Goal: Task Accomplishment & Management: Manage account settings

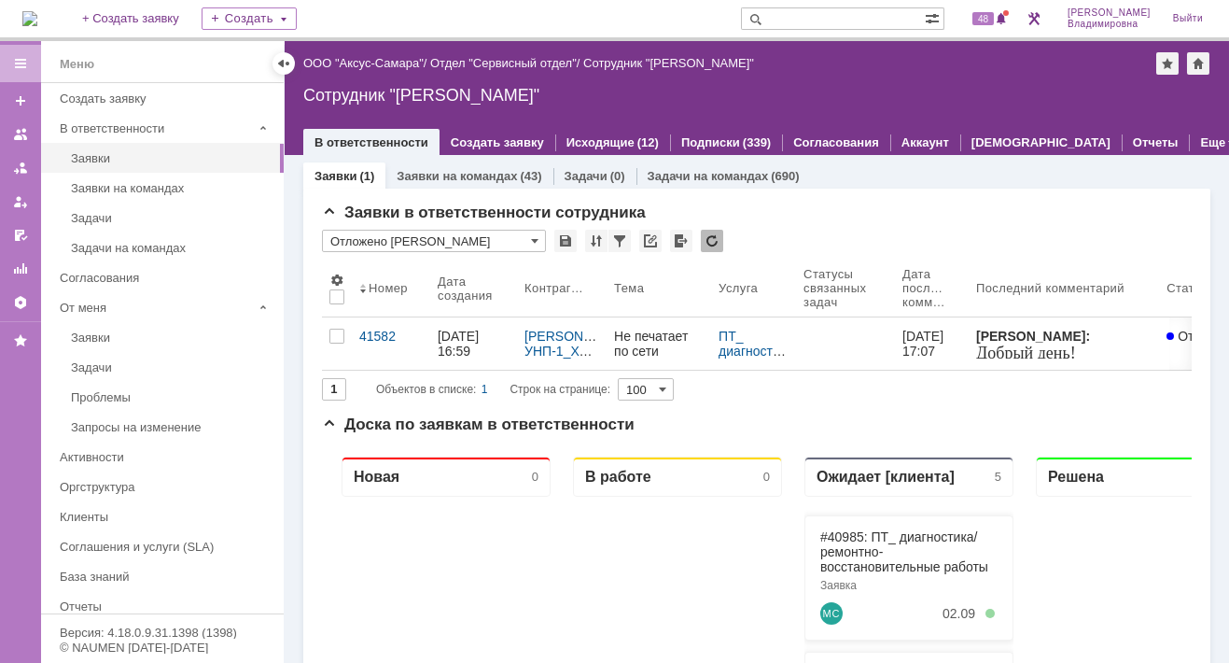
click at [37, 11] on img at bounding box center [29, 18] width 15 height 15
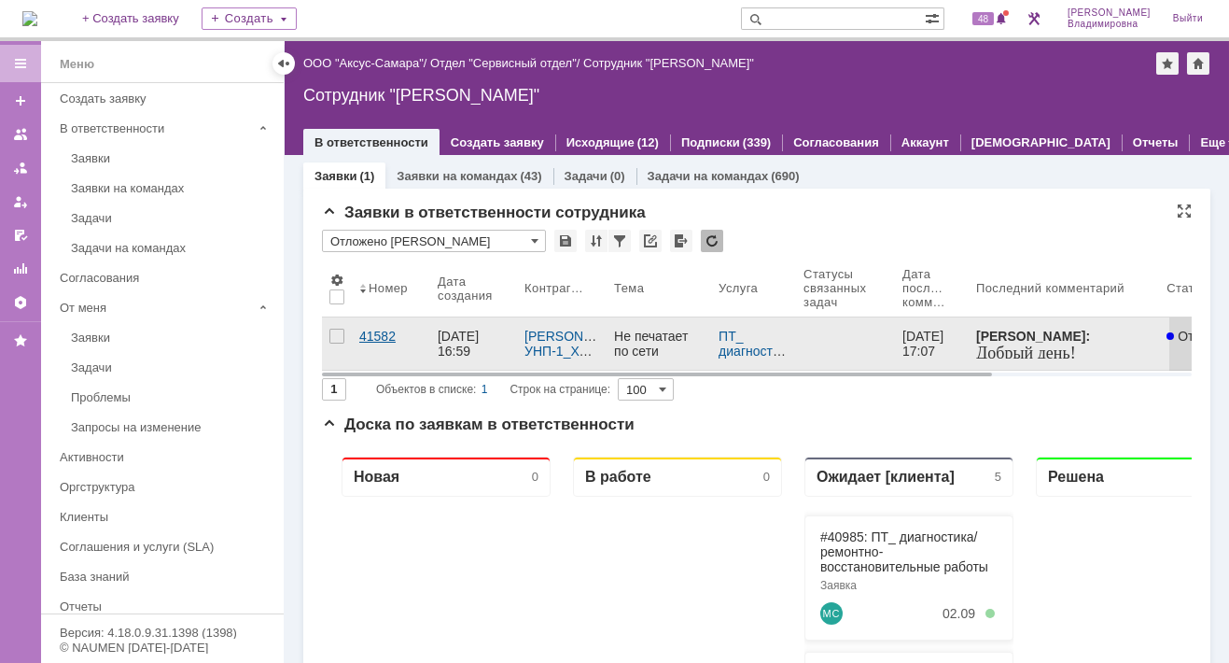
click at [382, 329] on div "41582" at bounding box center [390, 336] width 63 height 15
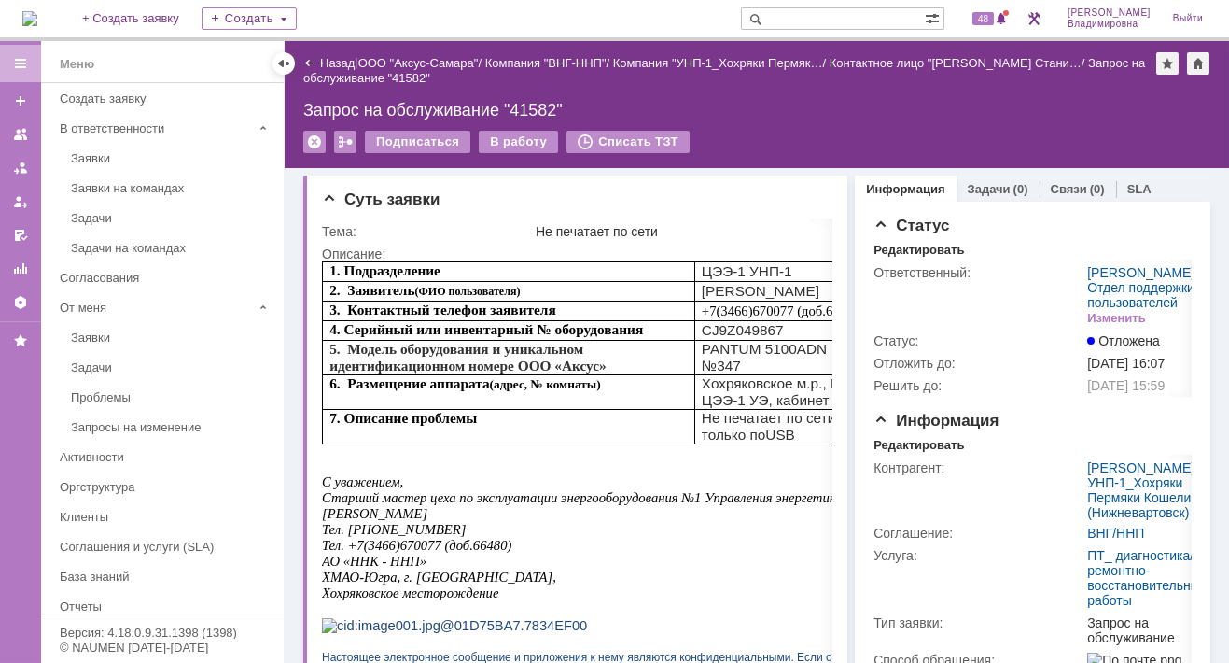
click at [37, 11] on img at bounding box center [29, 18] width 15 height 15
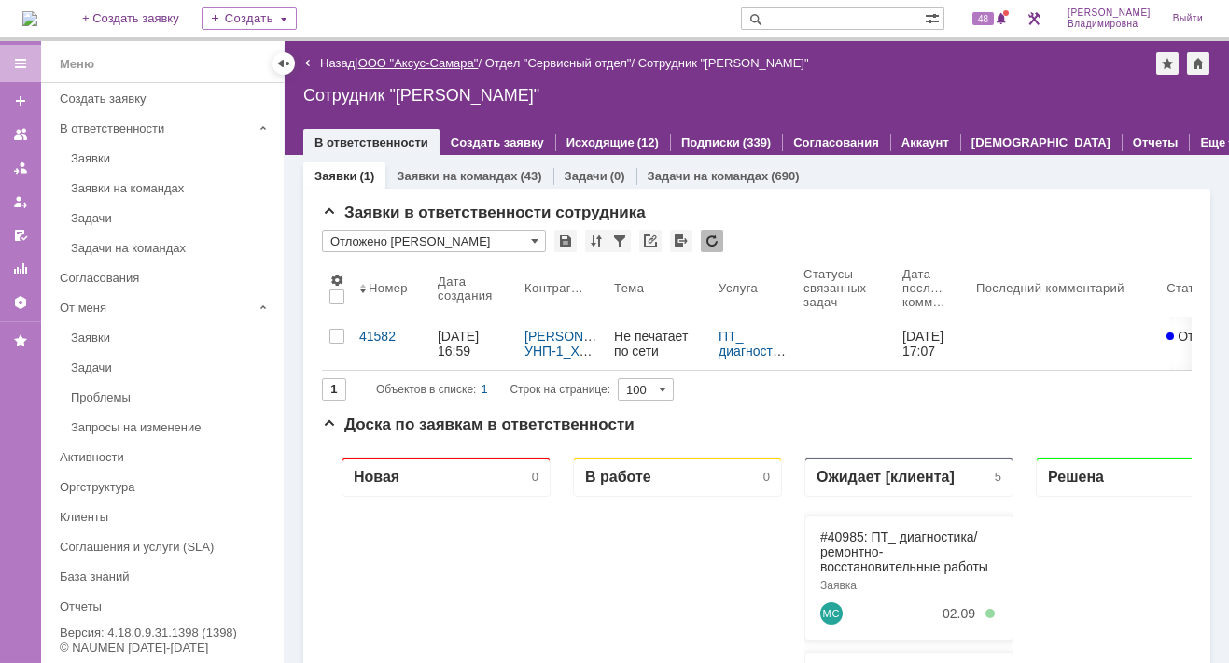
click at [430, 62] on link "ООО "Аксус-Самара"" at bounding box center [418, 63] width 120 height 14
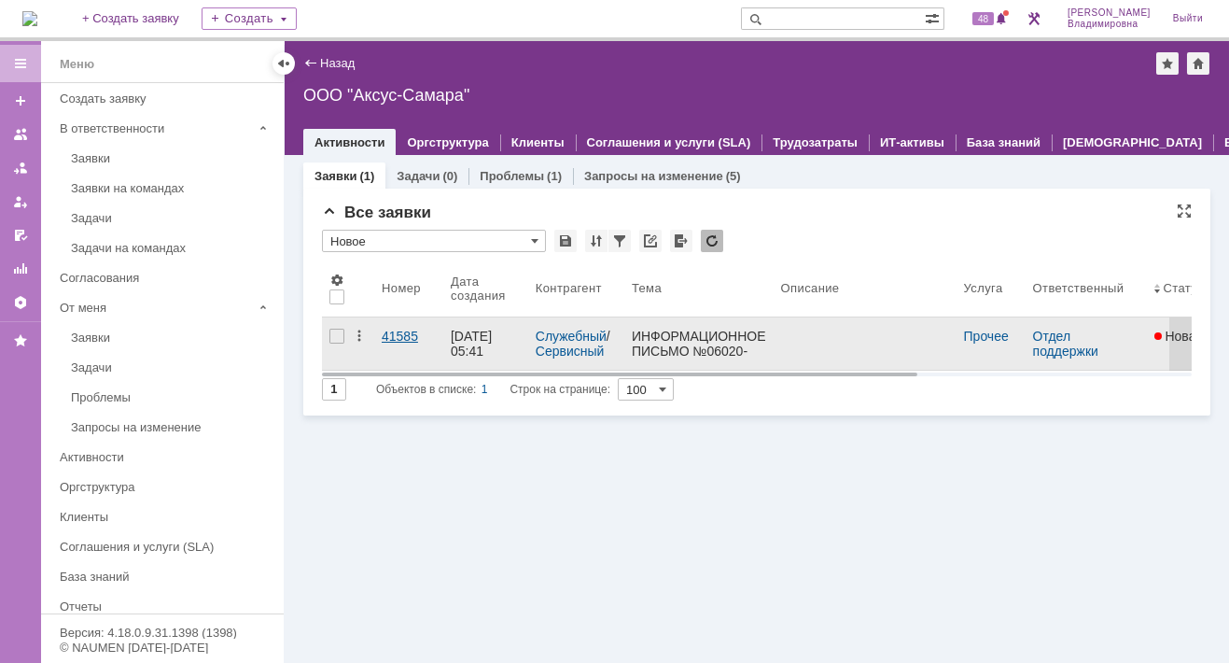
click at [400, 337] on div "41585" at bounding box center [409, 336] width 54 height 15
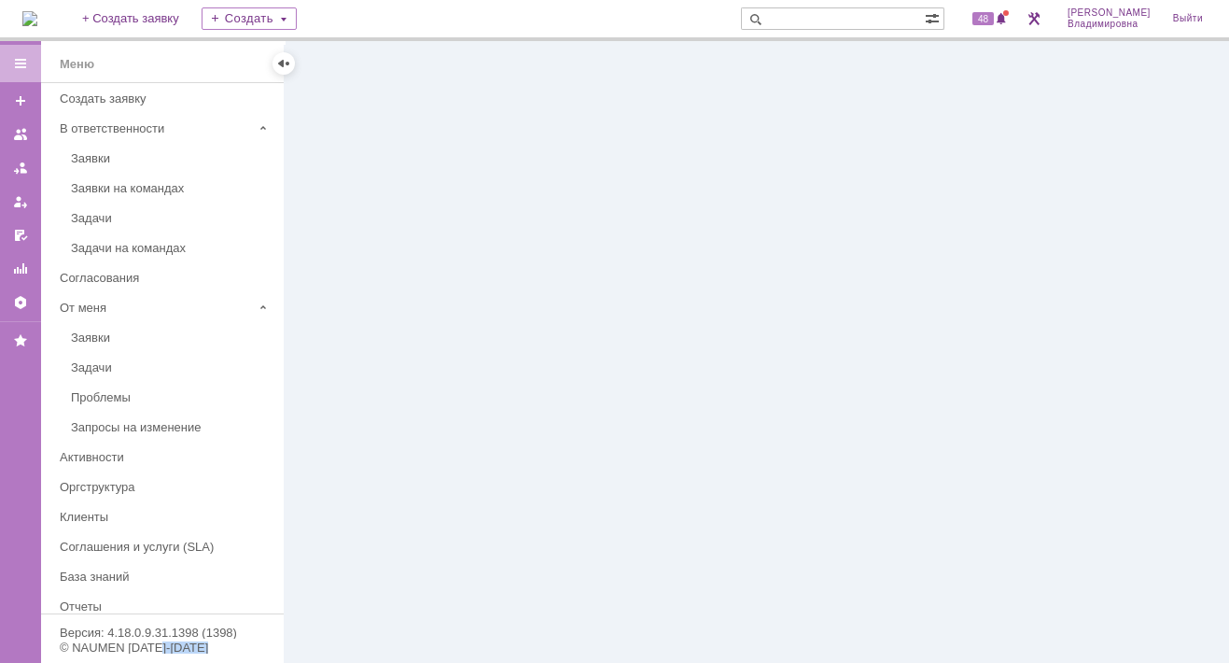
click at [400, 337] on div at bounding box center [757, 352] width 945 height 622
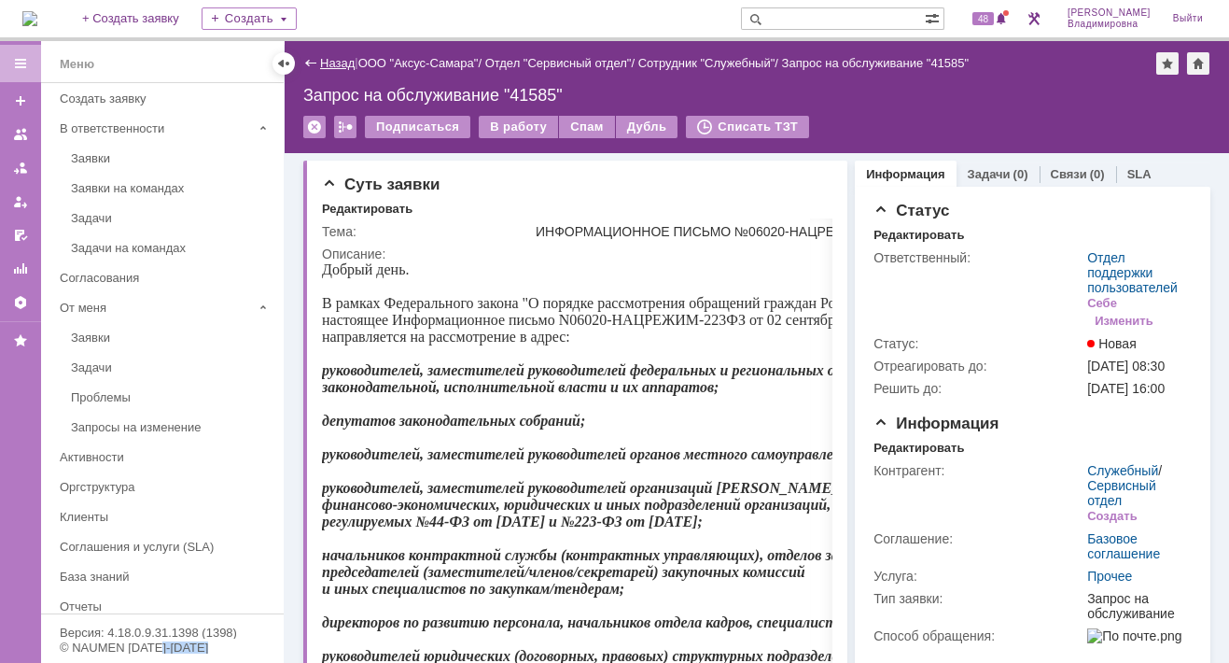
click at [332, 64] on link "Назад" at bounding box center [337, 63] width 35 height 14
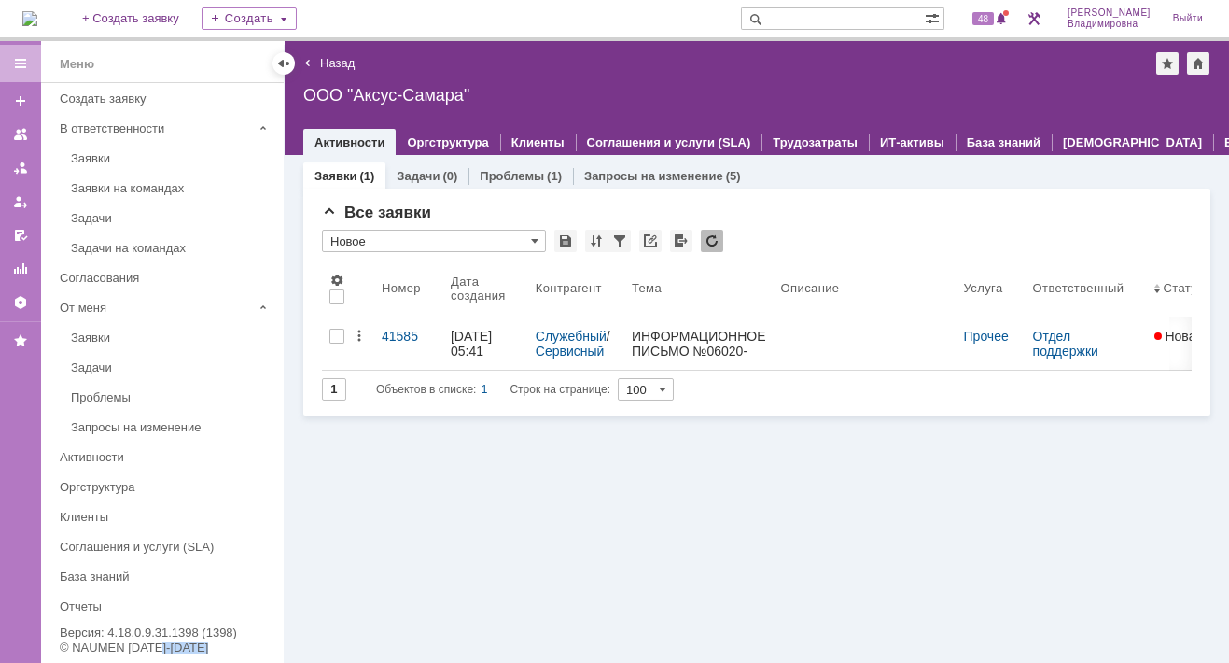
click at [37, 18] on img at bounding box center [29, 18] width 15 height 15
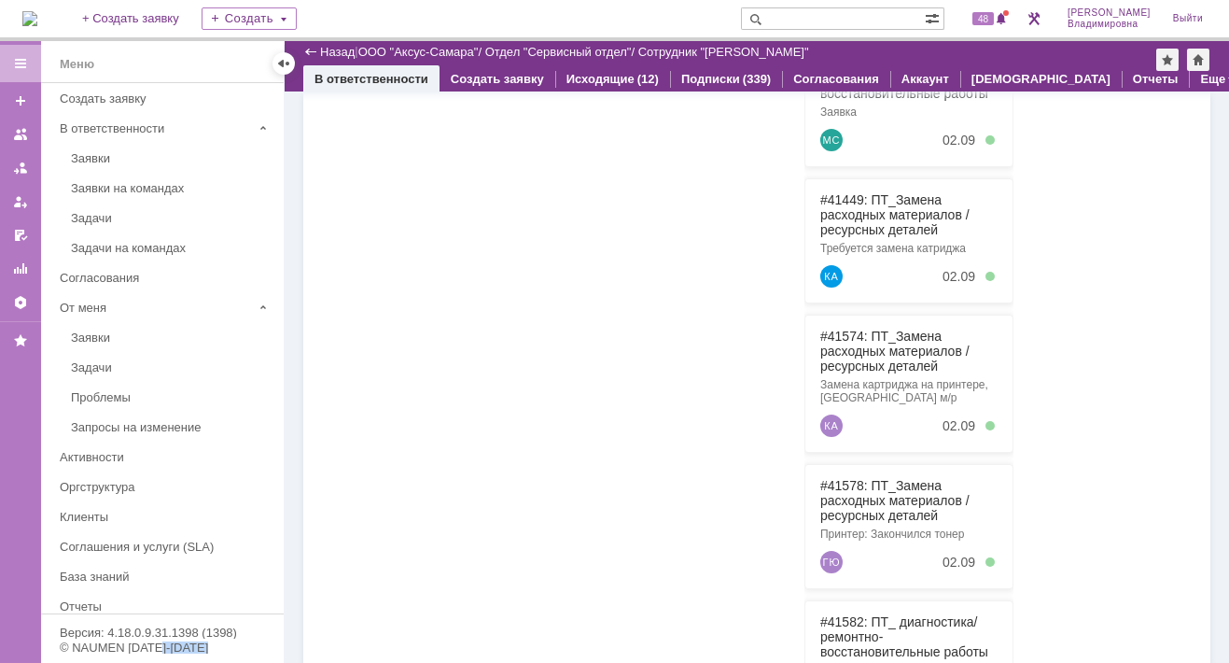
scroll to position [484, 0]
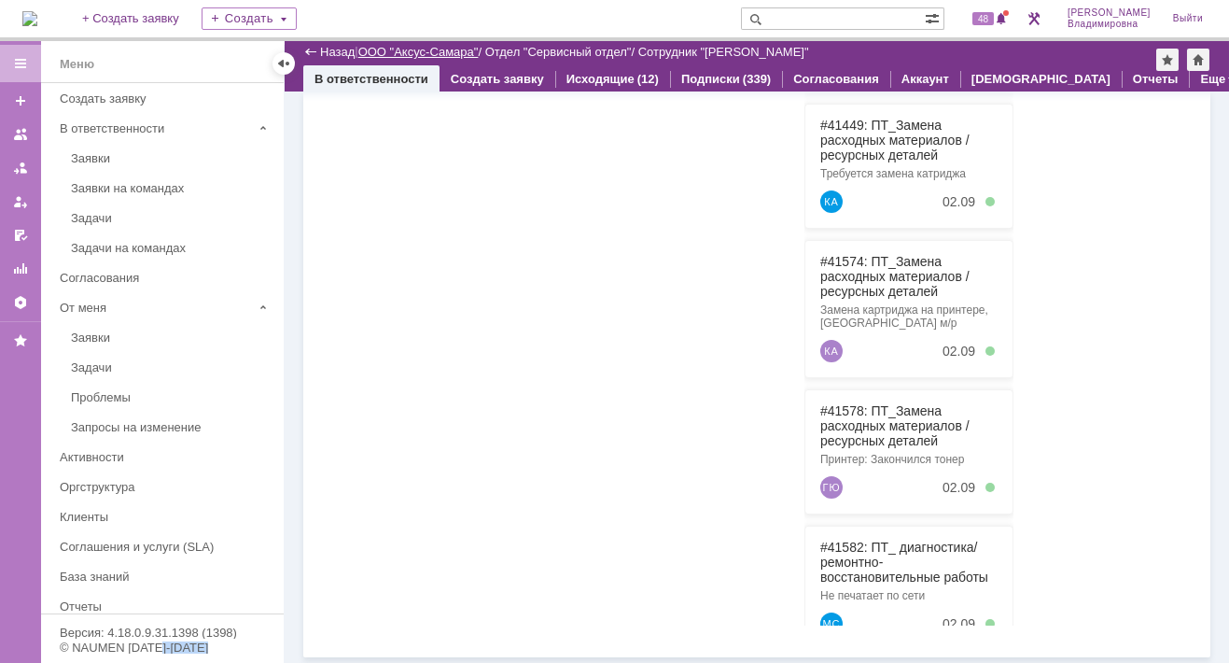
click at [449, 51] on link "ООО "Аксус-Самара"" at bounding box center [418, 52] width 120 height 14
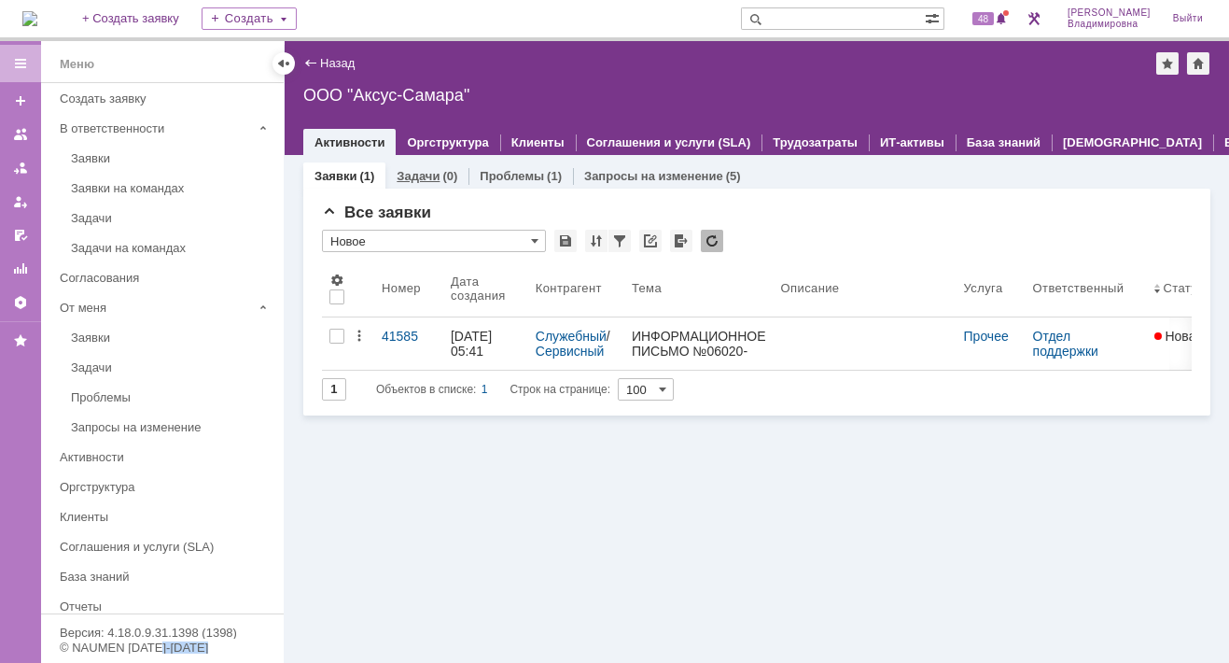
click at [417, 169] on link "Задачи" at bounding box center [418, 176] width 43 height 14
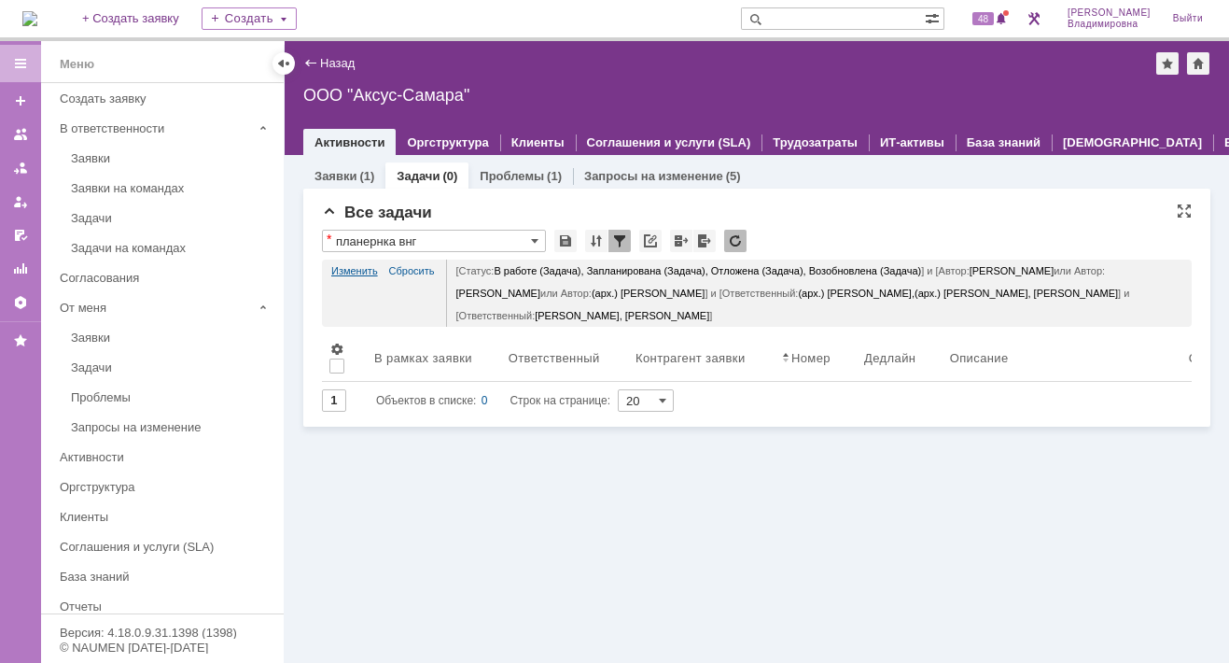
click at [351, 266] on link "Изменить" at bounding box center [354, 271] width 47 height 22
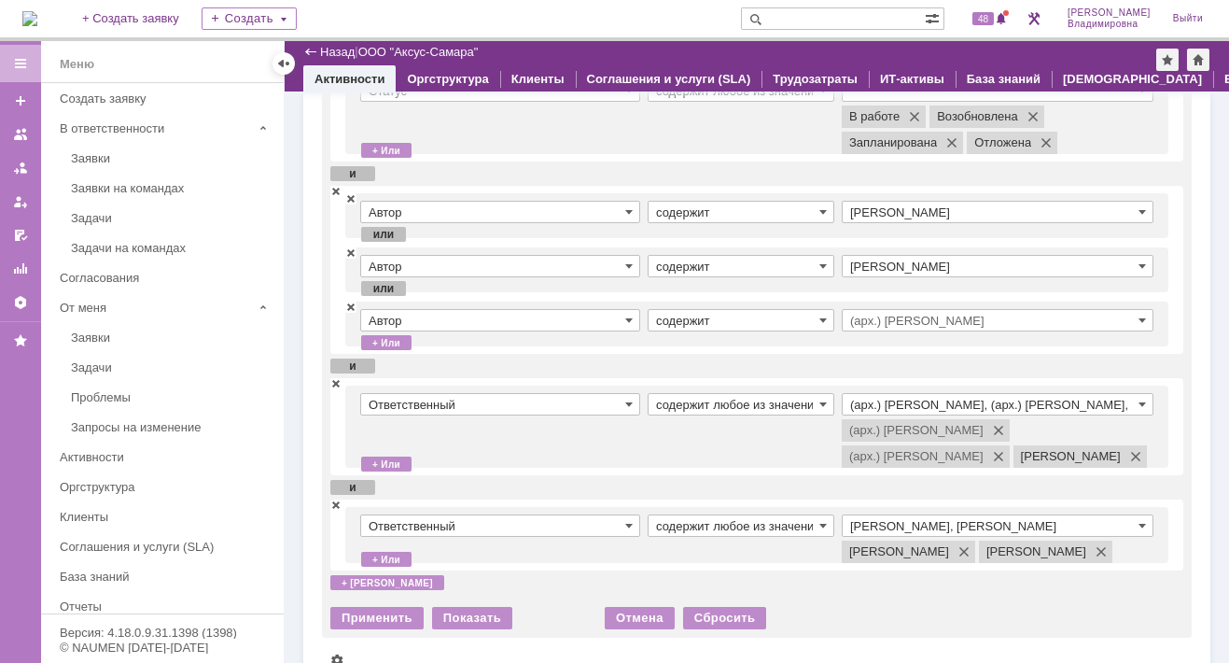
scroll to position [280, 0]
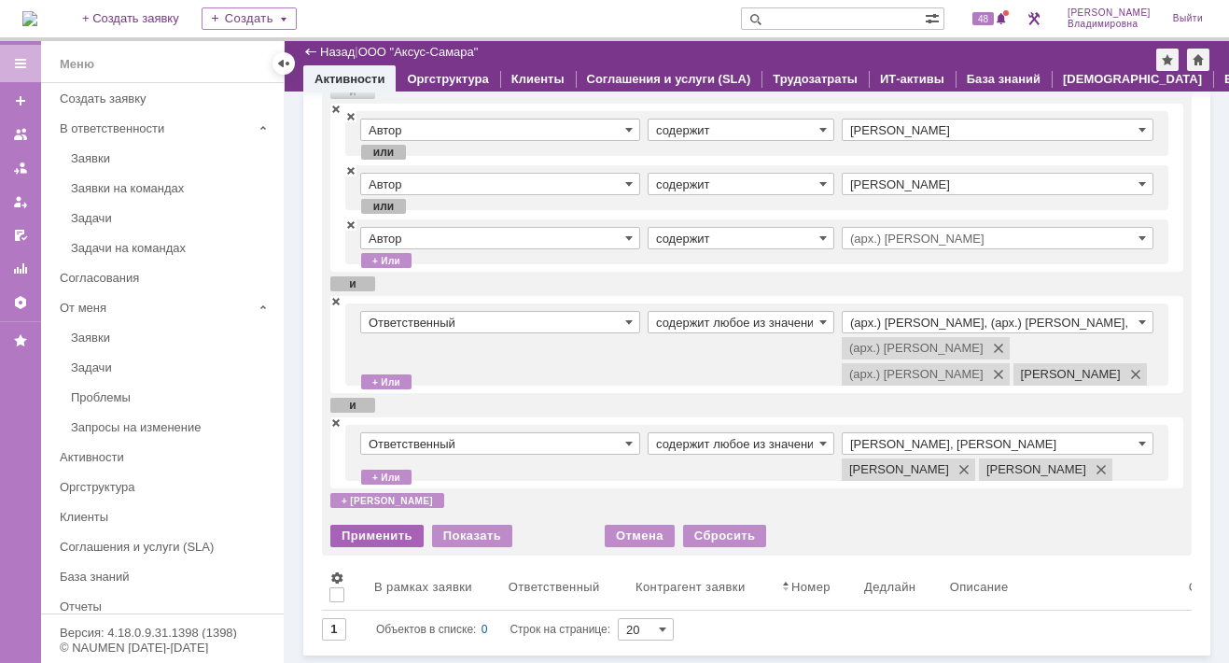
click at [373, 538] on div "Применить" at bounding box center [376, 536] width 93 height 22
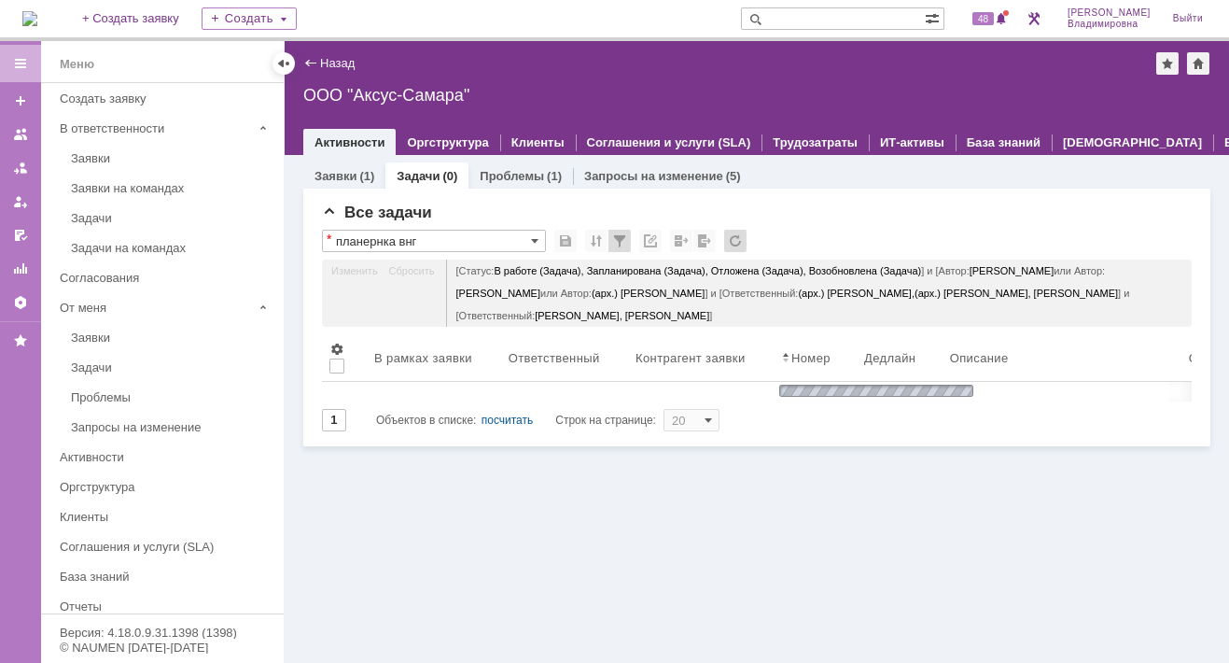
scroll to position [0, 0]
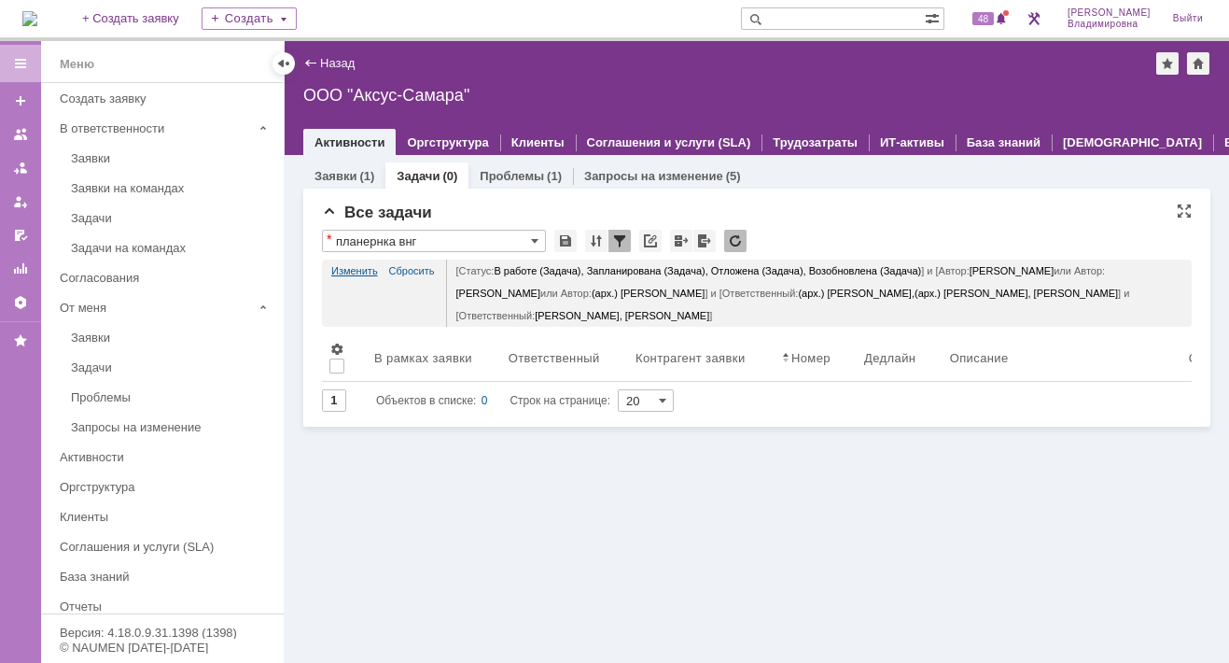
click at [362, 267] on link "Изменить" at bounding box center [354, 271] width 47 height 22
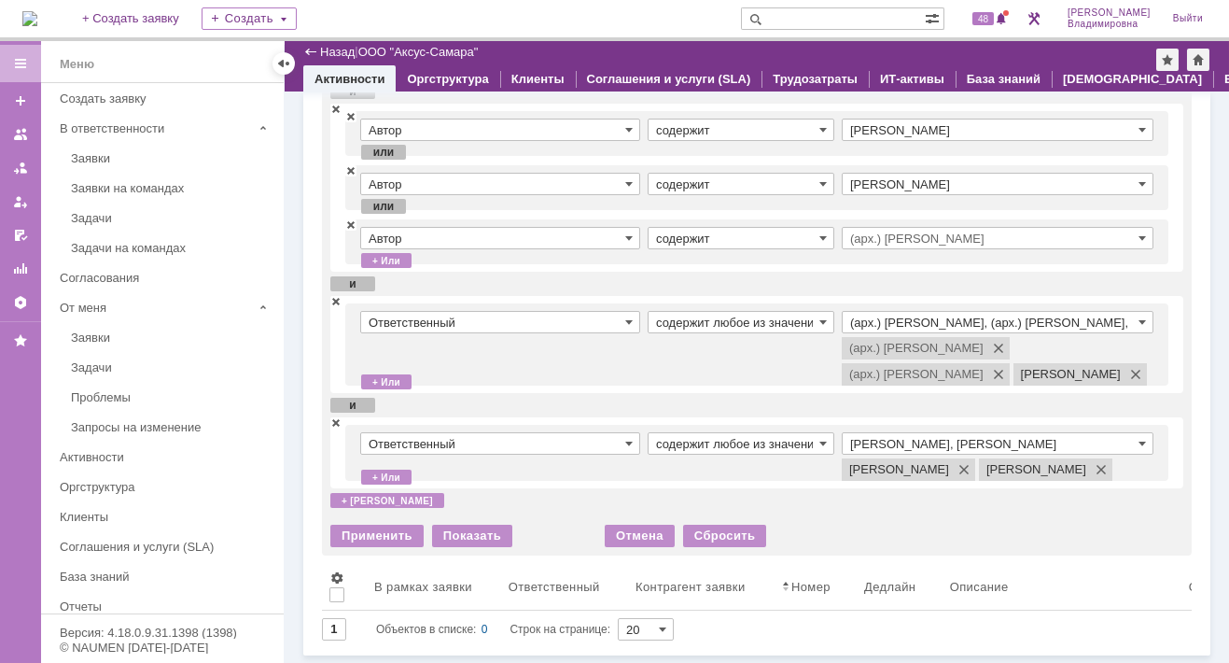
click at [450, 454] on td "Ответственный" at bounding box center [504, 452] width 288 height 41
click at [366, 537] on div "Применить" at bounding box center [376, 536] width 93 height 22
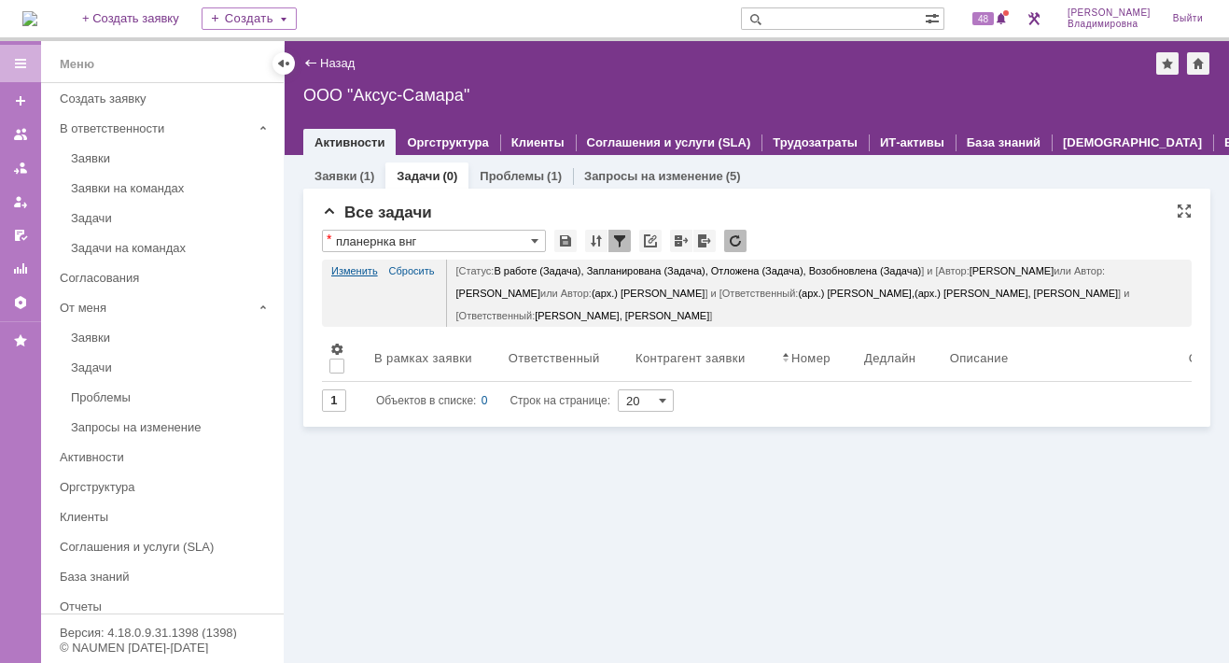
click at [349, 264] on link "Изменить" at bounding box center [354, 271] width 47 height 22
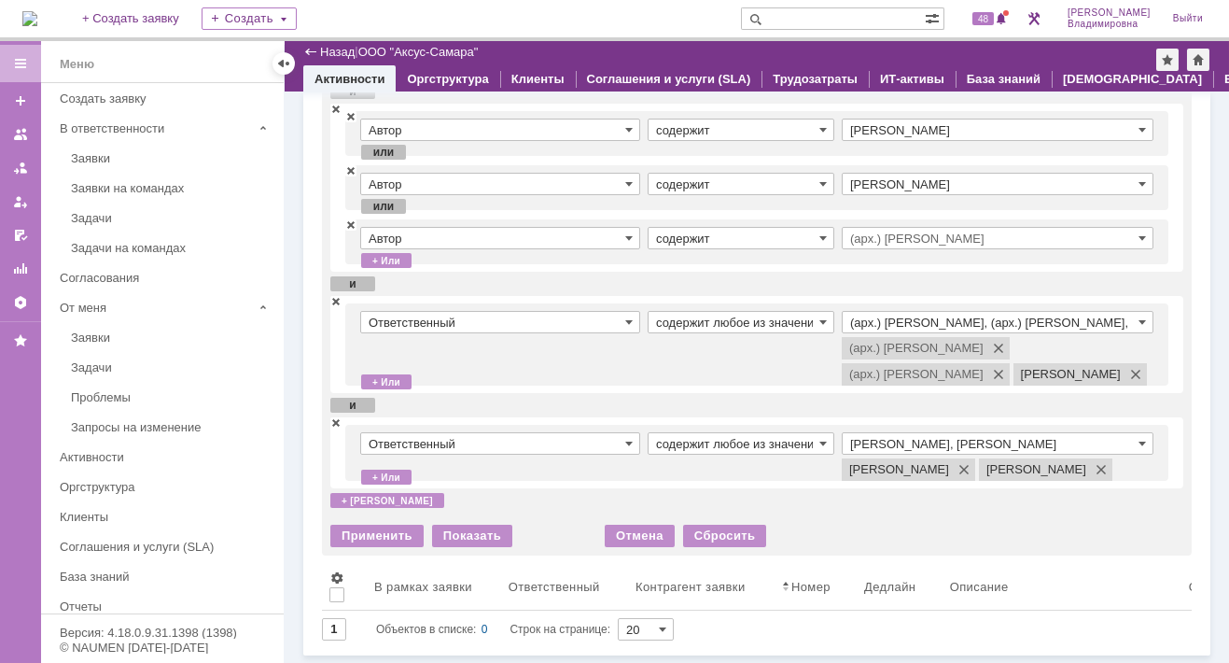
scroll to position [280, 0]
click at [332, 294] on span at bounding box center [335, 300] width 11 height 13
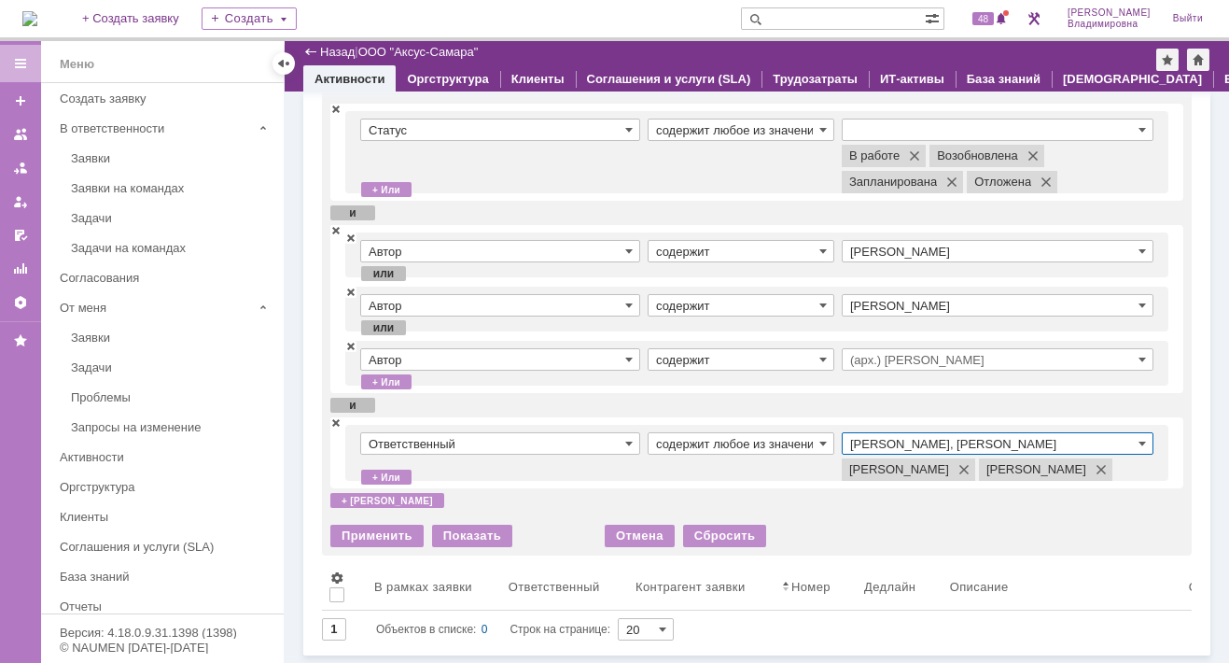
click at [960, 432] on input "Раков Константин Сергеевич, Татаринов Валерий Анатольевич" at bounding box center [998, 443] width 312 height 22
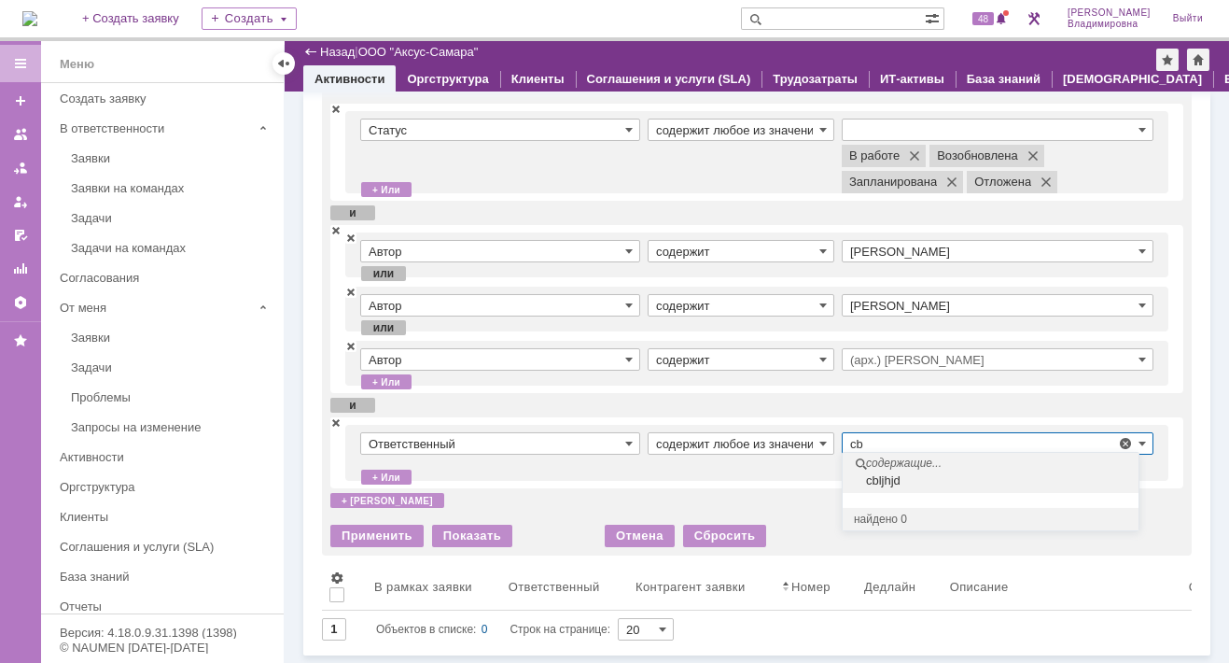
type input "c"
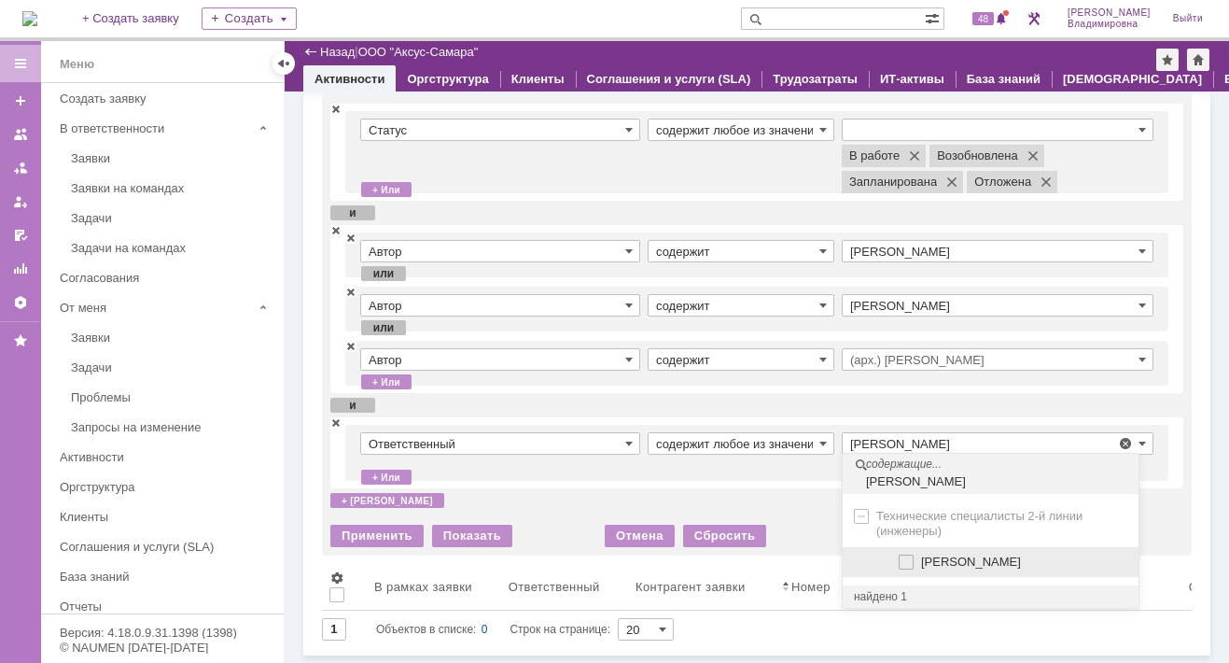
click at [945, 547] on div "[PERSON_NAME]" at bounding box center [991, 562] width 296 height 31
click at [766, 444] on td "содержит любое из значений" at bounding box center [745, 452] width 194 height 41
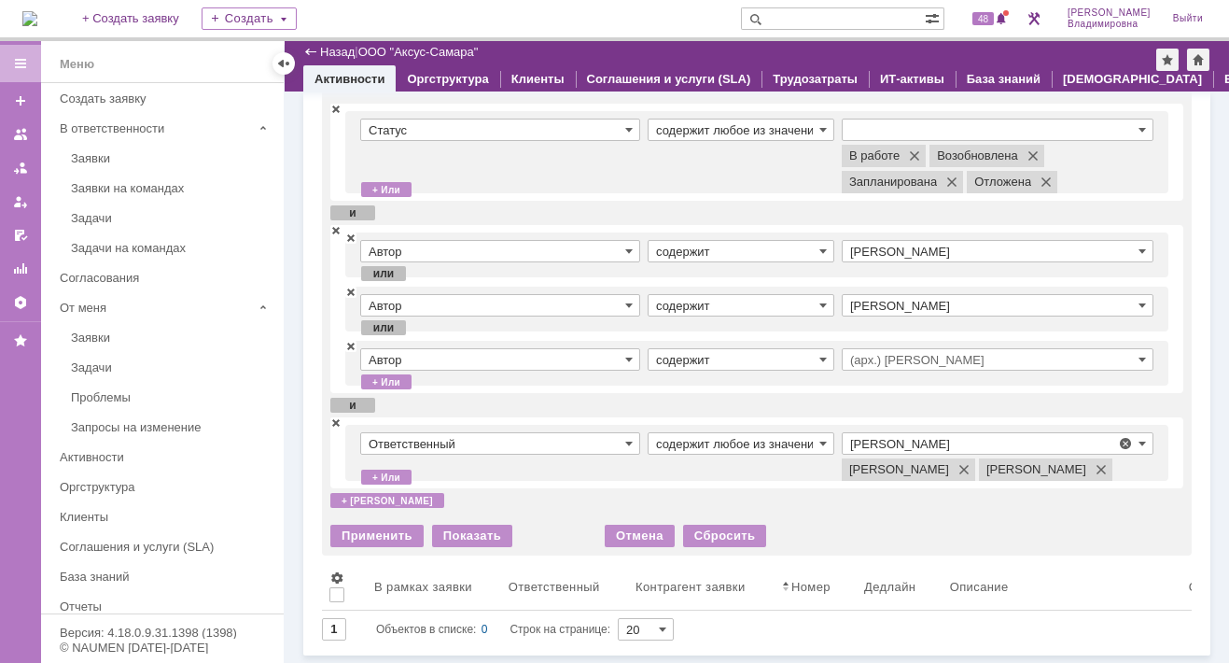
type input "Раков Константин Сергеевич, Татаринов Валерий Анатольевич"
click at [364, 538] on div "Применить" at bounding box center [376, 536] width 93 height 22
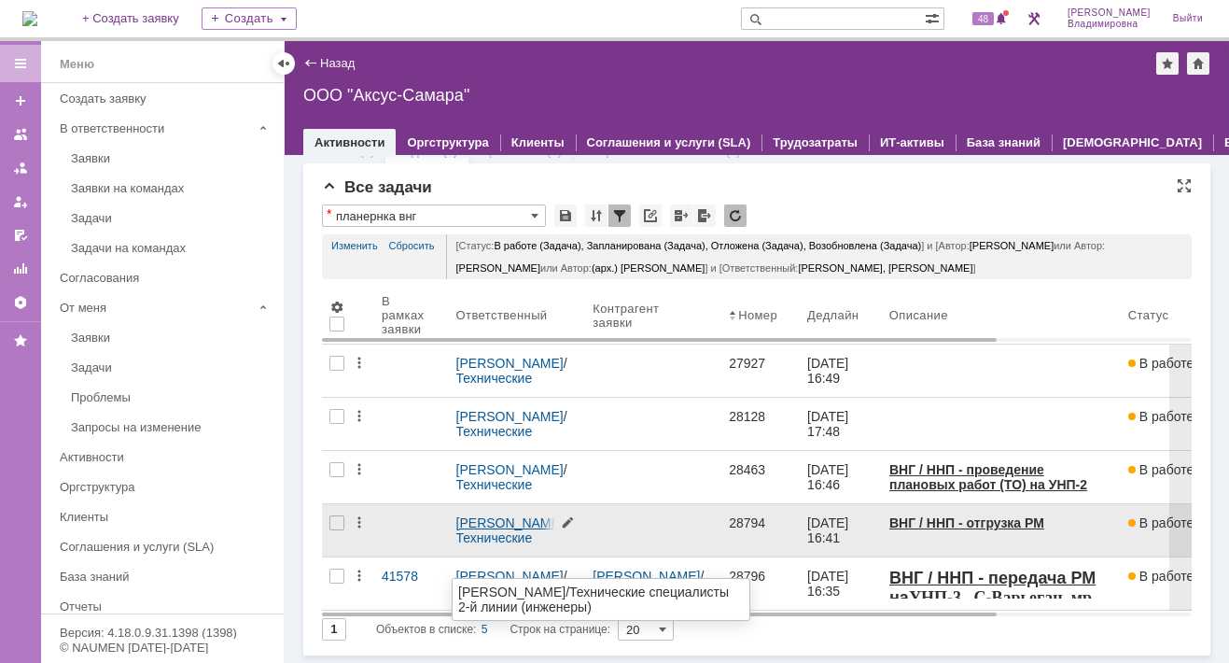
scroll to position [0, 0]
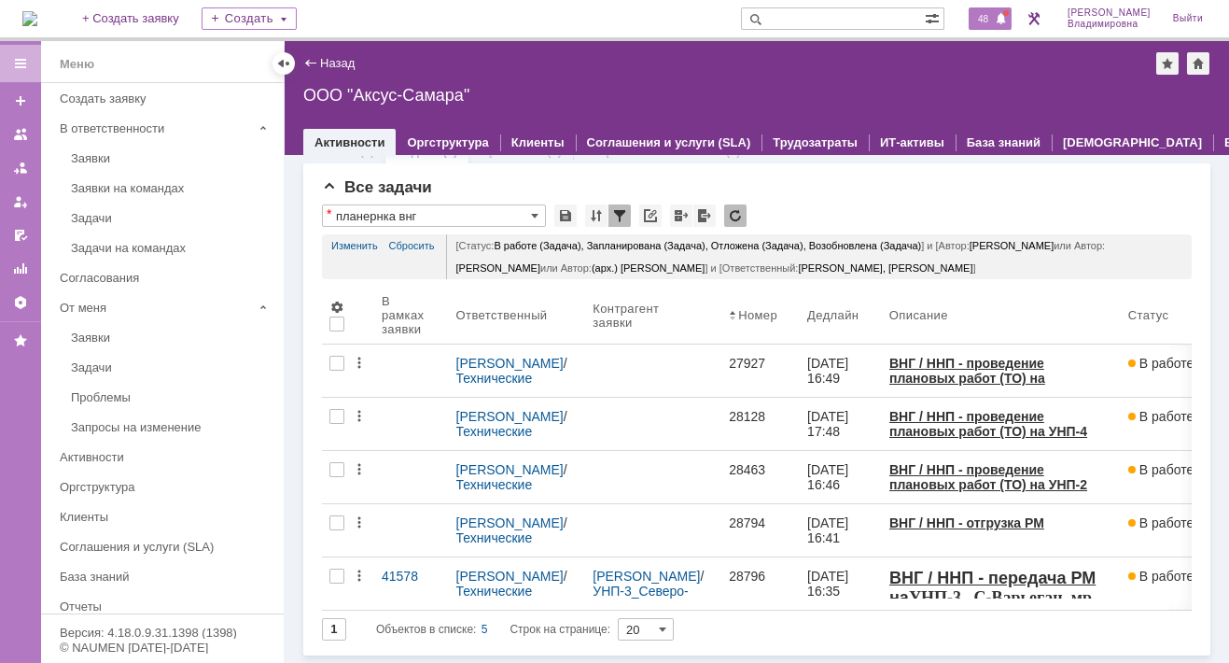
click at [994, 17] on span "48" at bounding box center [983, 18] width 21 height 13
click at [570, 89] on div "ООО "Аксус-Самара"" at bounding box center [756, 95] width 907 height 19
click at [699, 204] on div at bounding box center [705, 215] width 22 height 22
click at [354, 234] on link "Изменить" at bounding box center [354, 245] width 47 height 22
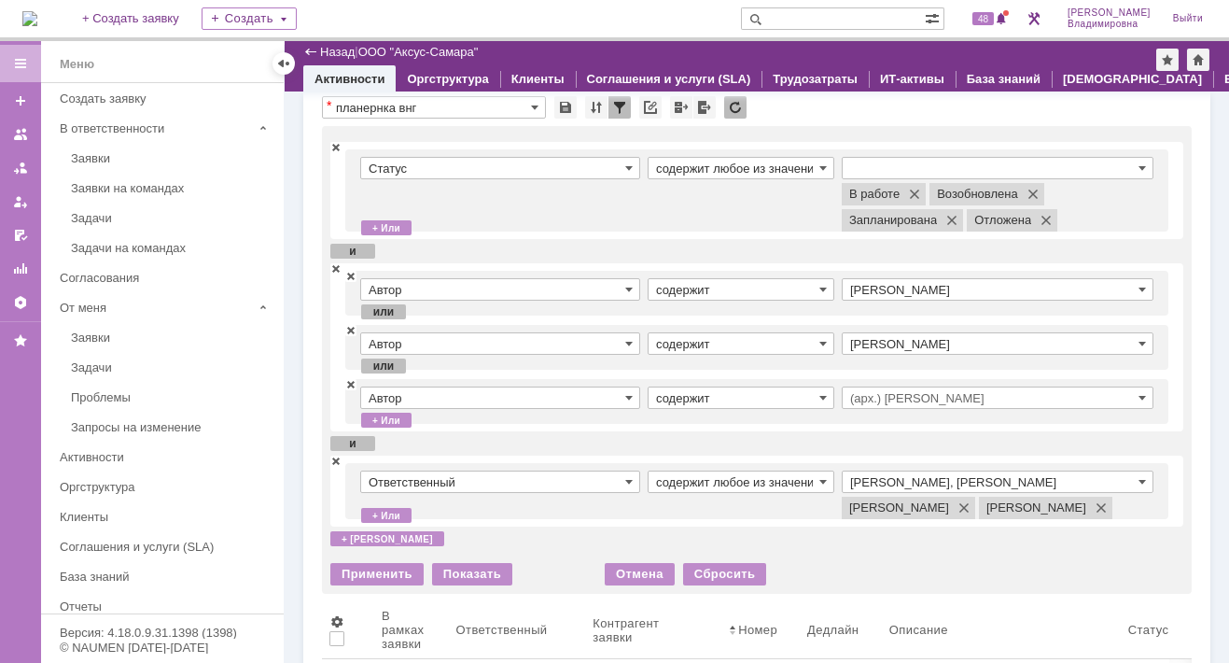
scroll to position [44, 0]
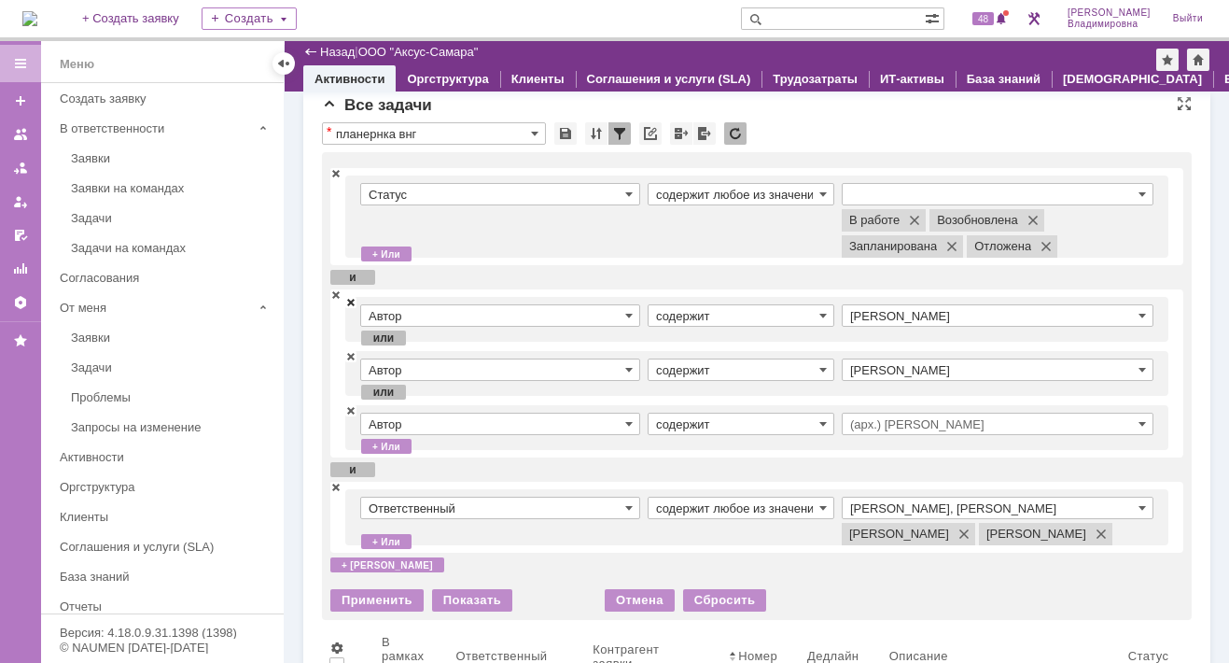
click at [348, 300] on span at bounding box center [350, 301] width 11 height 13
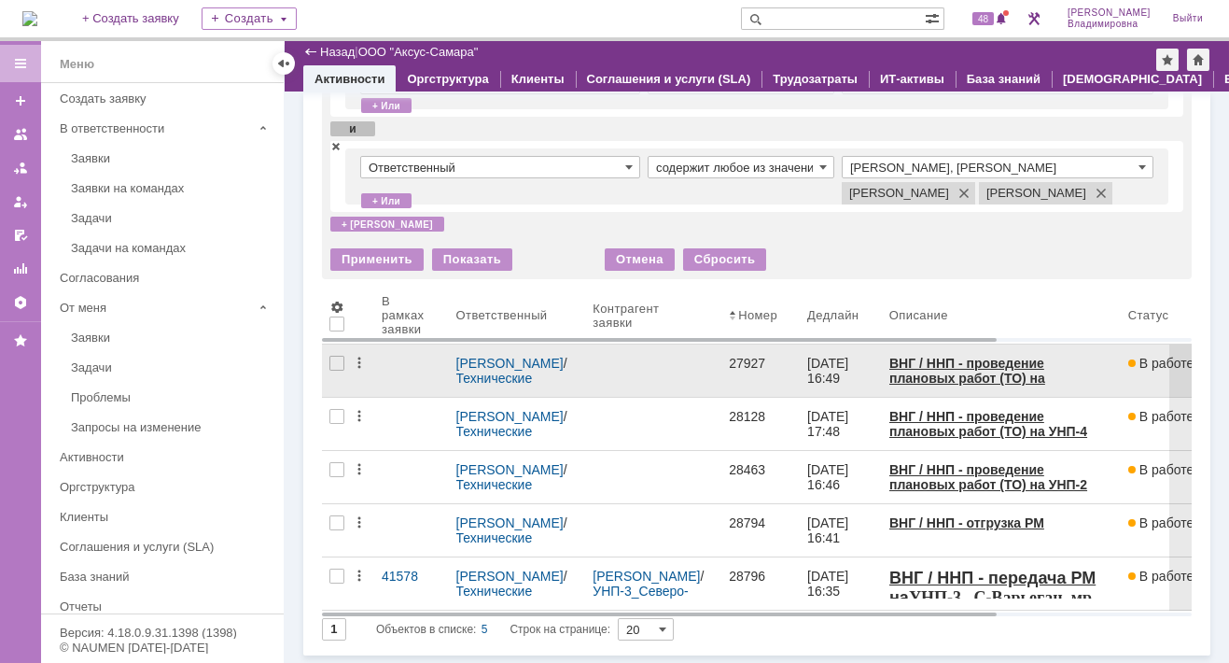
scroll to position [260, 0]
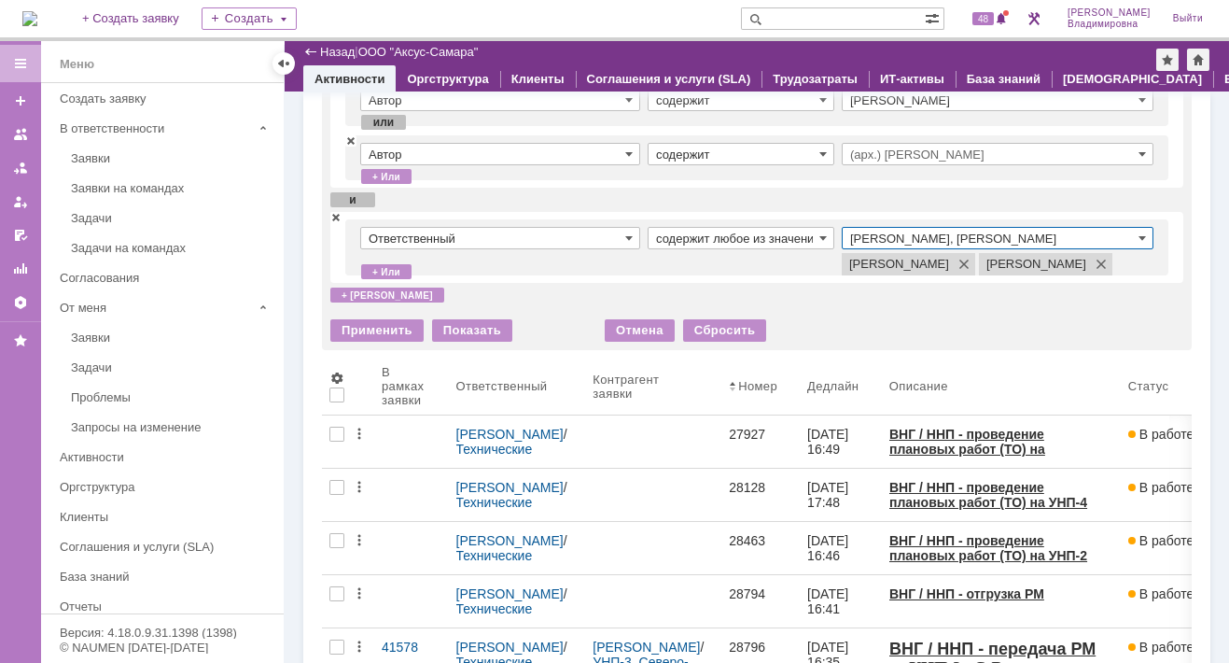
click at [987, 235] on input "Раков Константин Сергеевич, Татаринов Валерий Анатольевич" at bounding box center [998, 238] width 312 height 22
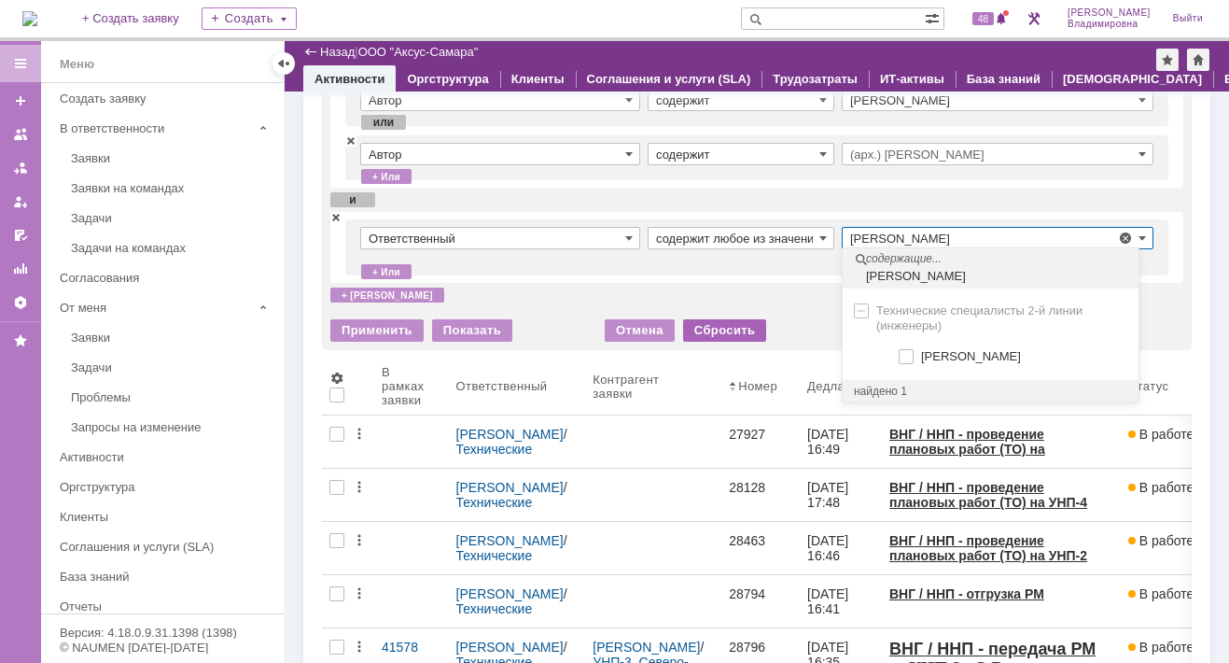
type input "сидоров"
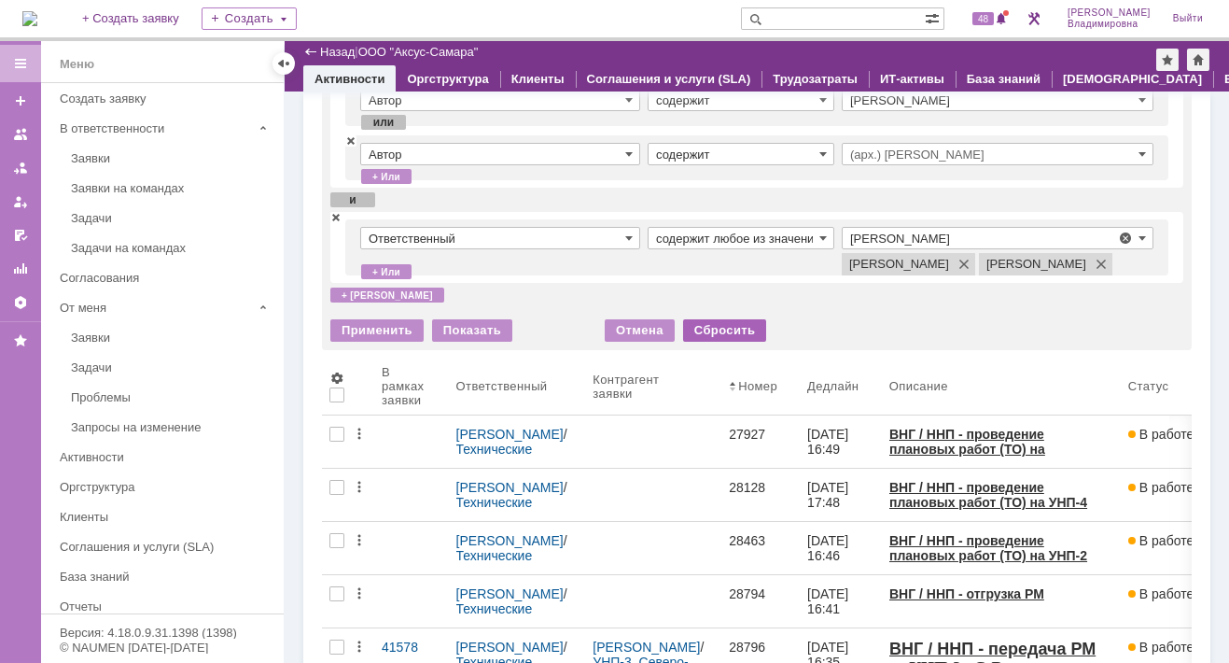
click at [712, 342] on div "Сбросить" at bounding box center [725, 330] width 84 height 22
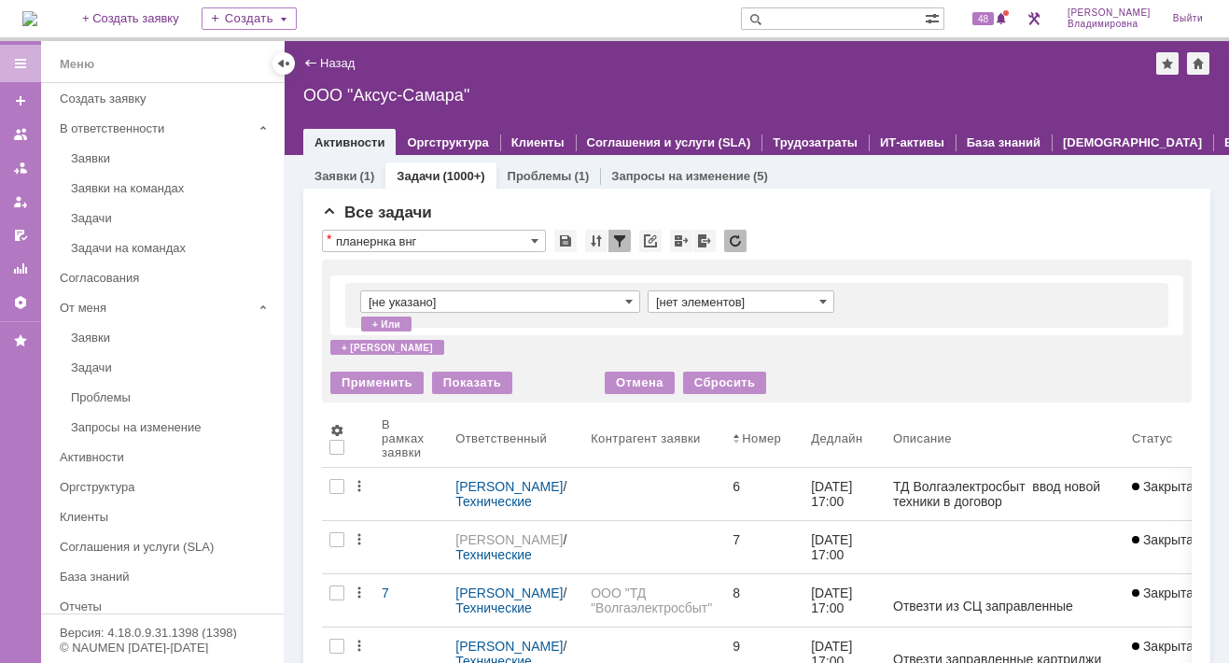
scroll to position [0, 0]
click at [0, 0] on div "Все задачи * планернка внг Просмотреть архив Результаты поиска: [не указано] [н…" at bounding box center [0, 0] width 0 height 0
click at [531, 239] on span at bounding box center [534, 240] width 7 height 15
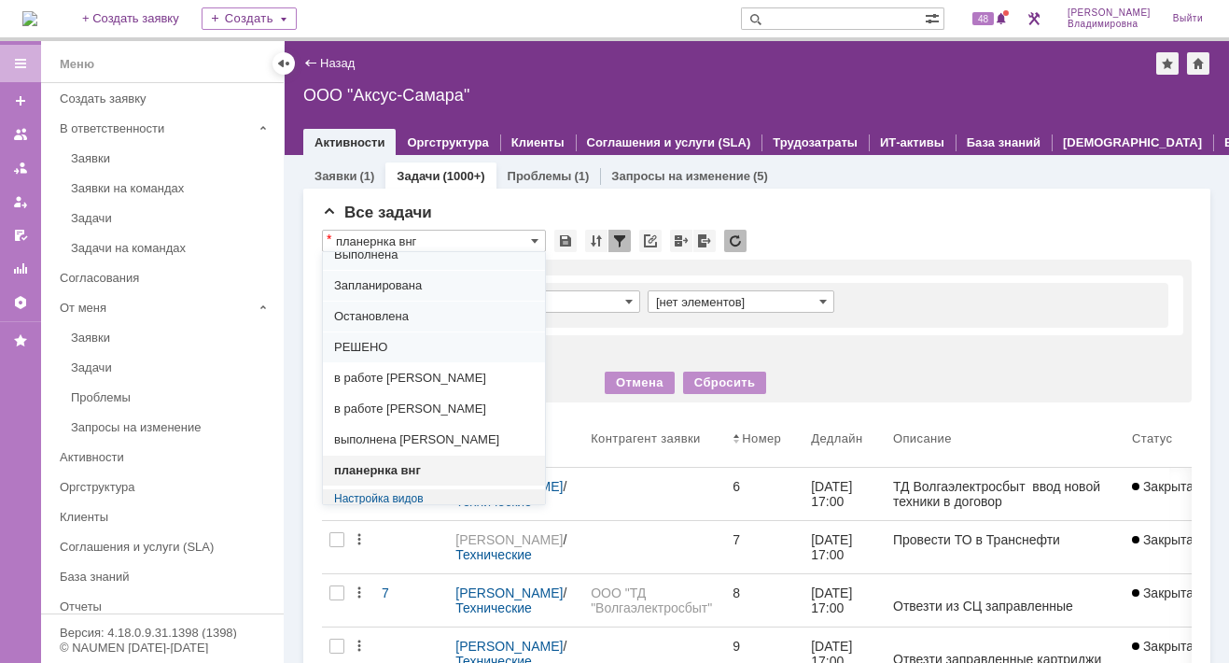
click at [384, 463] on span "планернка внг" at bounding box center [434, 470] width 200 height 15
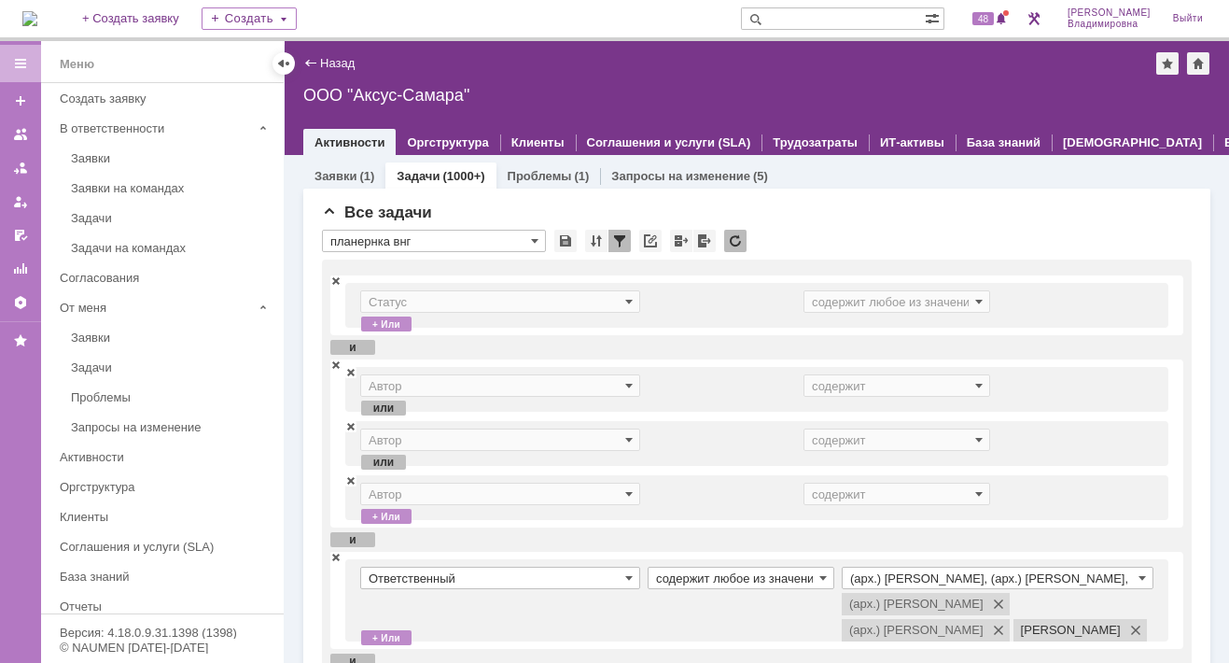
type input "планернка внг"
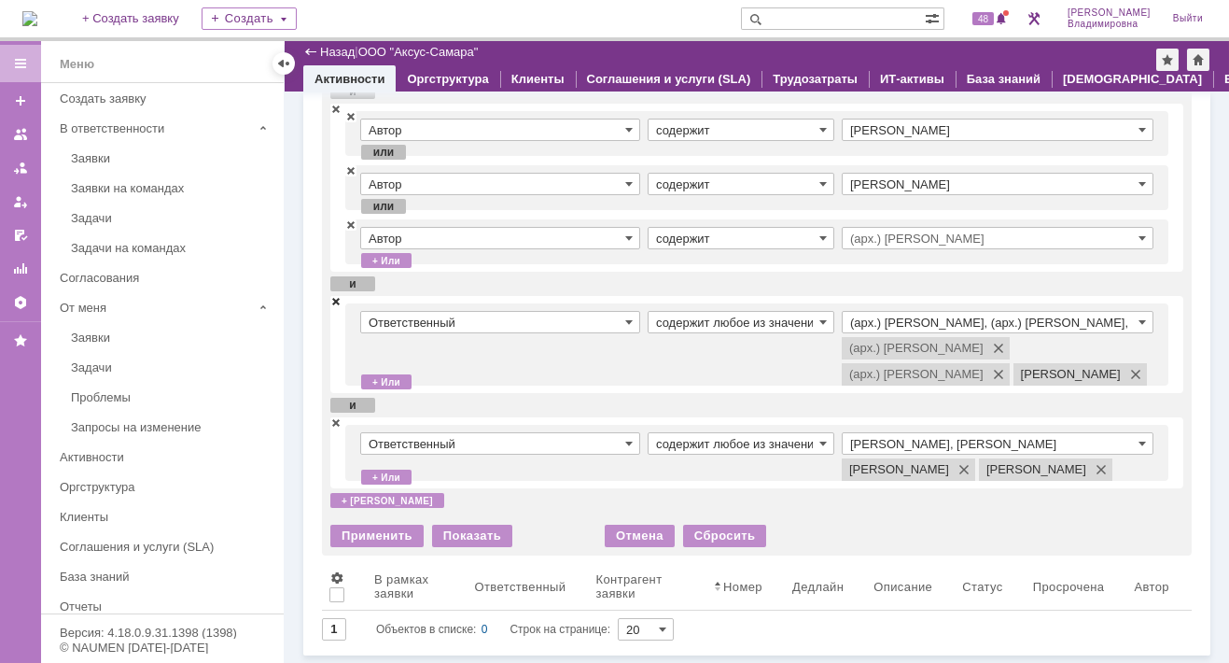
click at [333, 294] on span at bounding box center [335, 300] width 11 height 13
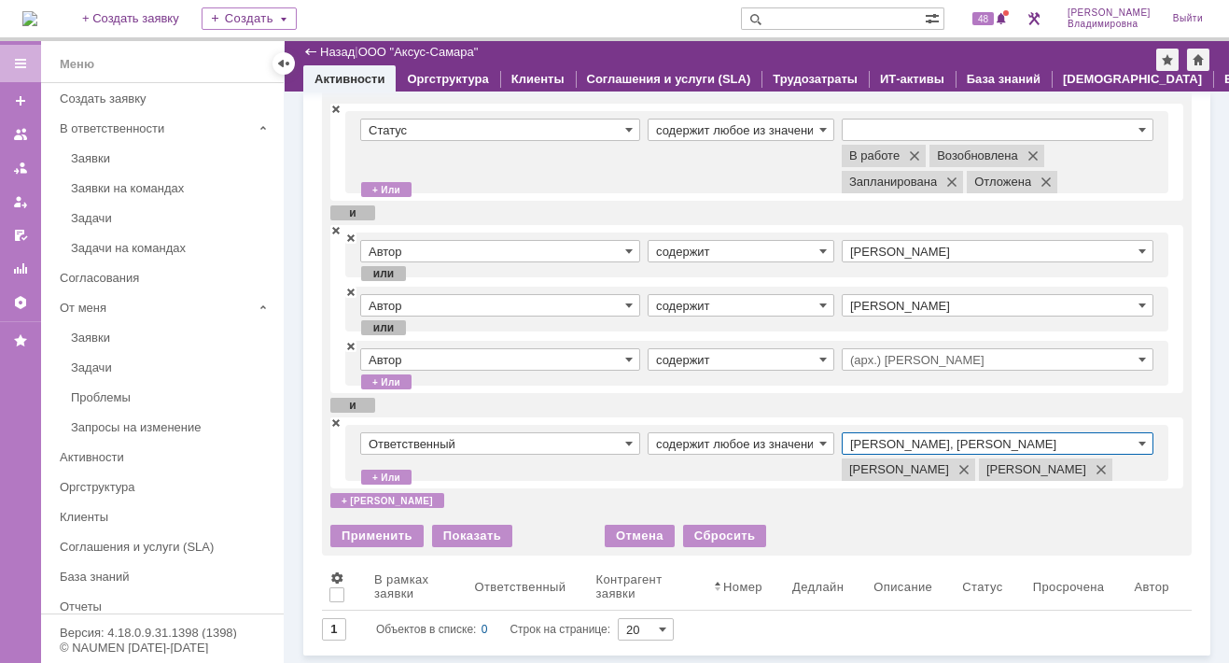
click at [859, 432] on input "Раков Константин Сергеевич, Татаринов Валерий Анатольевич" at bounding box center [998, 443] width 312 height 22
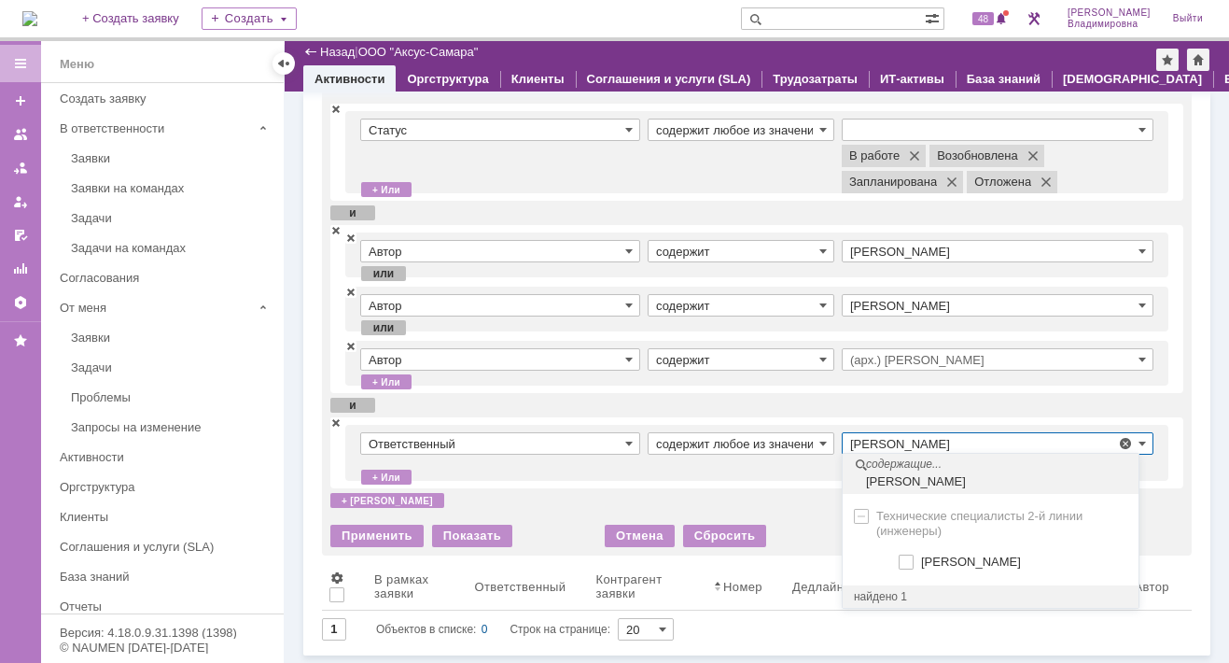
click at [977, 554] on span "[PERSON_NAME]" at bounding box center [971, 561] width 100 height 14
click at [914, 556] on input "[PERSON_NAME]" at bounding box center [908, 562] width 12 height 12
type input "Раков Константин Сергеевич, Сидоров Евгений, Татаринов Валерий Анатольевич"
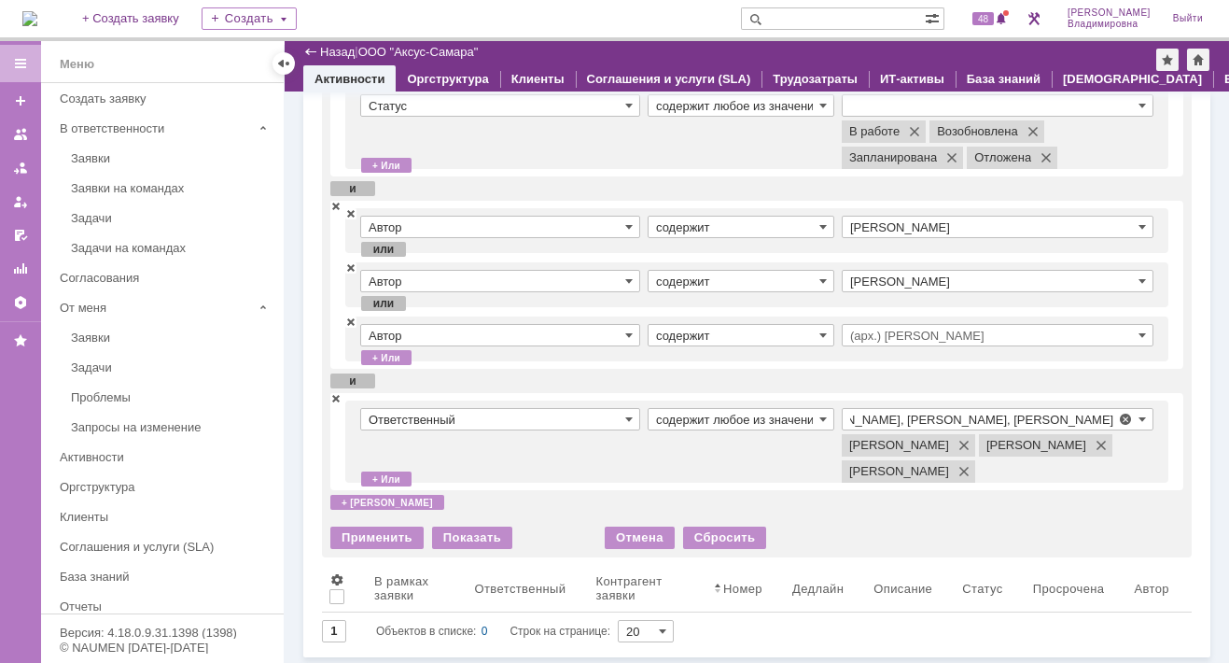
click at [731, 468] on td "содержит любое из значений" at bounding box center [745, 441] width 194 height 67
click at [389, 549] on div "Применить" at bounding box center [376, 537] width 93 height 22
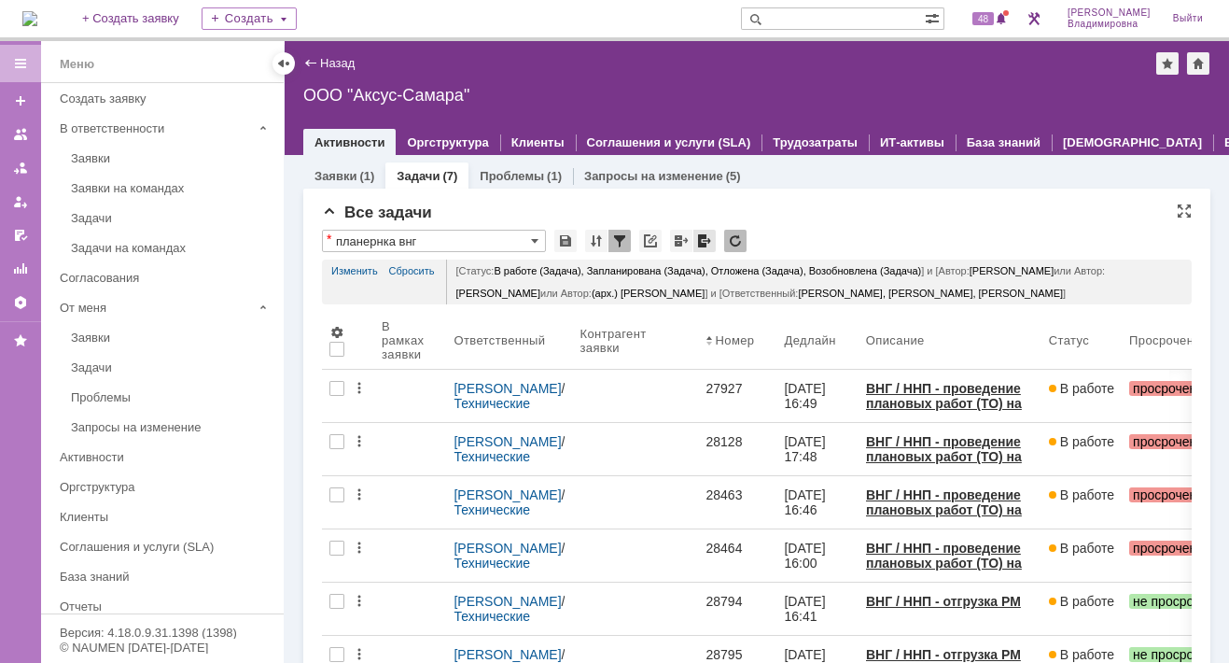
click at [702, 238] on div at bounding box center [705, 241] width 22 height 22
click at [806, 14] on input "text" at bounding box center [833, 18] width 184 height 22
type input "28795"
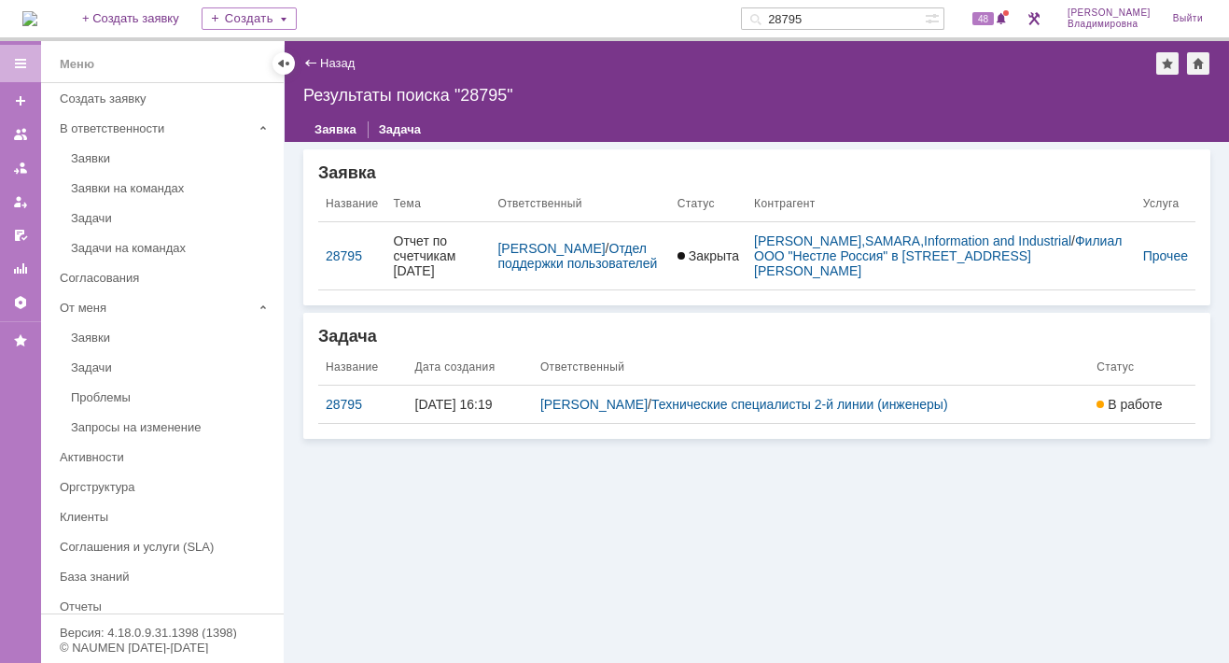
click at [357, 401] on div "28795" at bounding box center [363, 404] width 75 height 15
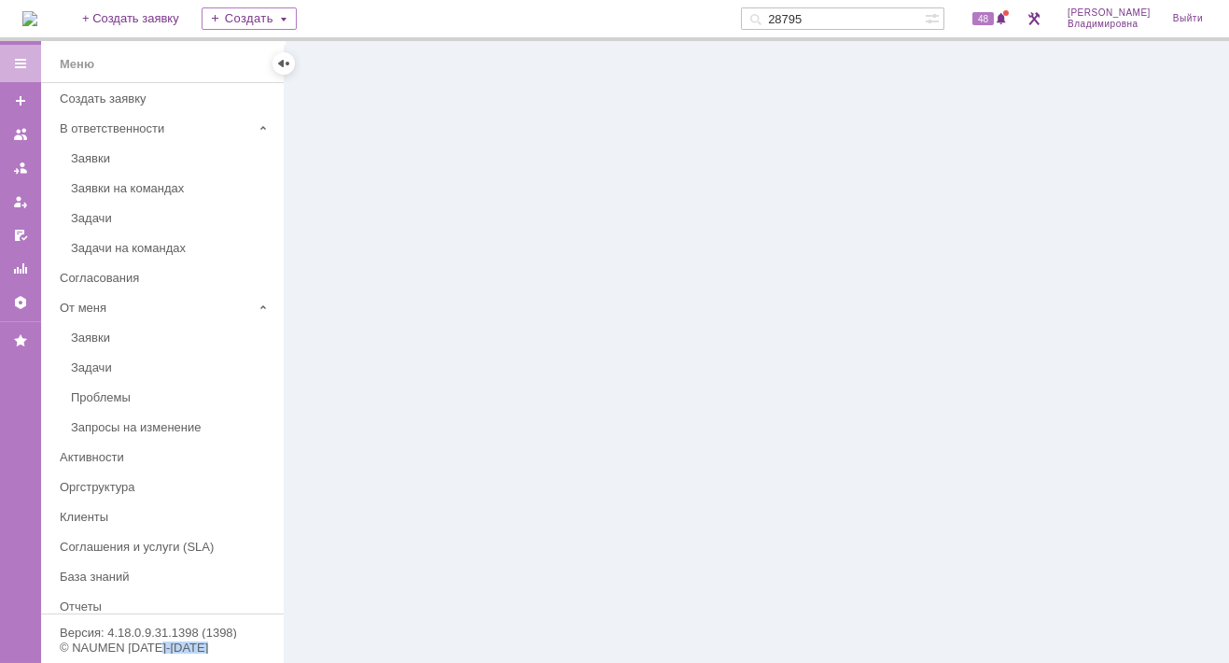
click at [357, 401] on div at bounding box center [757, 352] width 945 height 622
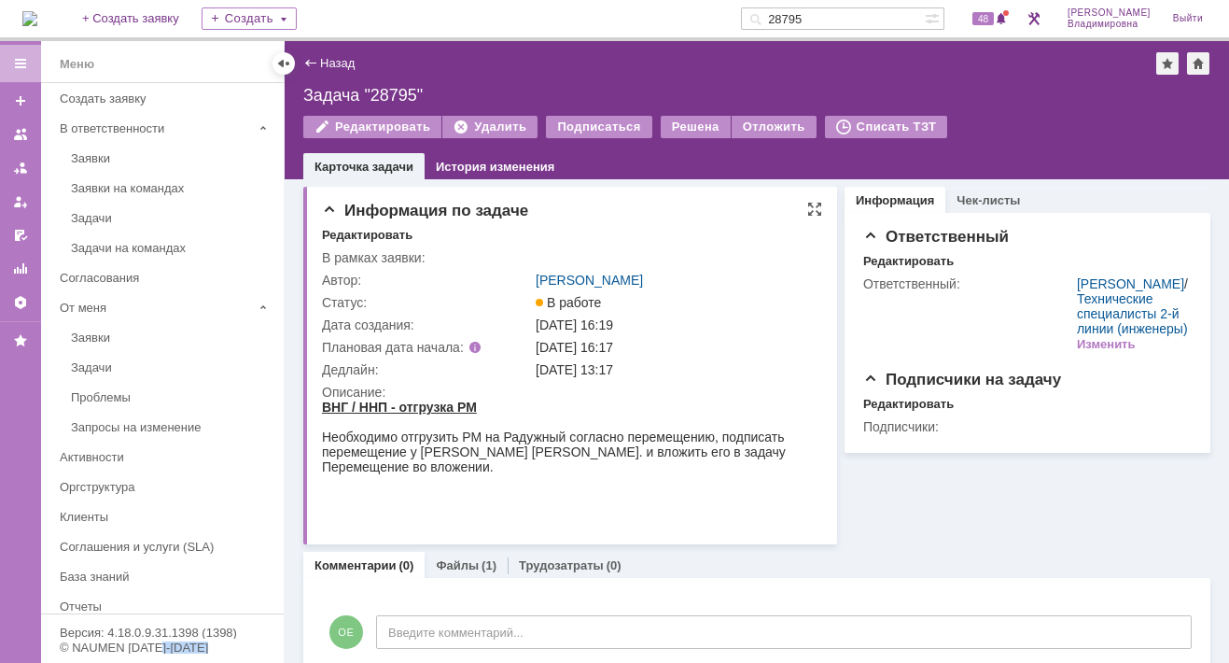
scroll to position [36, 0]
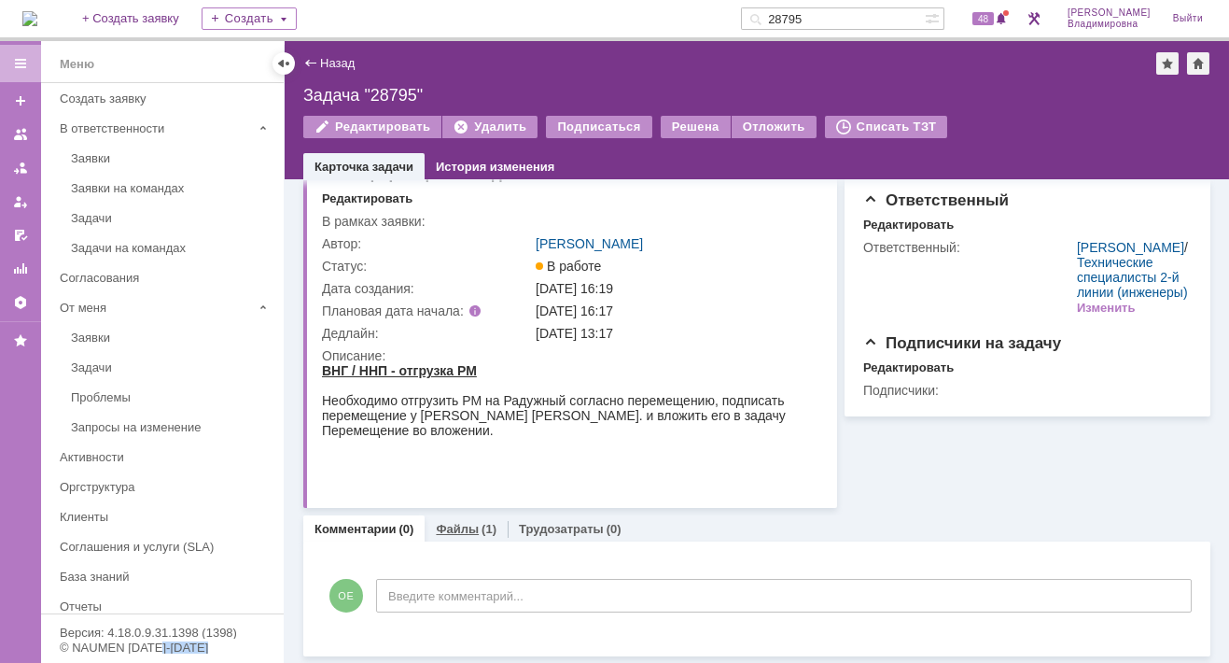
click at [462, 526] on link "Файлы" at bounding box center [457, 529] width 43 height 14
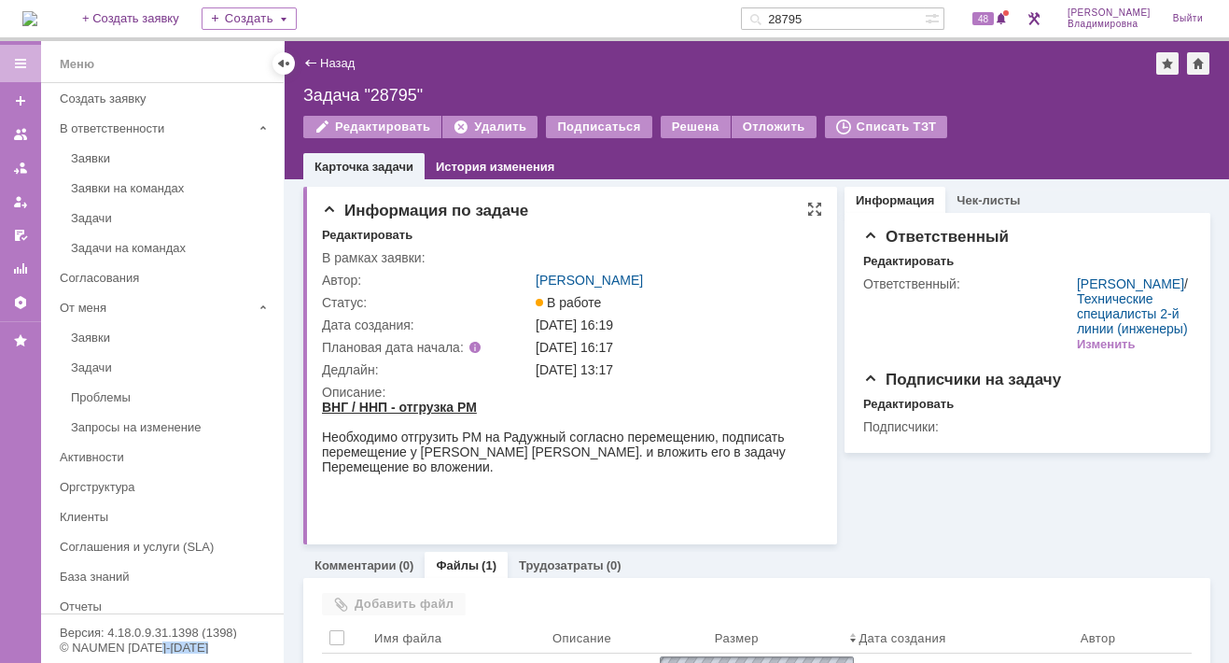
click at [462, 526] on td "Описание:" at bounding box center [570, 455] width 497 height 148
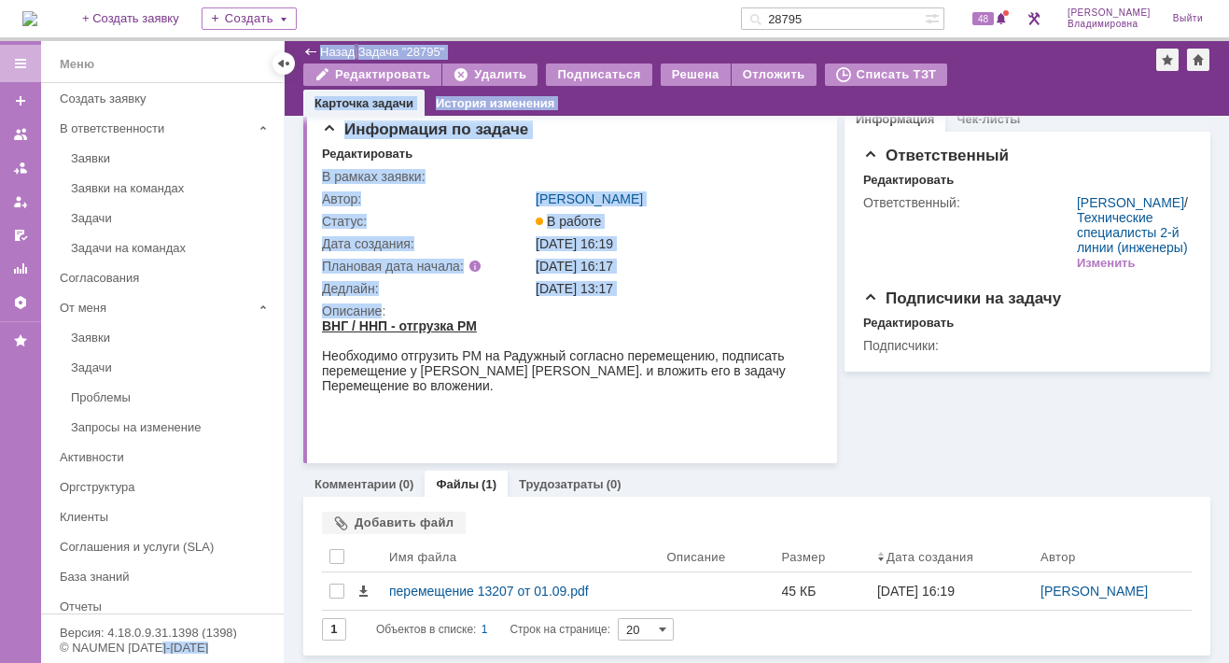
scroll to position [16, 0]
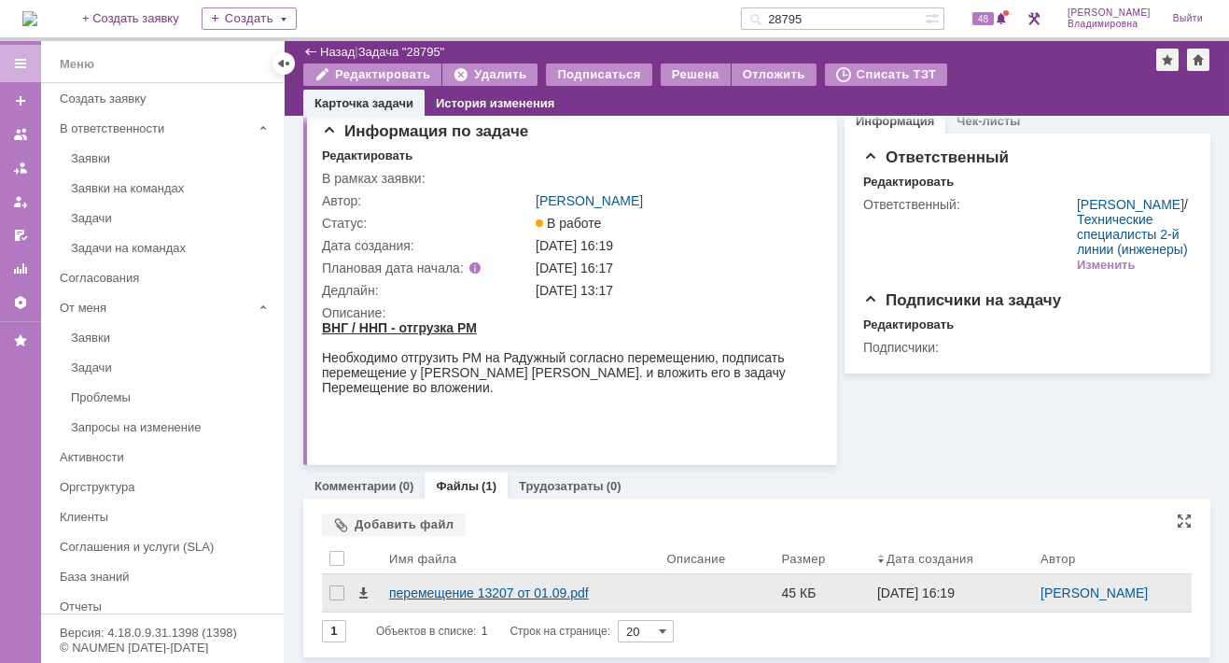
click at [424, 588] on div "перемещение 13207 от 01.09.pdf" at bounding box center [520, 592] width 263 height 15
click at [424, 588] on body "Идет загрузка, пожалуйста, подождите. На домашнюю + Создать заявку Создать 2879…" at bounding box center [614, 331] width 1229 height 663
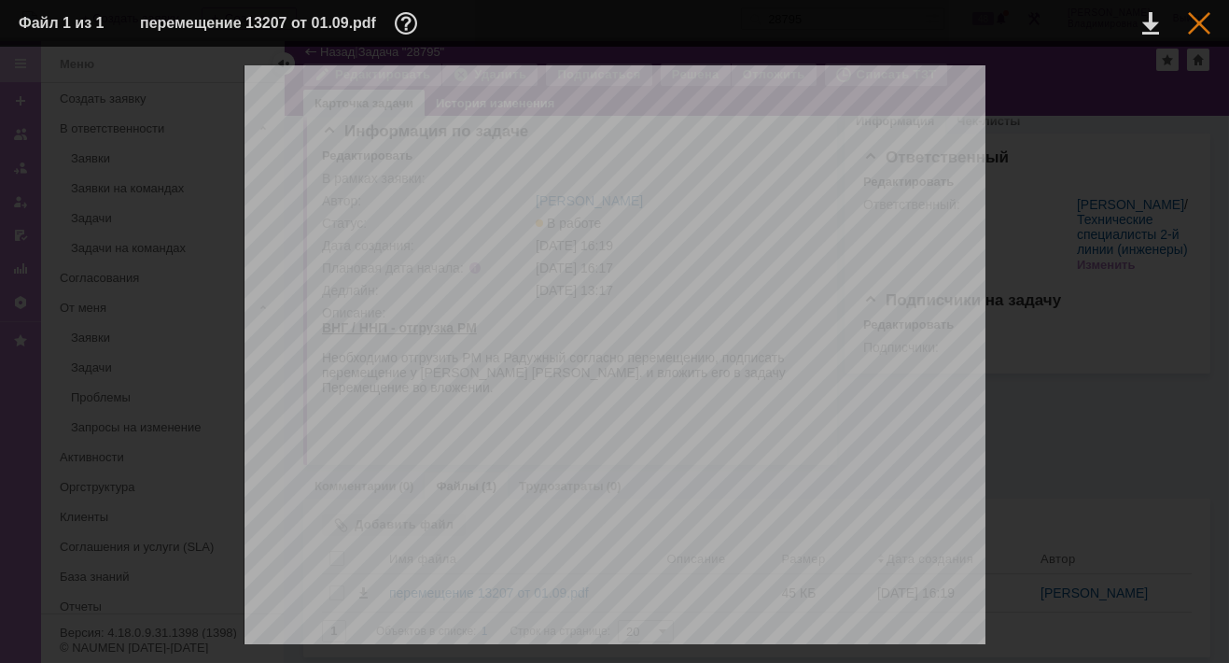
click at [1205, 21] on div at bounding box center [1199, 23] width 22 height 22
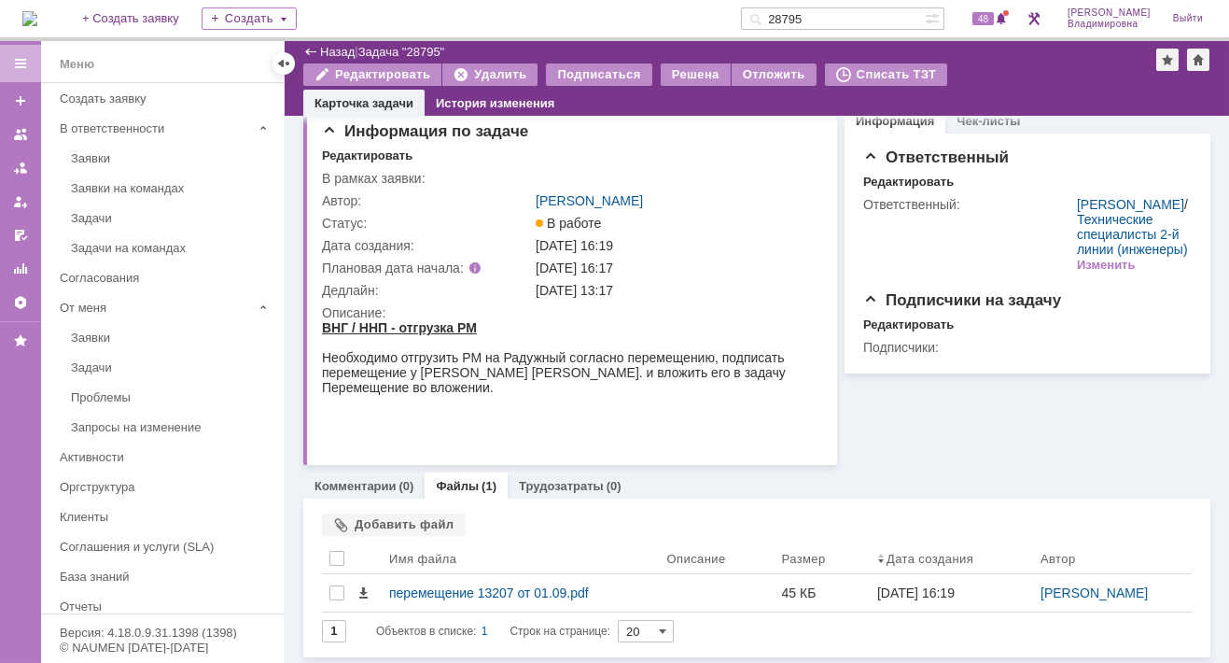
click at [882, 454] on div "Информация Чек-листы Ответственный Редактировать Ответственный: Сидоров Евгений…" at bounding box center [1023, 282] width 373 height 365
click at [895, 430] on div "Информация Чек-листы Ответственный Редактировать Ответственный: Сидоров Евгений…" at bounding box center [1023, 282] width 373 height 365
click at [37, 16] on img at bounding box center [29, 18] width 15 height 15
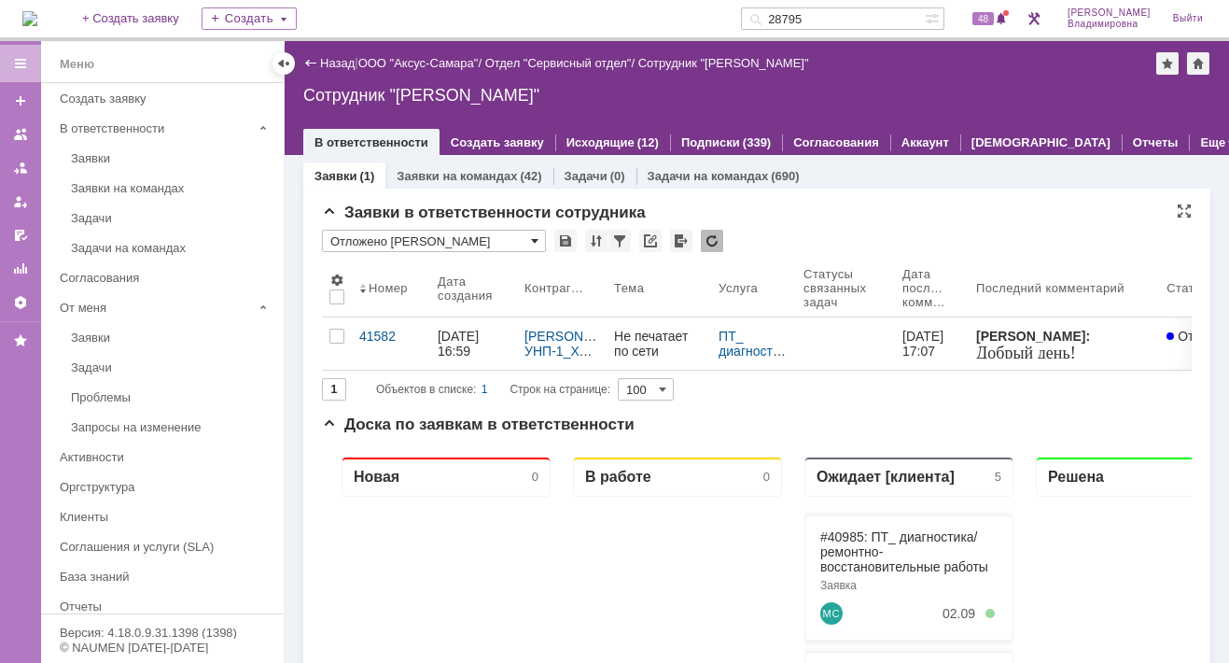
click at [535, 240] on span at bounding box center [534, 240] width 7 height 15
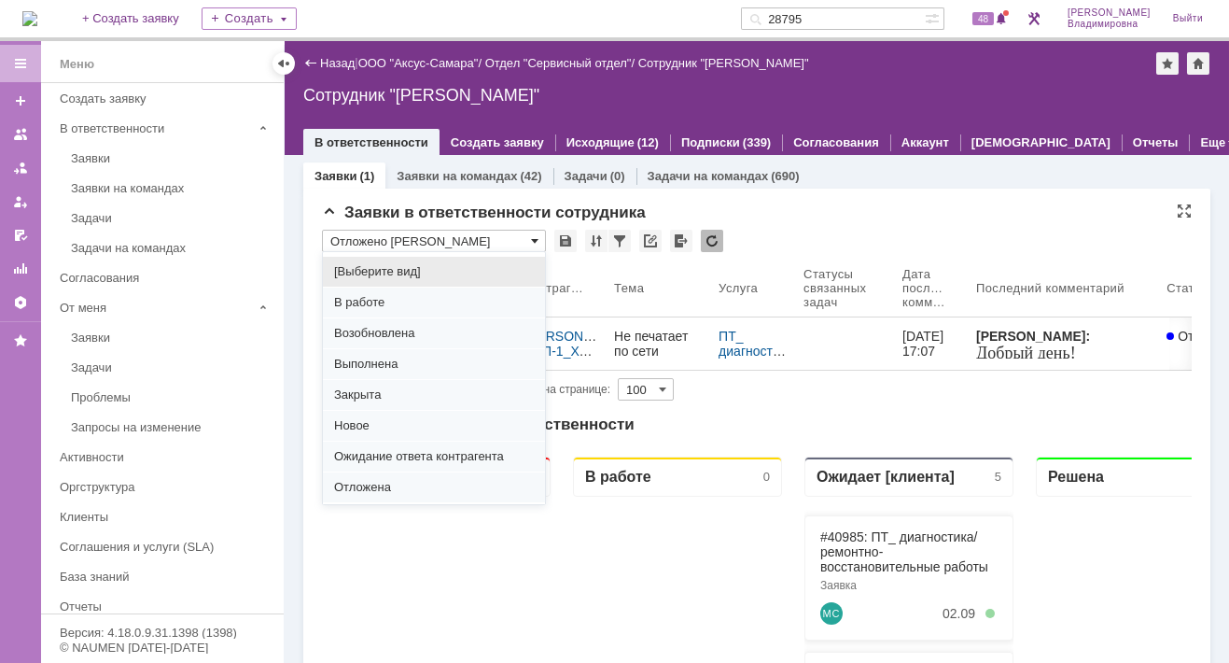
scroll to position [232, 0]
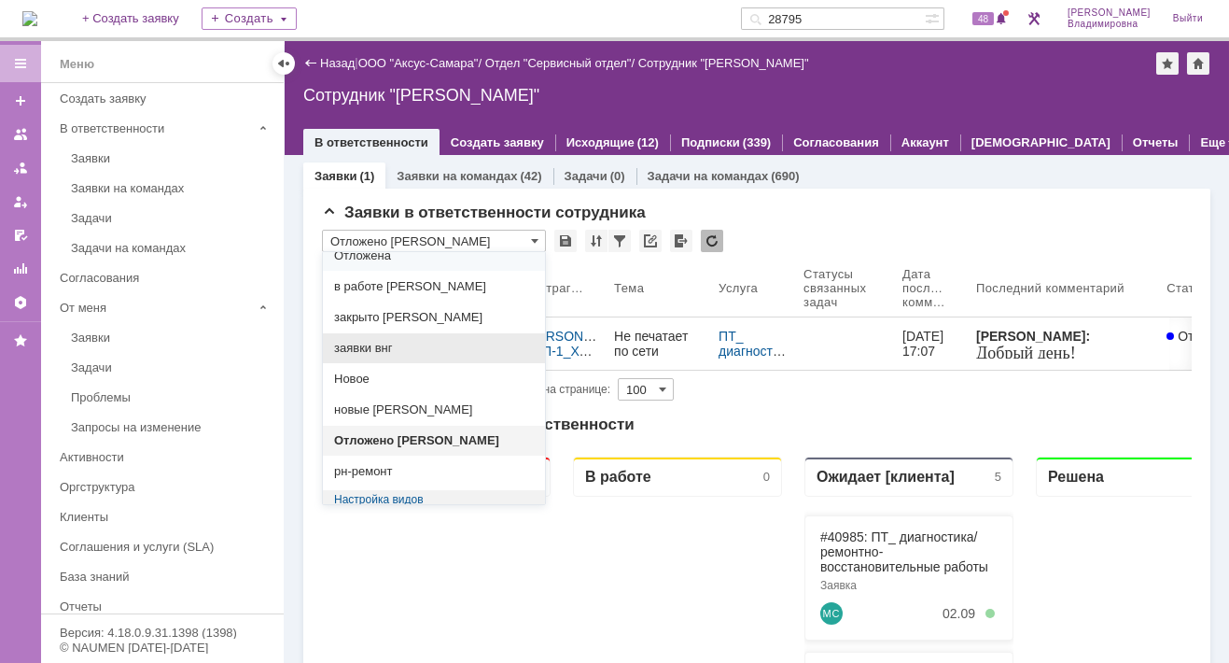
click at [408, 341] on span "заявки внг" at bounding box center [434, 348] width 200 height 15
type input "заявки внг"
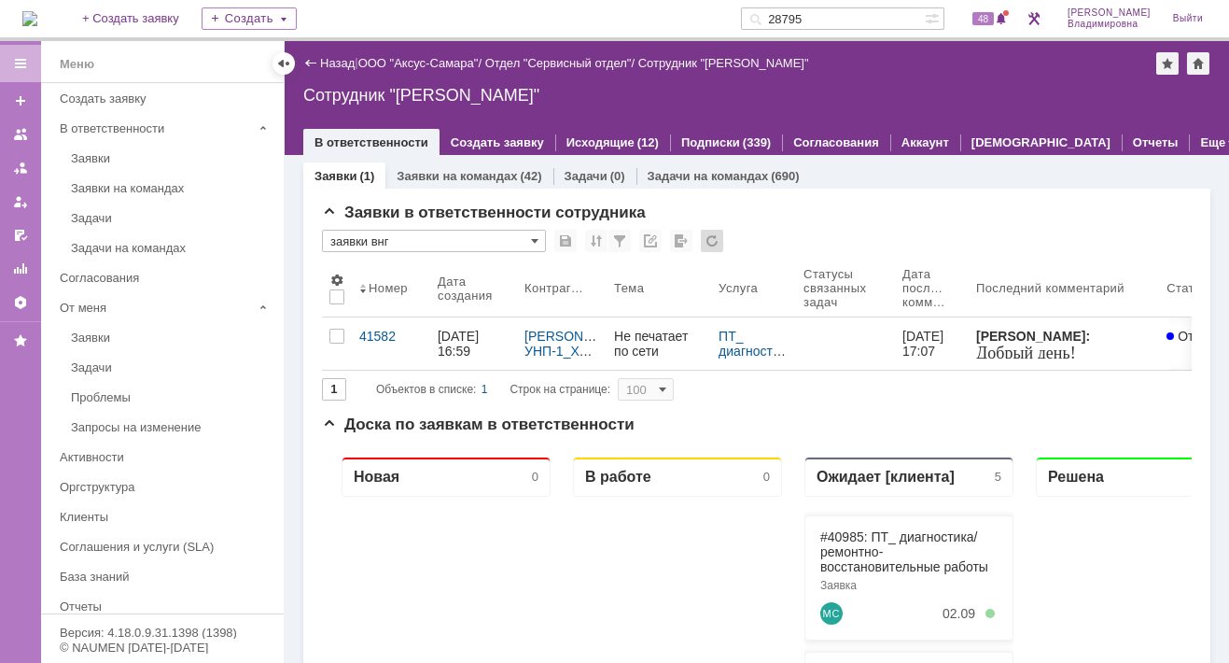
type input "20"
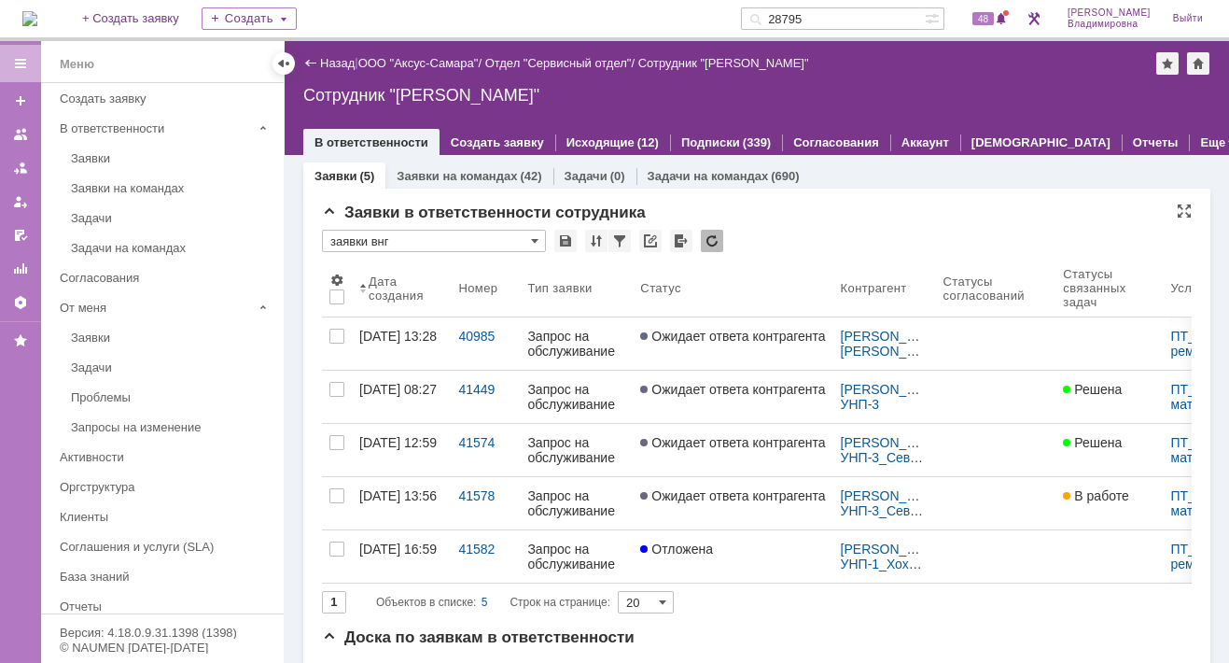
type input "заявки внг"
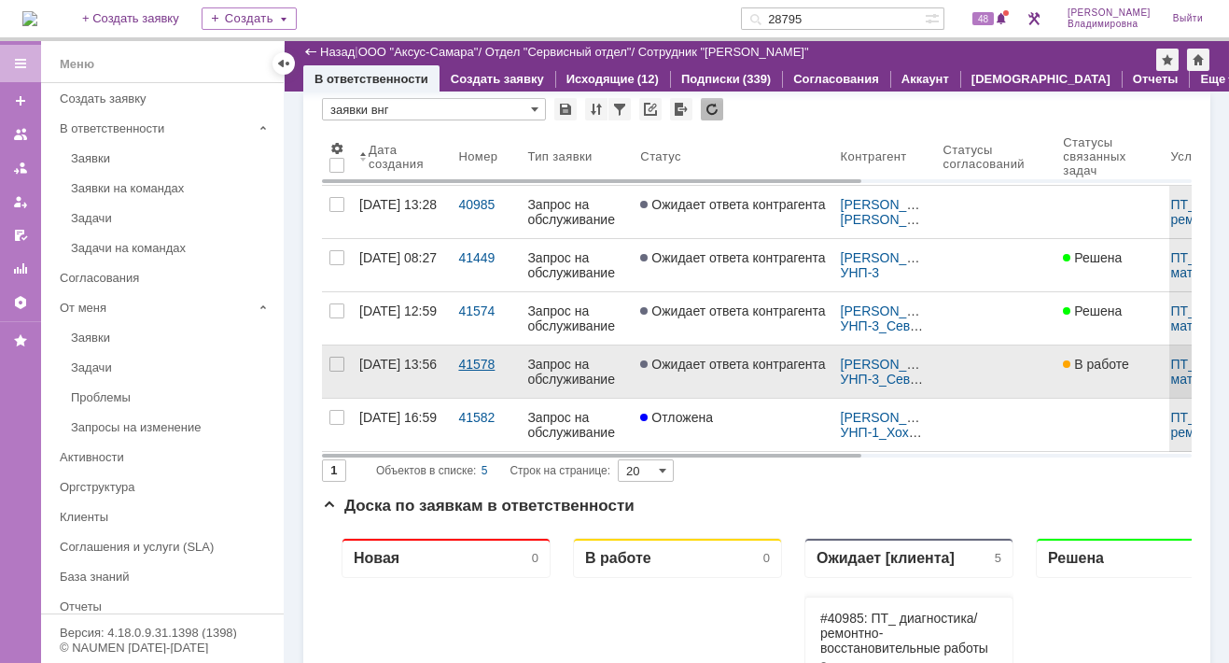
scroll to position [93, 0]
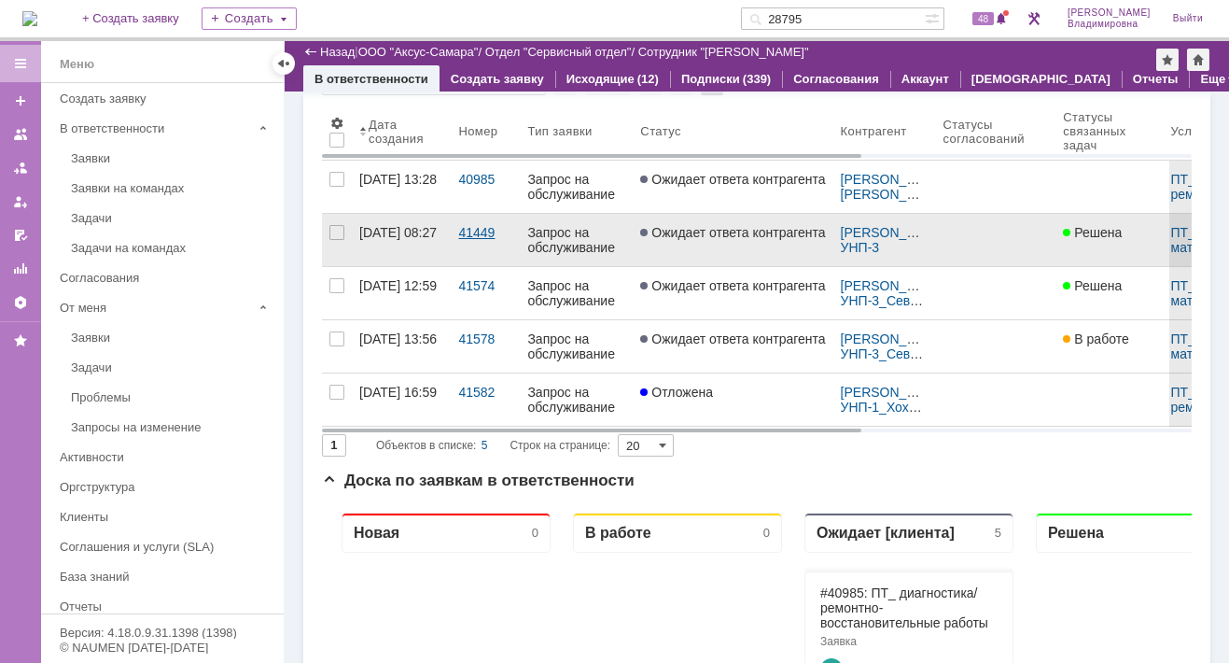
click at [481, 226] on div "41449" at bounding box center [485, 232] width 54 height 15
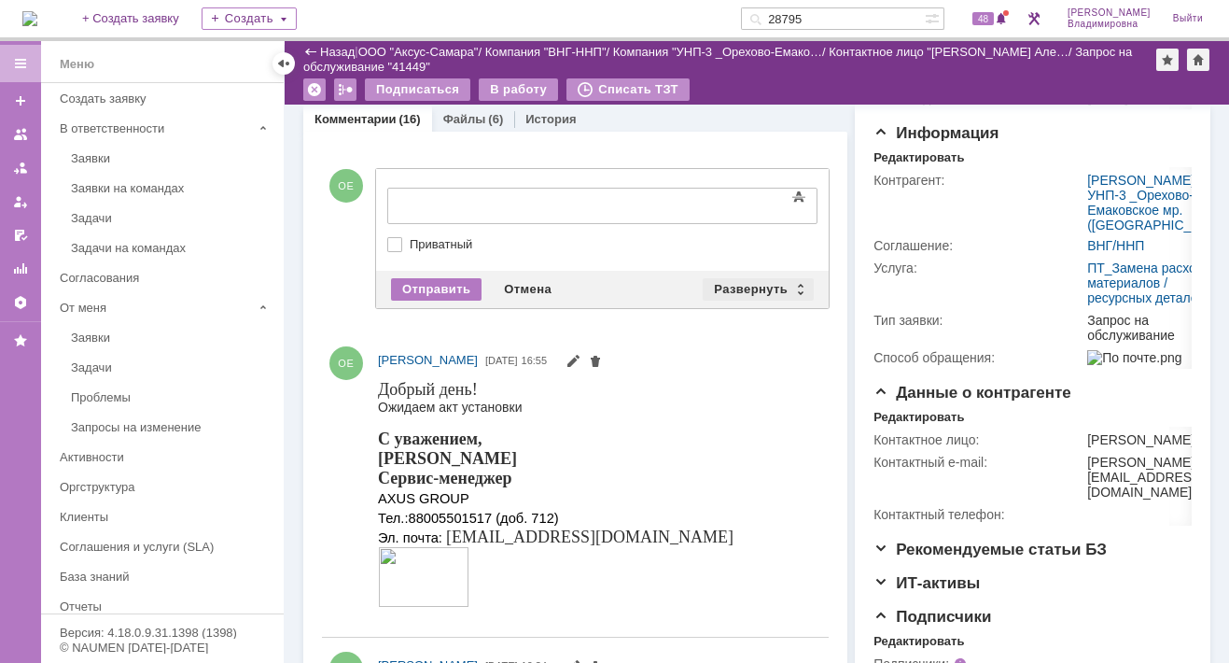
click at [746, 284] on div "Развернуть" at bounding box center [758, 289] width 111 height 22
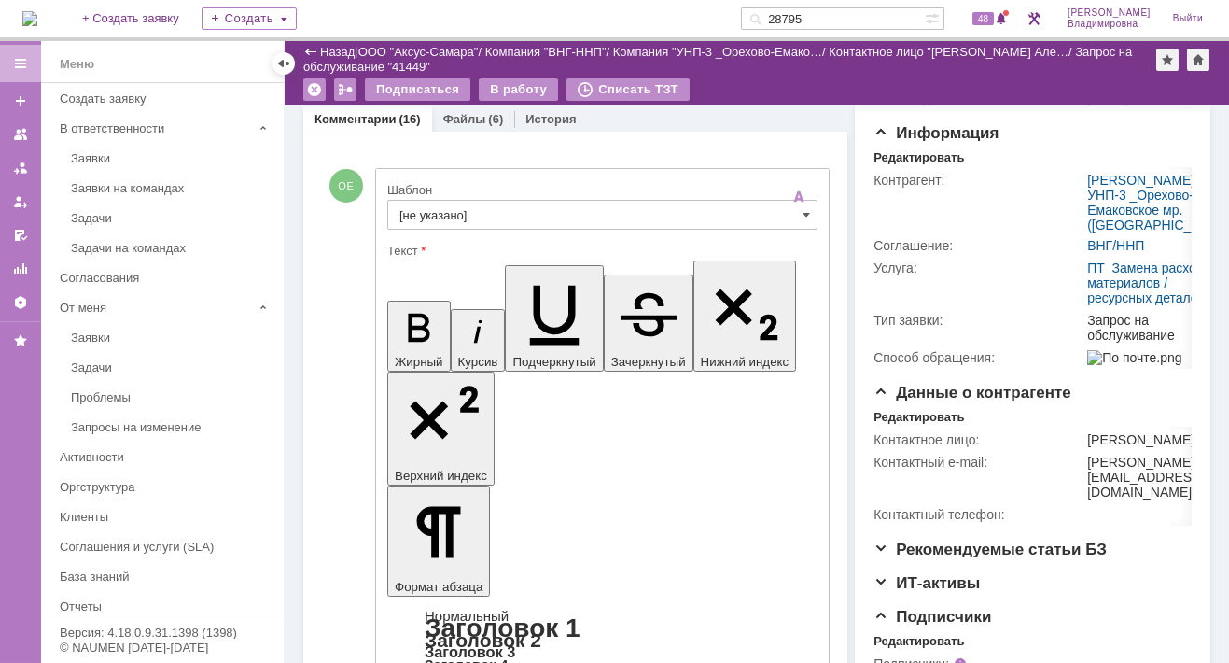
click at [429, 217] on input "[не указано]" at bounding box center [602, 215] width 430 height 30
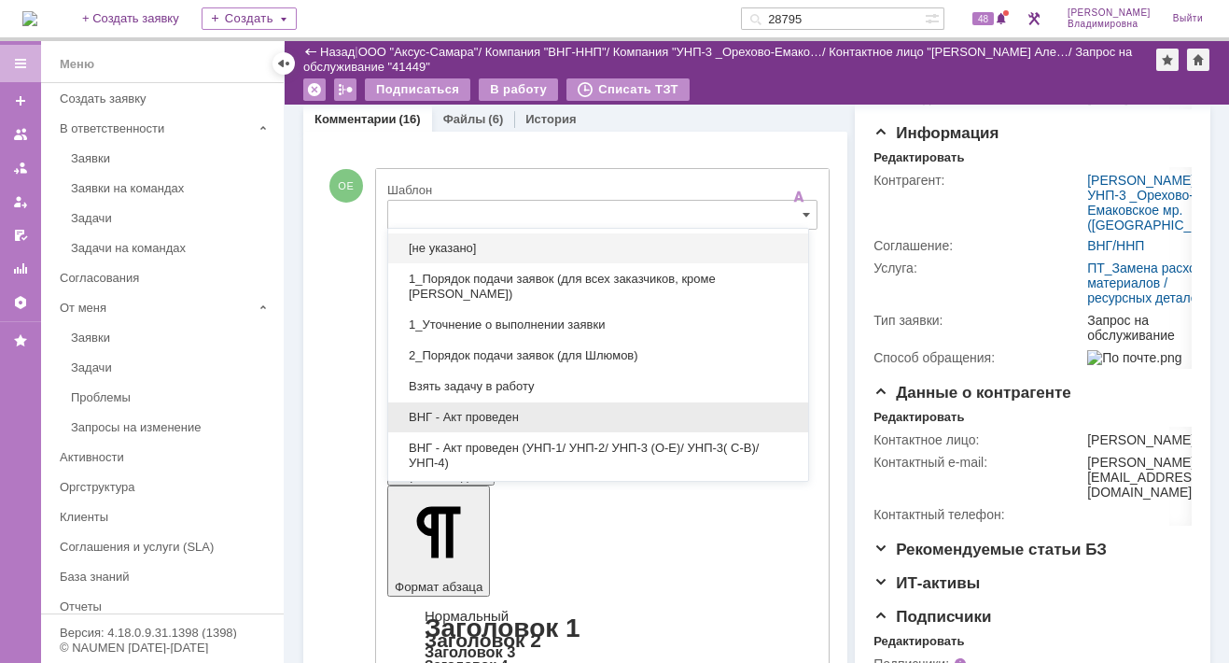
click at [470, 417] on span "ВНГ - Акт проведен" at bounding box center [599, 417] width 398 height 15
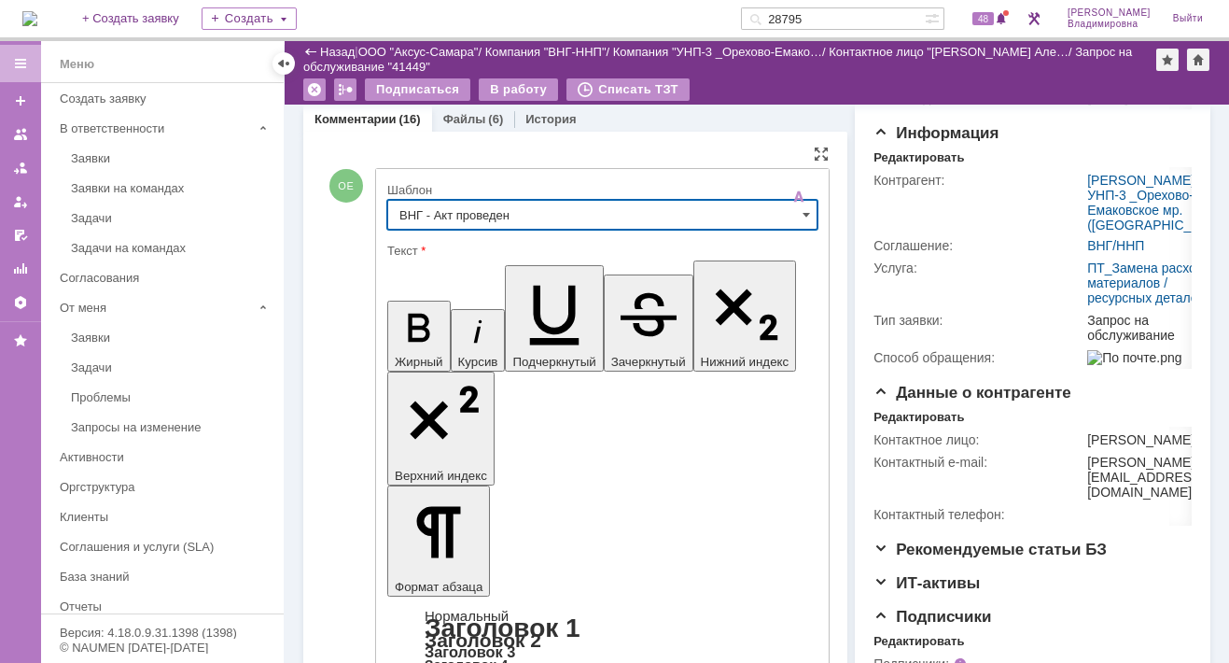
type input "ВНГ - Акт проведен"
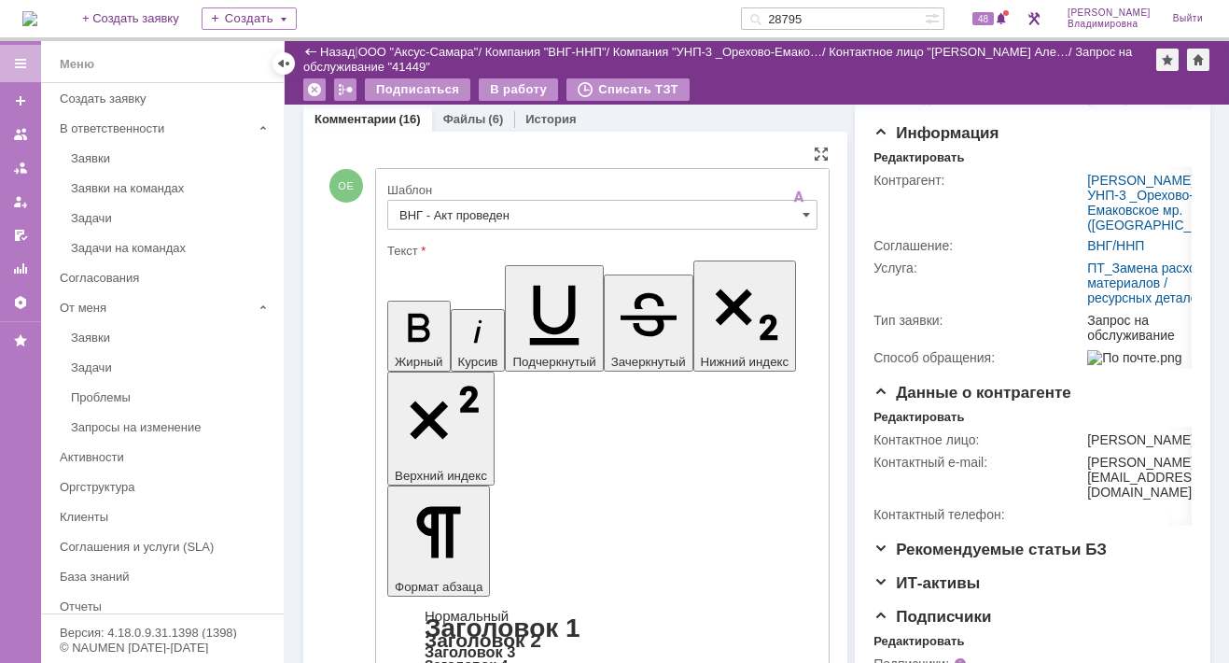
drag, startPoint x: 402, startPoint y: 4106, endPoint x: 493, endPoint y: 4153, distance: 101.9
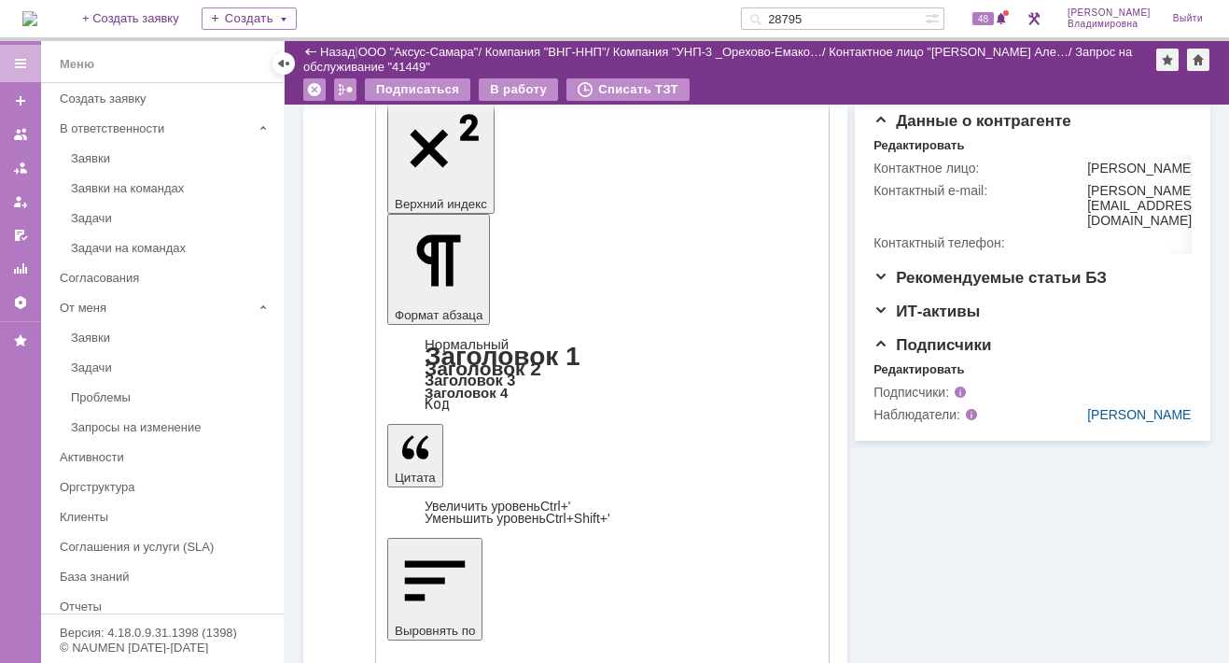
scroll to position [560, 0]
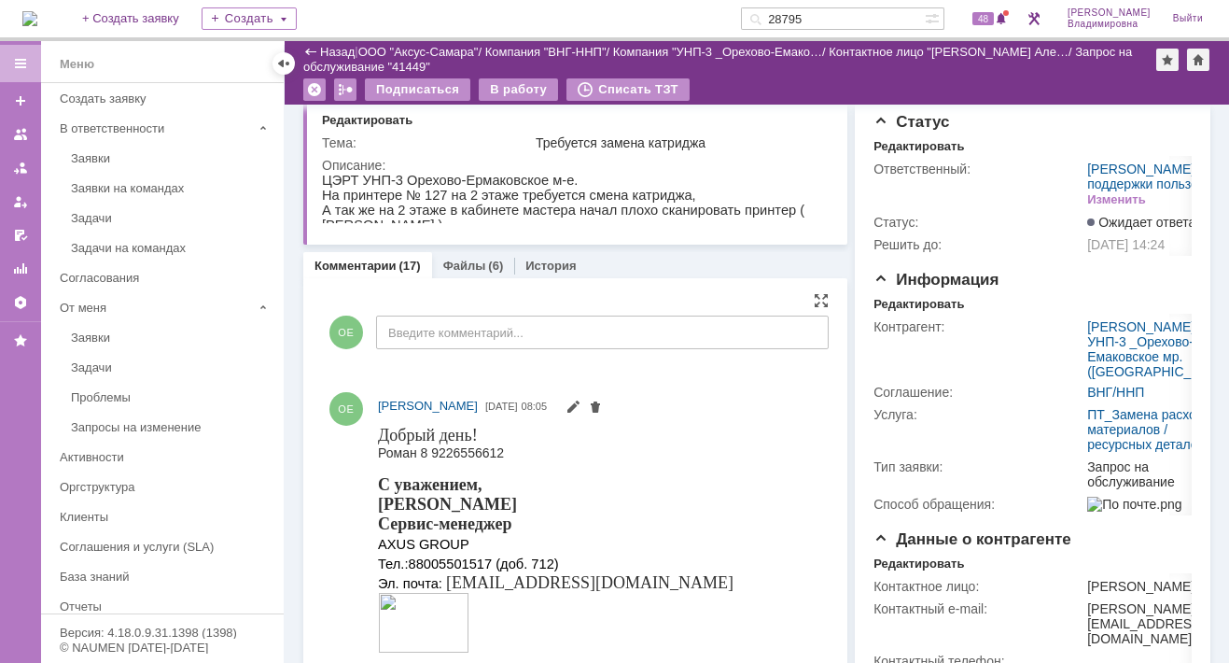
scroll to position [0, 0]
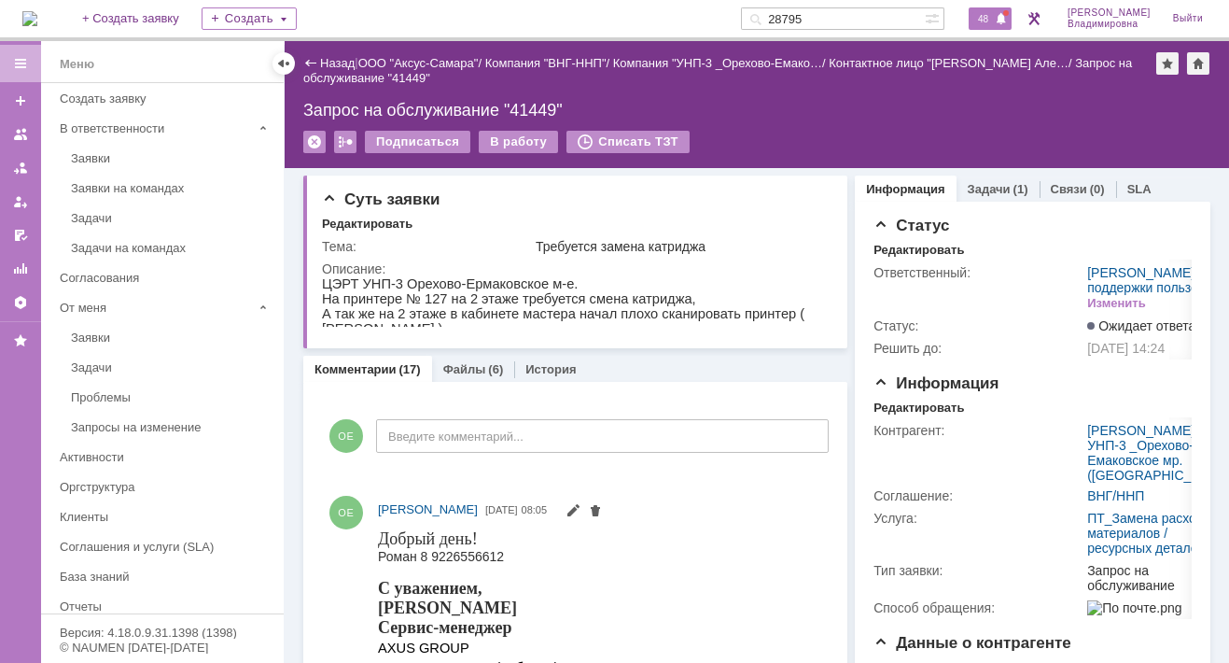
click at [994, 23] on span "48" at bounding box center [983, 18] width 21 height 13
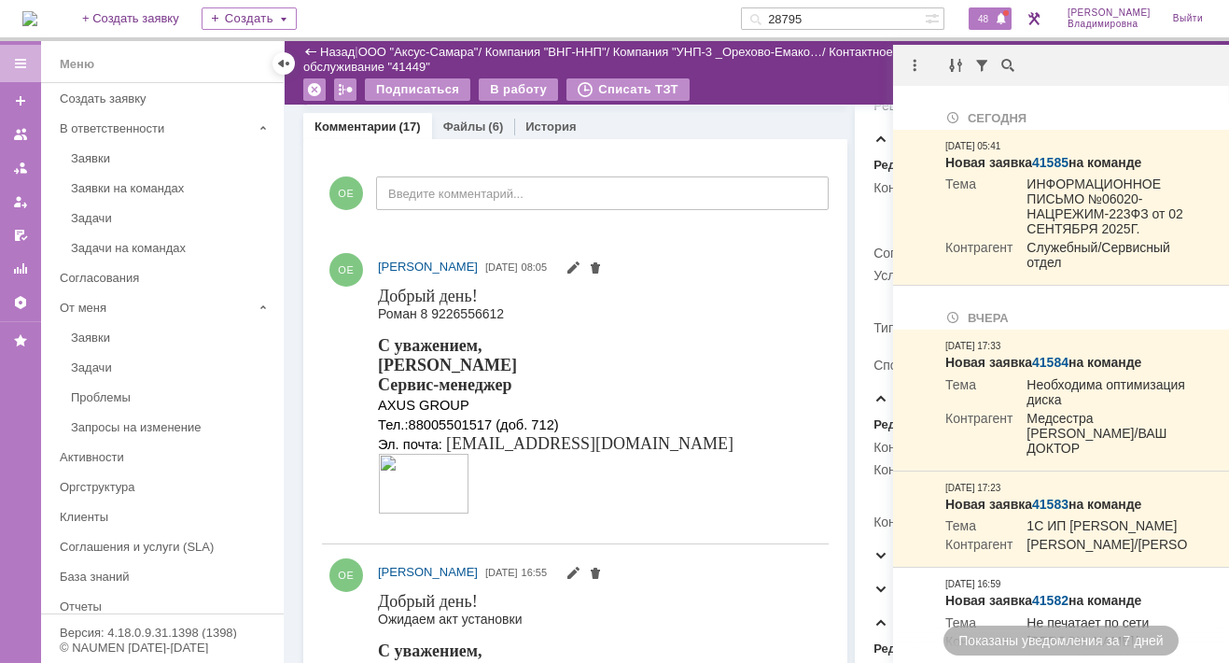
scroll to position [187, 0]
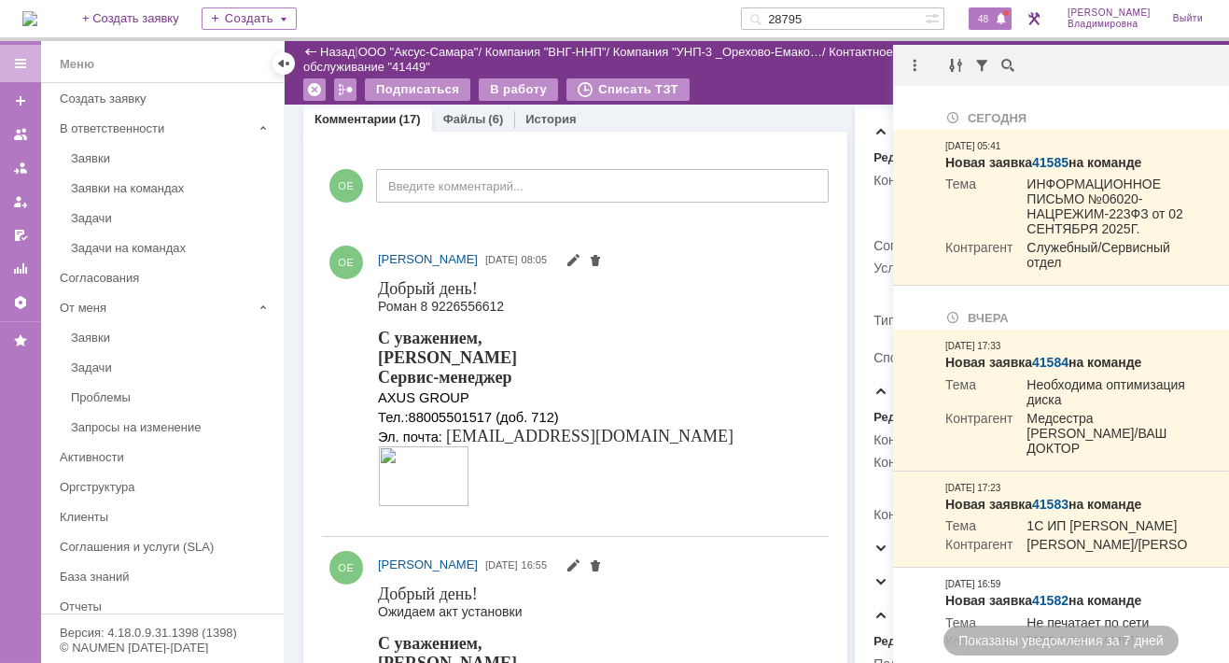
click at [582, 146] on div "ОЕ Введите комментарий..." at bounding box center [575, 188] width 507 height 87
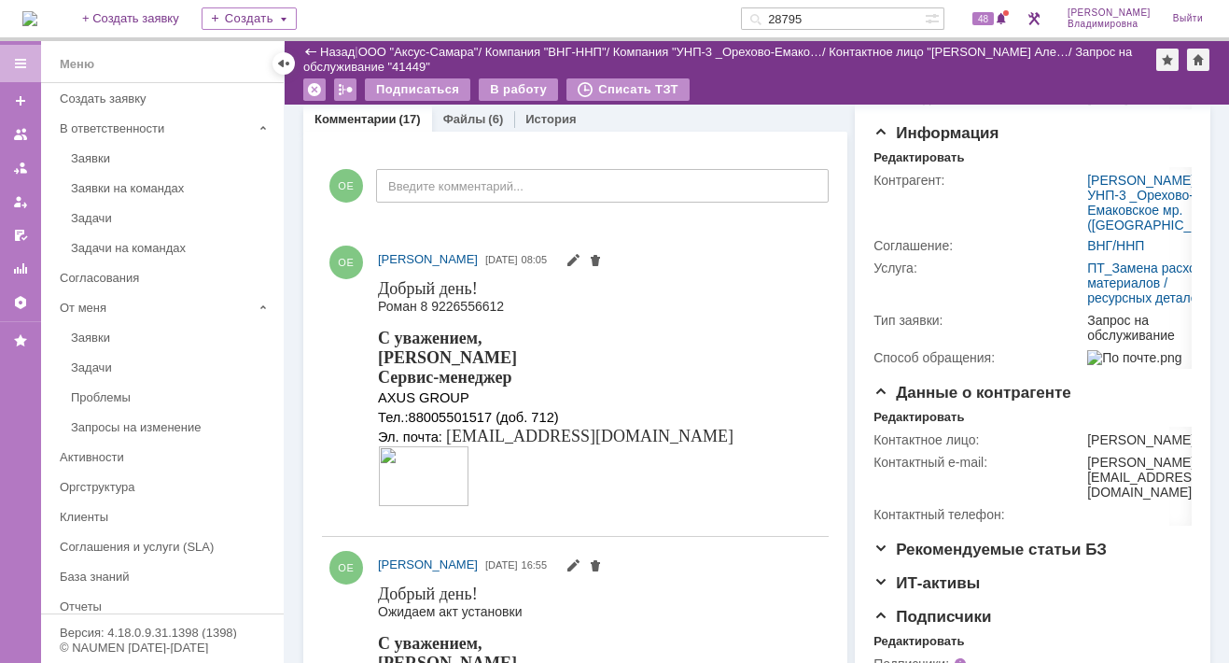
click at [467, 302] on div "Роман 8 9226556612" at bounding box center [556, 305] width 356 height 15
click at [994, 22] on span "48" at bounding box center [983, 18] width 21 height 13
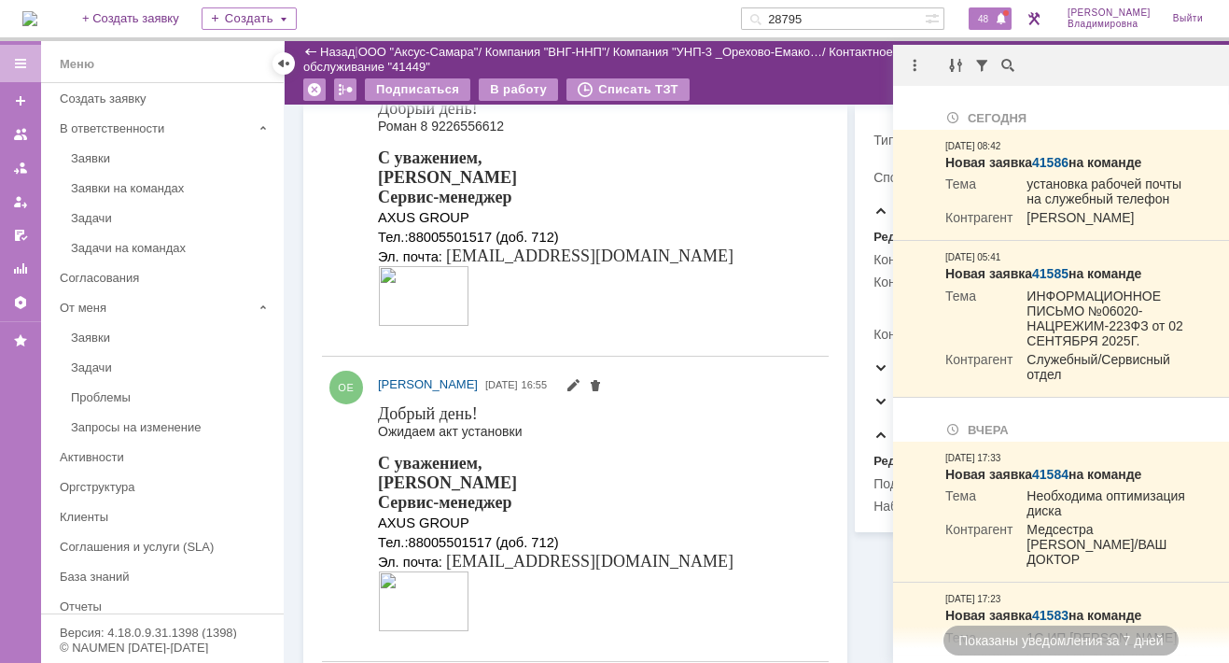
scroll to position [0, 0]
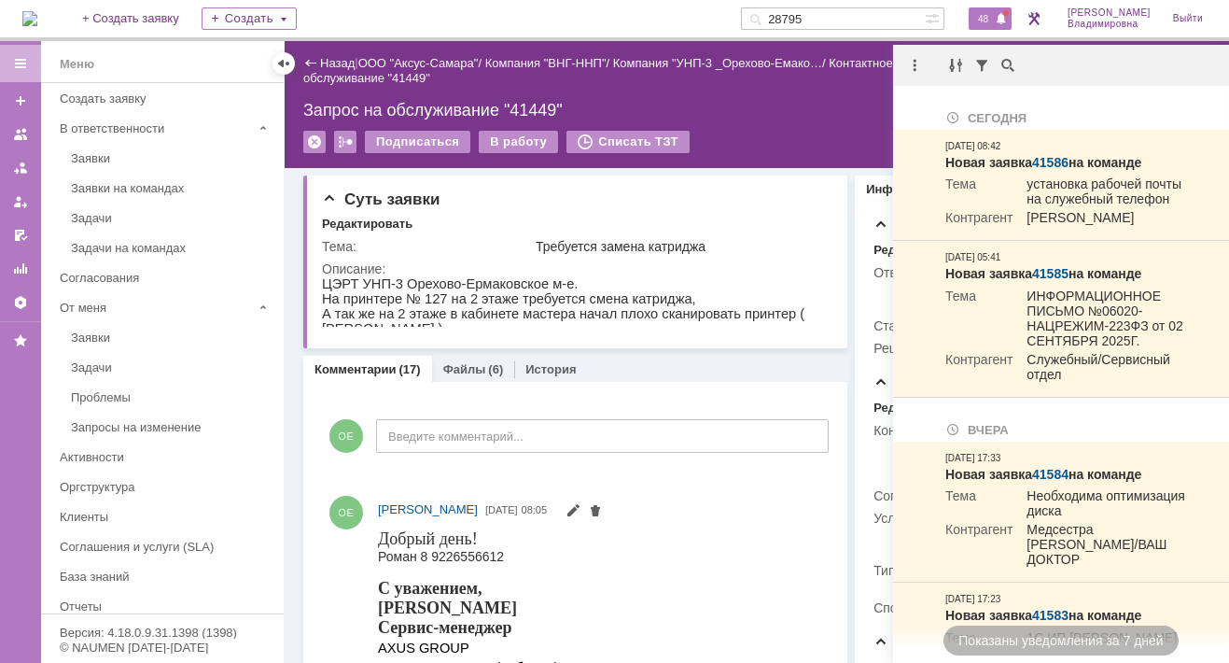
click at [1009, 10] on div at bounding box center [1006, 13] width 6 height 6
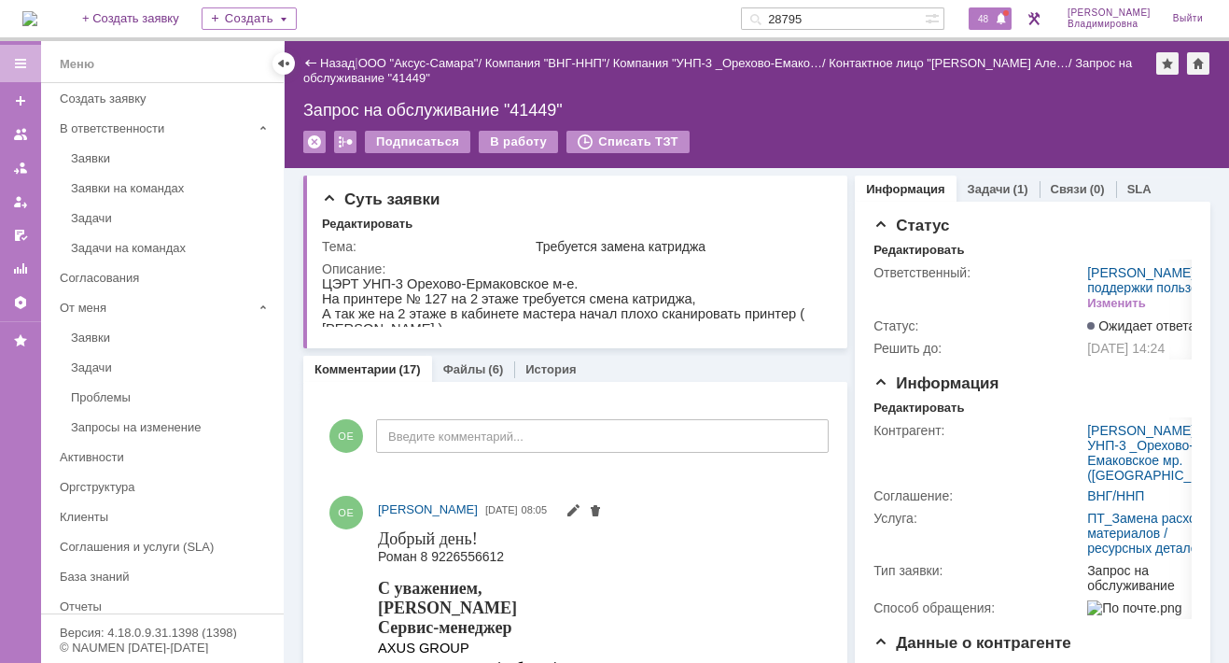
click at [994, 22] on span "48" at bounding box center [983, 18] width 21 height 13
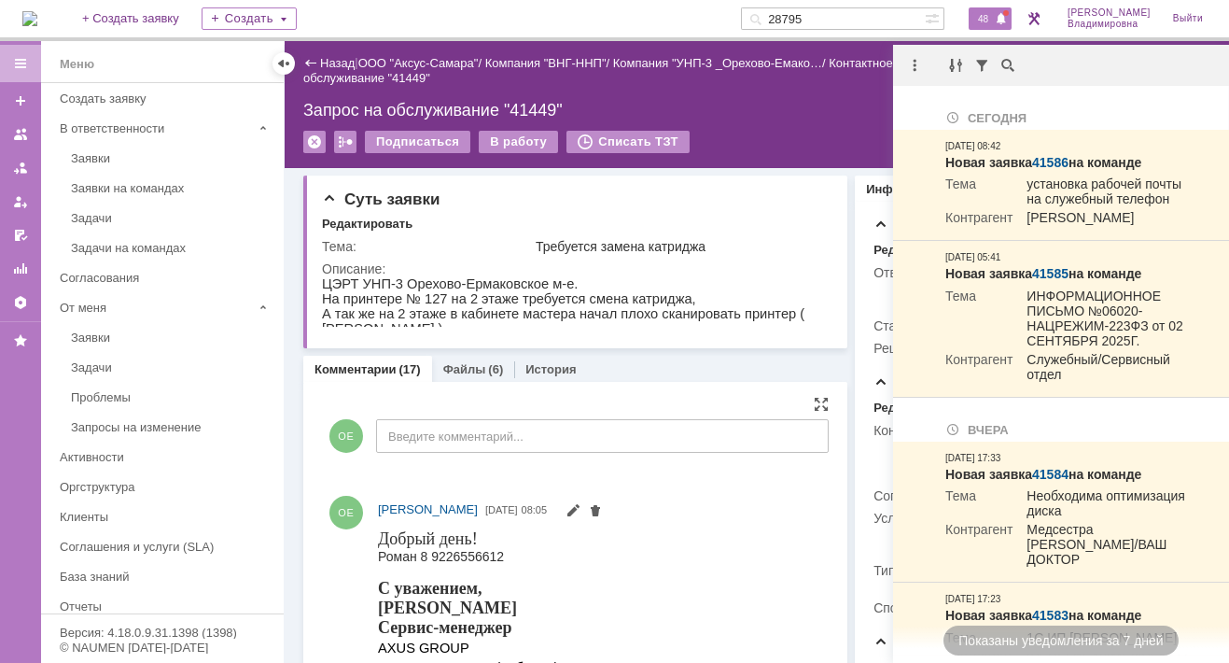
click at [707, 578] on html "Добрый день! Роман 8 9226556612 С уважением, Орлова Елена Сервис-менеджер AXUS …" at bounding box center [595, 644] width 434 height 232
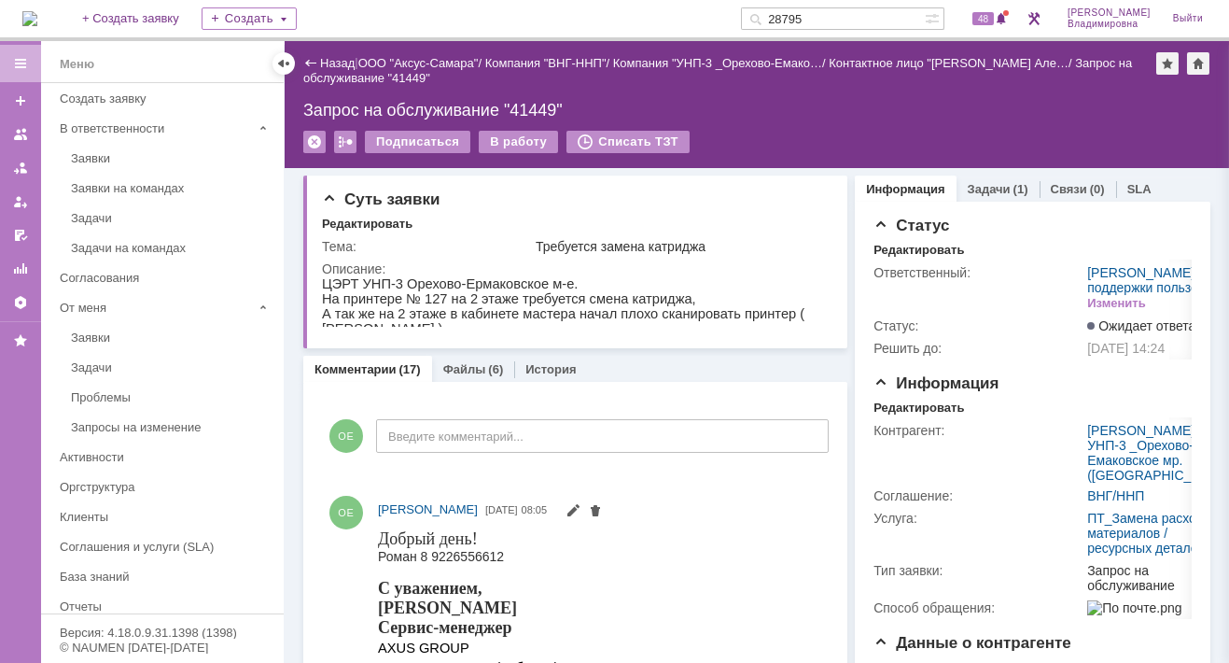
drag, startPoint x: 837, startPoint y: 20, endPoint x: 785, endPoint y: 14, distance: 52.6
click at [786, 14] on div "28795" at bounding box center [833, 18] width 184 height 22
type input "41582"
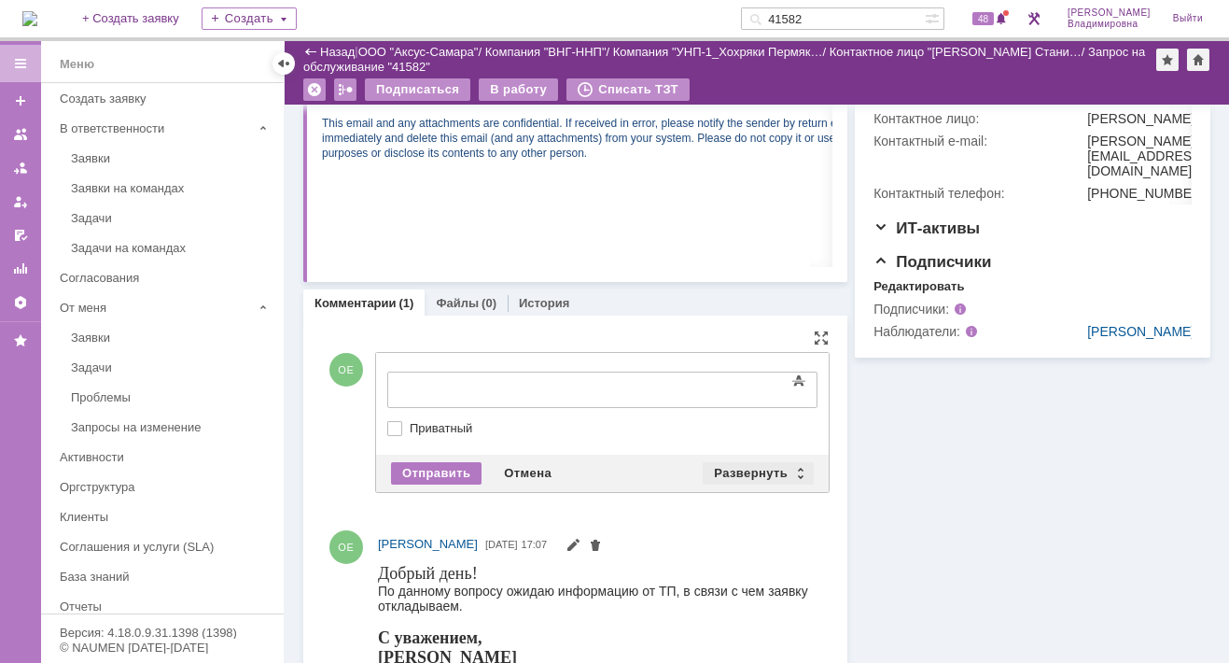
click at [747, 466] on div "Развернуть" at bounding box center [758, 473] width 111 height 22
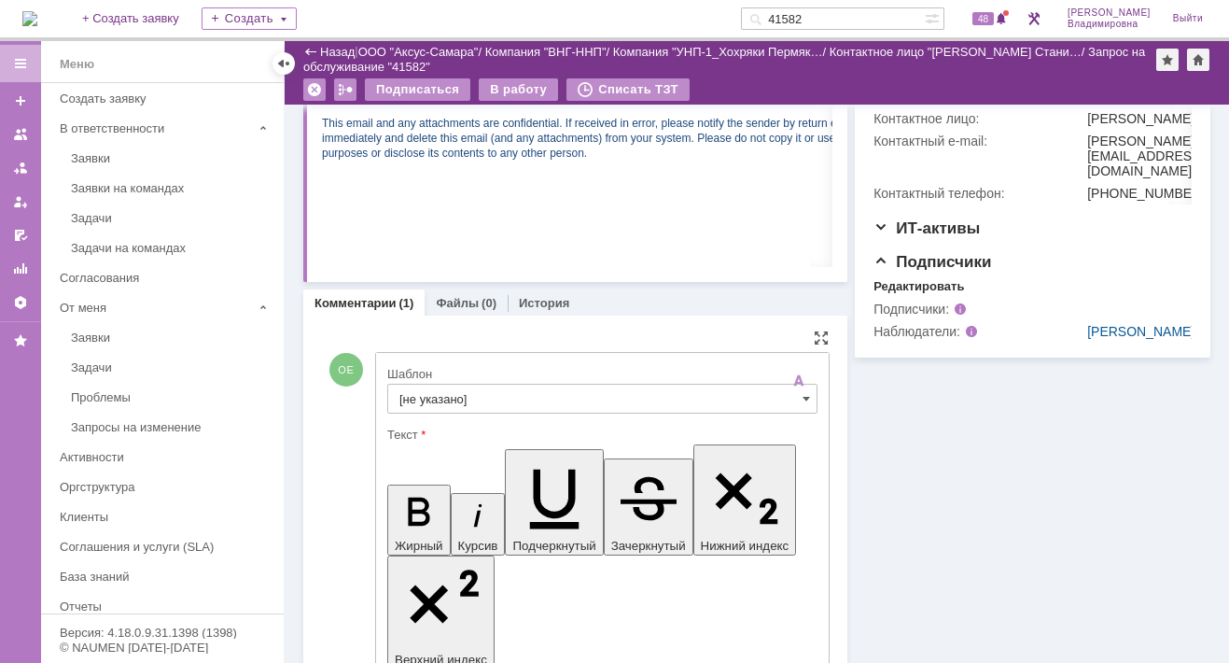
click at [455, 398] on input "[не указано]" at bounding box center [602, 399] width 430 height 30
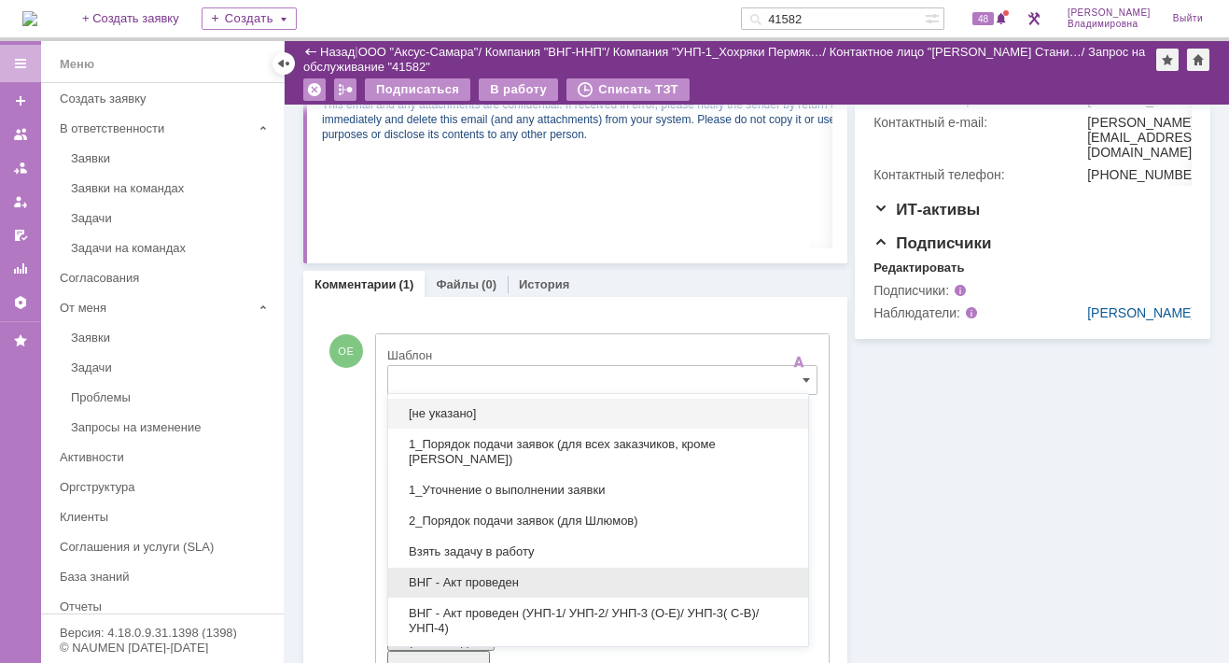
click at [488, 580] on span "ВНГ - Акт проведен" at bounding box center [599, 582] width 398 height 15
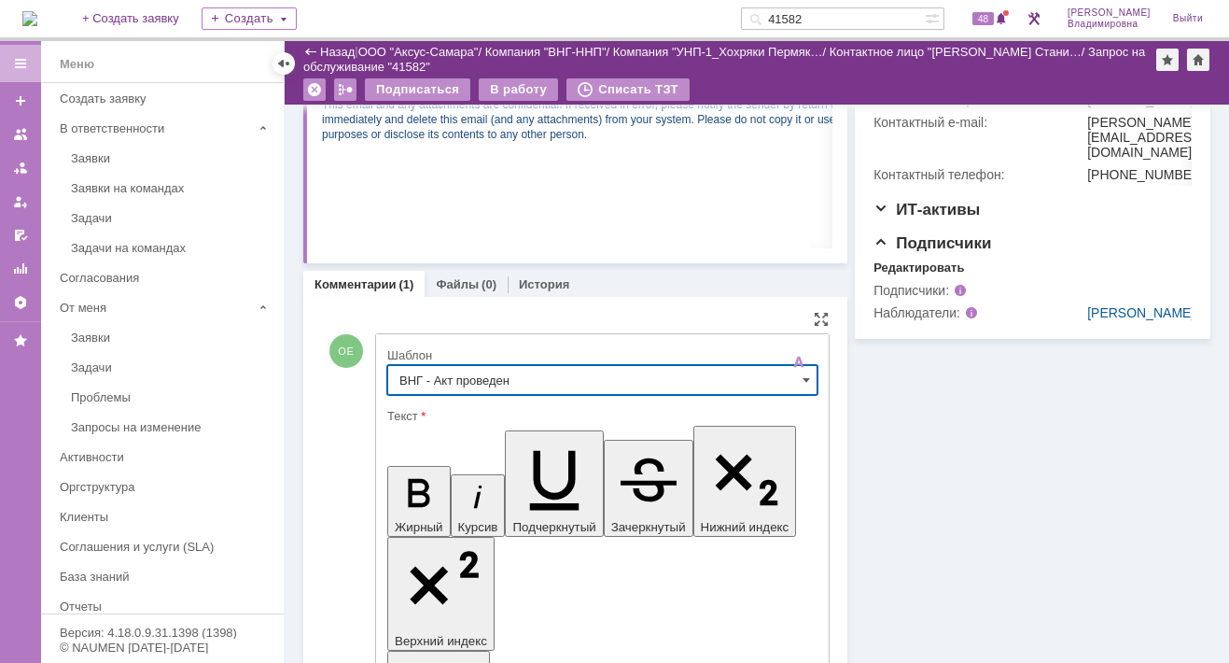
type input "ВНГ - Акт проведен"
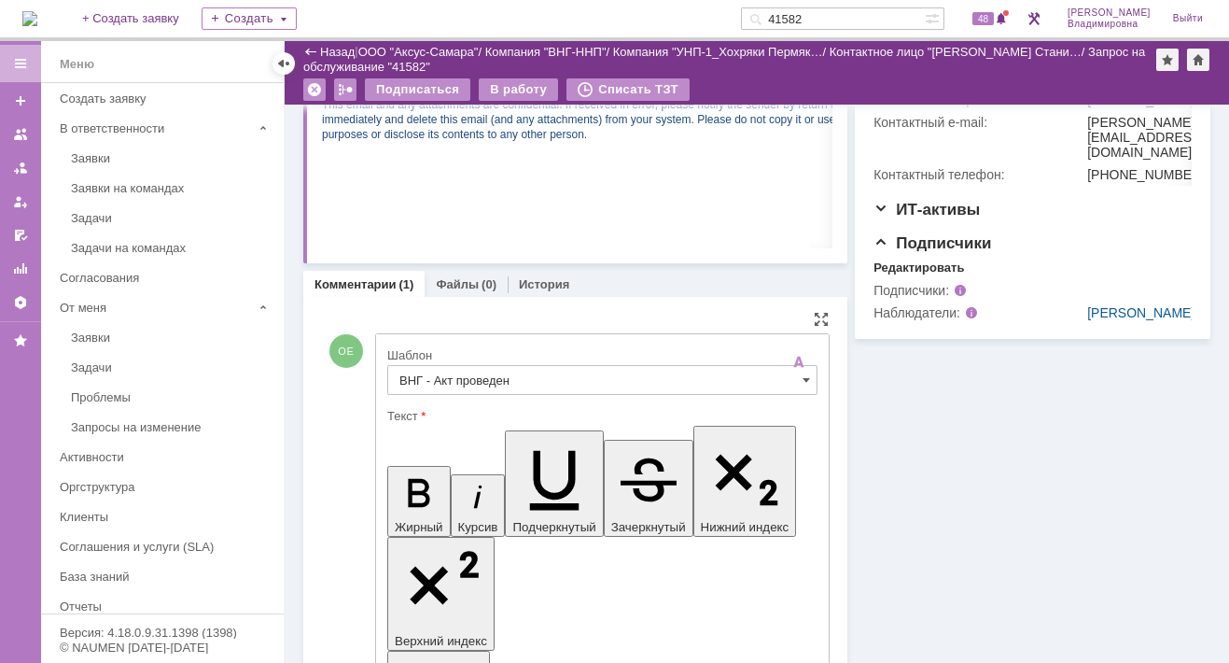
drag, startPoint x: 404, startPoint y: 4271, endPoint x: 468, endPoint y: 4301, distance: 70.6
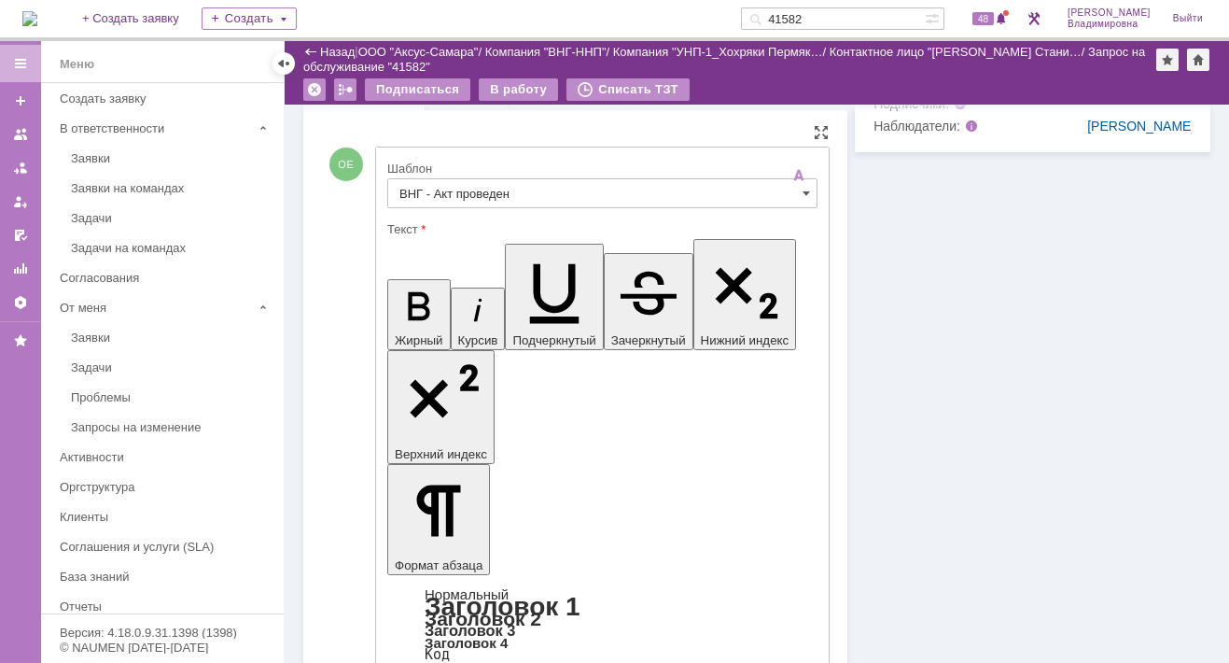
scroll to position [1202, 0]
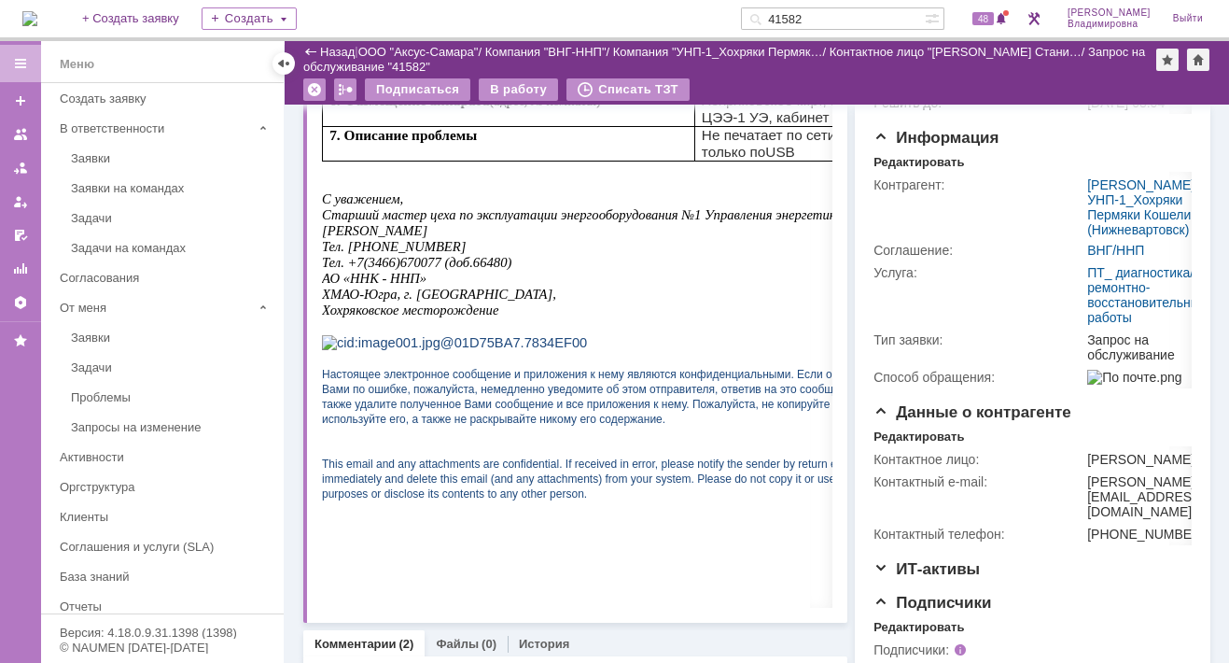
scroll to position [0, 0]
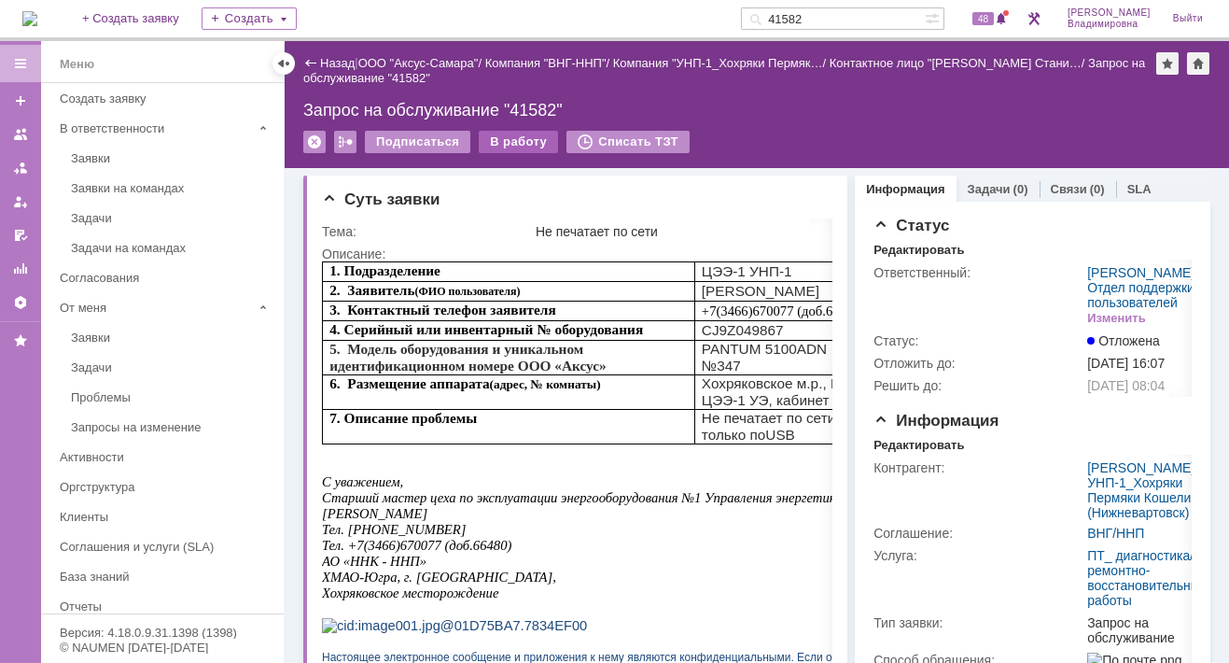
click at [495, 138] on div "В работу" at bounding box center [518, 142] width 79 height 22
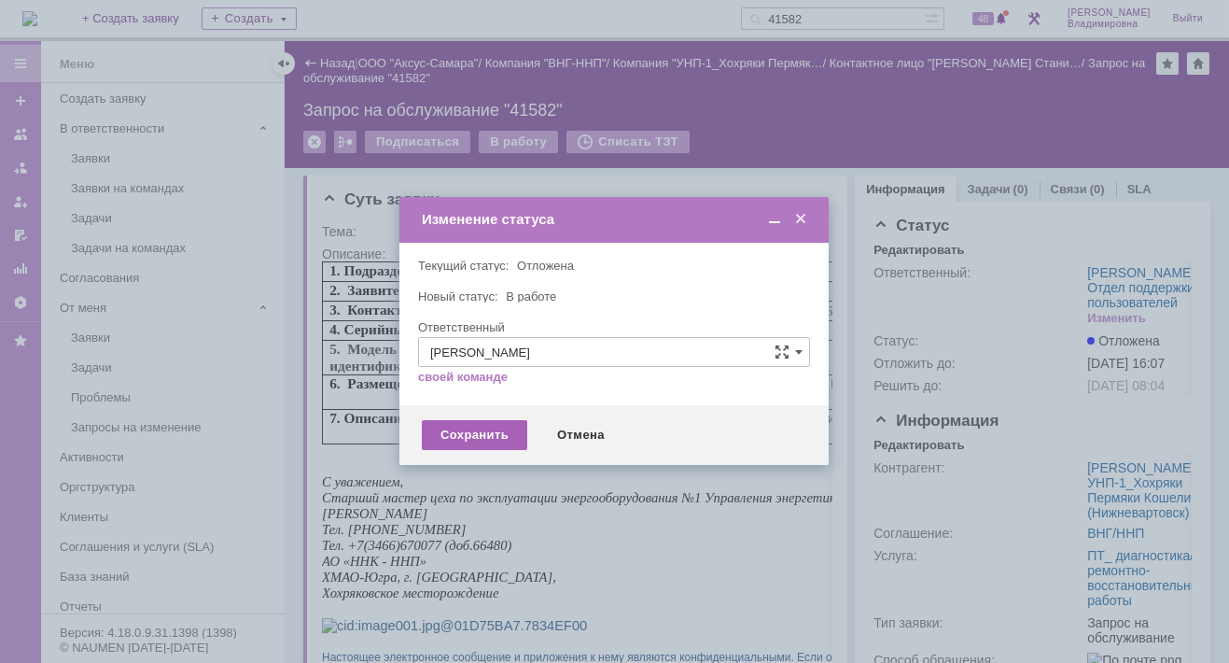
click at [497, 432] on div "Сохранить" at bounding box center [474, 435] width 105 height 30
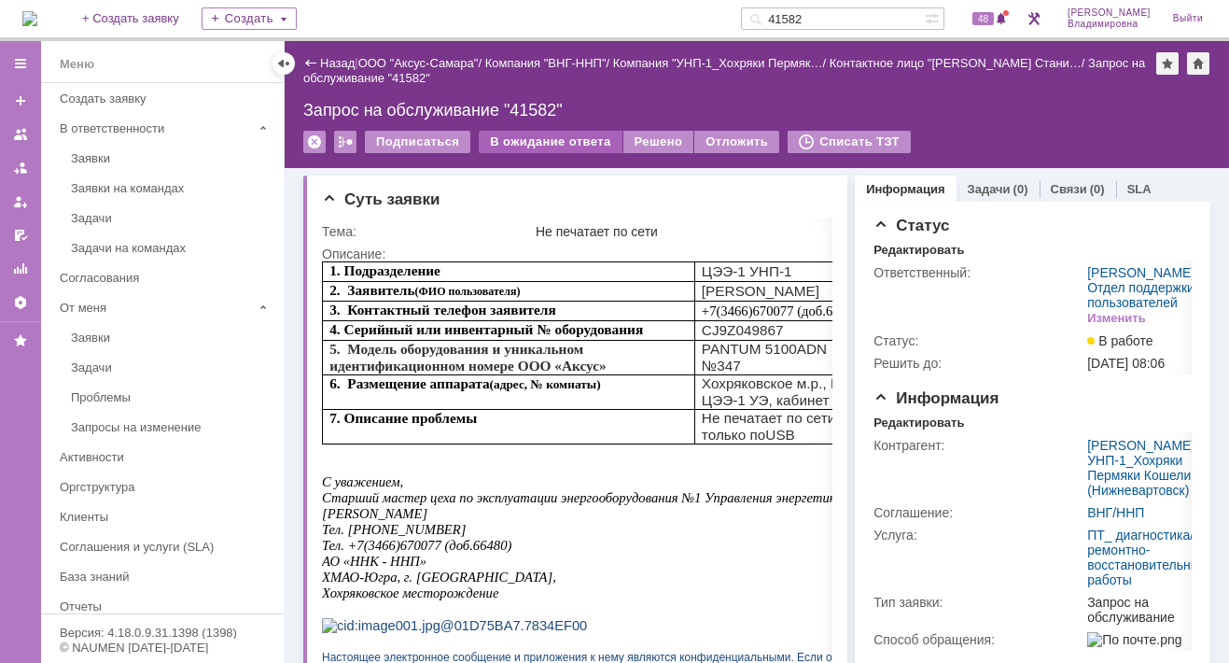
click at [546, 138] on div "В ожидание ответа" at bounding box center [550, 142] width 143 height 22
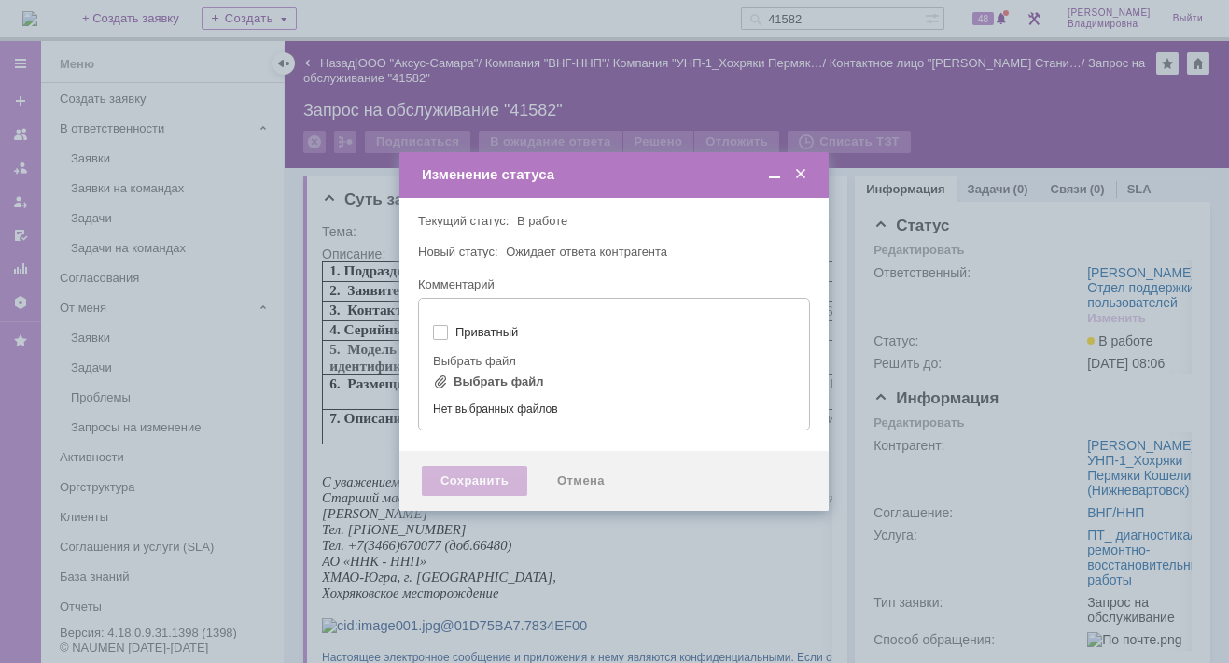
type input "[не указано]"
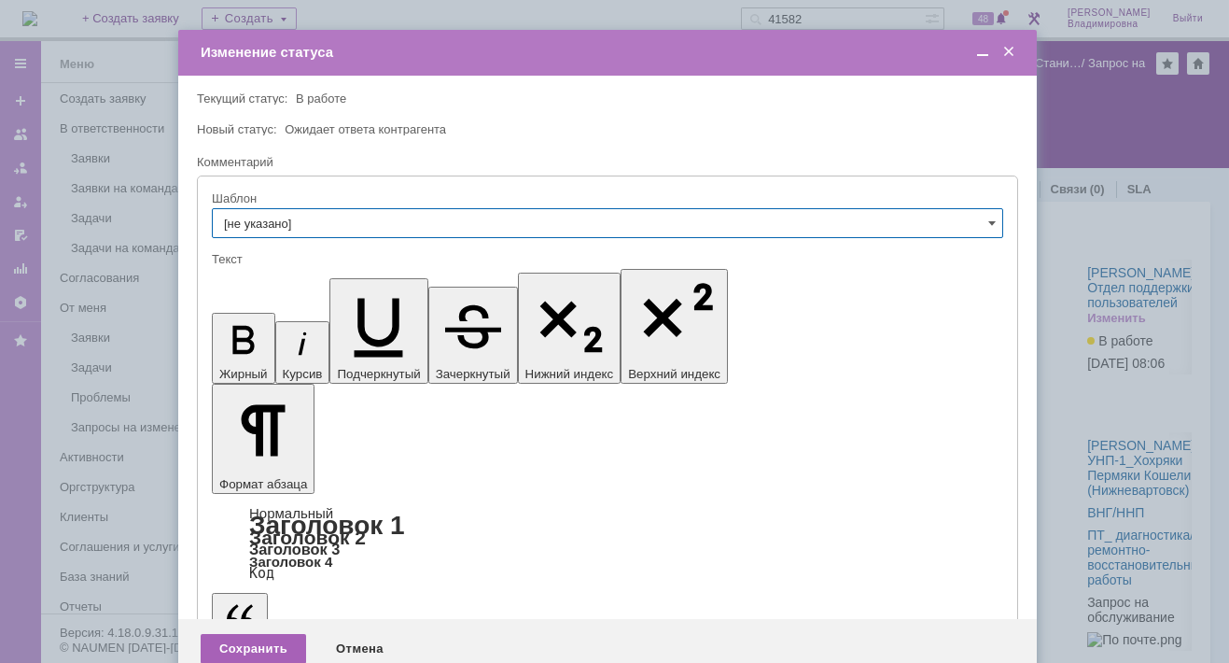
click at [236, 634] on div "Сохранить" at bounding box center [253, 649] width 105 height 30
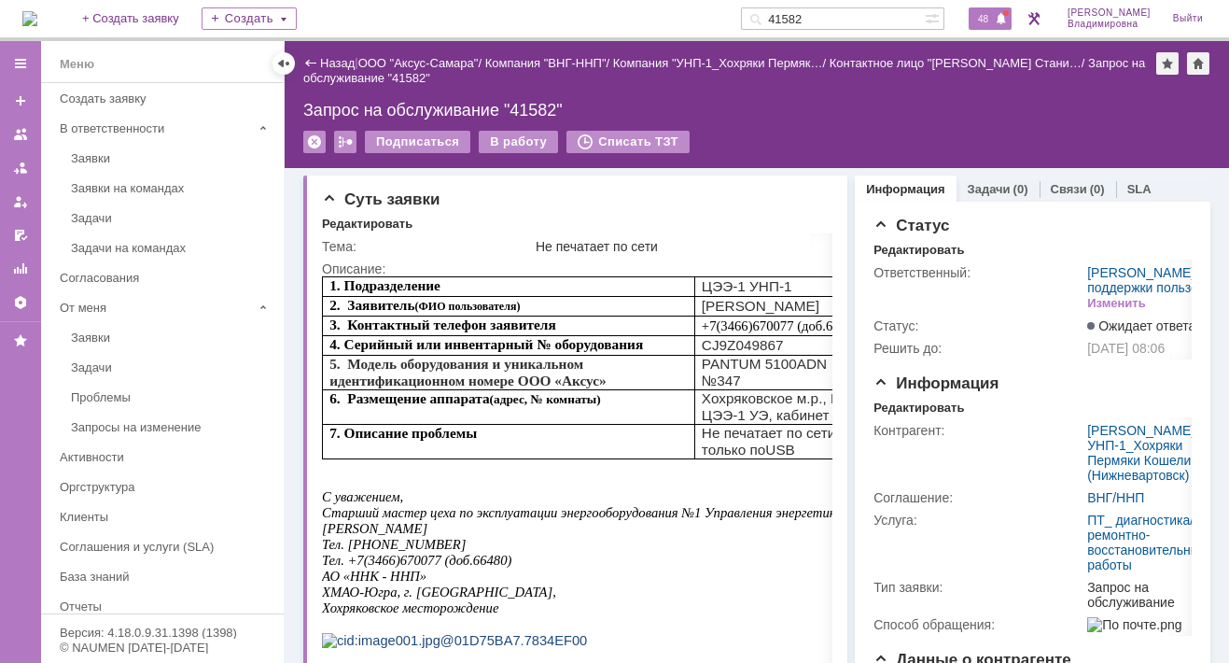
click at [994, 13] on span "48" at bounding box center [983, 18] width 21 height 13
drag, startPoint x: 843, startPoint y: 20, endPoint x: 770, endPoint y: 7, distance: 74.0
click at [770, 7] on div "На домашнюю + Создать заявку Создать 41582 49 Орлова Елена Владимировна Выйти" at bounding box center [614, 20] width 1229 height 41
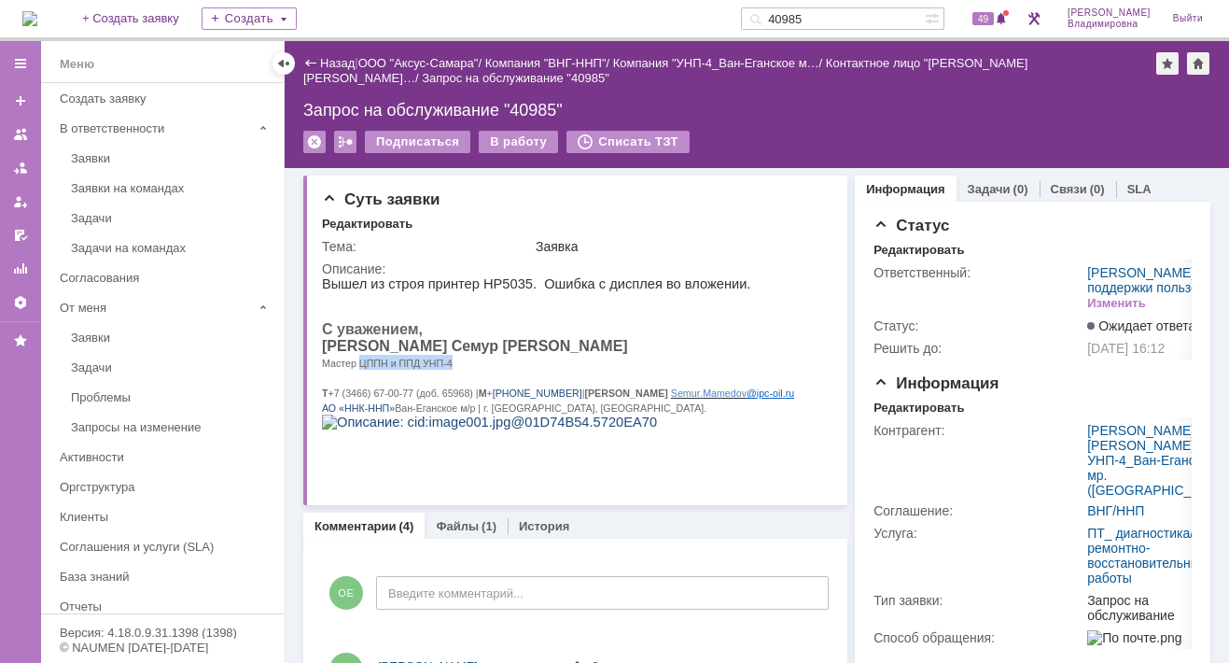
drag, startPoint x: 357, startPoint y: 373, endPoint x: 442, endPoint y: 378, distance: 85.1
click at [442, 370] on p "Мастер ЦППН и ППД УНП-4" at bounding box center [562, 362] width 481 height 15
copy span "ЦППН и ППД УНП-4"
click at [994, 16] on span "49" at bounding box center [983, 18] width 21 height 13
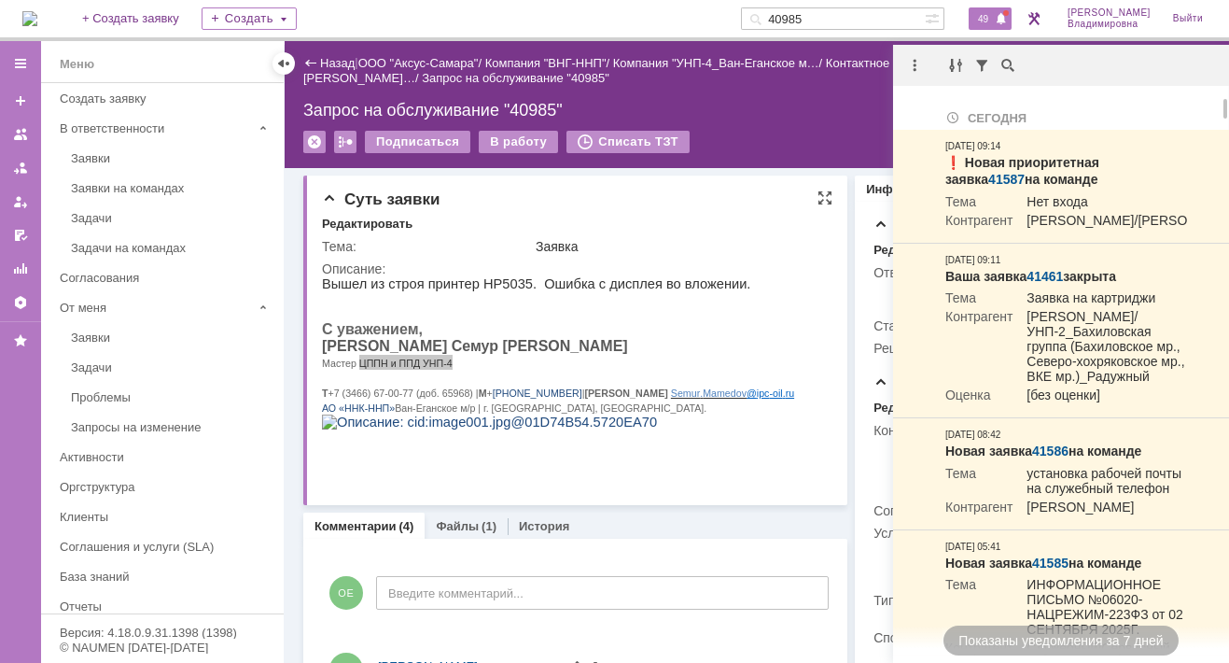
click at [531, 197] on div "Суть заявки" at bounding box center [577, 199] width 511 height 19
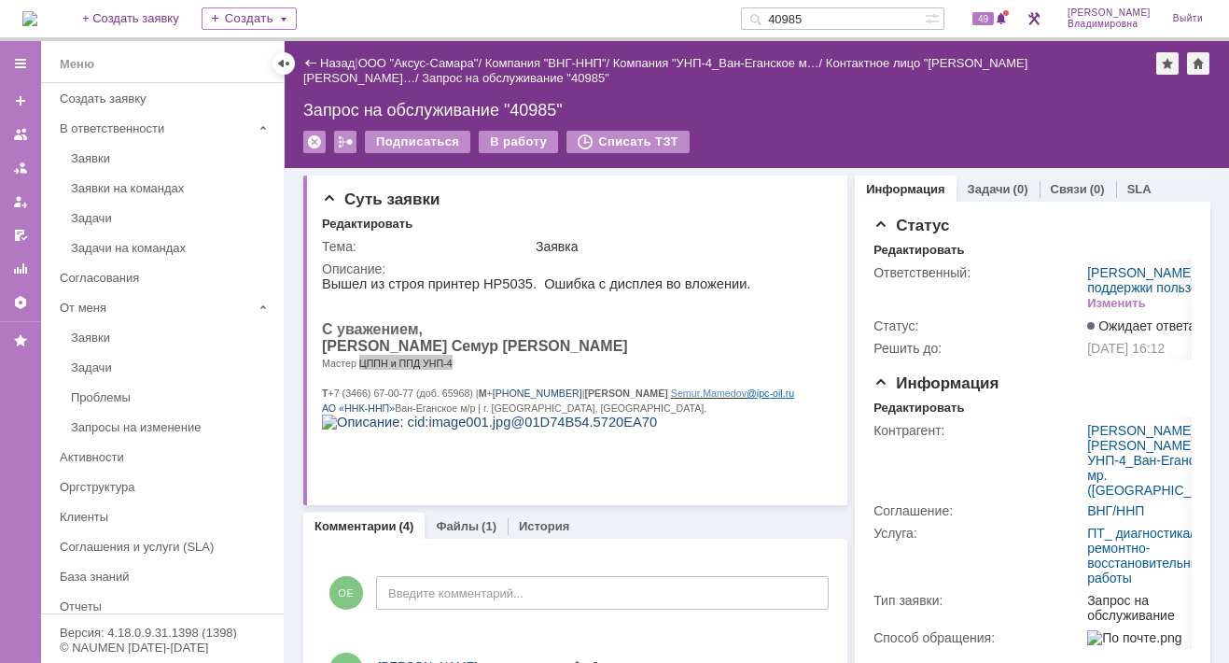
drag, startPoint x: 837, startPoint y: 19, endPoint x: 792, endPoint y: 13, distance: 46.1
click at [792, 13] on div "40985" at bounding box center [833, 18] width 184 height 22
type input "41574"
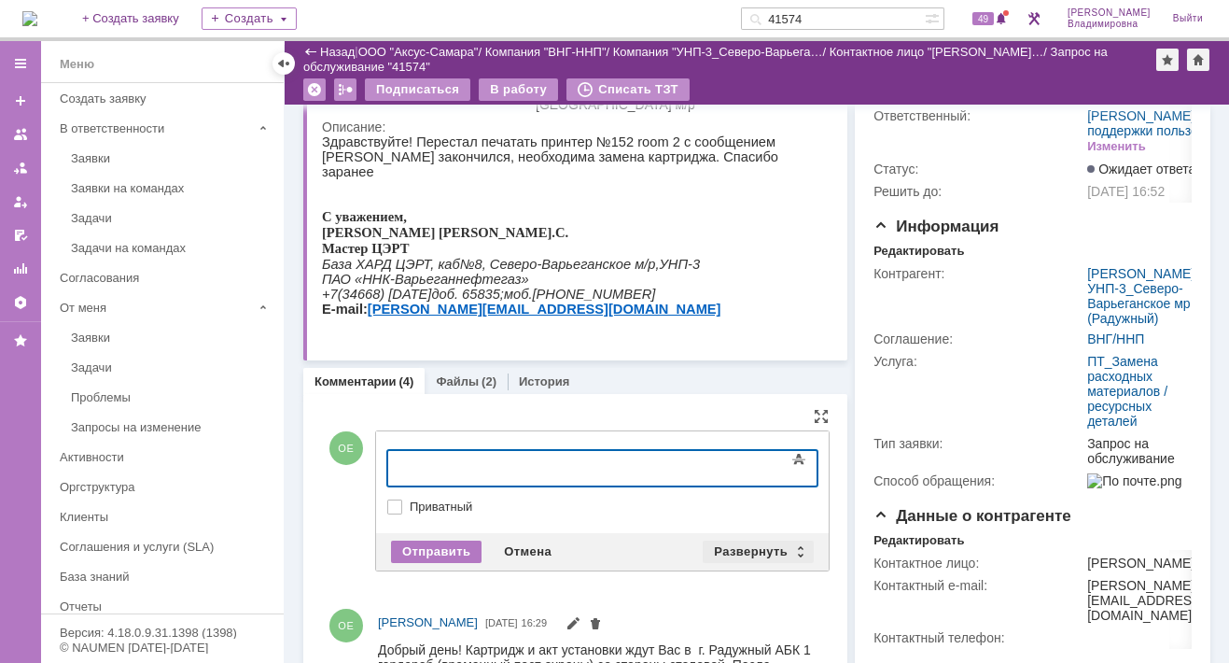
click at [739, 550] on div "Развернуть" at bounding box center [758, 551] width 111 height 22
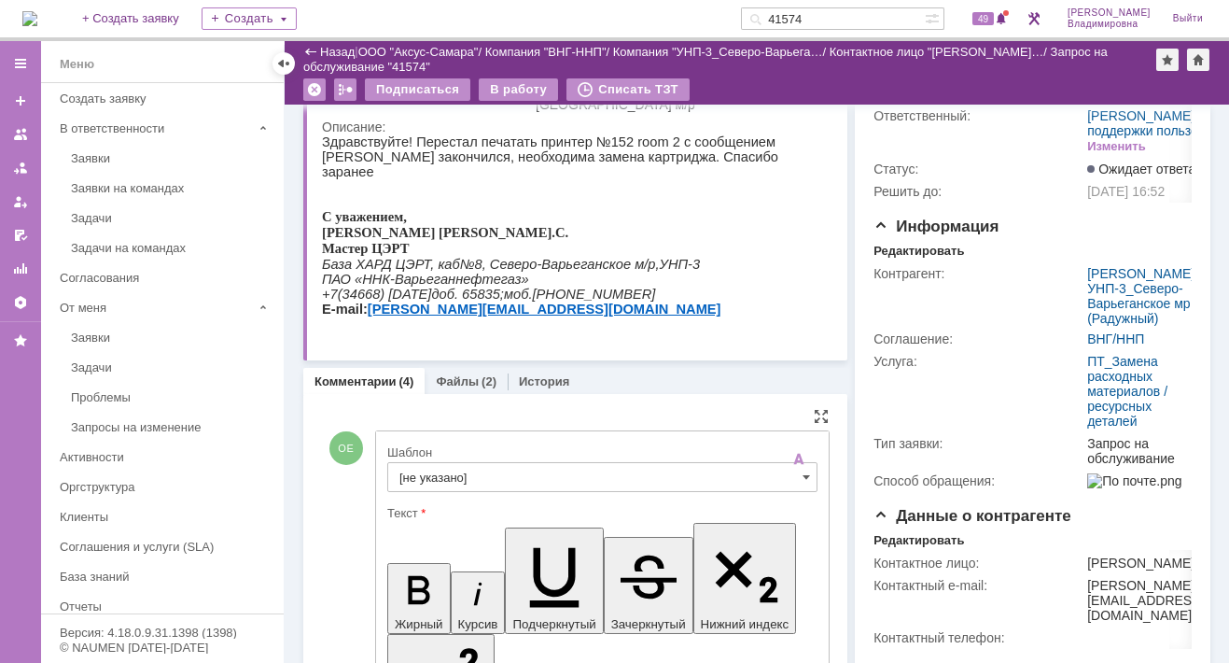
click at [420, 470] on input "[не указано]" at bounding box center [602, 477] width 430 height 30
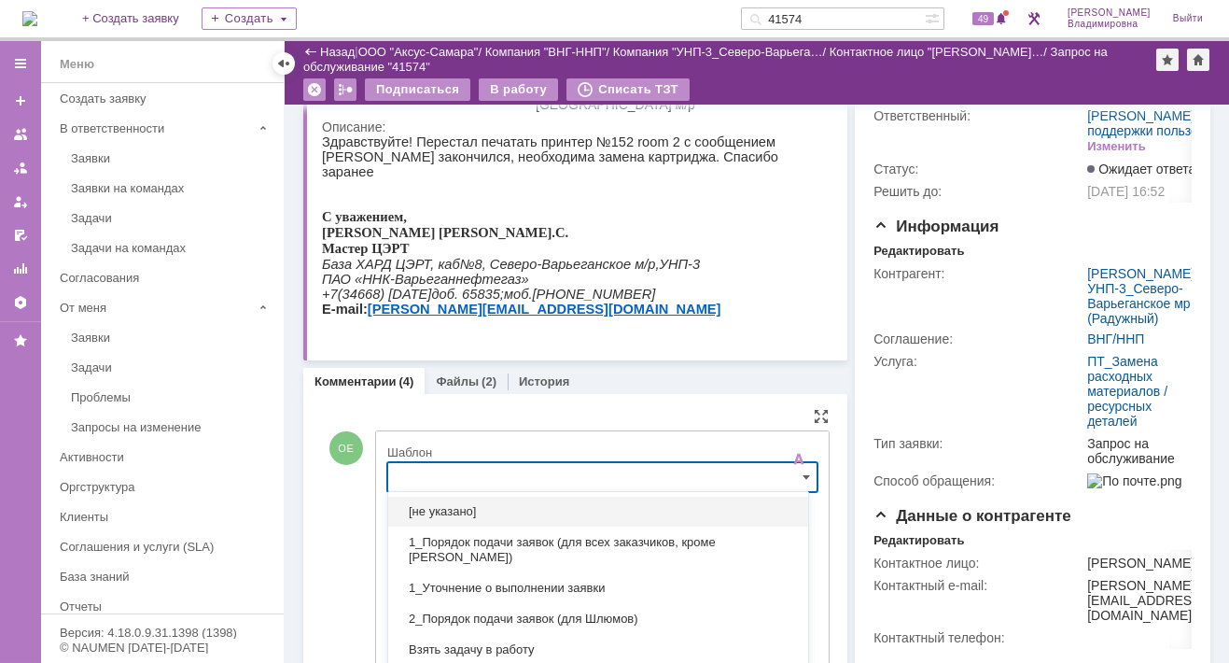
scroll to position [192, 0]
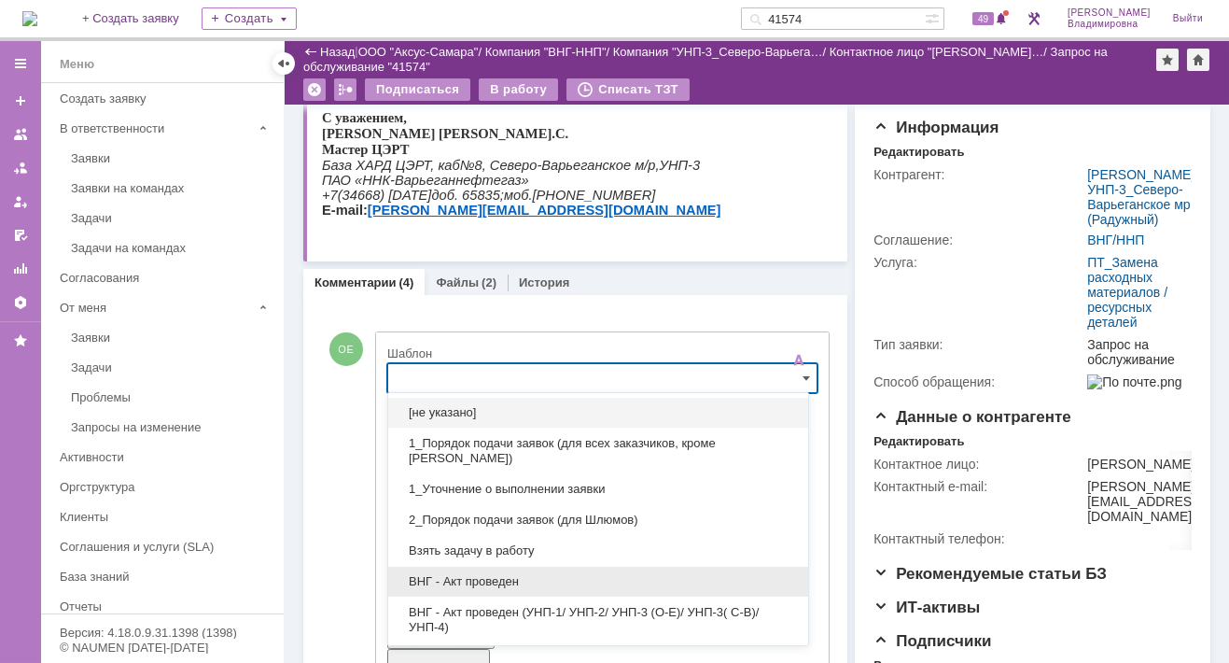
click at [467, 583] on span "ВНГ - Акт проведен" at bounding box center [599, 581] width 398 height 15
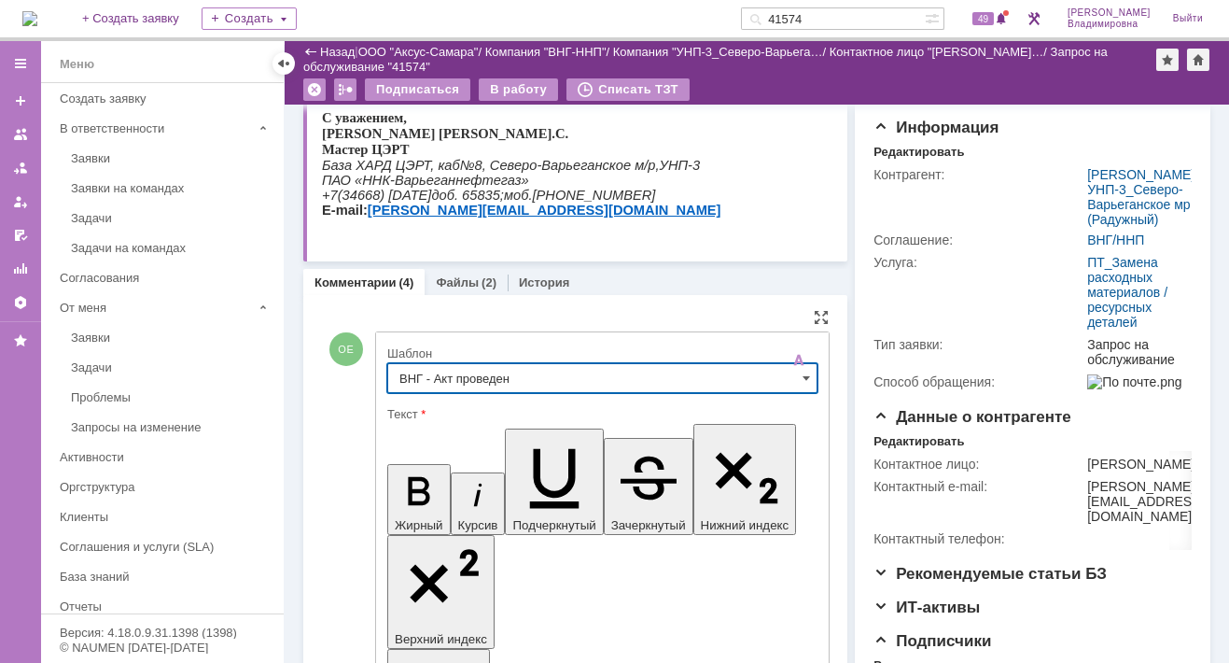
type input "ВНГ - Акт проведен"
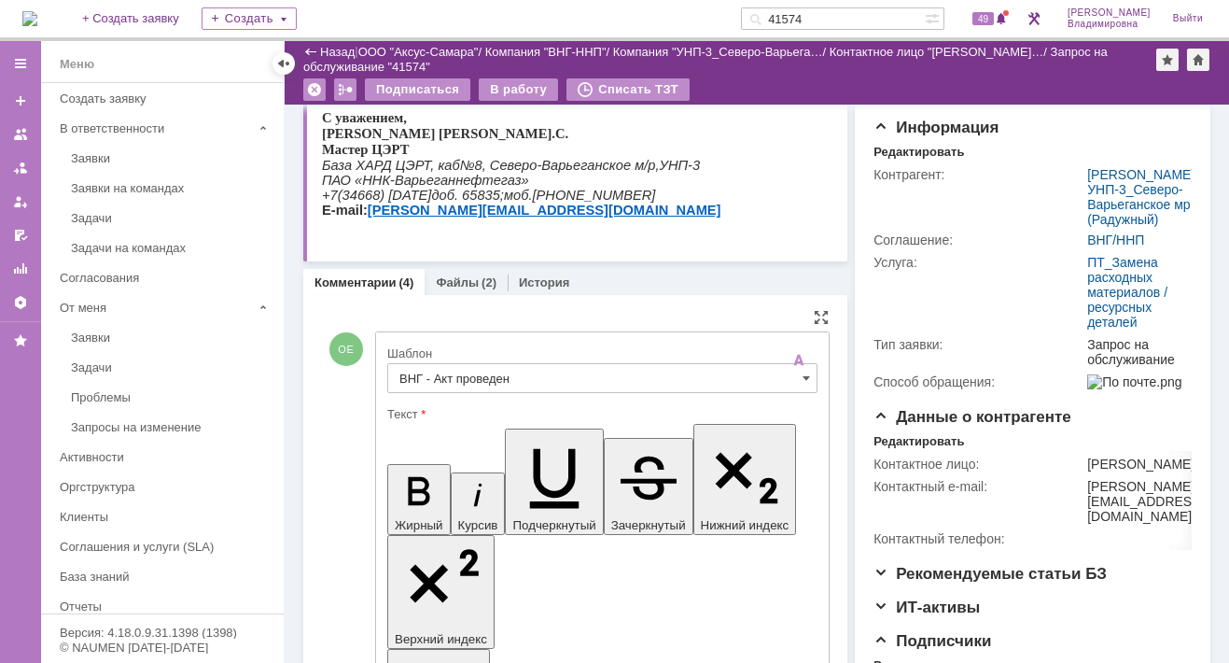
drag, startPoint x: 406, startPoint y: 4270, endPoint x: 476, endPoint y: 4303, distance: 77.7
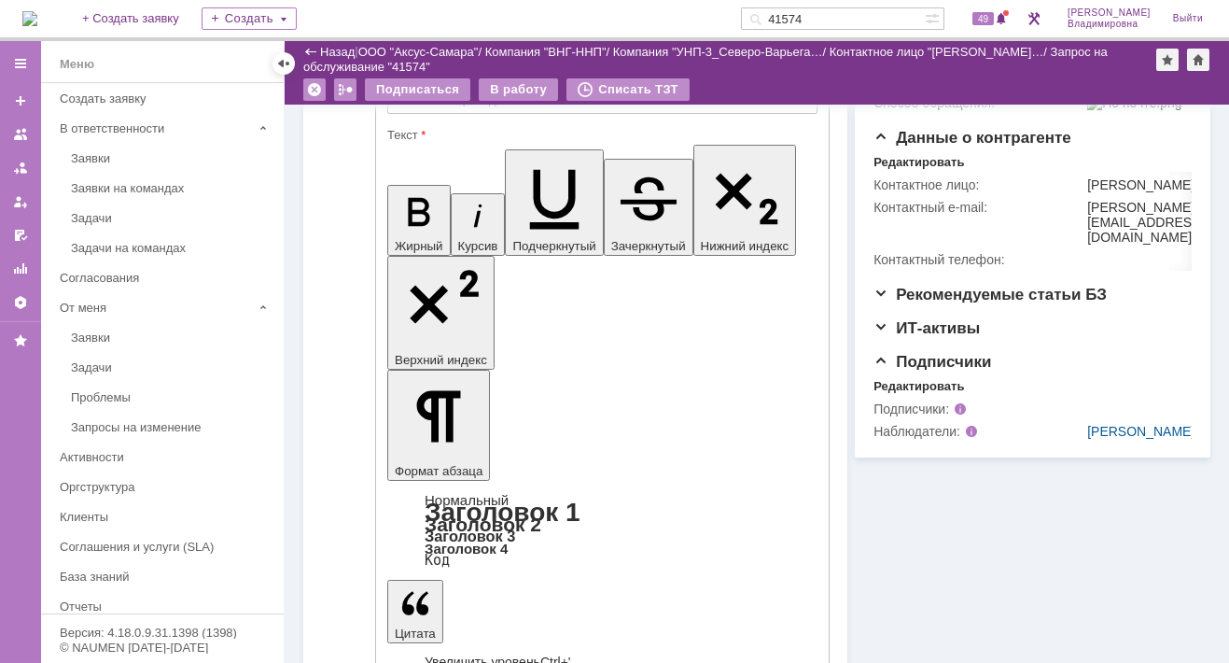
scroll to position [472, 0]
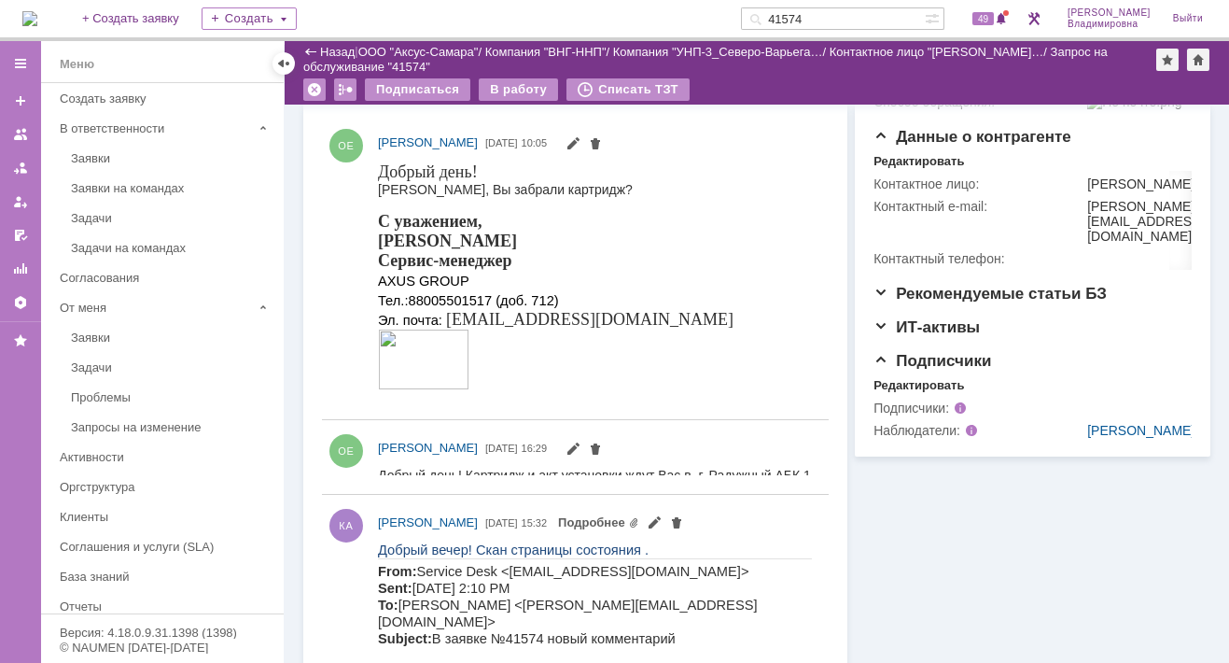
scroll to position [0, 0]
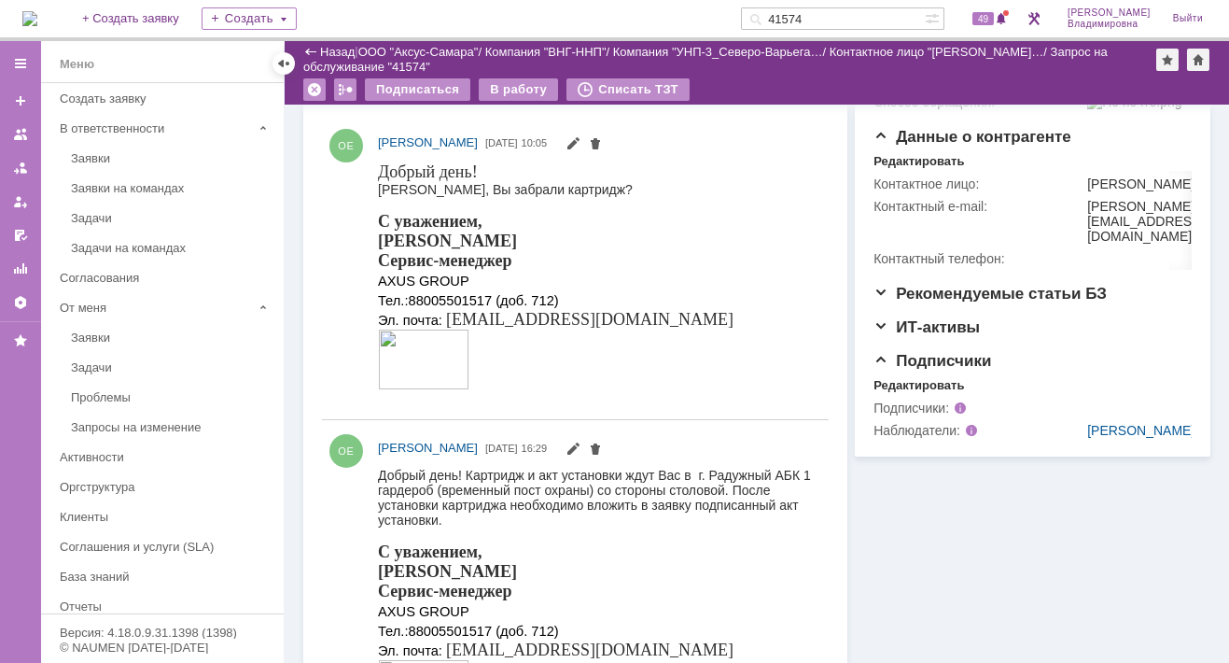
click at [841, 11] on input "41574" at bounding box center [833, 18] width 184 height 22
click at [832, 18] on input "41574" at bounding box center [833, 18] width 184 height 22
click at [838, 22] on input "41574" at bounding box center [833, 18] width 184 height 22
click at [837, 16] on input "41574" at bounding box center [833, 18] width 184 height 22
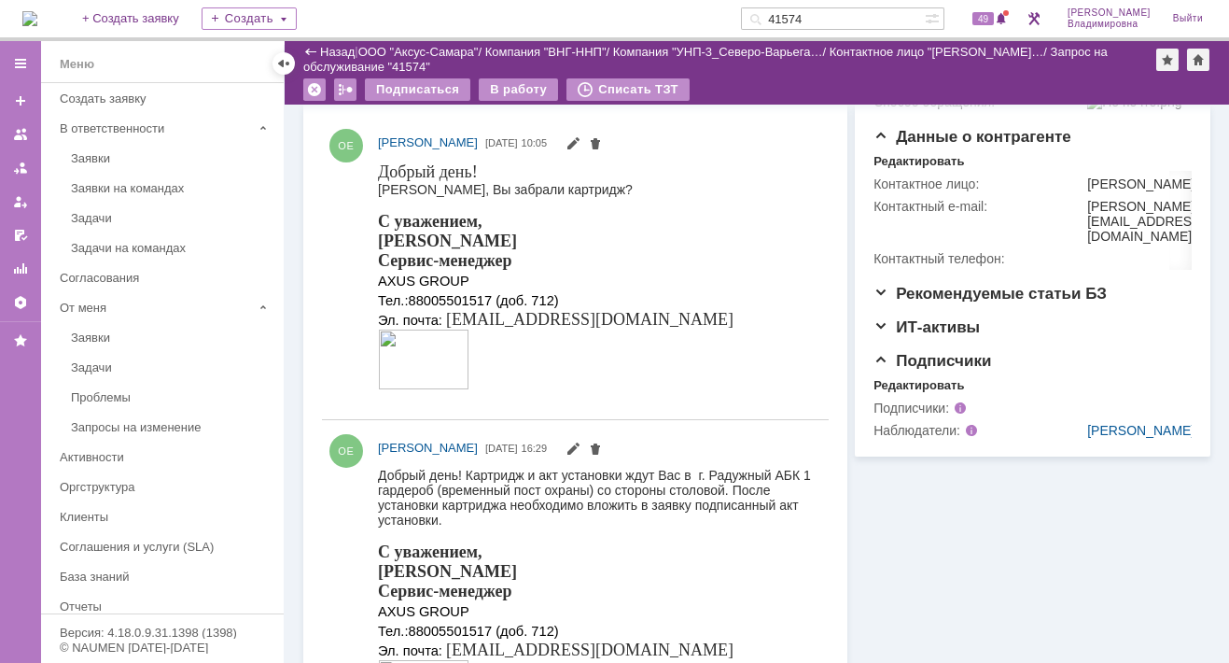
click at [830, 19] on input "41574" at bounding box center [833, 18] width 184 height 22
click at [816, 75] on div "Назад | ООО "Аксус-Самара" / Компания "ВНГ-ННП" / Компания "УНП-3_Северо-Варьег…" at bounding box center [757, 72] width 945 height 63
drag, startPoint x: 816, startPoint y: 75, endPoint x: 806, endPoint y: 11, distance: 64.3
click at [806, 11] on input "41574" at bounding box center [833, 18] width 184 height 22
click at [829, 15] on input "41574" at bounding box center [833, 18] width 184 height 22
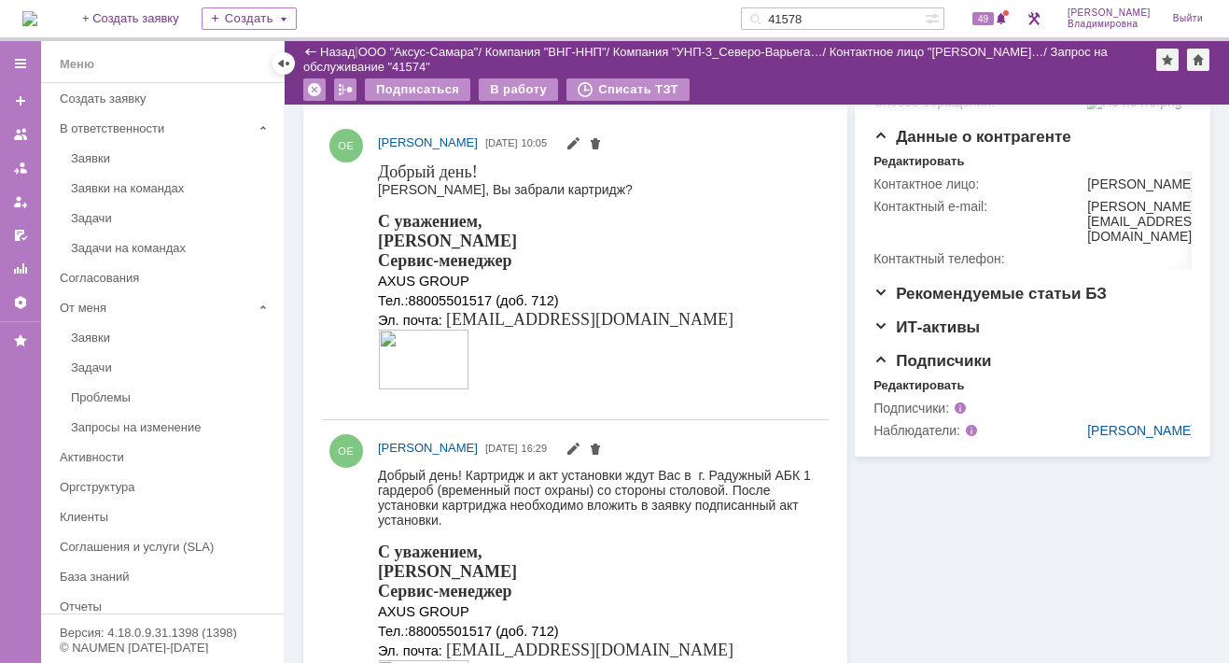
type input "41578"
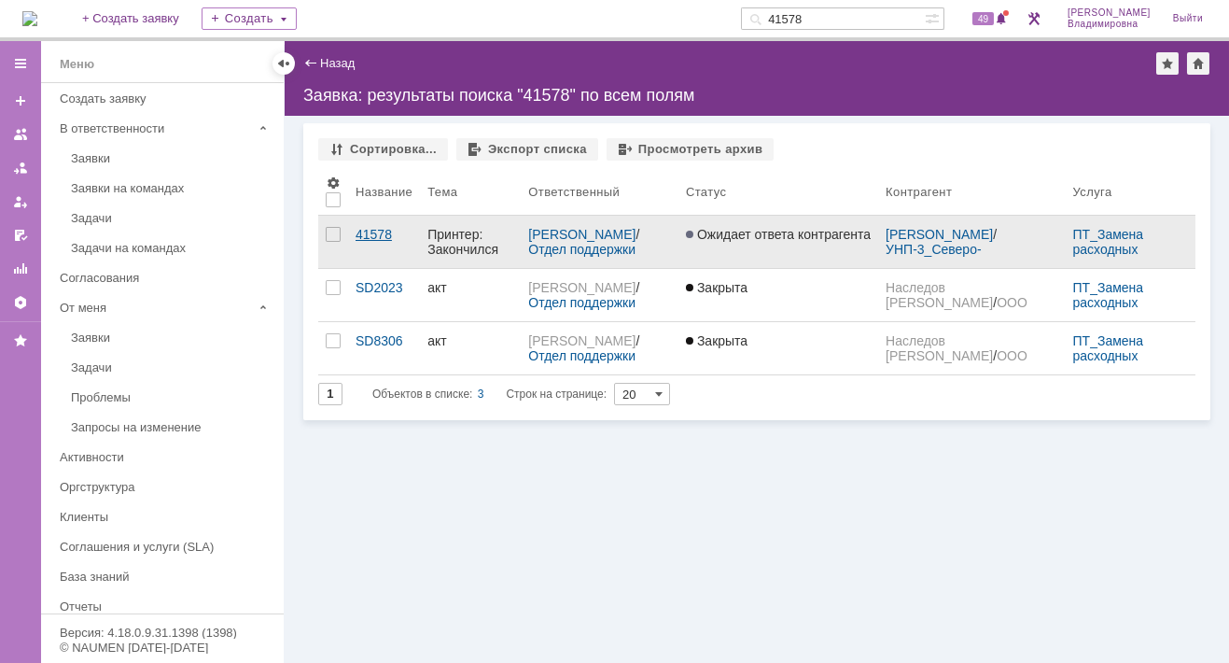
click at [369, 227] on div "41578" at bounding box center [384, 234] width 57 height 15
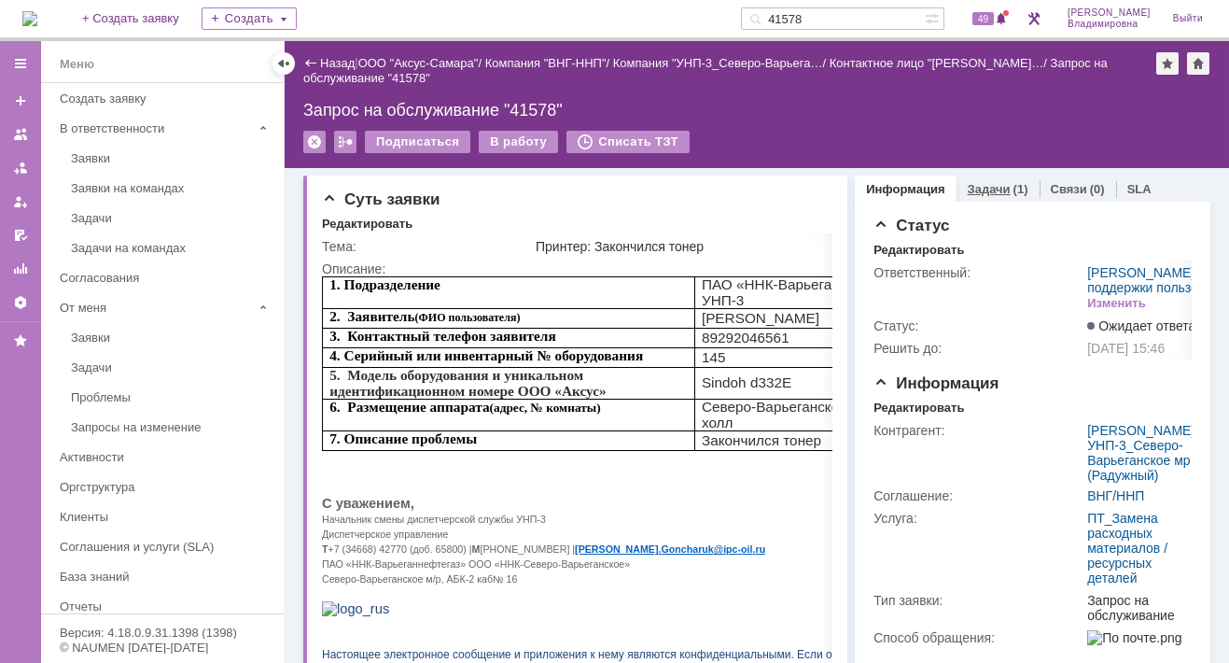
click at [970, 182] on link "Задачи" at bounding box center [989, 189] width 43 height 14
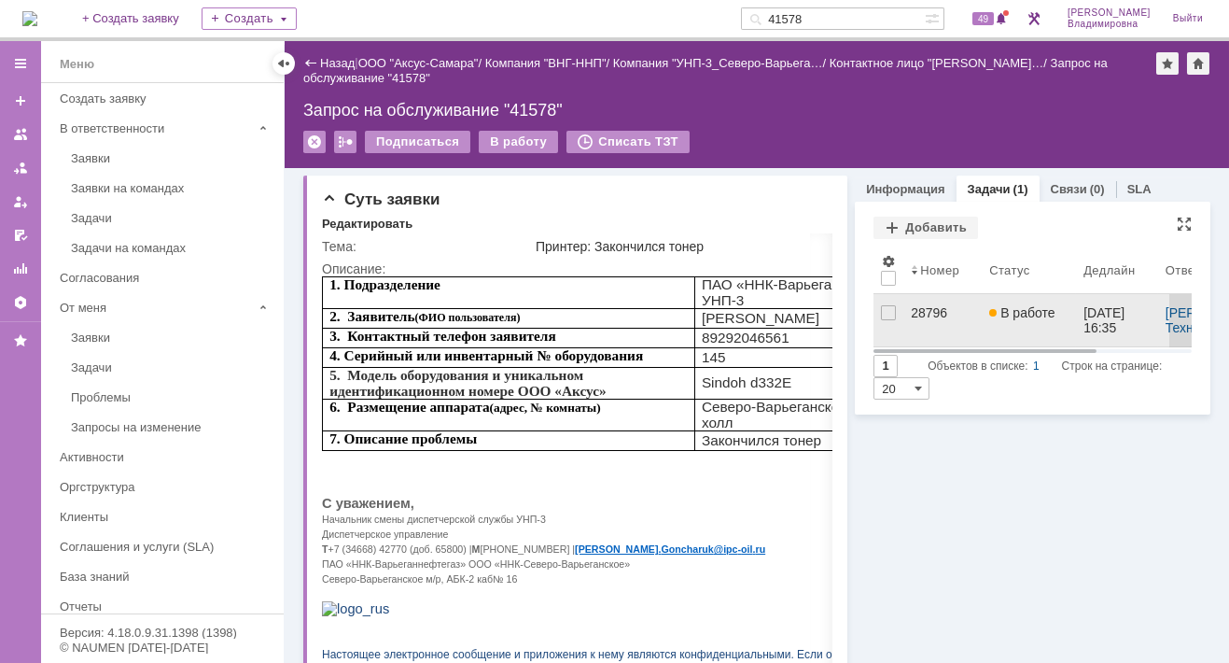
click at [914, 319] on div "28796" at bounding box center [942, 312] width 63 height 15
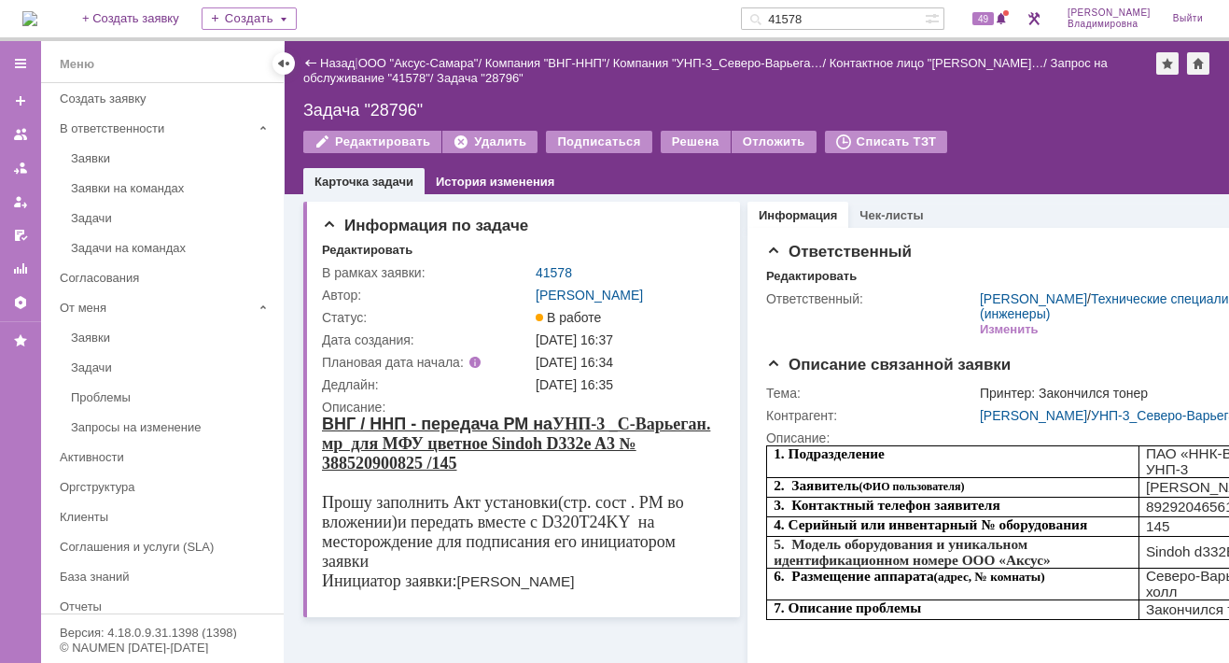
click at [318, 63] on div "Назад" at bounding box center [328, 63] width 51 height 14
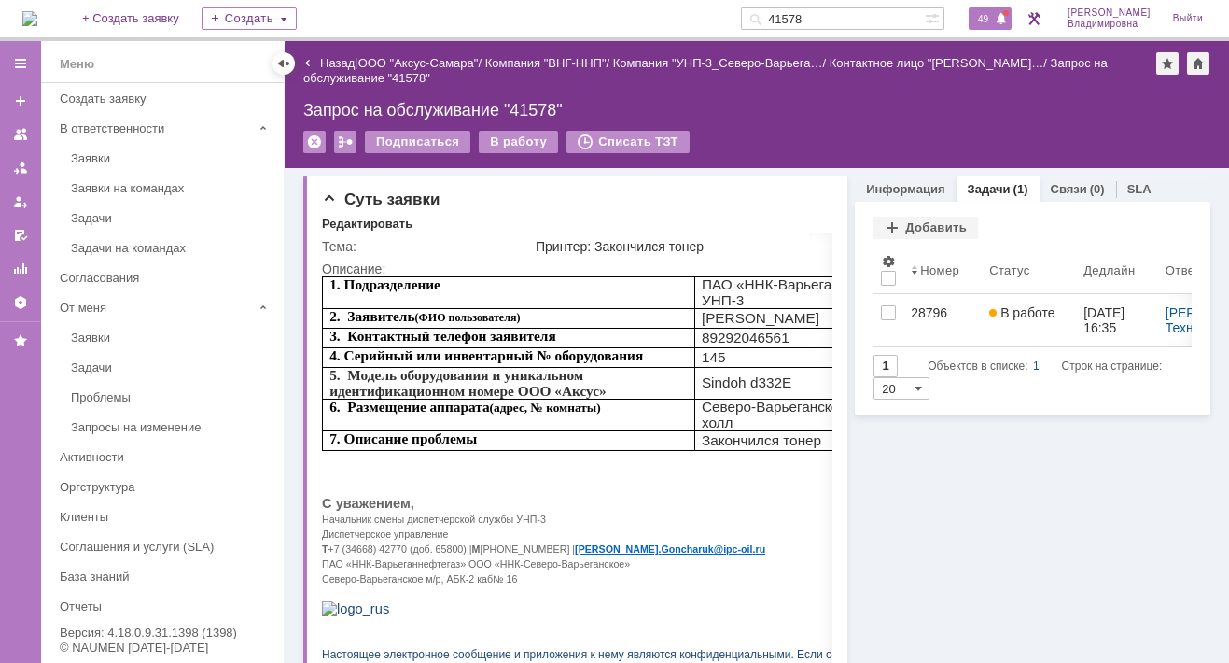
click at [994, 16] on span "49" at bounding box center [983, 18] width 21 height 13
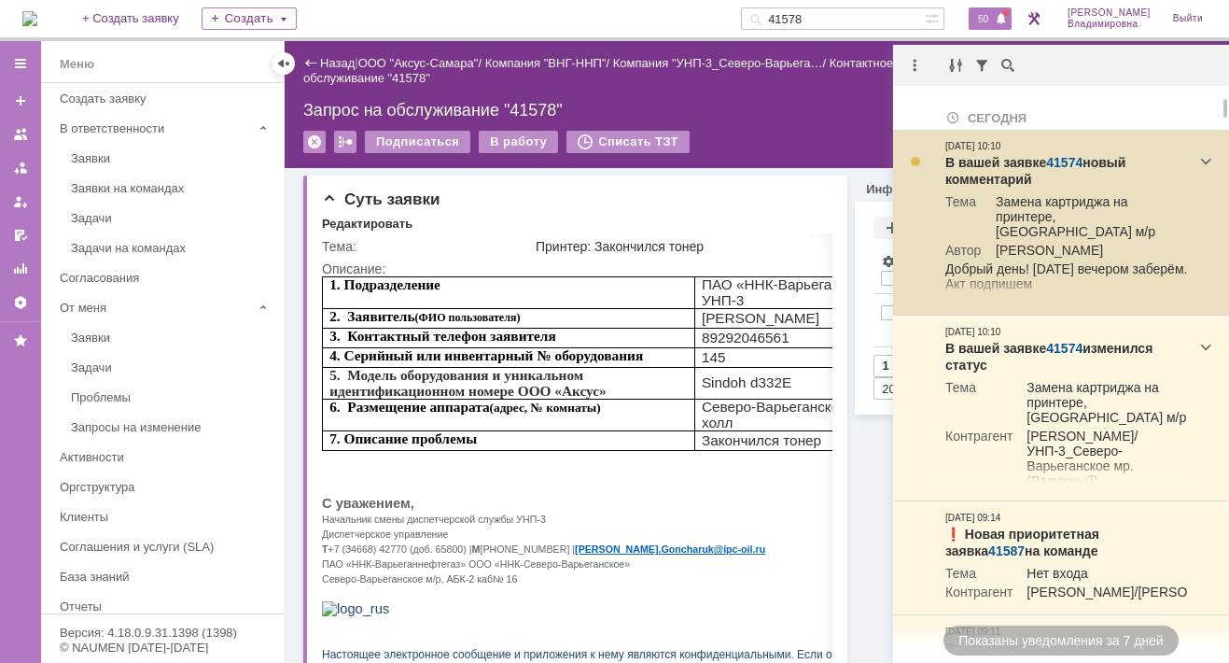
click at [1066, 158] on link "41574" at bounding box center [1064, 162] width 36 height 15
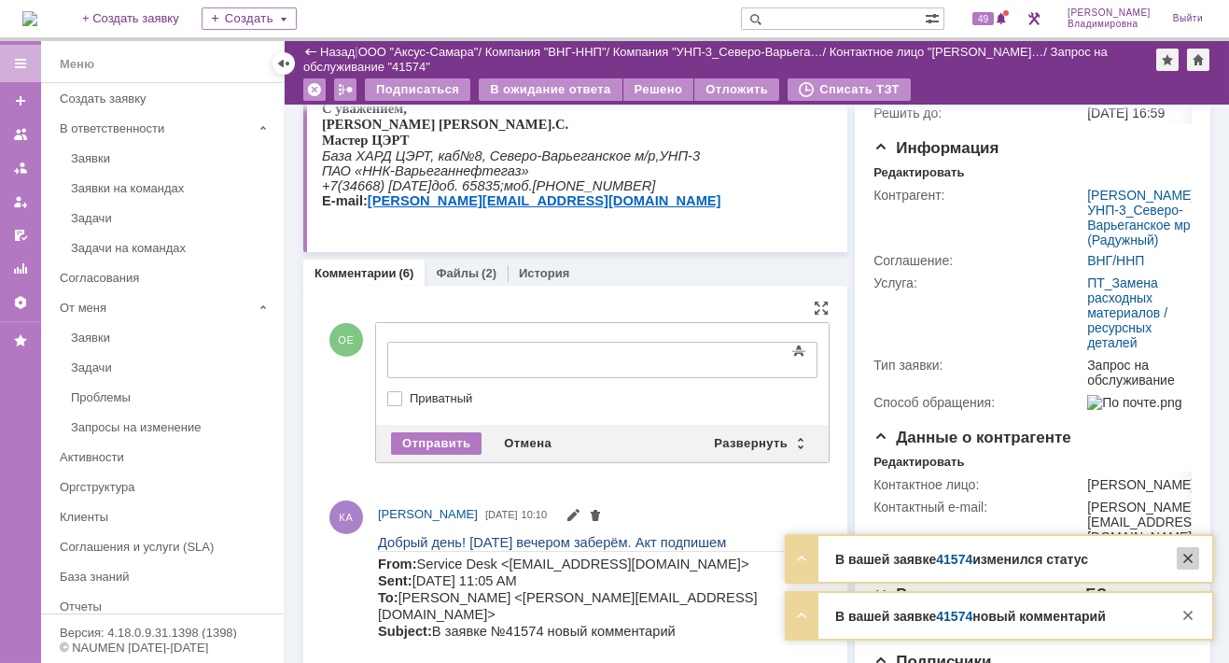
click at [1185, 555] on div at bounding box center [1188, 558] width 22 height 22
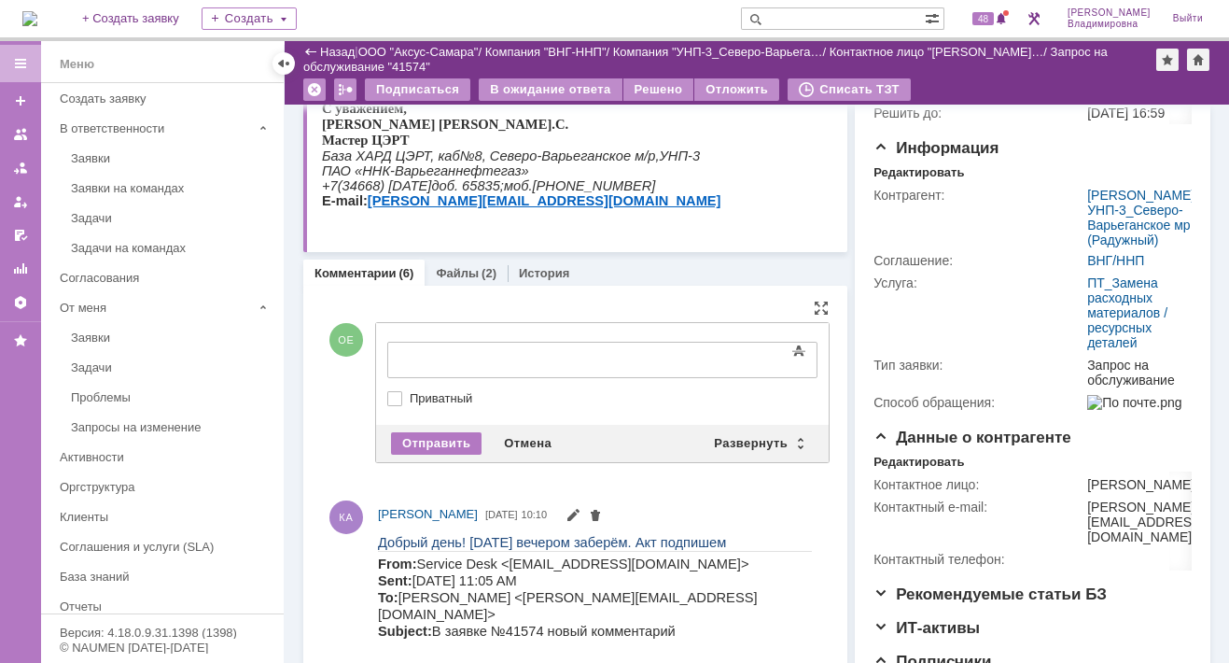
click at [1188, 616] on div "Статус Редактировать Ответственный: Орлова Елена Владимировна / Отдел поддержки…" at bounding box center [1033, 354] width 356 height 806
click at [729, 432] on div "Развернуть" at bounding box center [758, 443] width 111 height 22
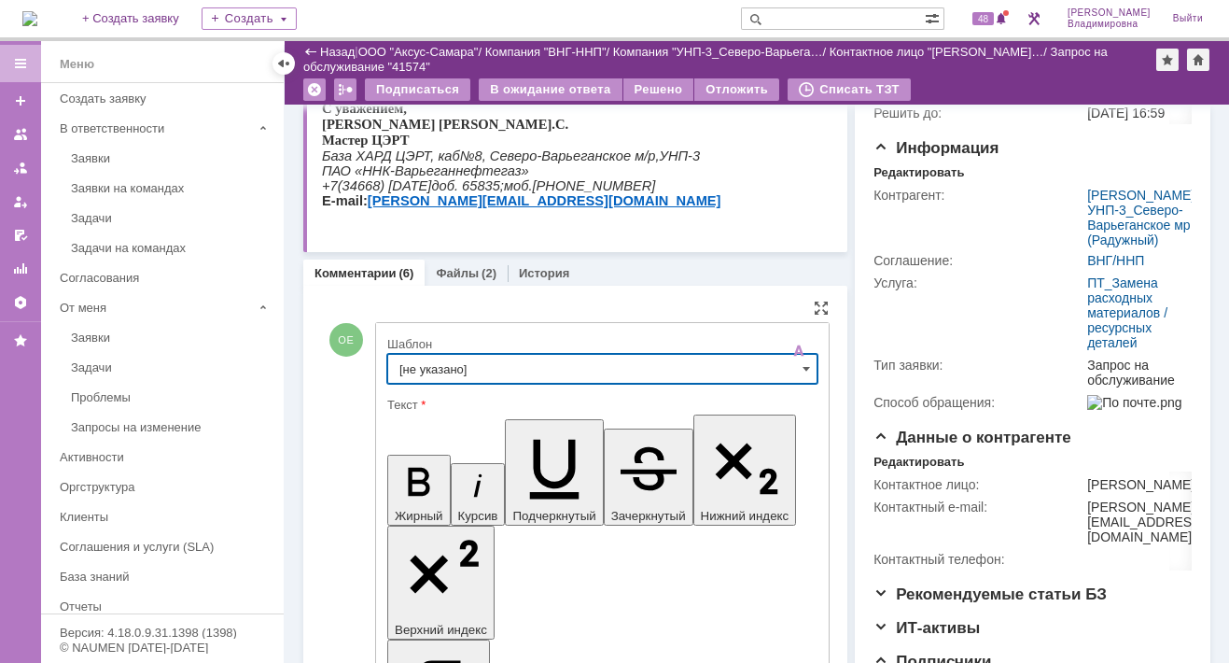
click at [429, 364] on input "[не указано]" at bounding box center [602, 369] width 430 height 30
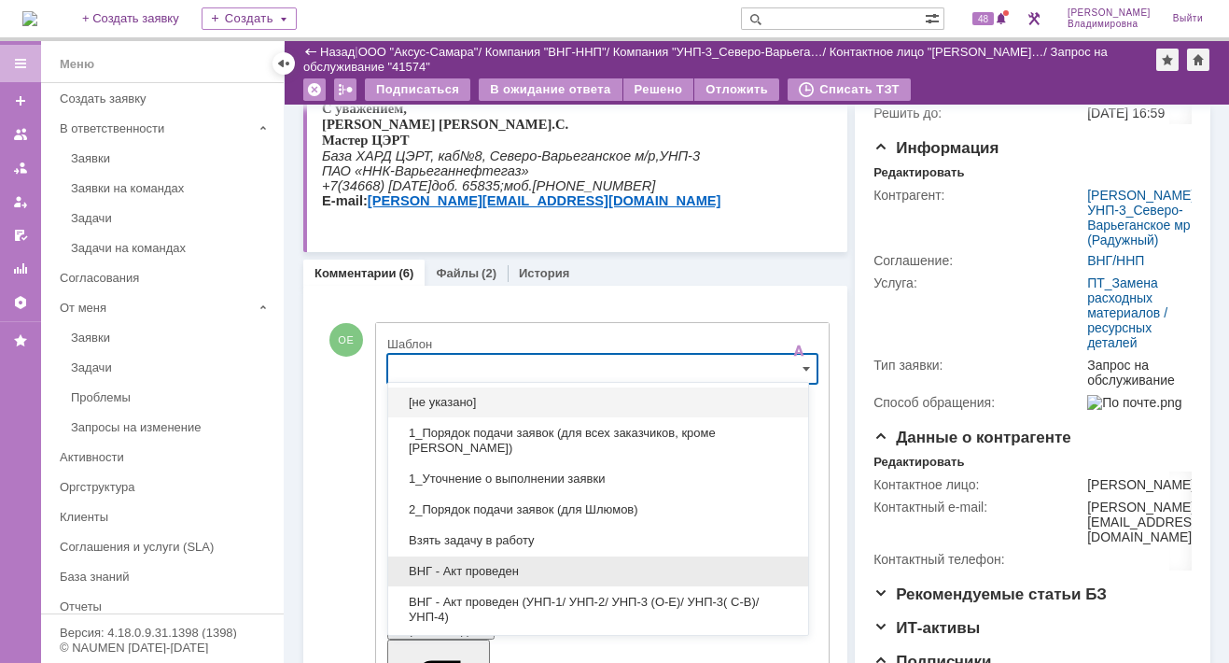
click at [465, 566] on span "ВНГ - Акт проведен" at bounding box center [599, 571] width 398 height 15
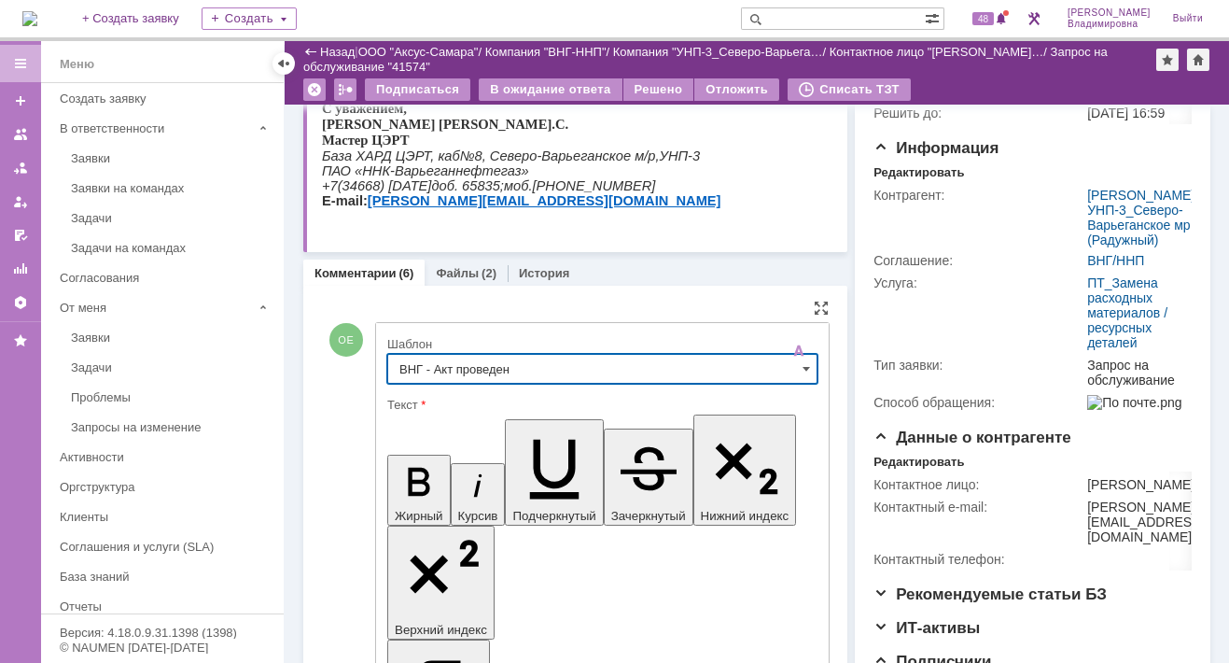
type input "ВНГ - Акт проведен"
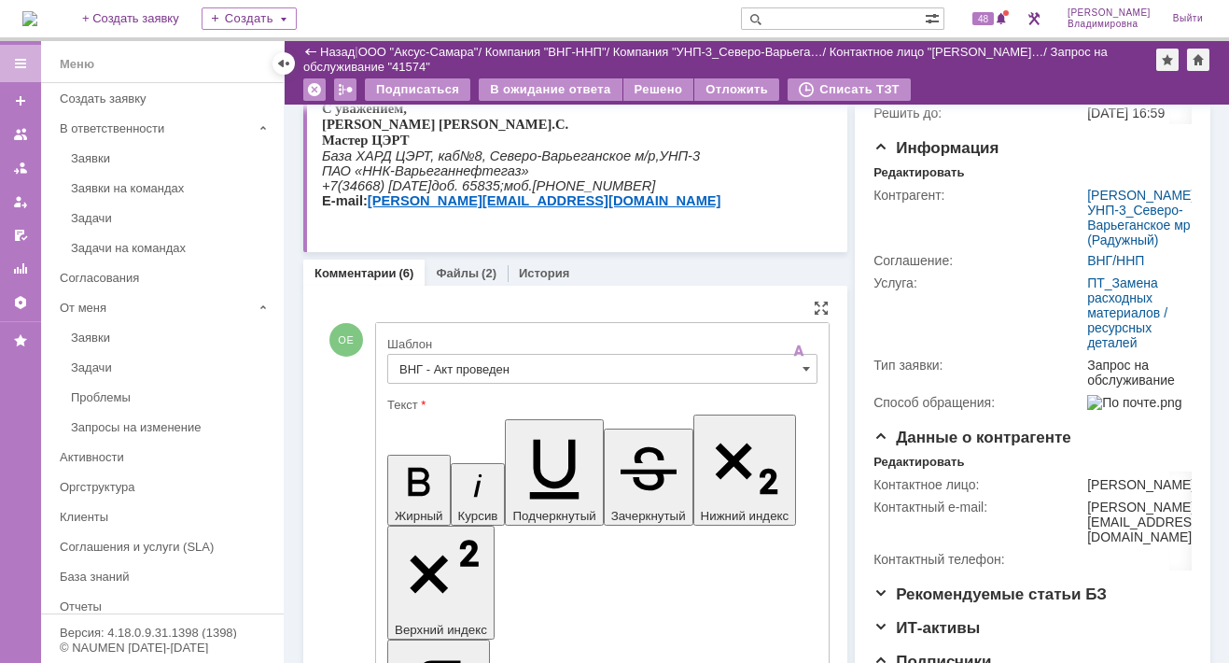
drag, startPoint x: 404, startPoint y: 4233, endPoint x: 481, endPoint y: 4278, distance: 88.7
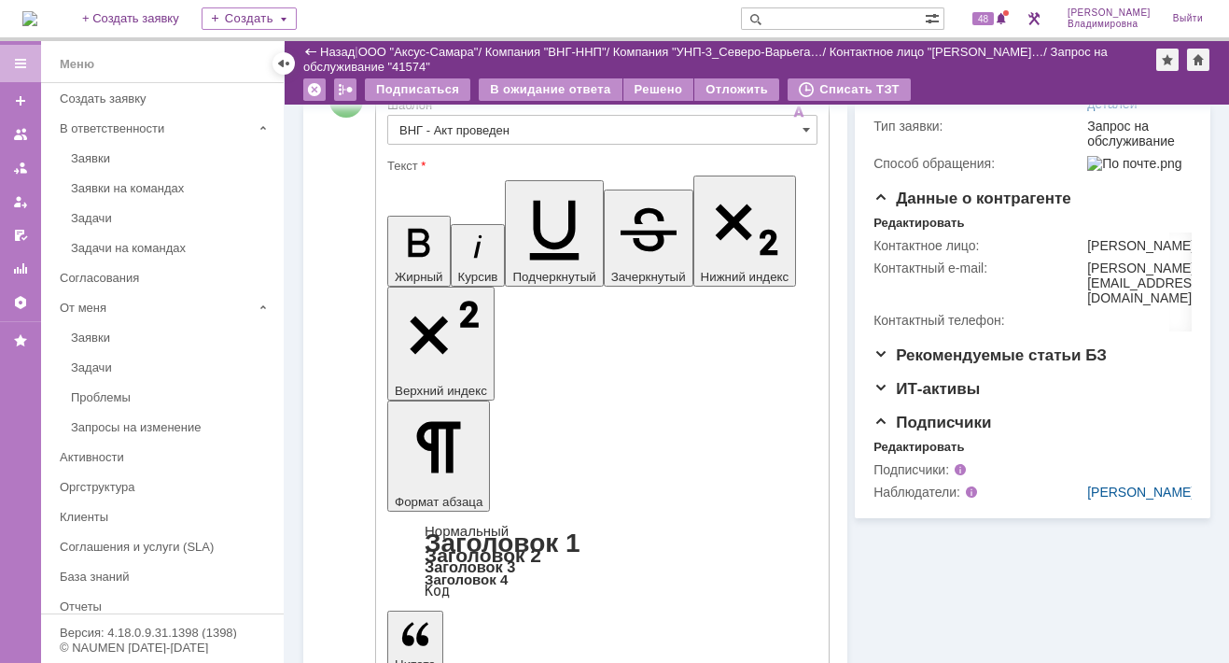
scroll to position [467, 0]
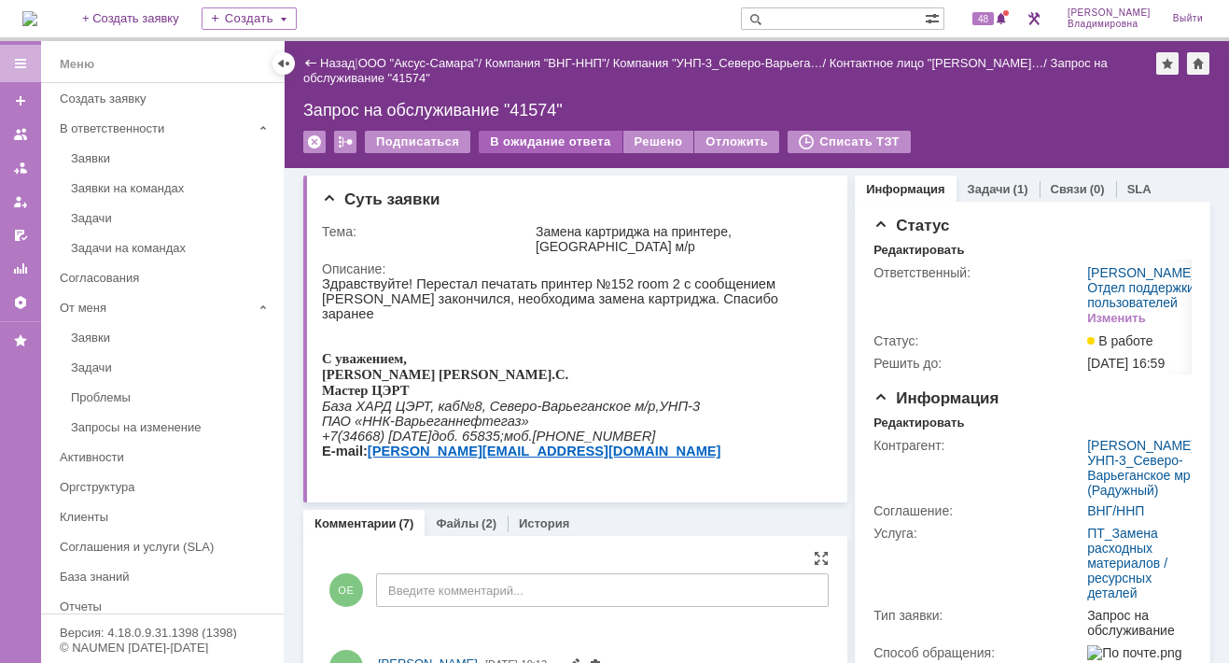
scroll to position [0, 0]
click at [561, 140] on div "В ожидание ответа" at bounding box center [550, 142] width 143 height 22
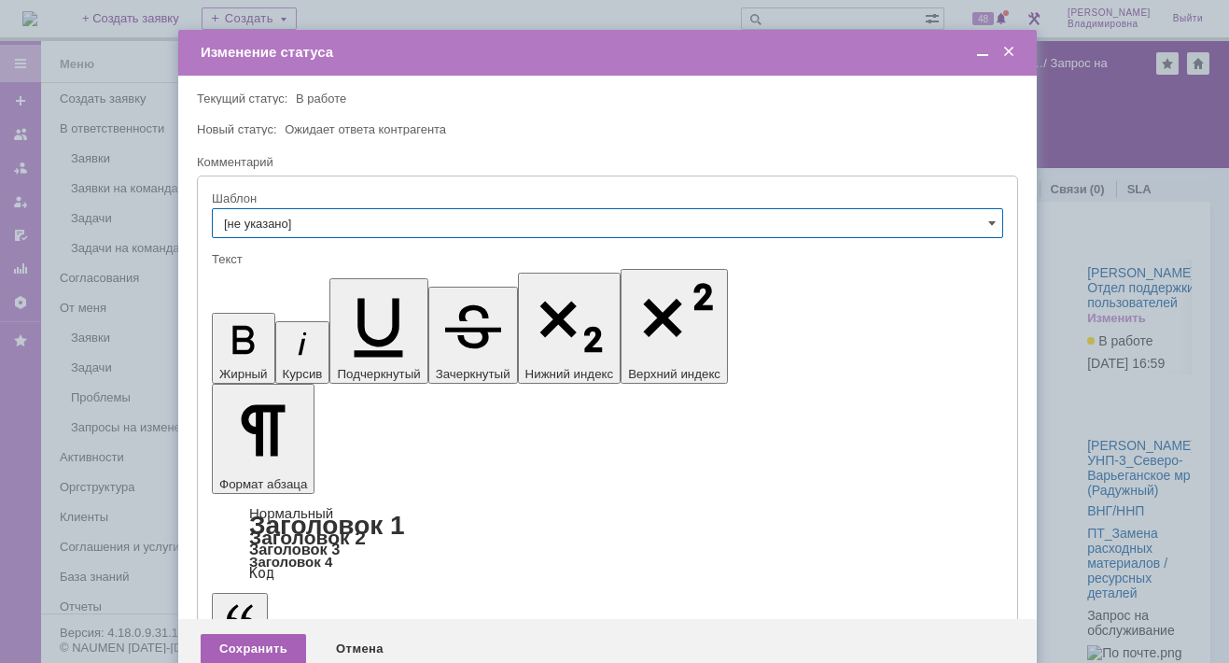
click at [268, 634] on div "Сохранить" at bounding box center [253, 649] width 105 height 30
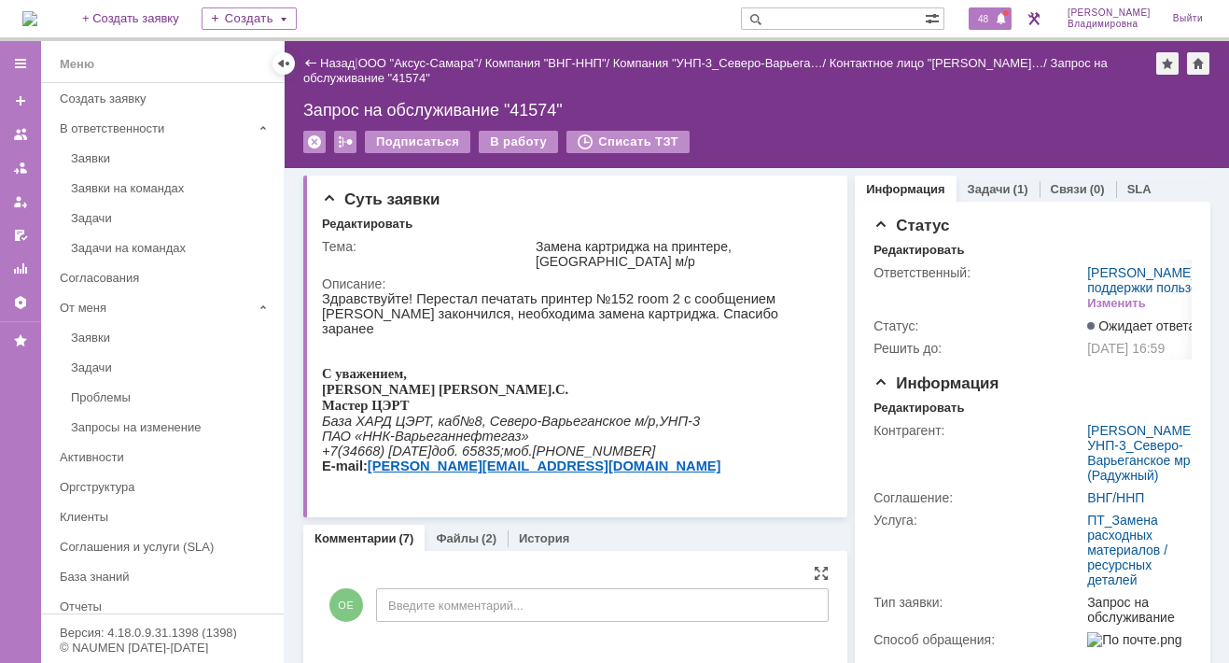
click at [988, 17] on span "48" at bounding box center [983, 18] width 21 height 13
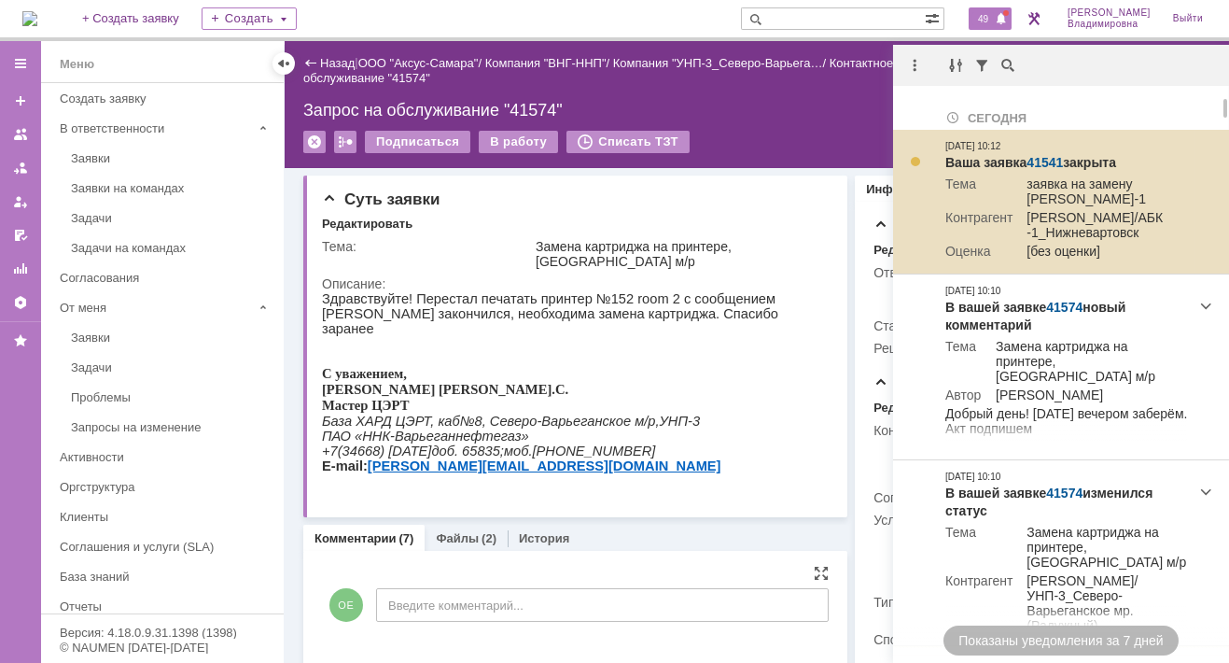
click at [1053, 162] on link "41541" at bounding box center [1045, 162] width 36 height 15
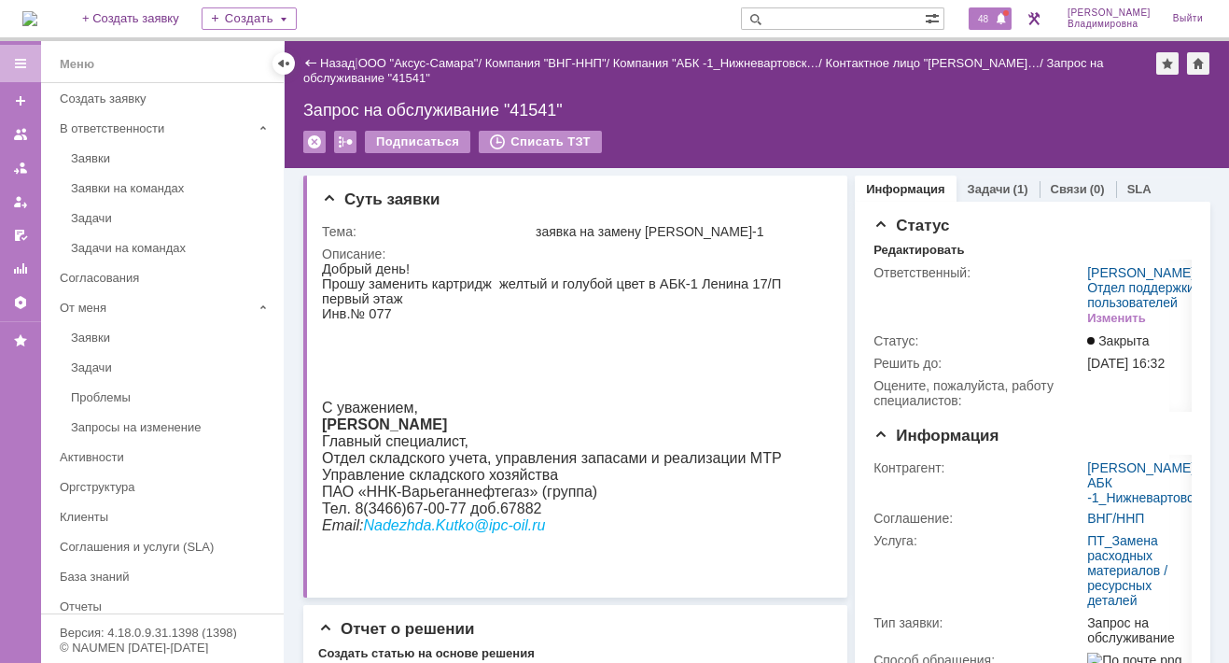
click at [994, 19] on span "48" at bounding box center [983, 18] width 21 height 13
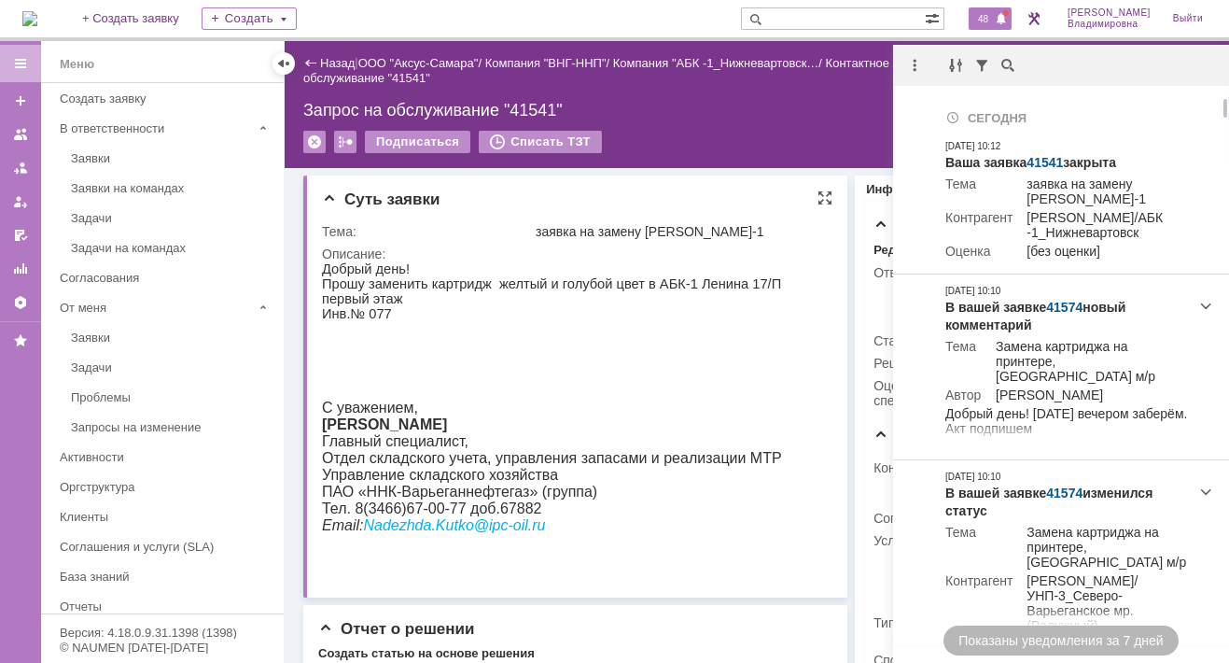
click at [483, 296] on p "Прошу заменить картридж желтый и голубой цвет в АБК-1 Ленина 17/П первый этаж" at bounding box center [570, 291] width 497 height 30
click at [816, 22] on input "text" at bounding box center [833, 18] width 184 height 22
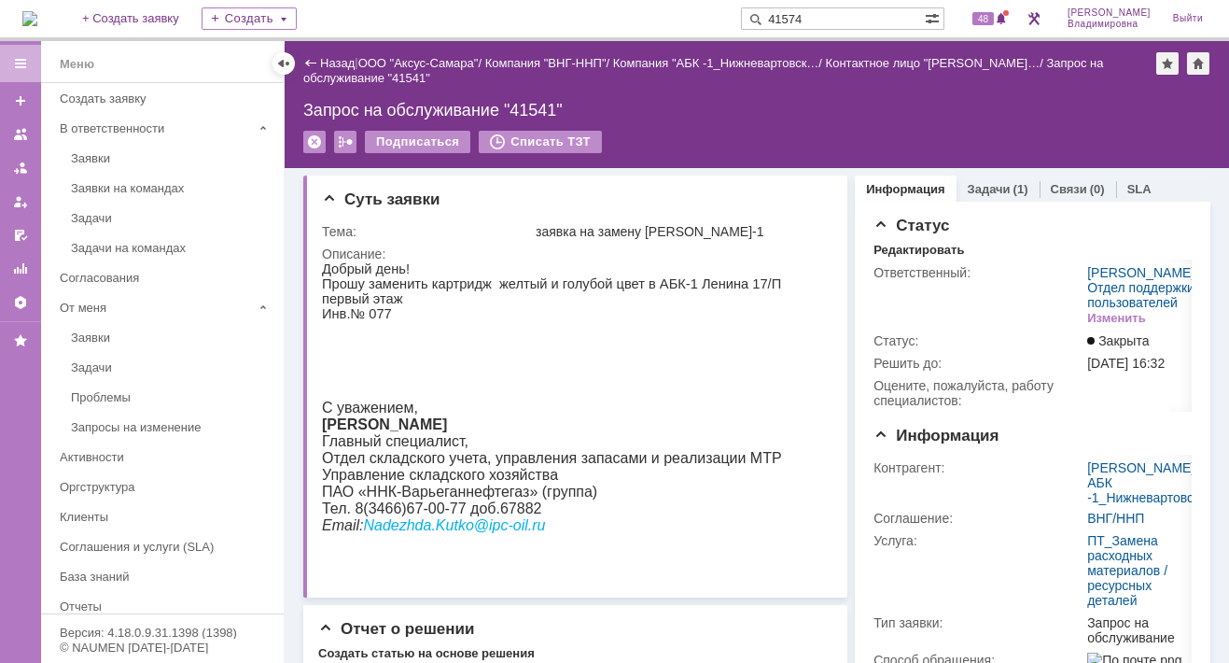
type input "41574"
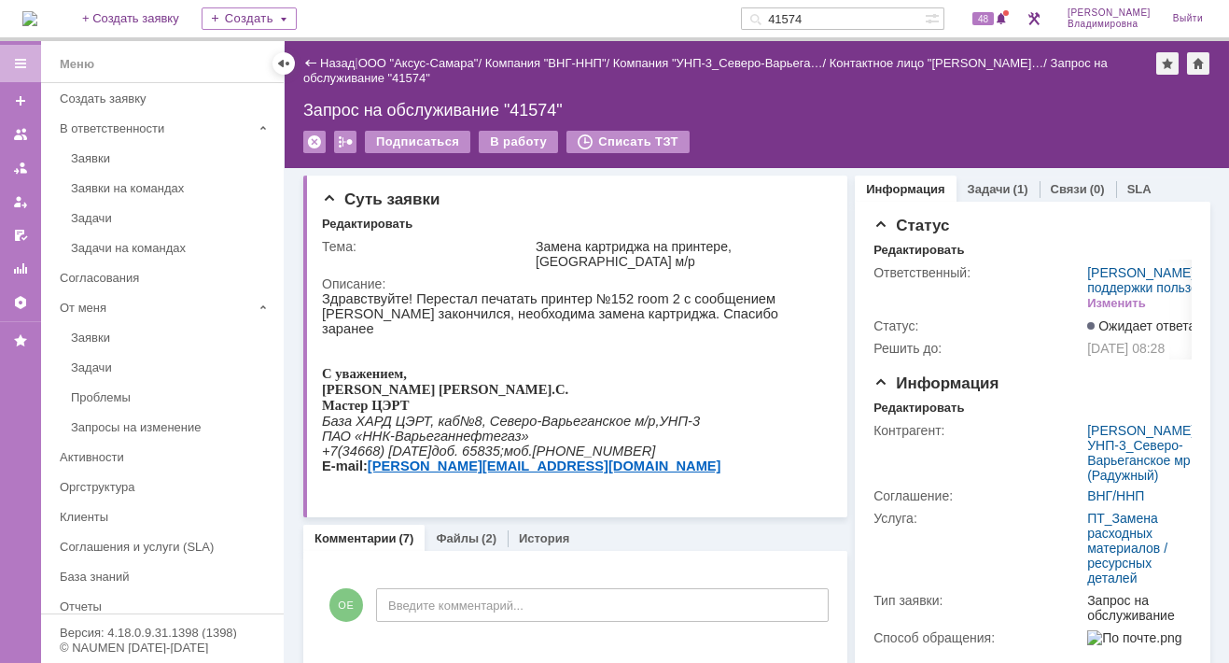
click at [37, 13] on img at bounding box center [29, 18] width 15 height 15
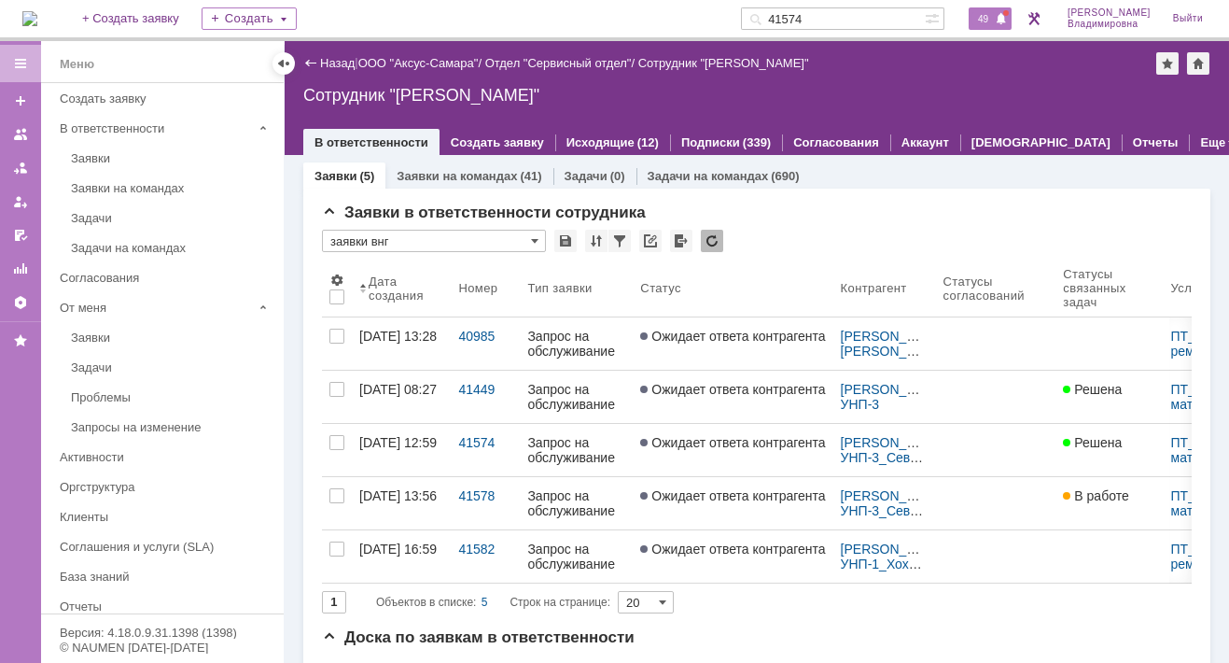
click at [990, 13] on span "49" at bounding box center [983, 18] width 21 height 13
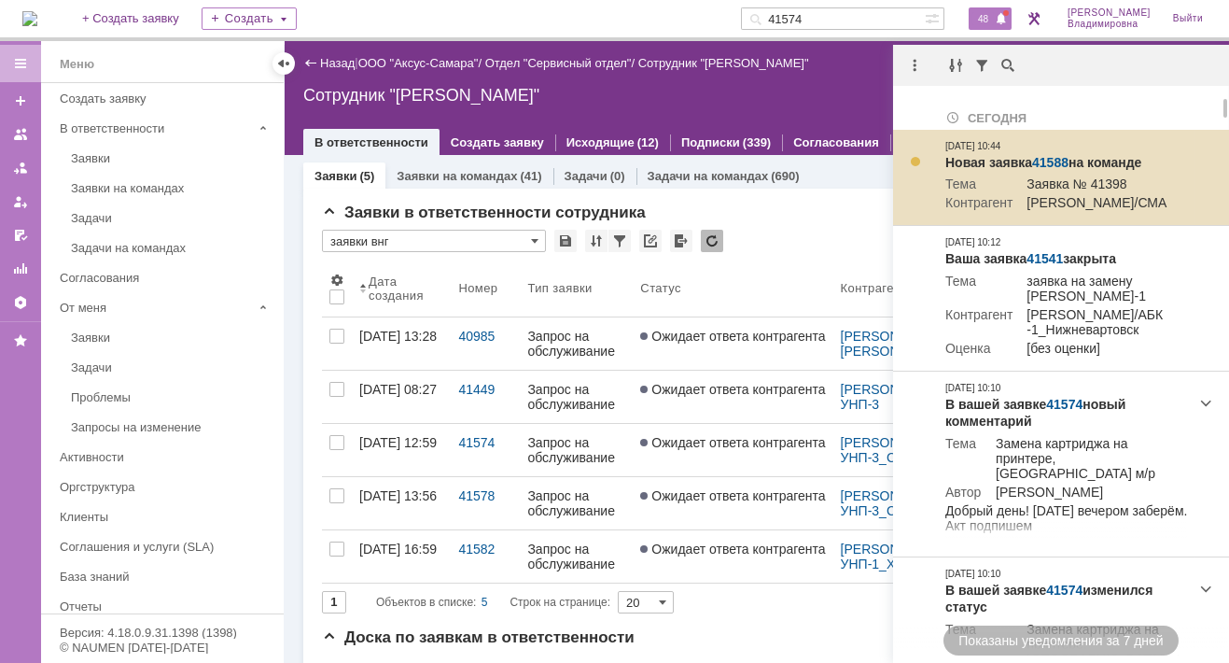
click at [1044, 163] on link "41588" at bounding box center [1050, 162] width 36 height 15
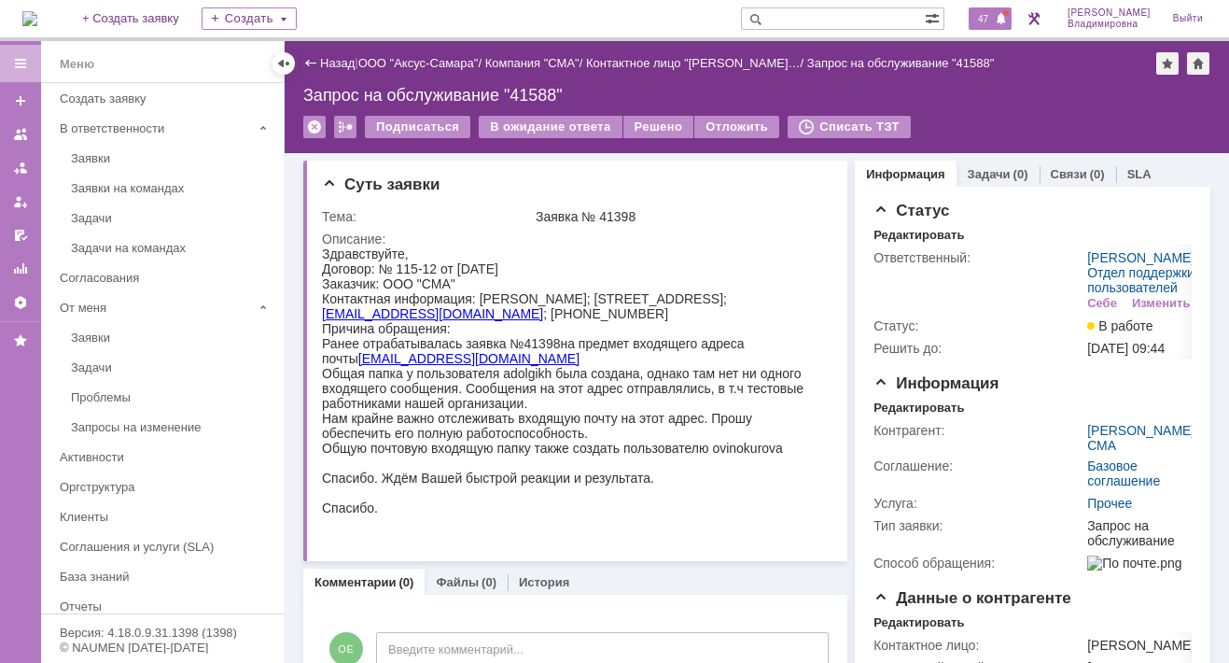
click at [994, 21] on span "47" at bounding box center [983, 18] width 21 height 13
click at [851, 96] on div "Запрос на обслуживание "41588"" at bounding box center [756, 95] width 907 height 19
click at [606, 90] on div "Запрос на обслуживание "41588"" at bounding box center [756, 95] width 907 height 19
drag, startPoint x: 799, startPoint y: 241, endPoint x: 807, endPoint y: 230, distance: 14.0
click at [800, 241] on div "Описание:" at bounding box center [575, 239] width 506 height 15
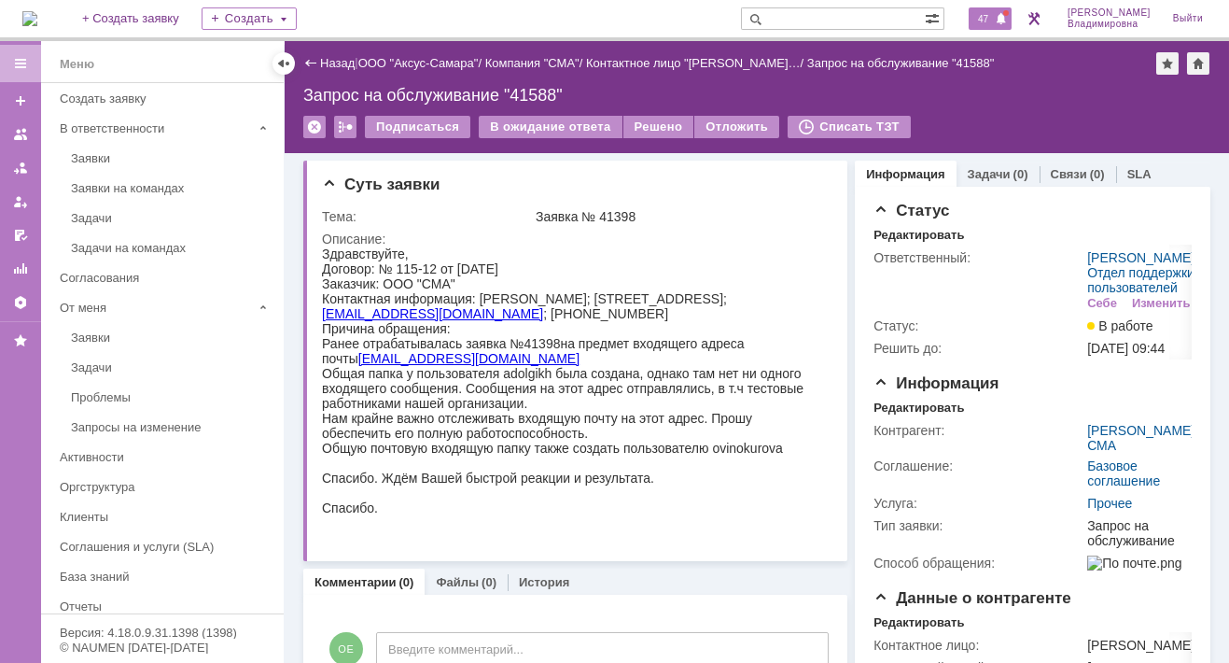
click at [1005, 29] on div "47" at bounding box center [990, 18] width 43 height 22
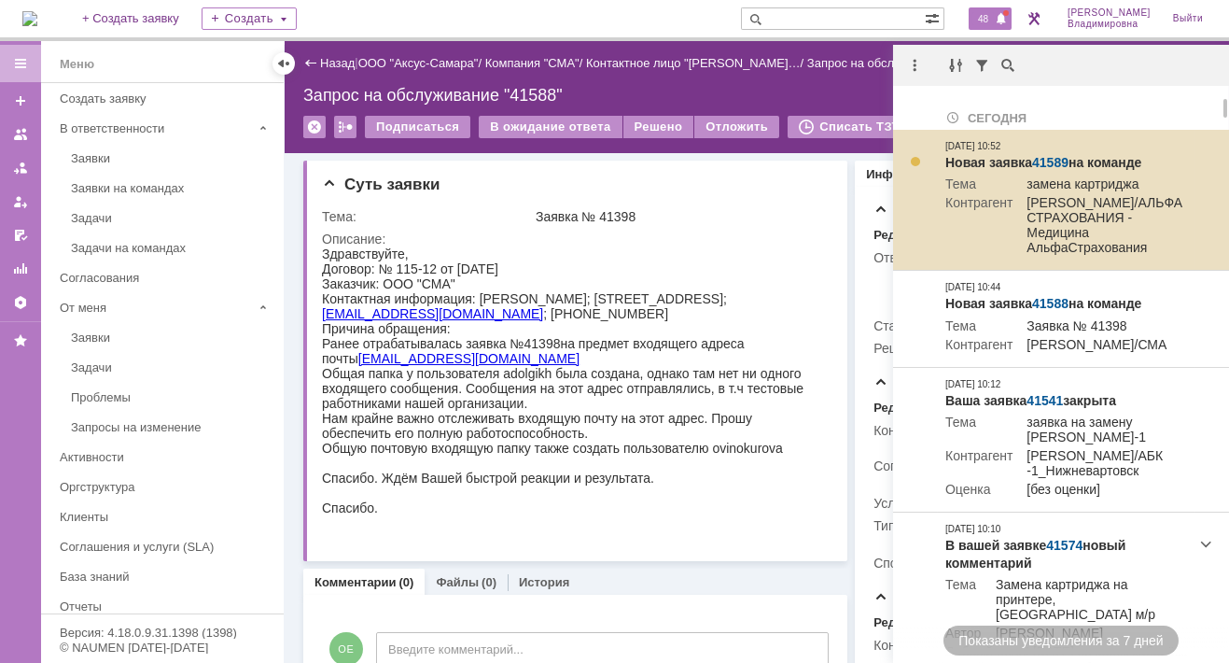
click at [1048, 157] on link "41589" at bounding box center [1050, 162] width 36 height 15
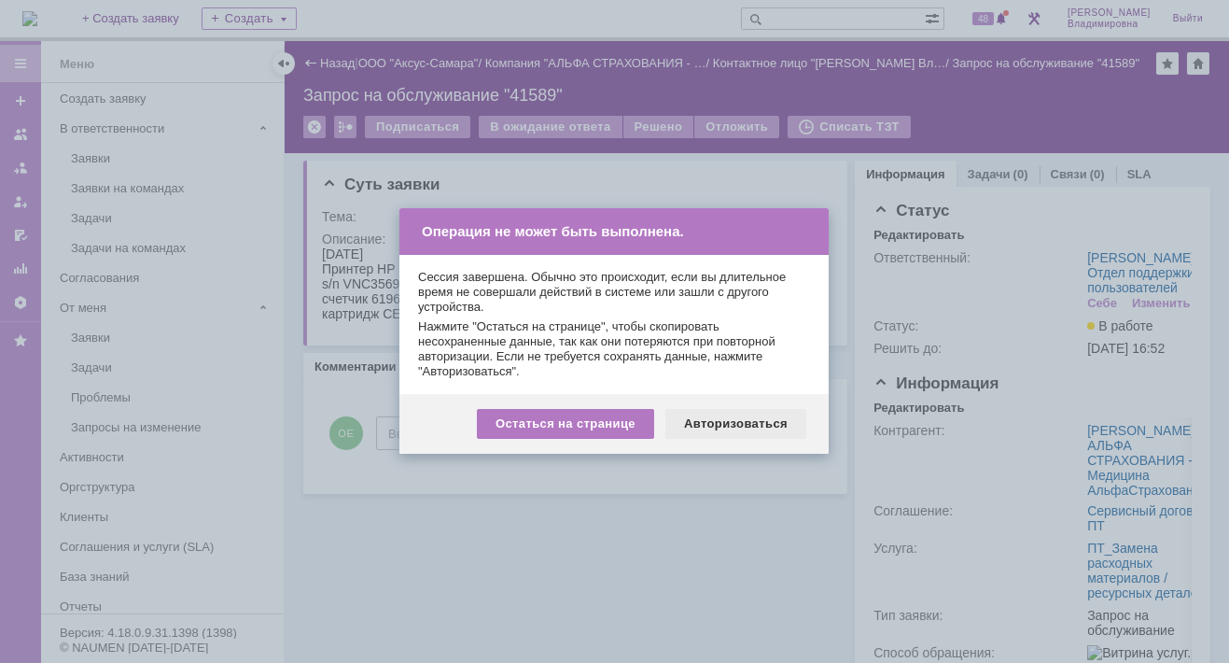
click at [740, 422] on div "Авторизоваться" at bounding box center [736, 424] width 141 height 30
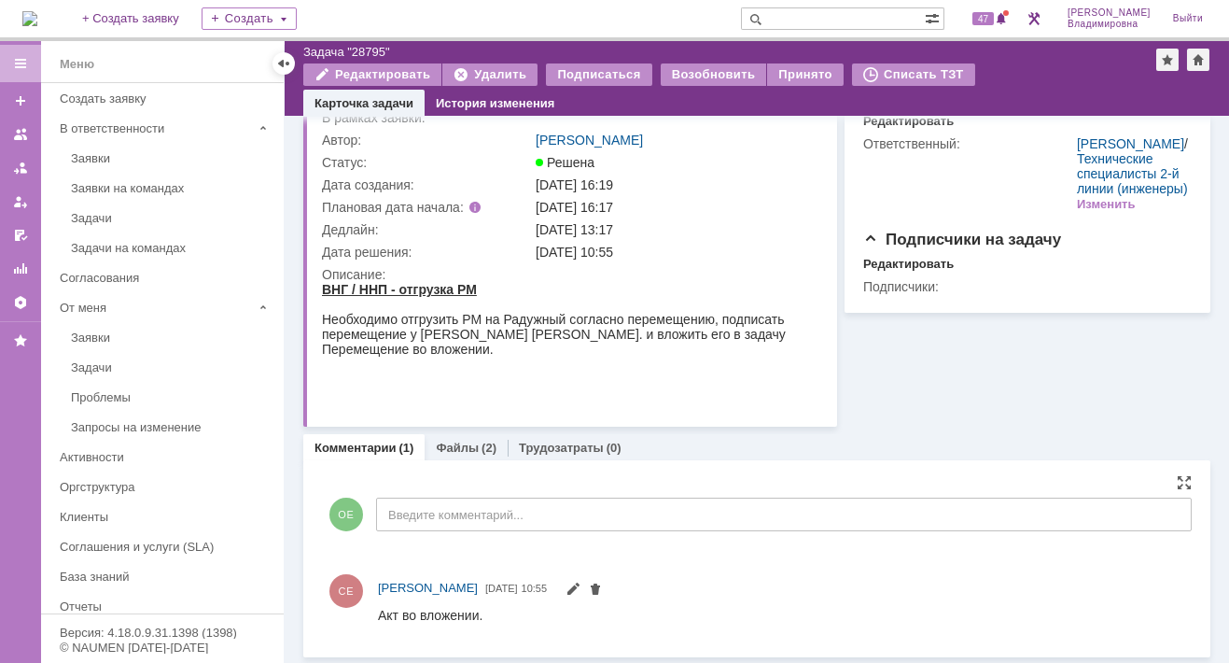
scroll to position [77, 0]
click at [444, 447] on link "Файлы" at bounding box center [457, 448] width 43 height 14
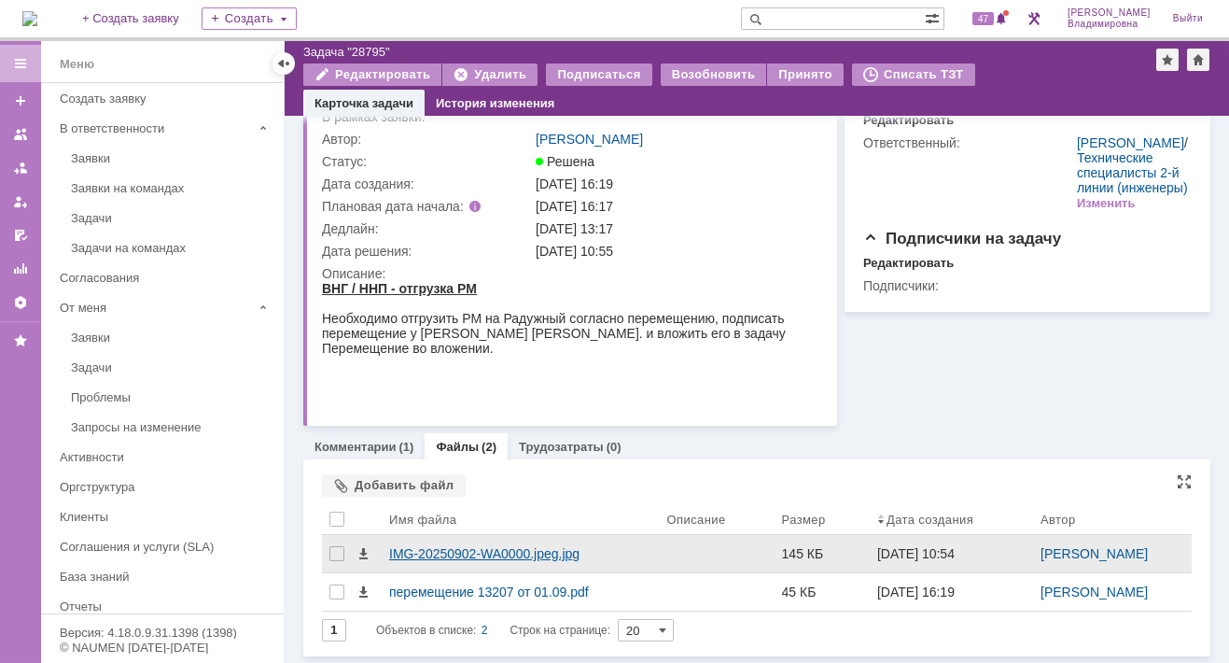
scroll to position [77, 0]
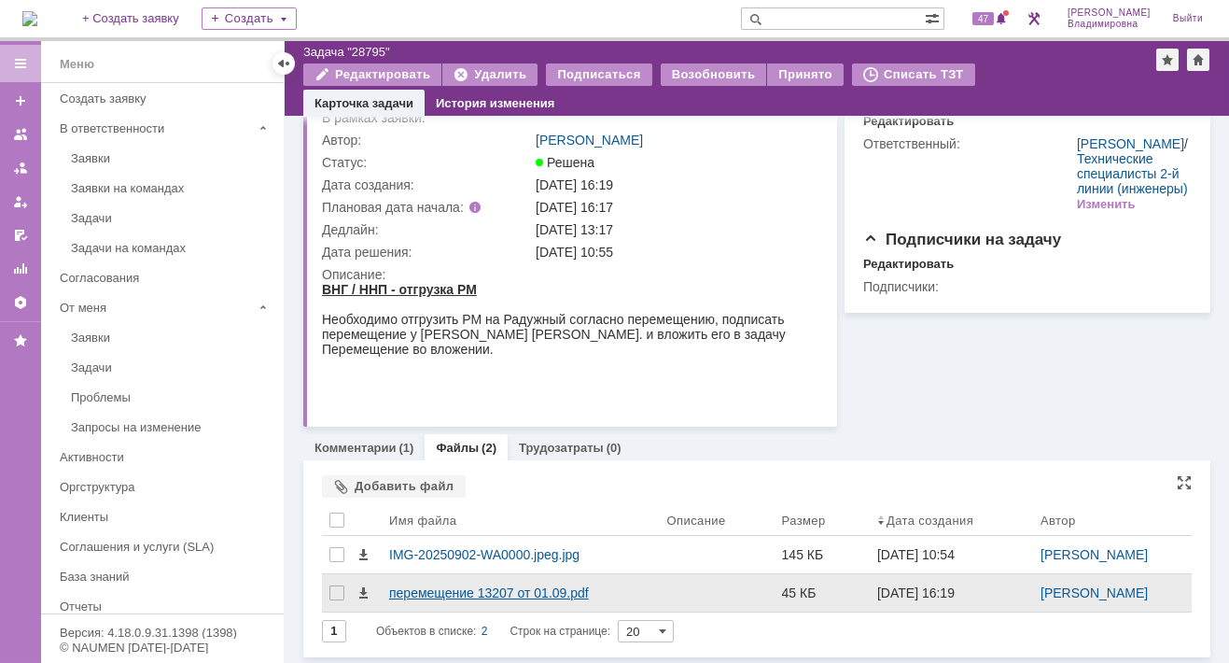
click at [428, 587] on div "перемещение 13207 от 01.09.pdf" at bounding box center [520, 592] width 263 height 15
click at [427, 587] on body "Идет загрузка, пожалуйста, подождите. На домашнюю + Создать заявку Создать 47 […" at bounding box center [614, 331] width 1229 height 663
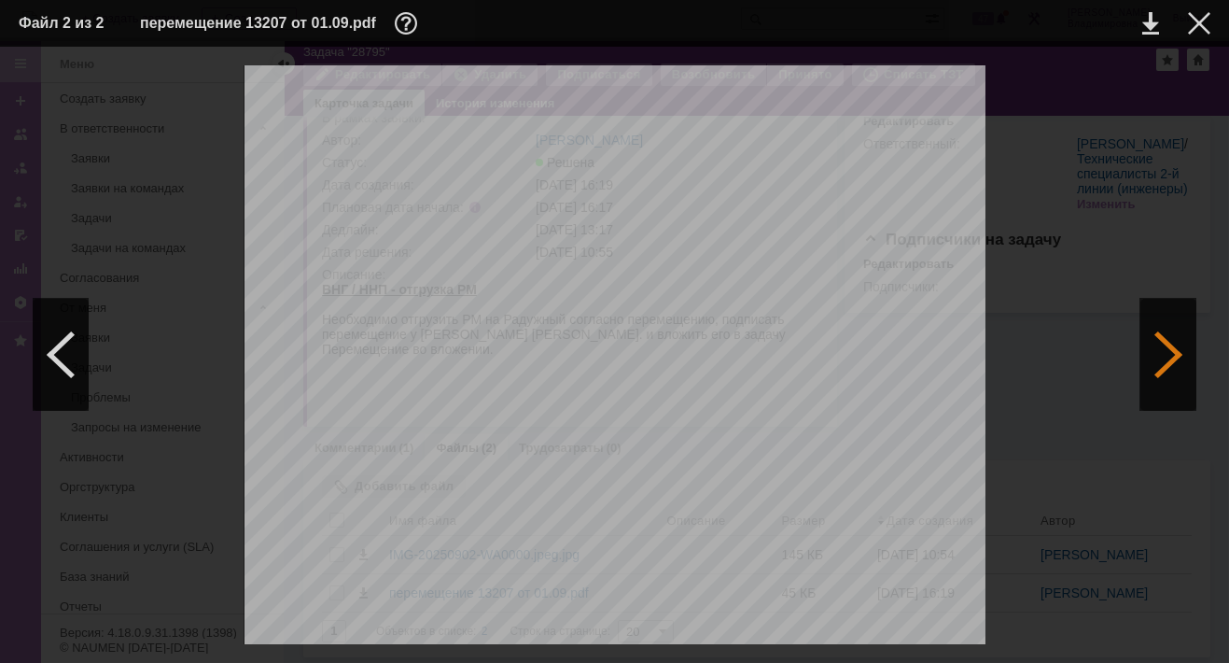
click at [1173, 355] on div at bounding box center [1169, 355] width 56 height 112
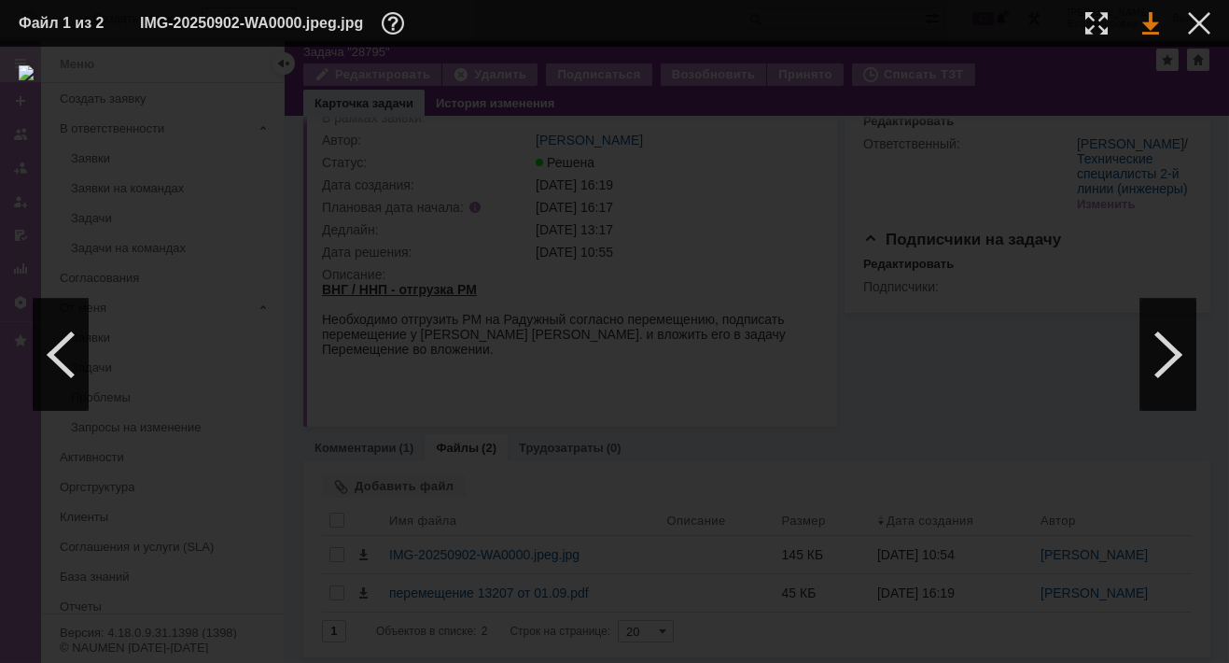
click at [1153, 18] on link at bounding box center [1151, 23] width 17 height 22
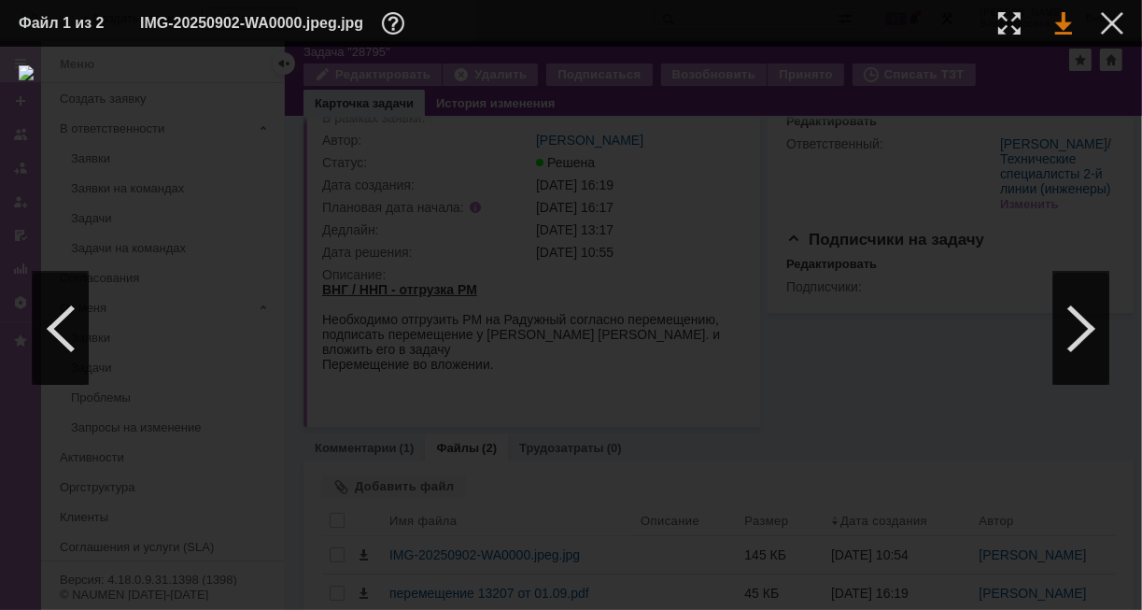
click at [1062, 19] on link at bounding box center [1063, 23] width 17 height 22
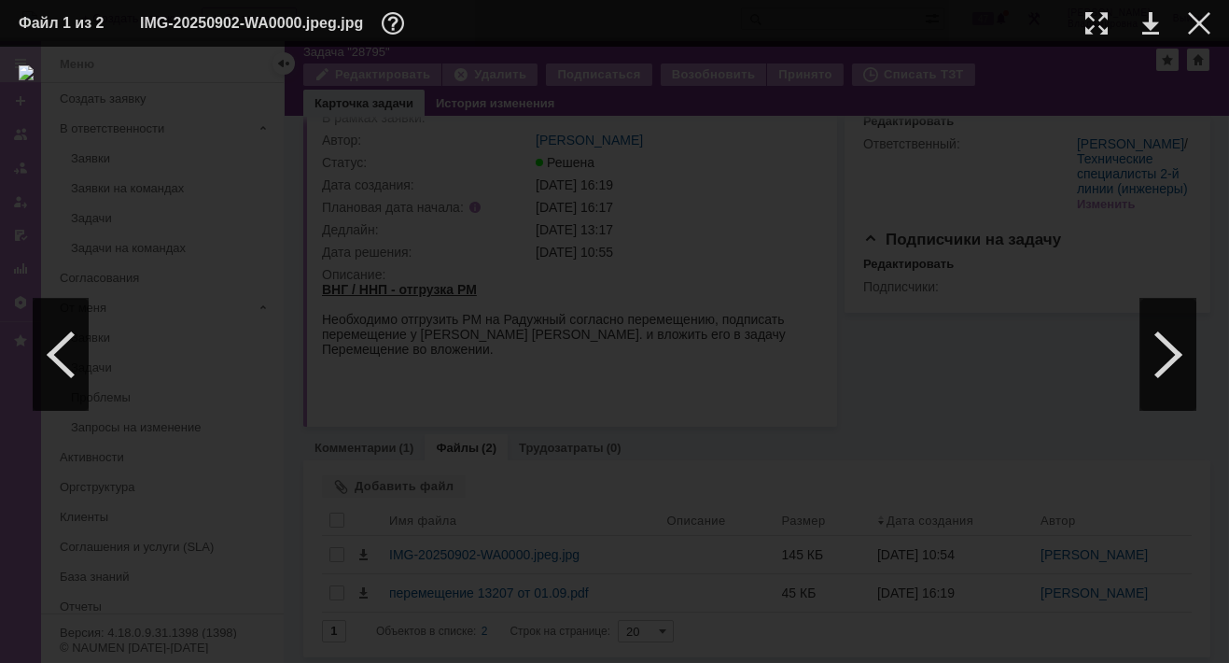
click at [1200, 35] on td at bounding box center [1184, 23] width 51 height 28
click at [1195, 20] on div at bounding box center [1199, 23] width 22 height 22
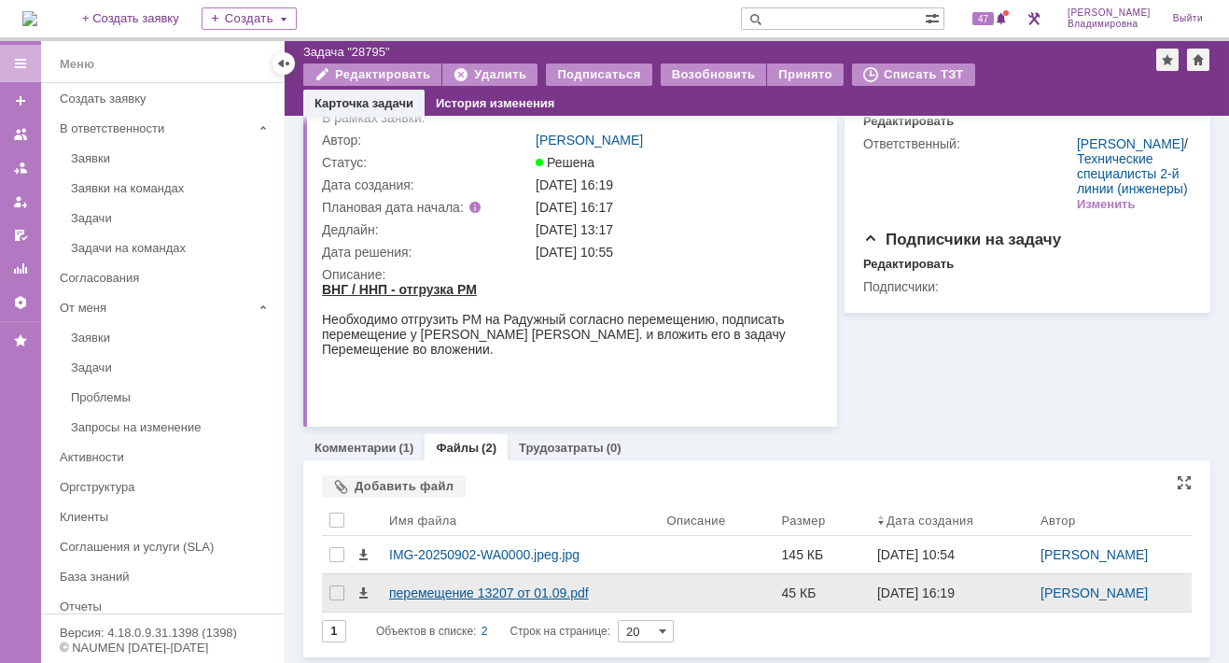
click at [461, 595] on div "перемещение 13207 от 01.09.pdf" at bounding box center [520, 592] width 263 height 15
click at [461, 595] on body "Идет загрузка, пожалуйста, подождите. На домашнюю + Создать заявку Создать 47 […" at bounding box center [614, 331] width 1229 height 663
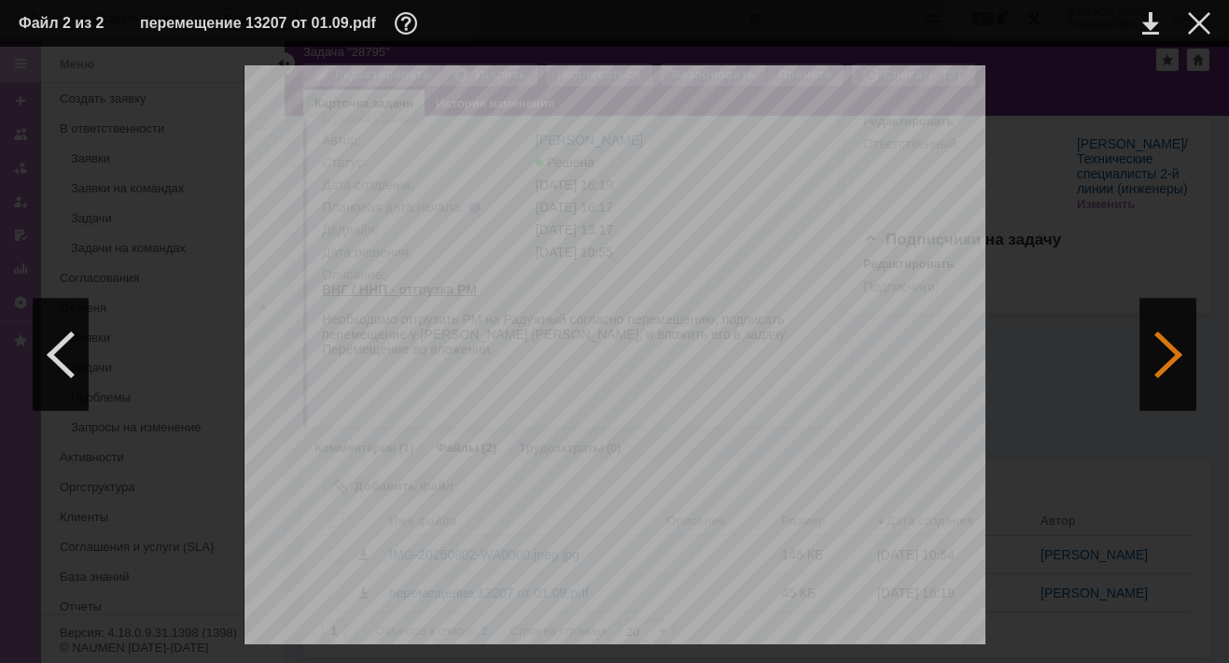
click at [1172, 346] on div at bounding box center [1169, 355] width 56 height 112
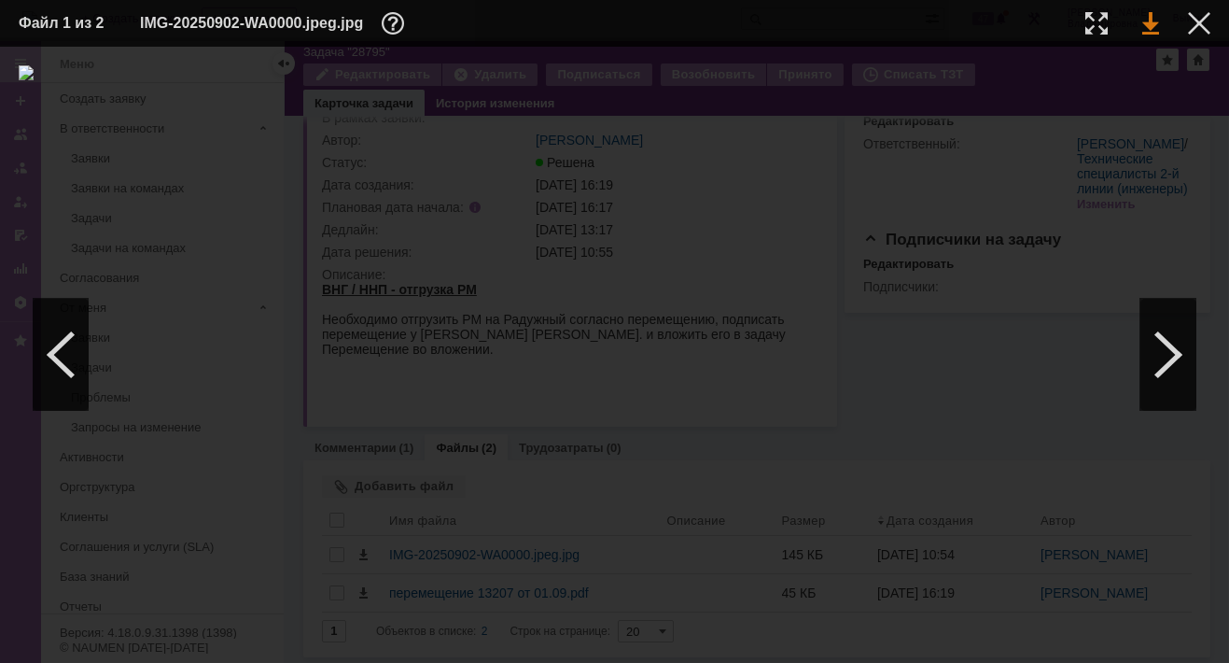
click at [1148, 26] on link at bounding box center [1151, 23] width 17 height 22
click at [1196, 20] on div at bounding box center [1199, 23] width 22 height 22
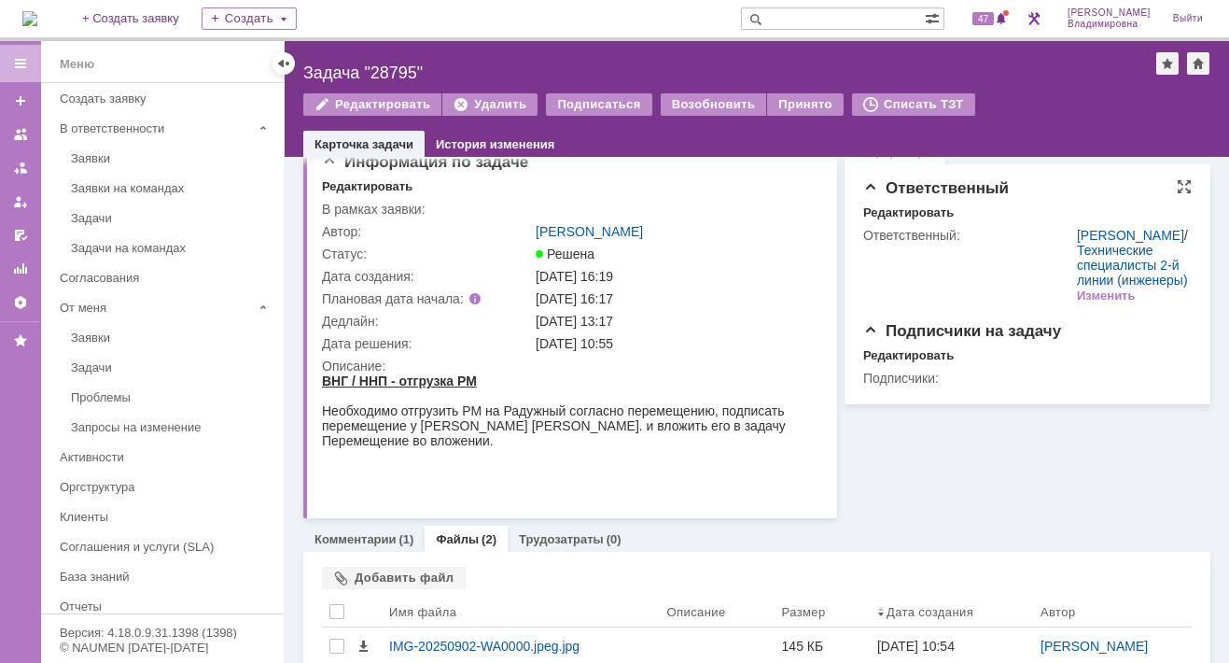
scroll to position [0, 0]
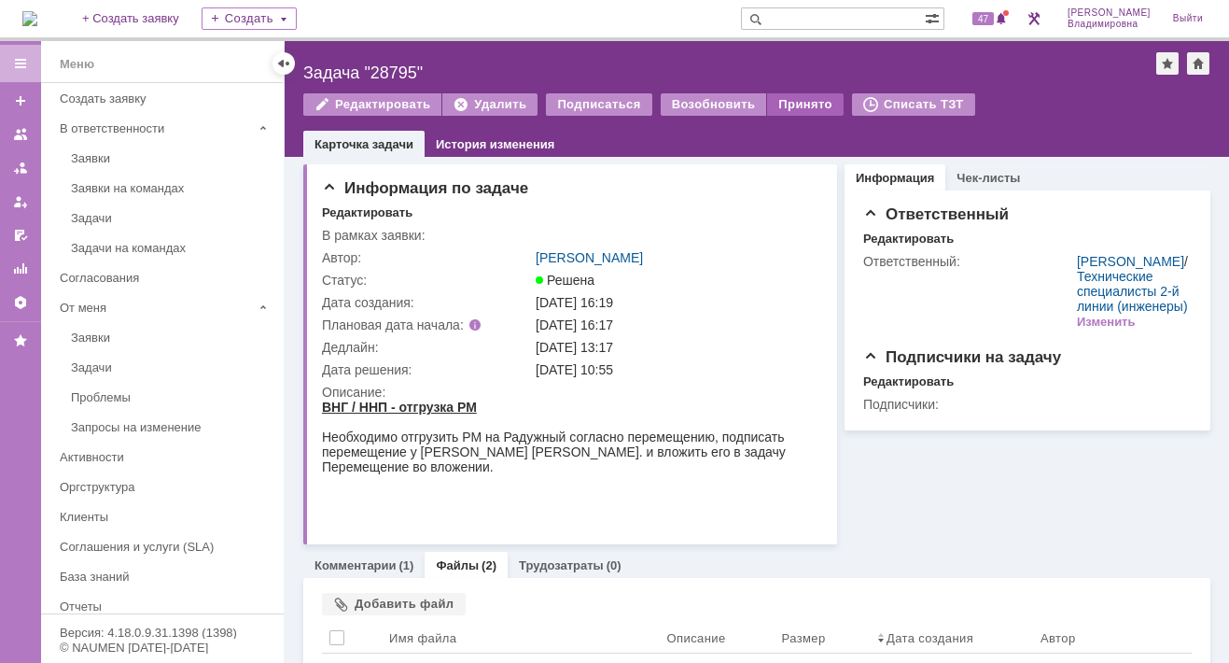
click at [777, 101] on div "Принято" at bounding box center [805, 104] width 77 height 22
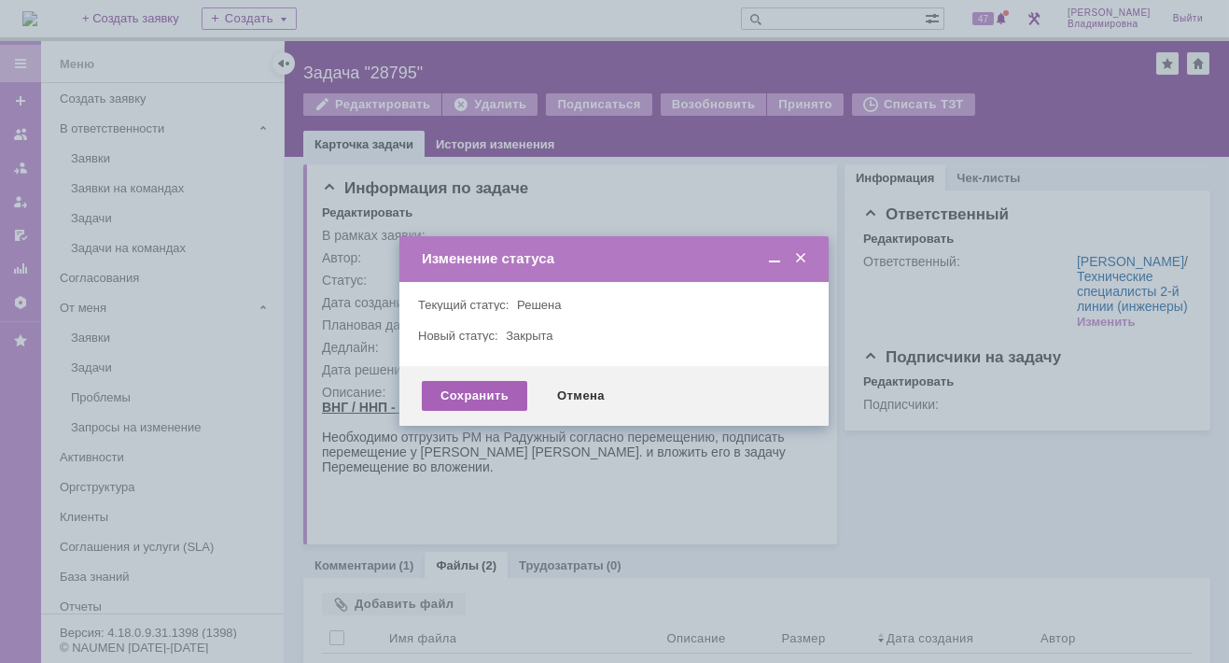
click at [461, 396] on div "Сохранить" at bounding box center [474, 396] width 105 height 30
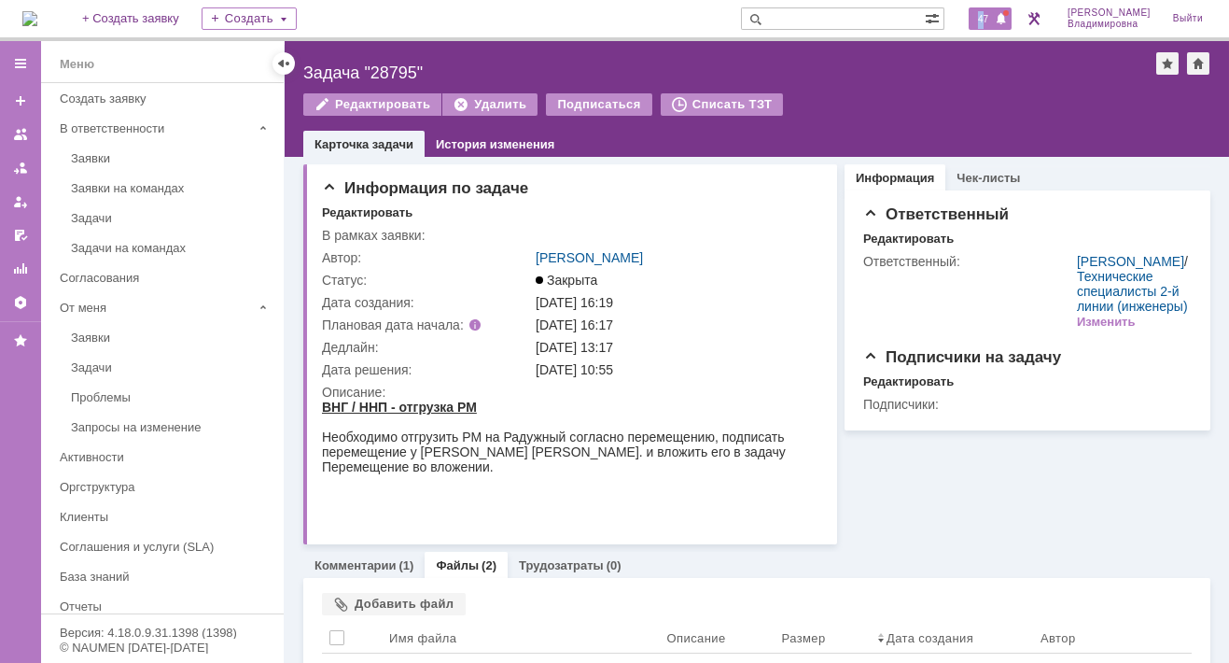
click at [991, 13] on span "47" at bounding box center [983, 18] width 21 height 13
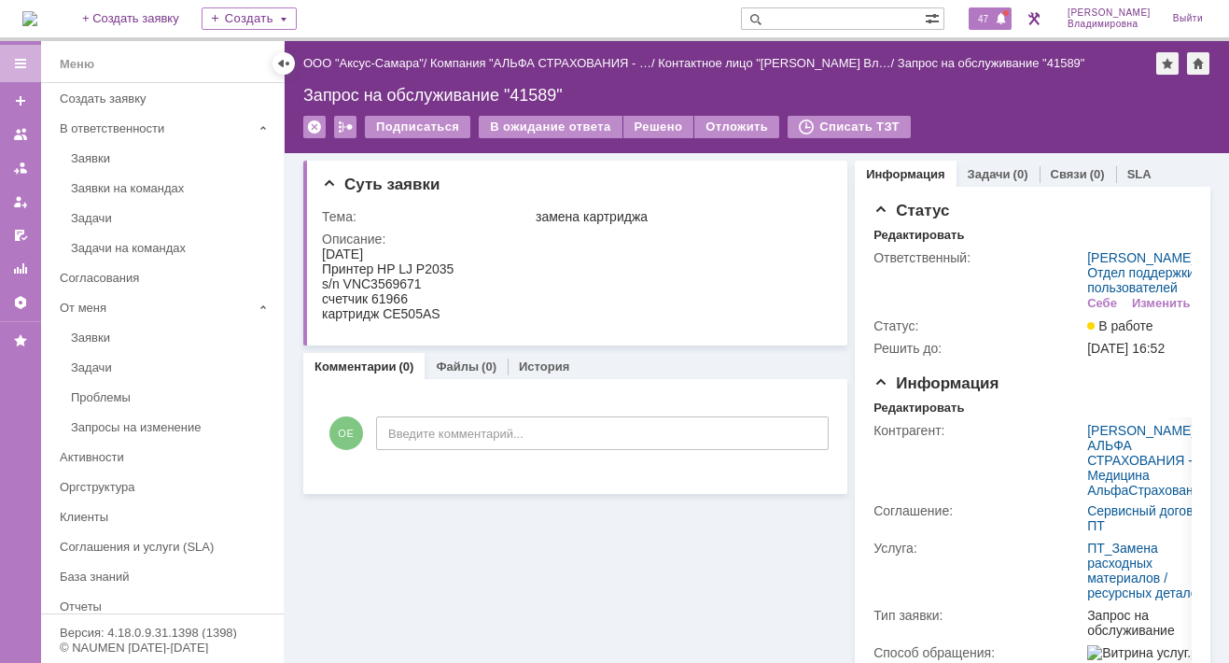
click at [993, 15] on span "47" at bounding box center [983, 18] width 21 height 13
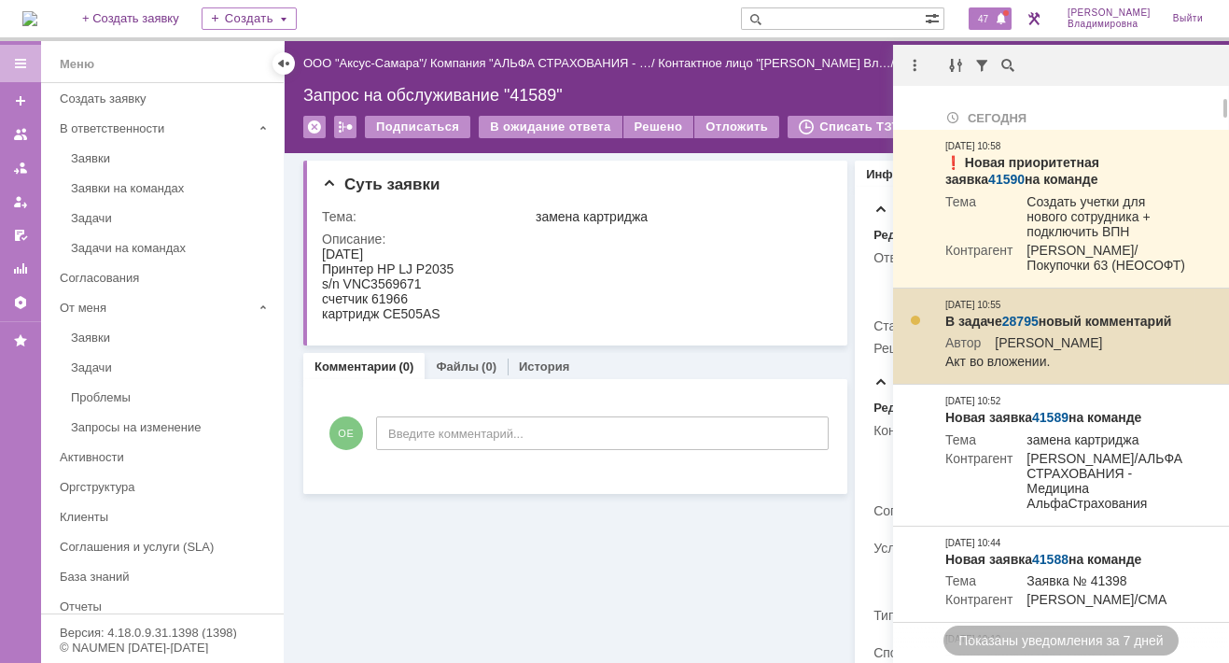
click at [1017, 321] on link "28795" at bounding box center [1021, 321] width 36 height 15
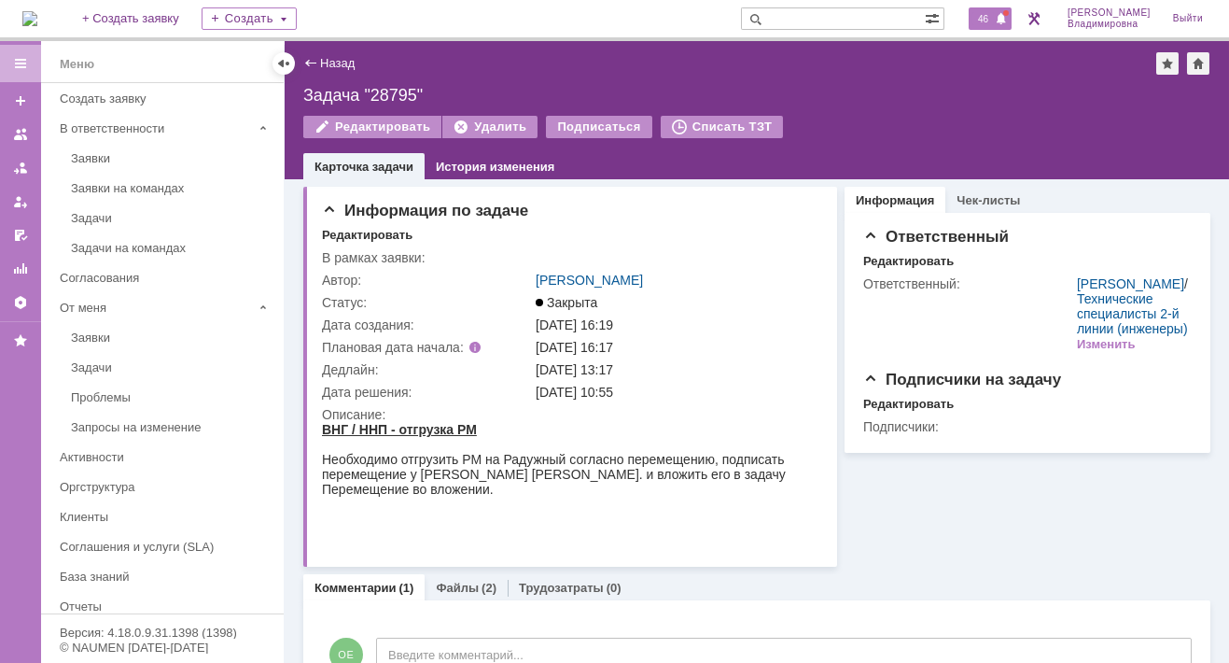
click at [994, 16] on span "46" at bounding box center [983, 18] width 21 height 13
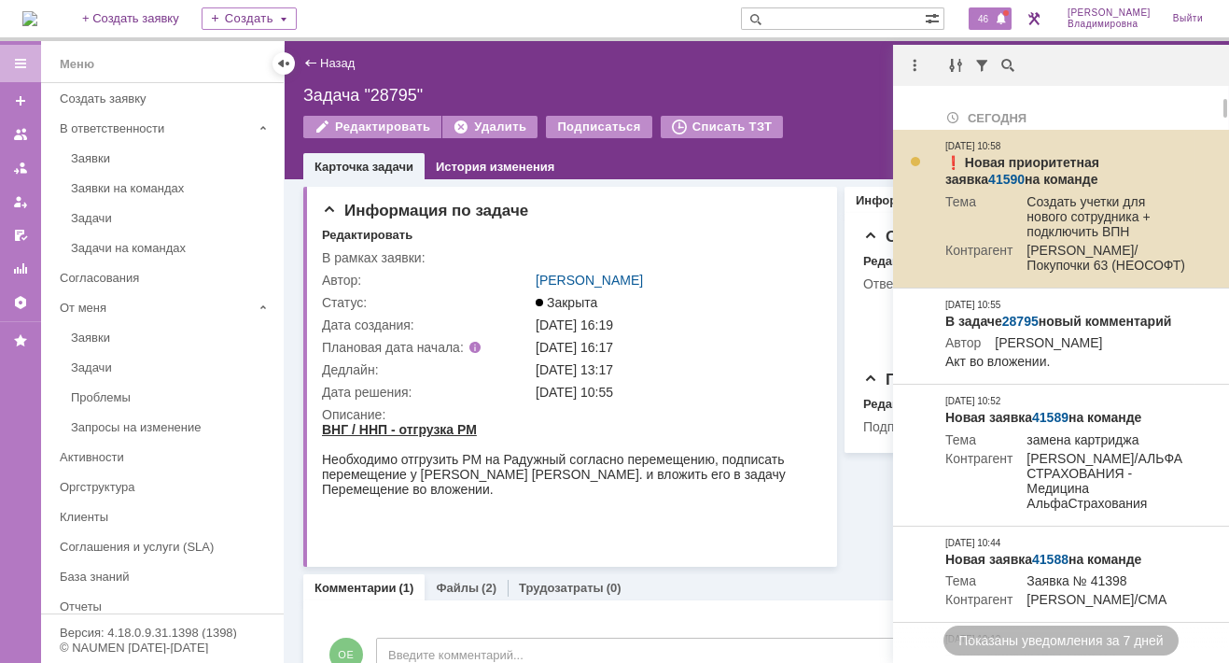
click at [1025, 172] on link "41590" at bounding box center [1007, 179] width 36 height 15
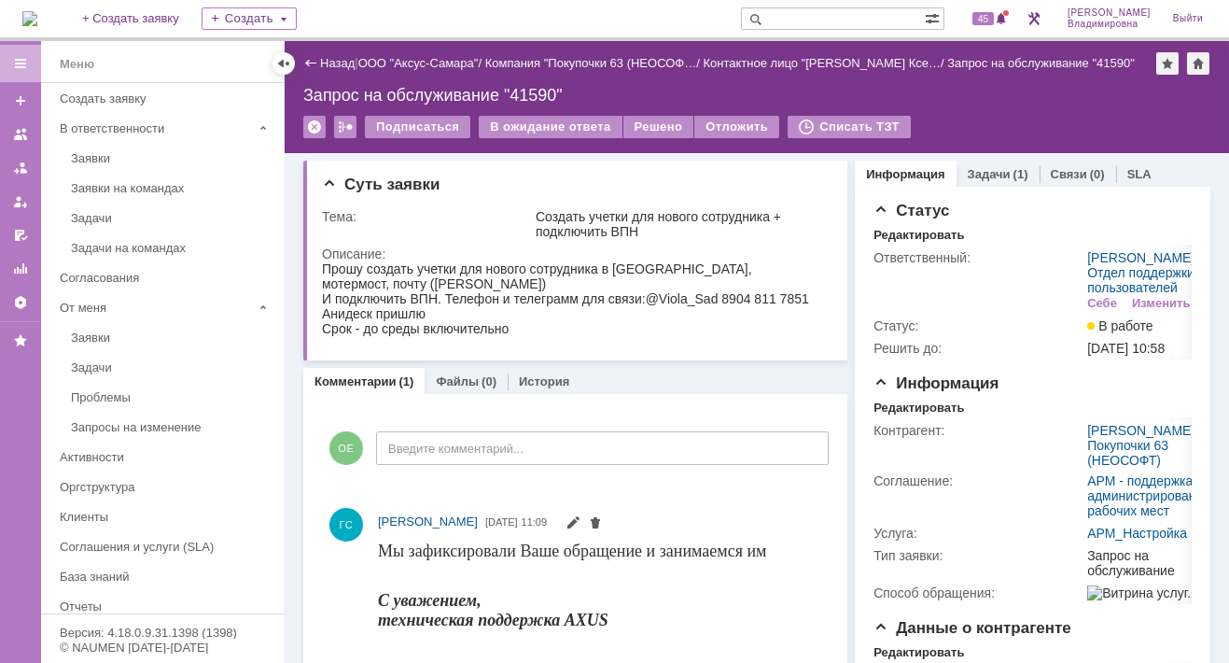
click at [681, 14] on div "На домашнюю + Создать заявку Создать 45 [PERSON_NAME]" at bounding box center [614, 20] width 1229 height 41
click at [994, 21] on span "45" at bounding box center [983, 18] width 21 height 13
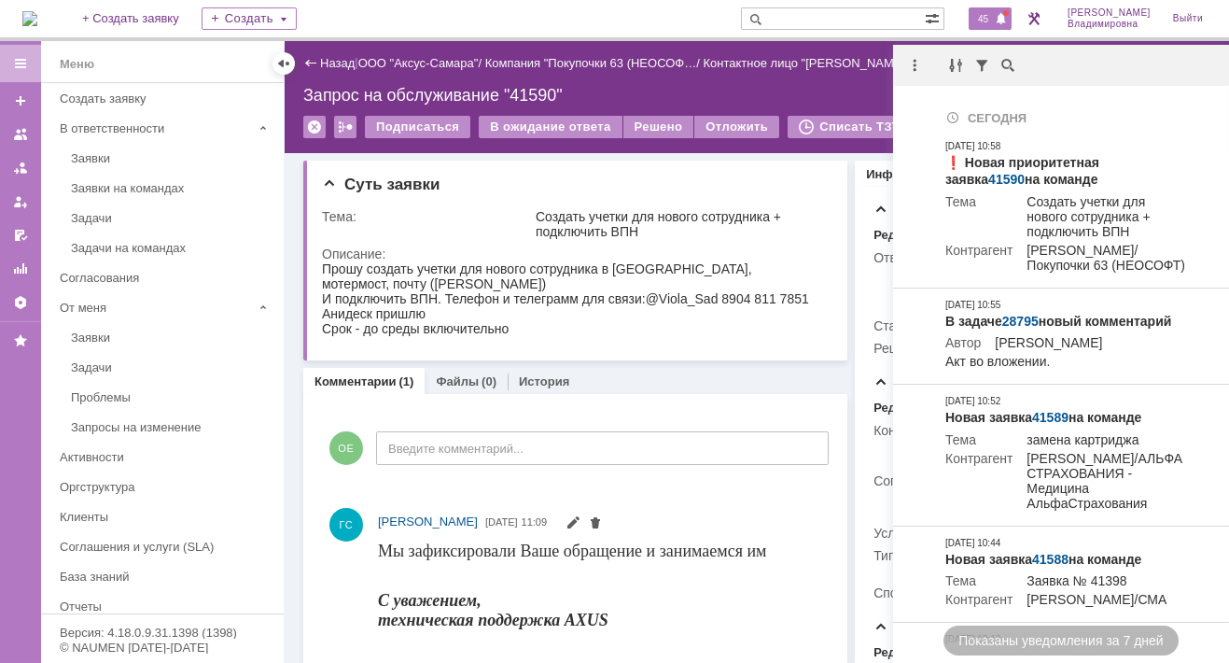
click at [994, 21] on span "45" at bounding box center [983, 18] width 21 height 13
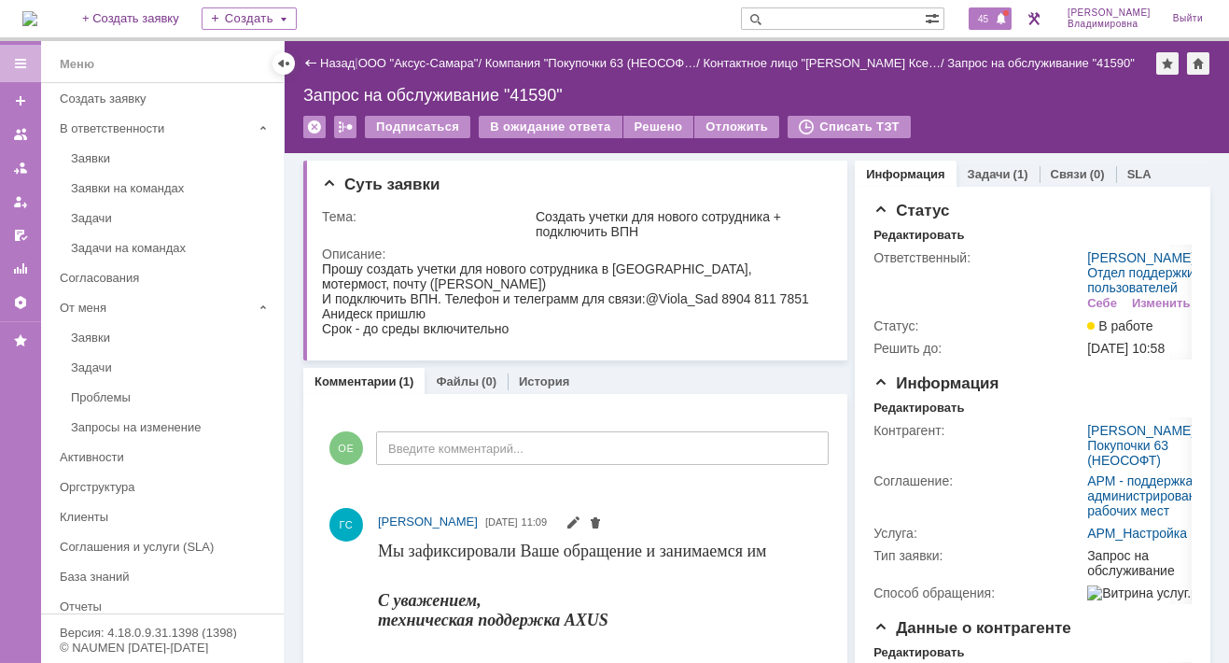
click at [994, 14] on span "45" at bounding box center [983, 18] width 21 height 13
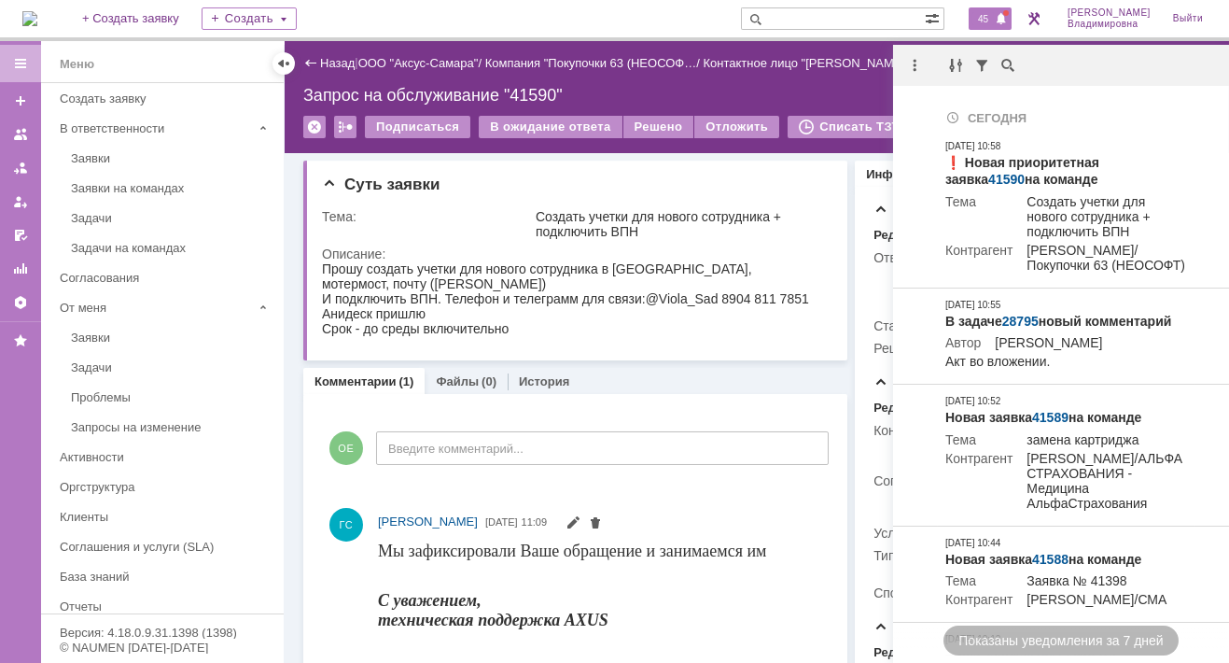
click at [37, 13] on img at bounding box center [29, 18] width 15 height 15
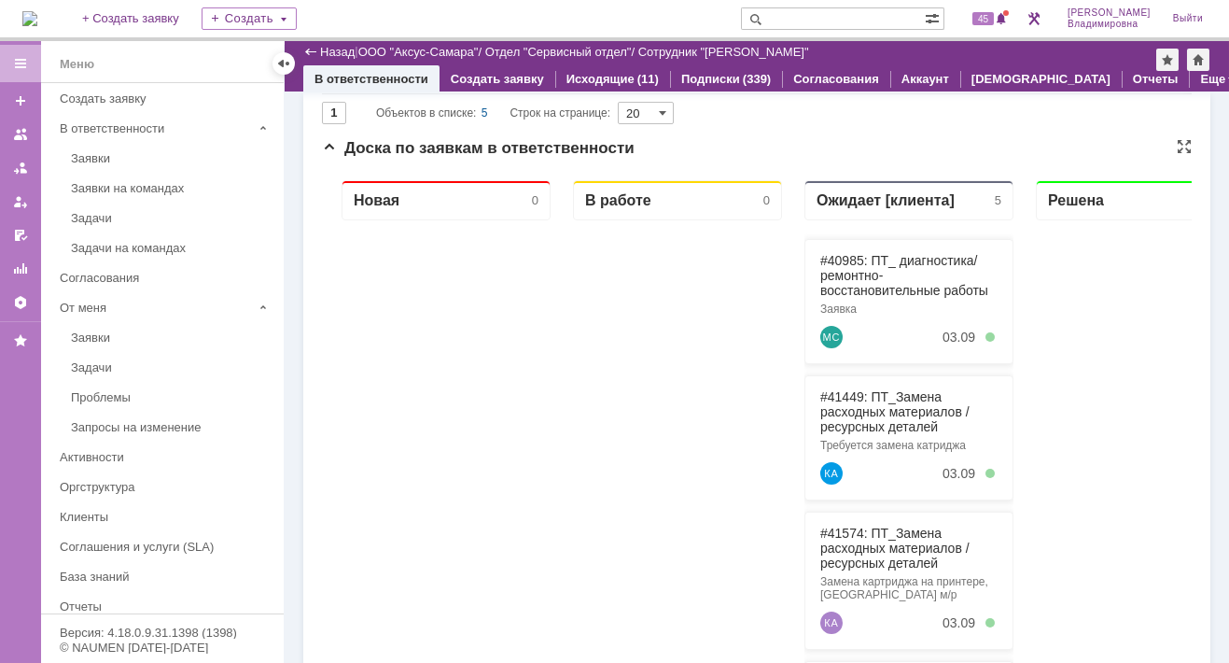
scroll to position [467, 0]
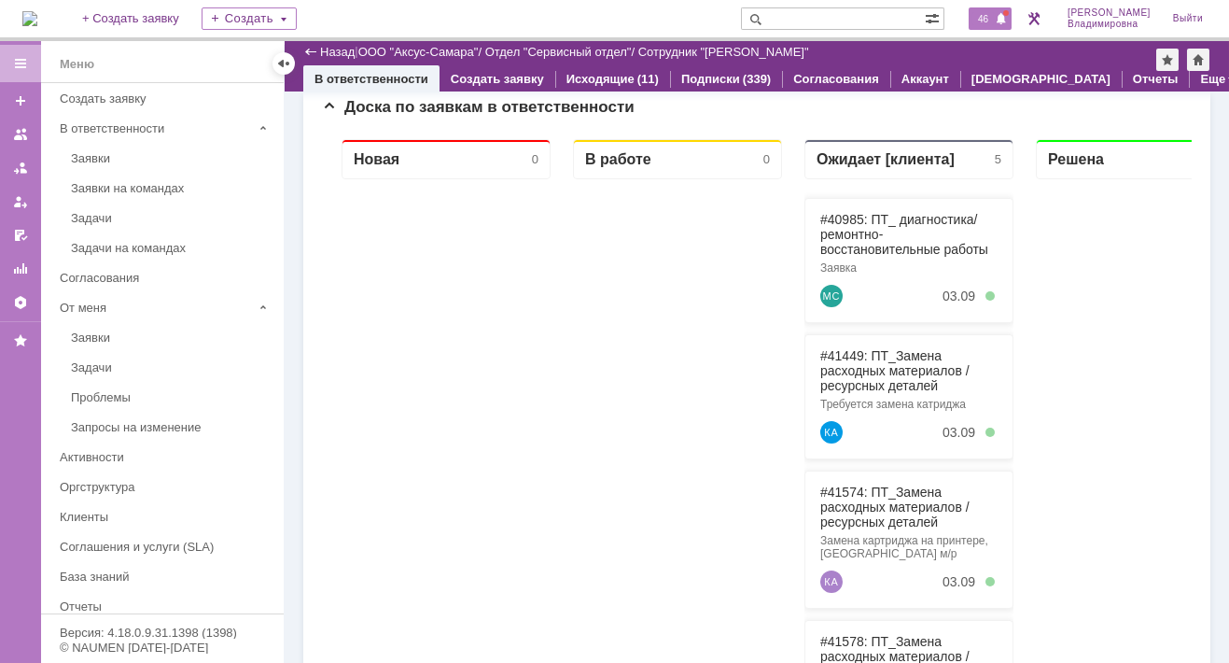
click at [994, 21] on span "46" at bounding box center [983, 18] width 21 height 13
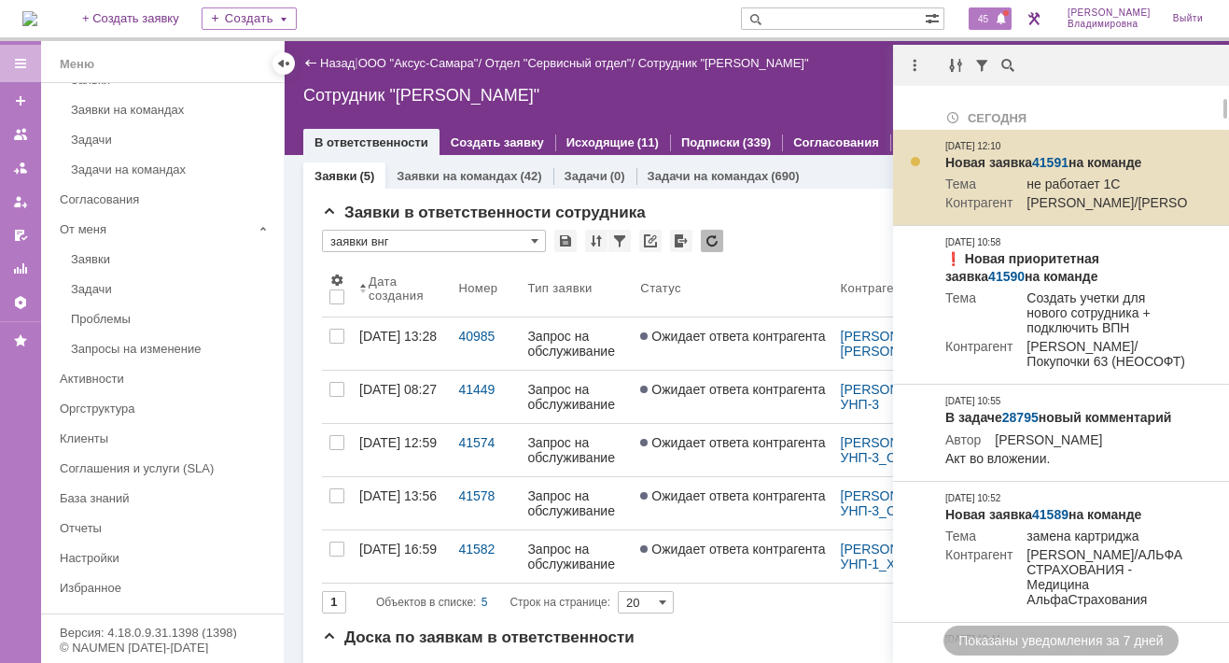
scroll to position [0, 0]
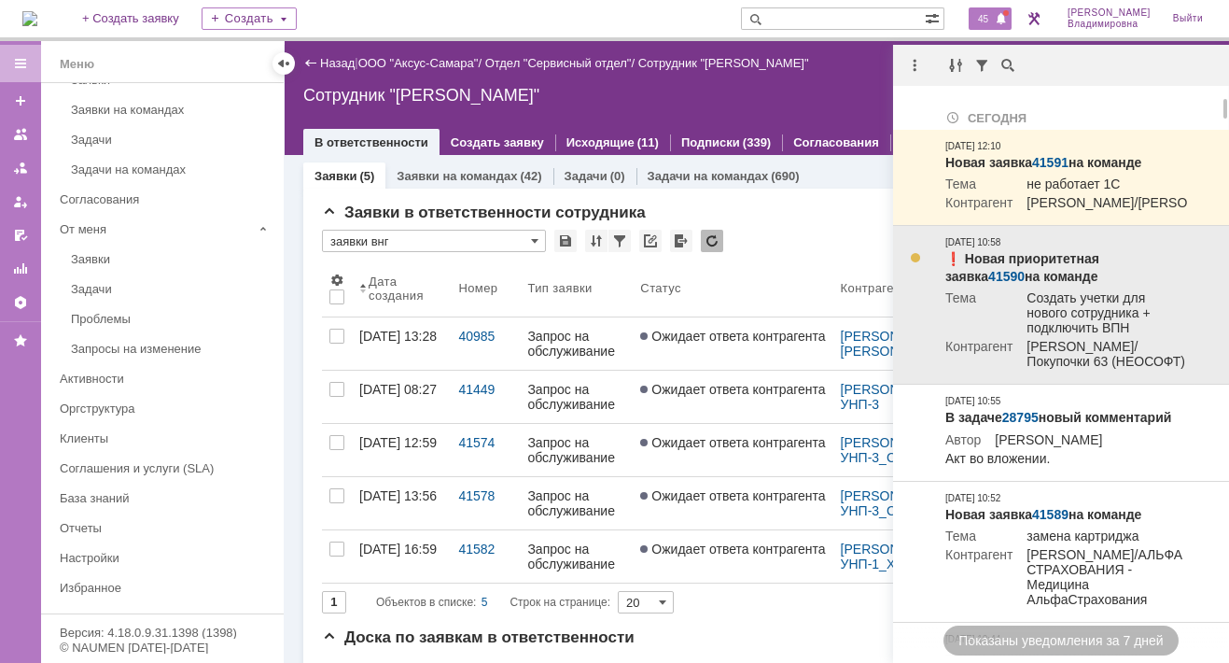
click at [1065, 255] on td "❗️ Новая приоритетная заявка 41590 на команде Тема Создать учетки для нового со…" at bounding box center [1067, 305] width 258 height 159
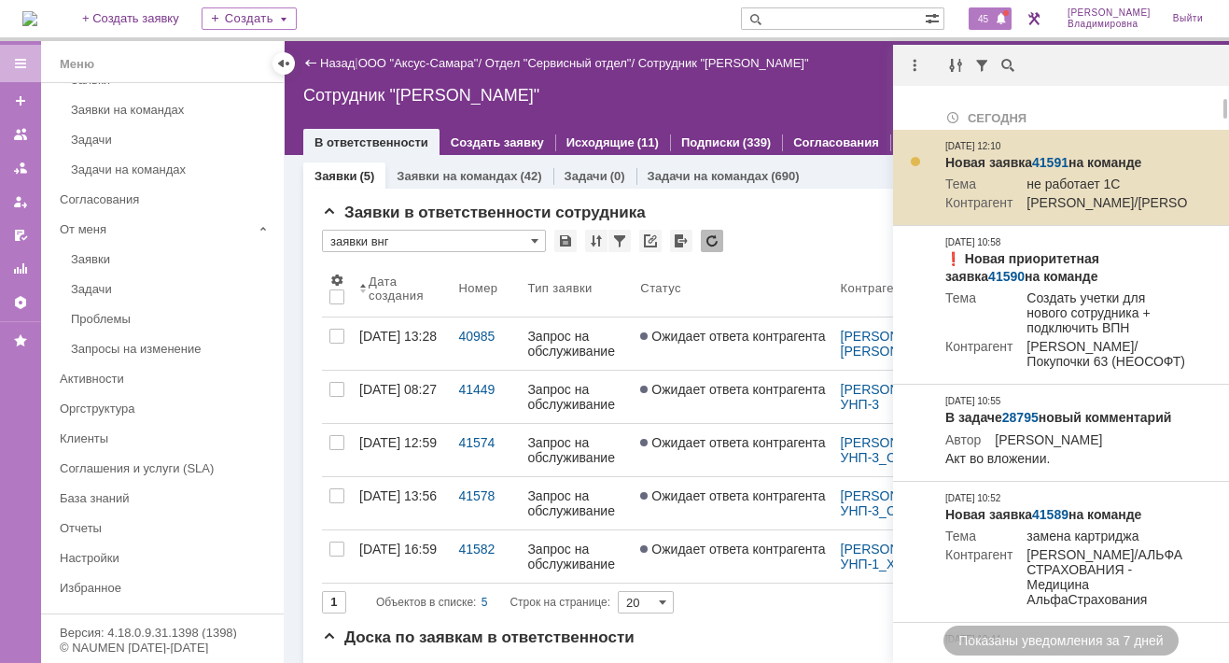
click at [1061, 151] on td "Новая заявка 41591 на команде Тема не работает 1С Контрагент Гуляева Людмила Юр…" at bounding box center [1067, 178] width 258 height 96
click at [1061, 155] on link "41591" at bounding box center [1050, 162] width 36 height 15
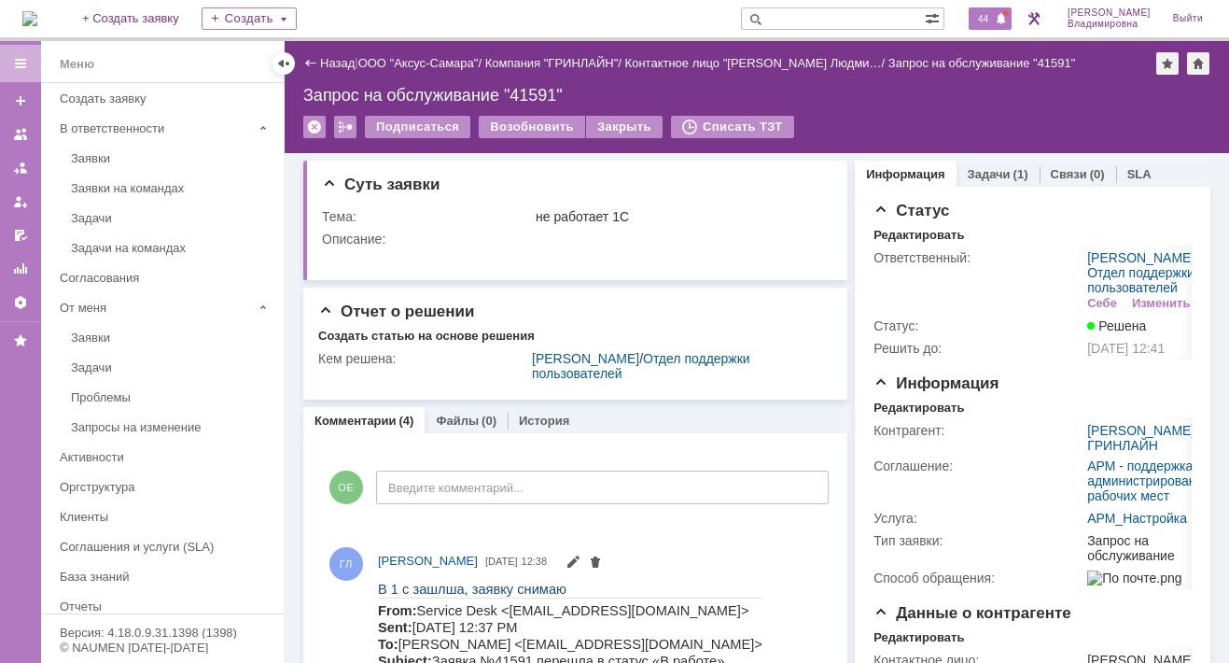
click at [994, 17] on span "44" at bounding box center [983, 18] width 21 height 13
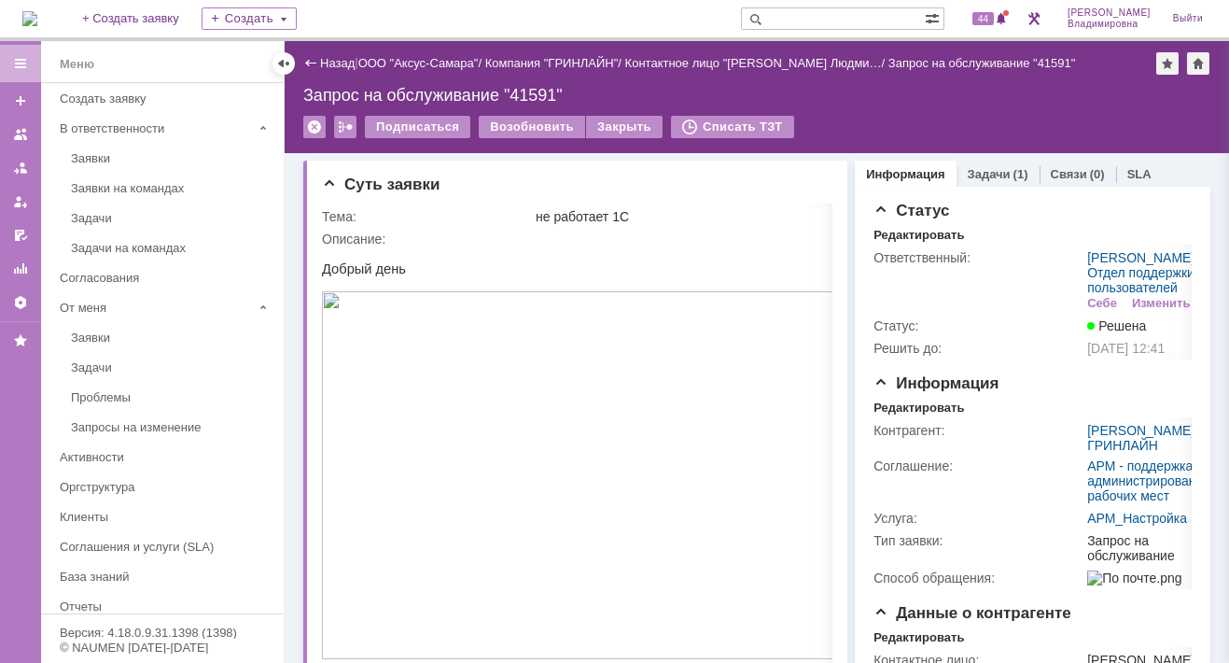
click at [37, 19] on img at bounding box center [29, 18] width 15 height 15
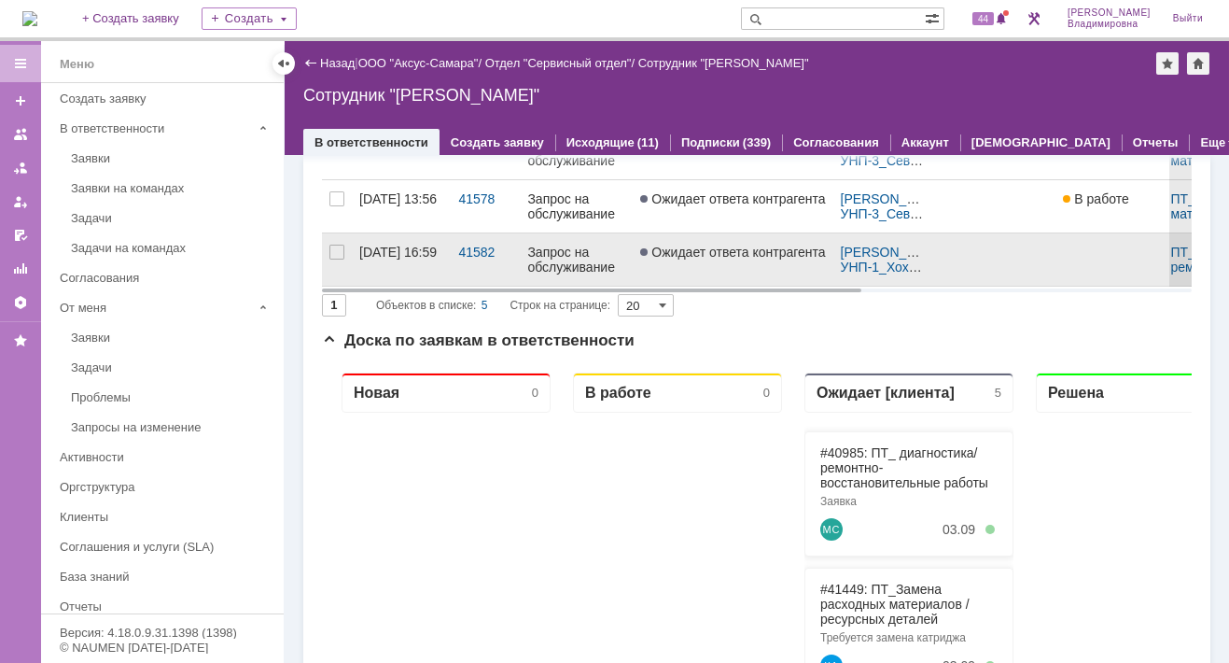
scroll to position [373, 0]
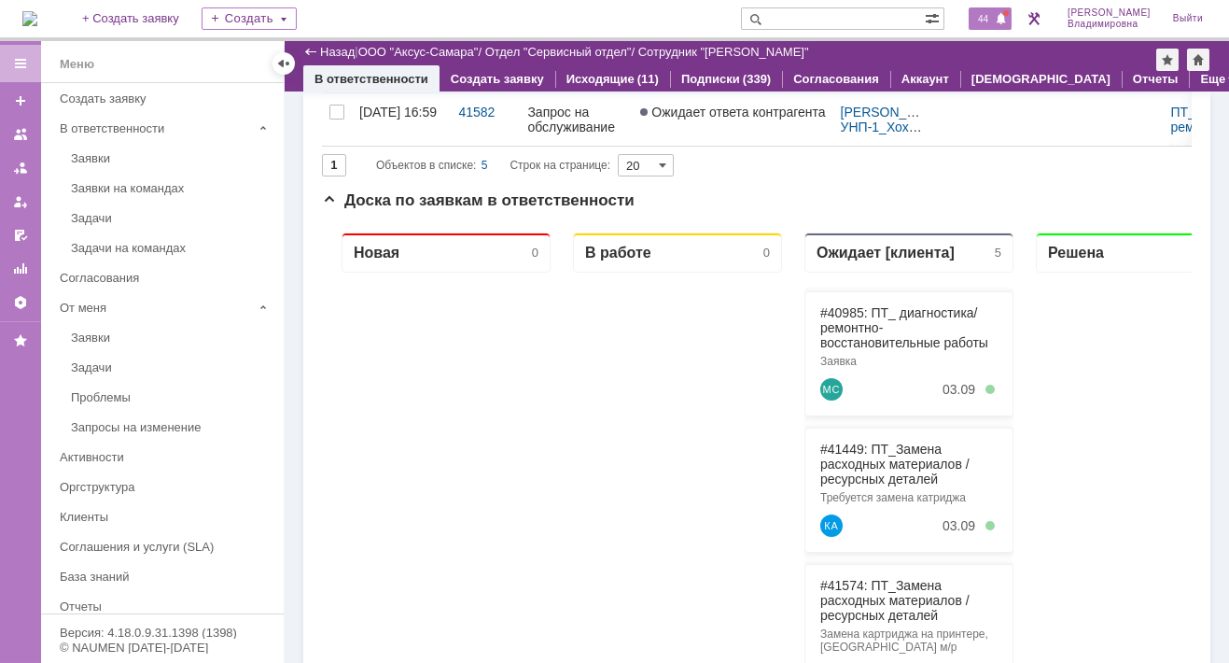
click at [994, 18] on span "44" at bounding box center [983, 18] width 21 height 13
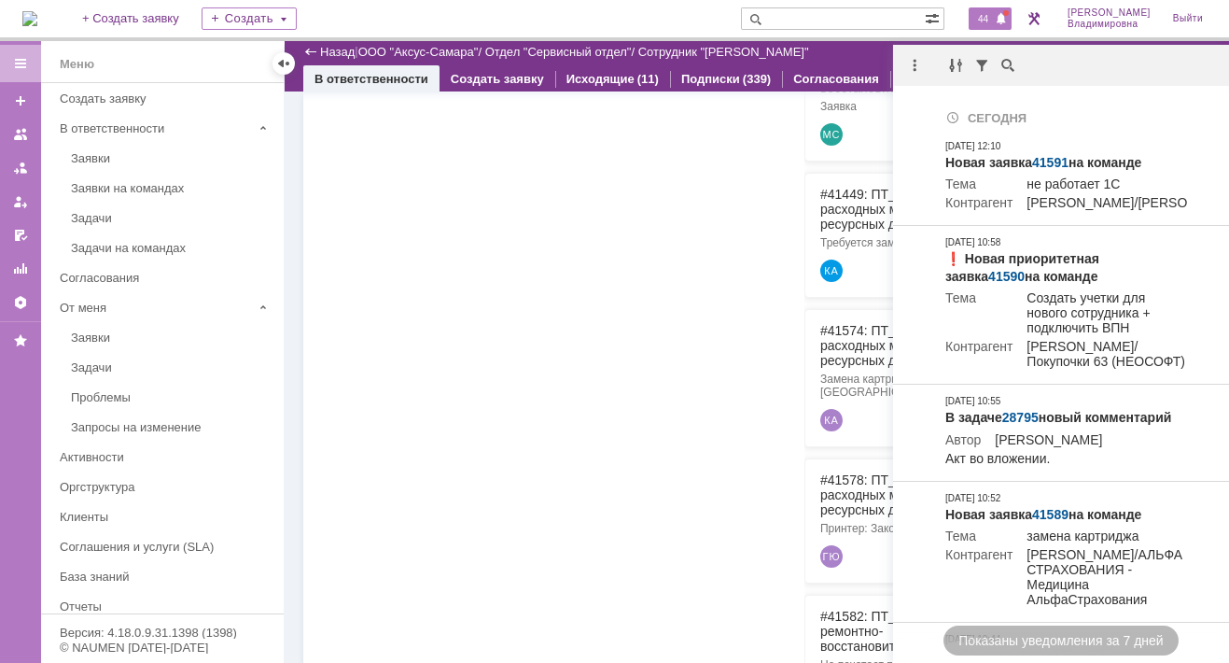
scroll to position [0, 0]
click at [994, 12] on span "44" at bounding box center [983, 18] width 21 height 13
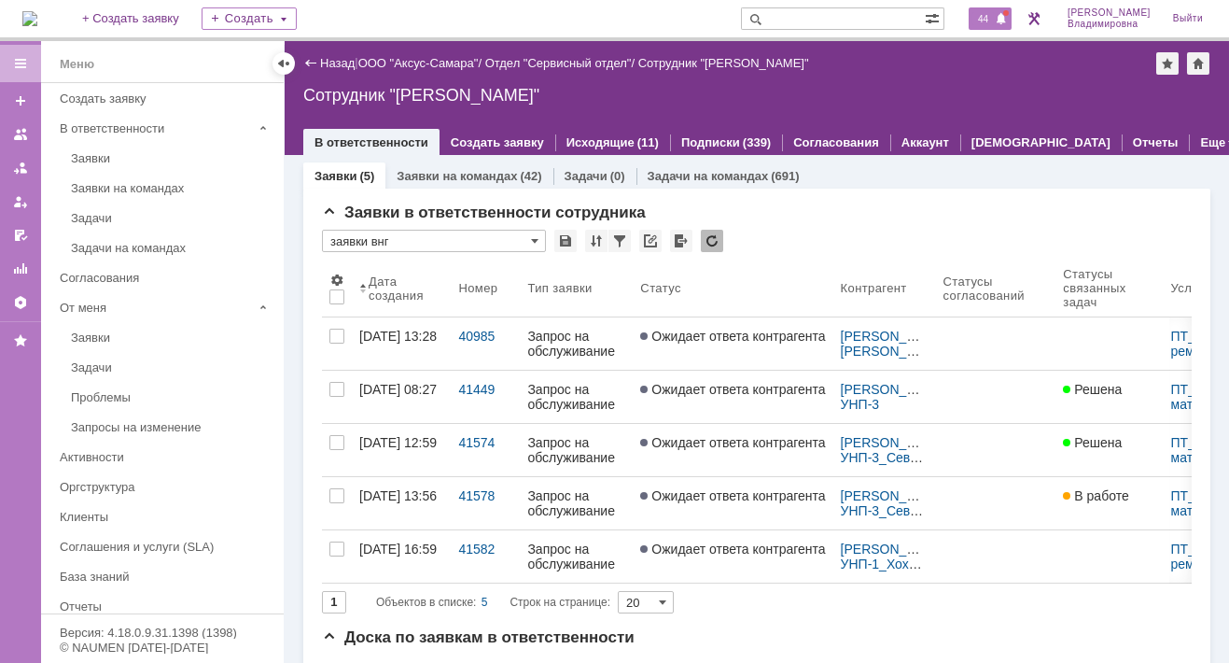
click at [989, 10] on div "44" at bounding box center [990, 18] width 43 height 22
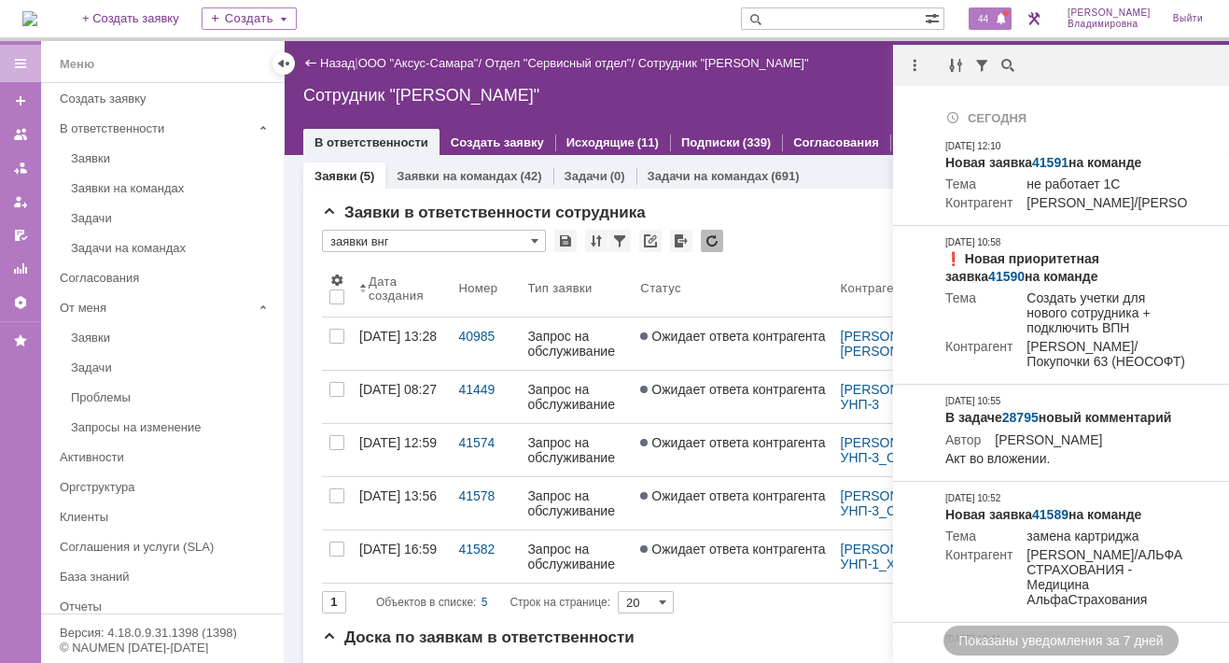
drag, startPoint x: 997, startPoint y: 9, endPoint x: 996, endPoint y: 24, distance: 15.0
click at [997, 9] on div "44" at bounding box center [990, 18] width 43 height 22
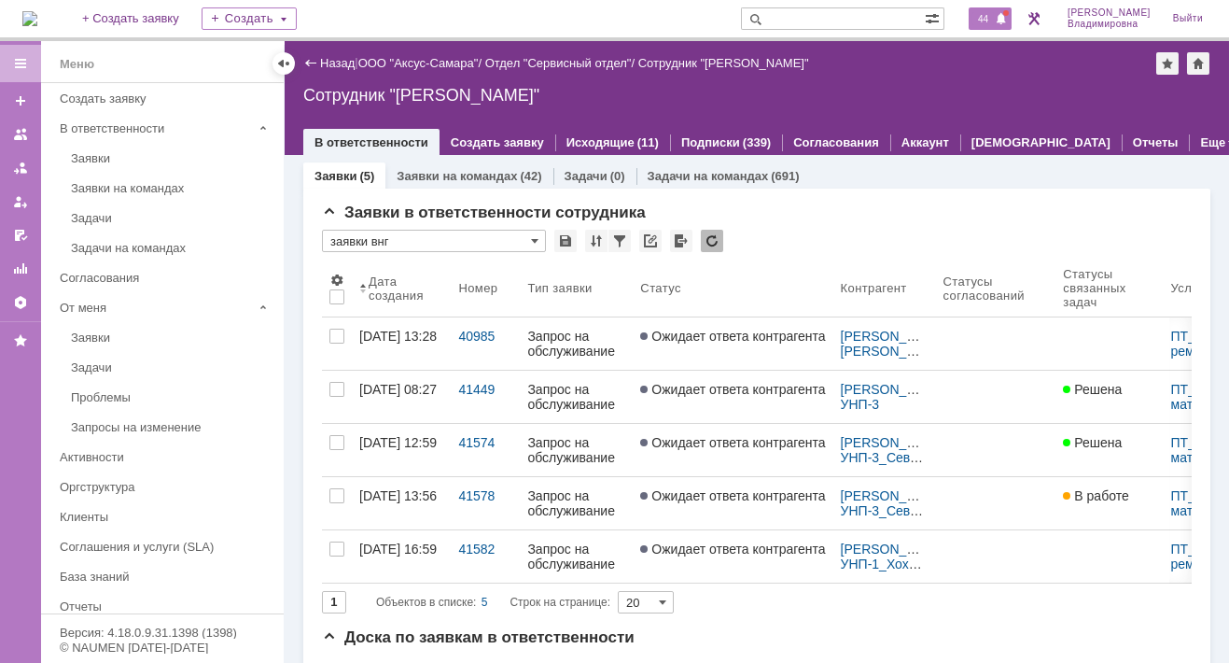
click at [994, 21] on span "44" at bounding box center [983, 18] width 21 height 13
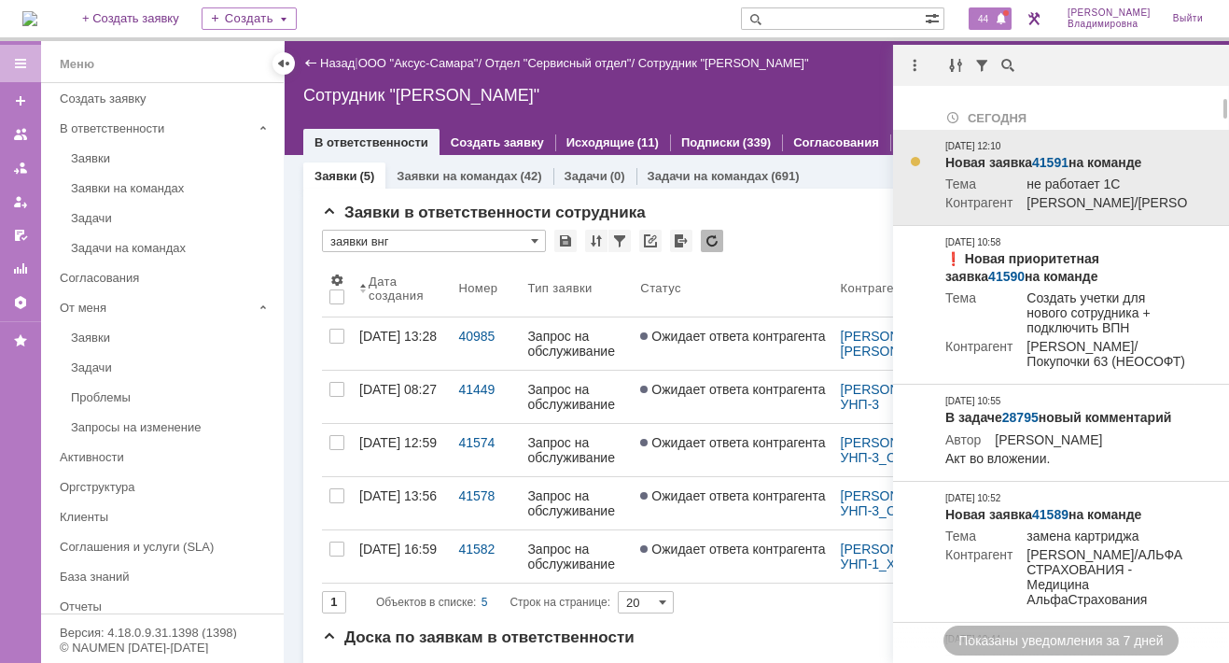
click at [1024, 179] on td "не работает 1С" at bounding box center [1129, 185] width 232 height 19
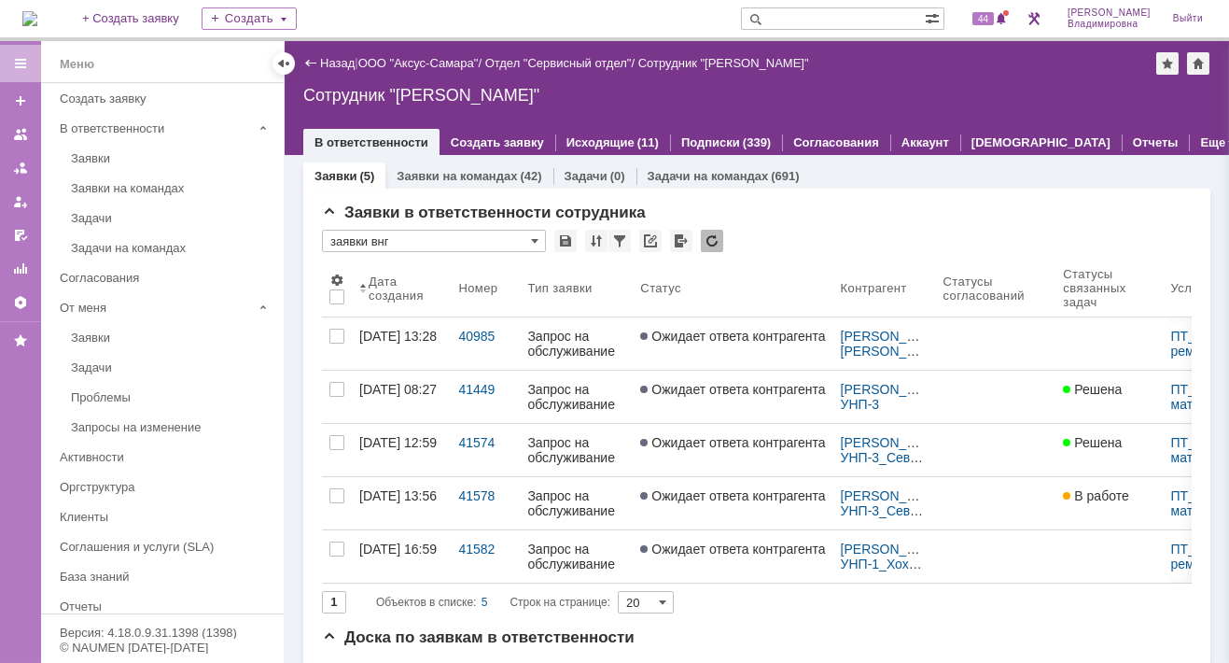
click at [37, 18] on img at bounding box center [29, 18] width 15 height 15
click at [995, 10] on div "44" at bounding box center [990, 18] width 43 height 22
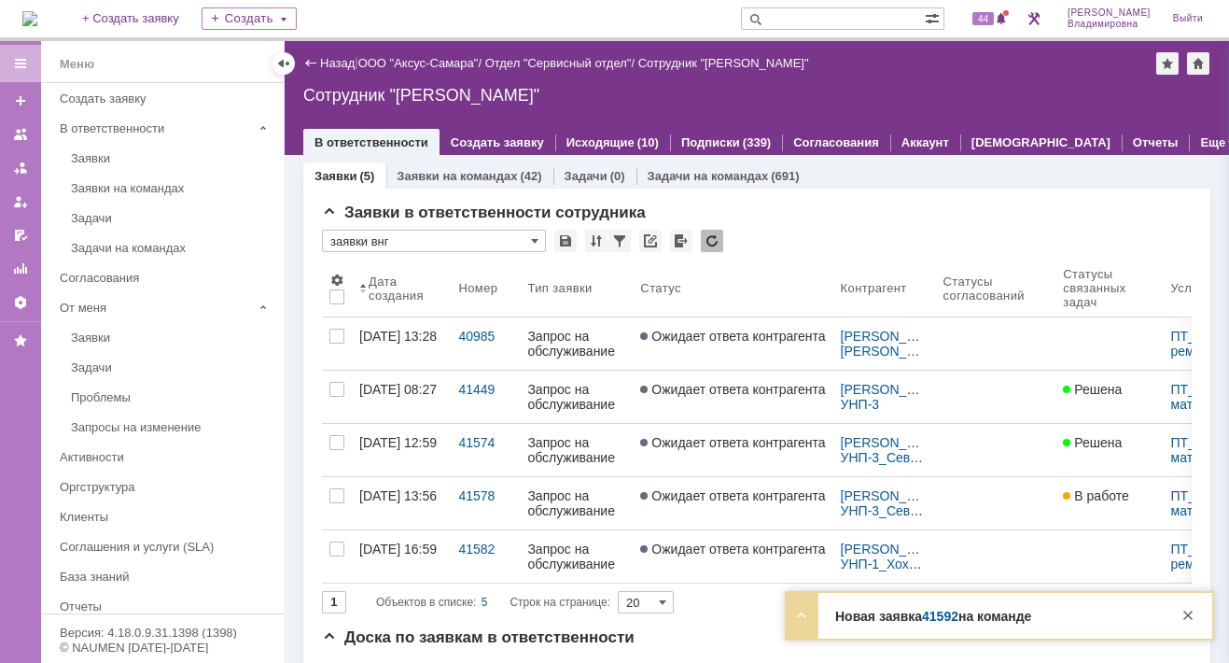
click at [950, 617] on link "41592" at bounding box center [940, 616] width 36 height 15
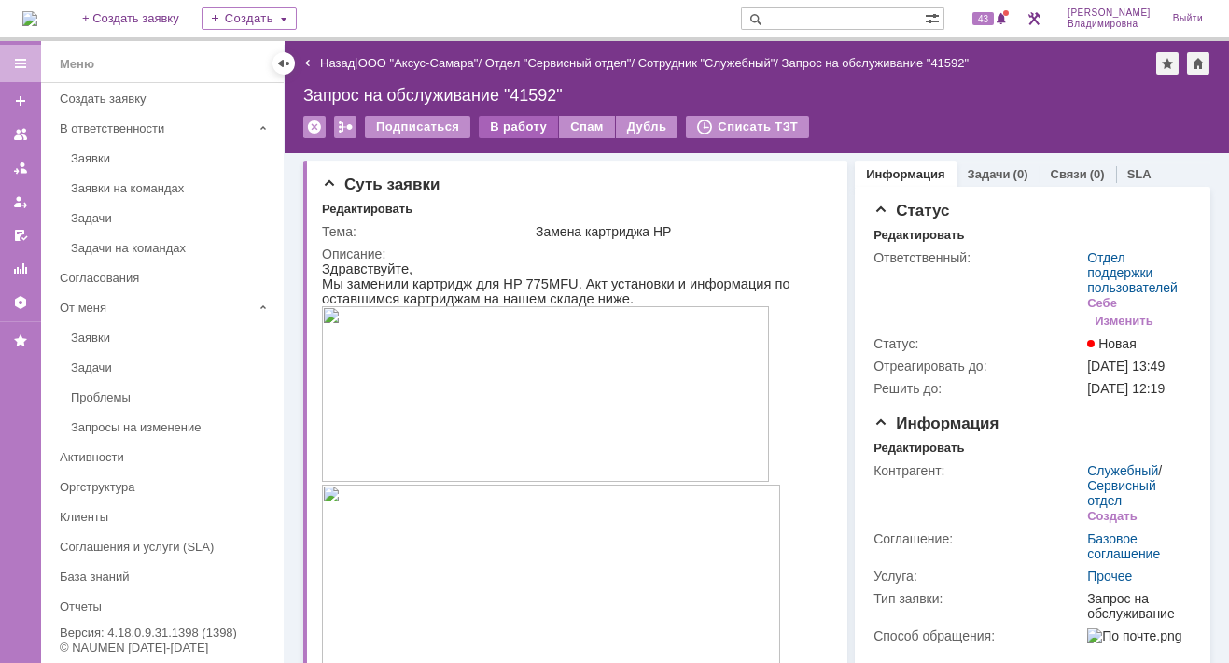
click at [510, 119] on div "В работу" at bounding box center [518, 127] width 79 height 22
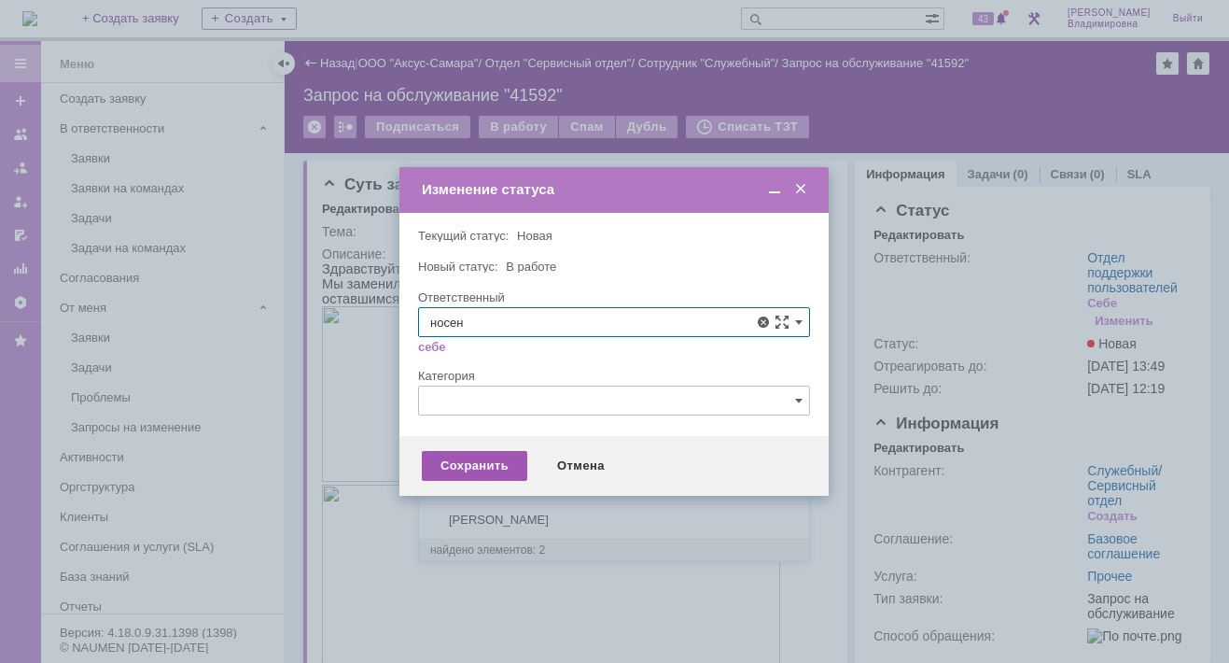
click at [486, 451] on span "[PERSON_NAME]" at bounding box center [614, 458] width 368 height 15
type input "[PERSON_NAME]"
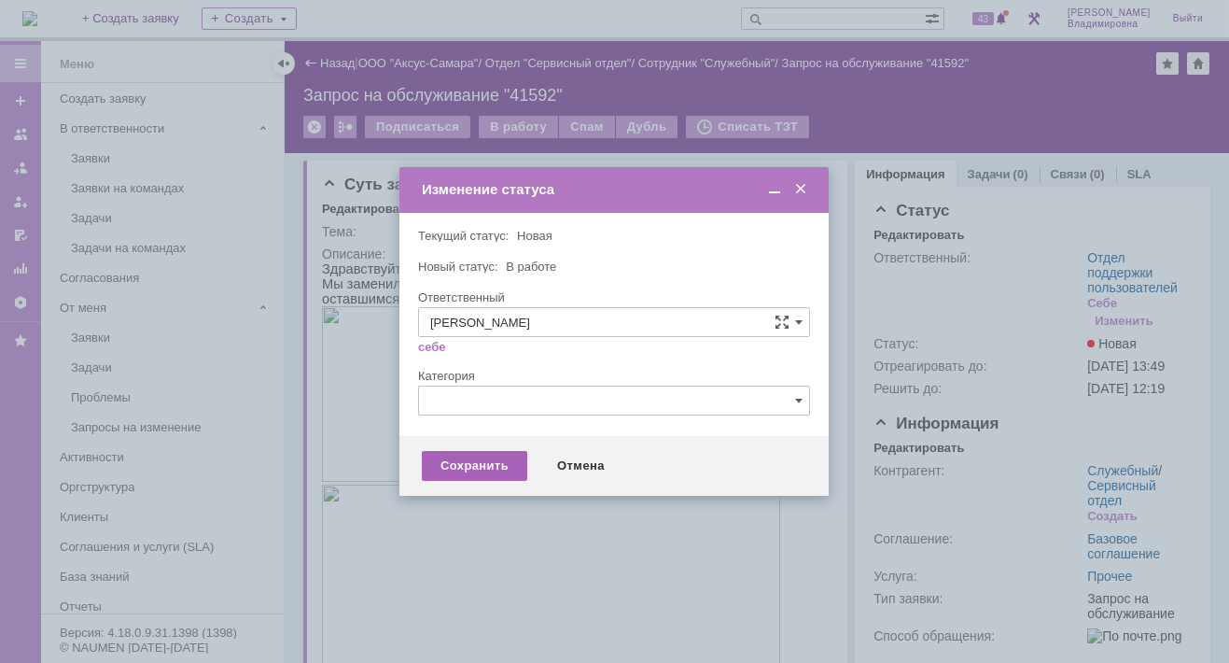
click at [484, 473] on div "Сохранить" at bounding box center [474, 466] width 105 height 30
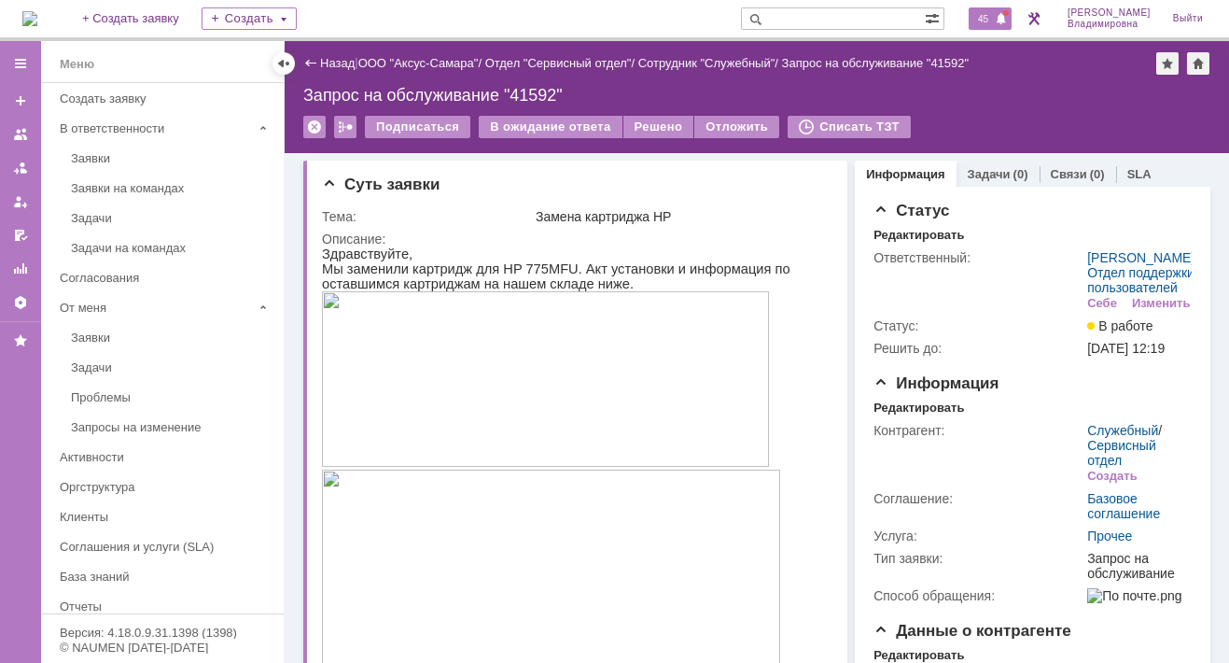
click at [994, 20] on span "45" at bounding box center [983, 18] width 21 height 13
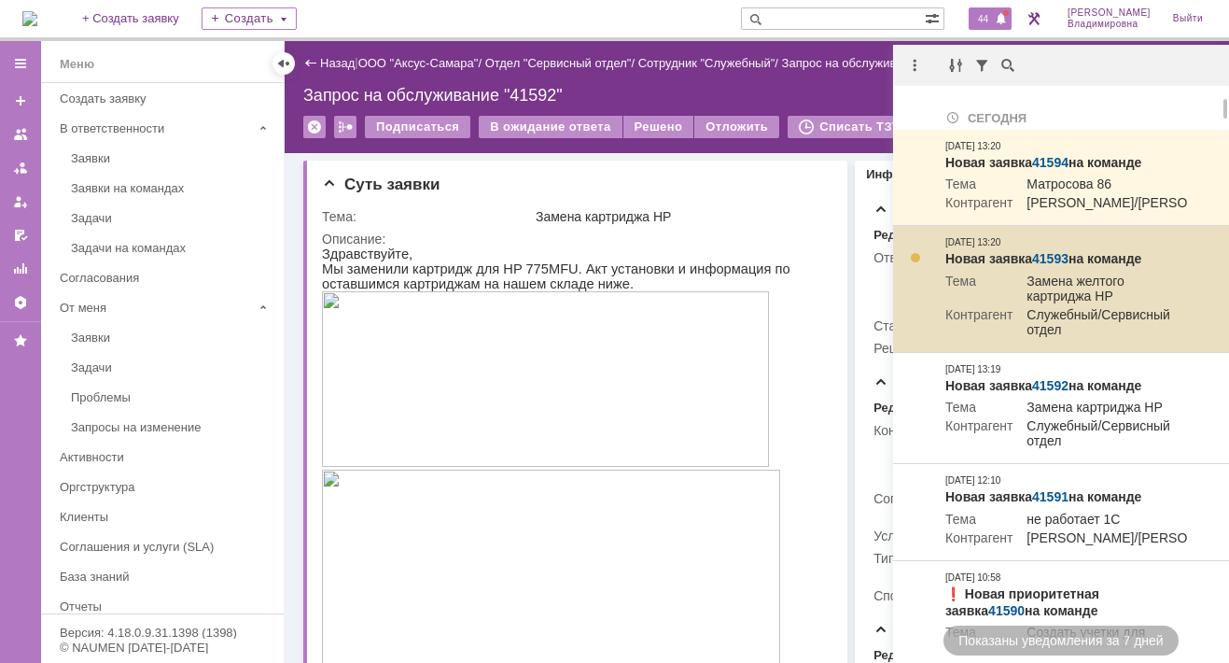
click at [1050, 266] on link "41593" at bounding box center [1050, 258] width 36 height 15
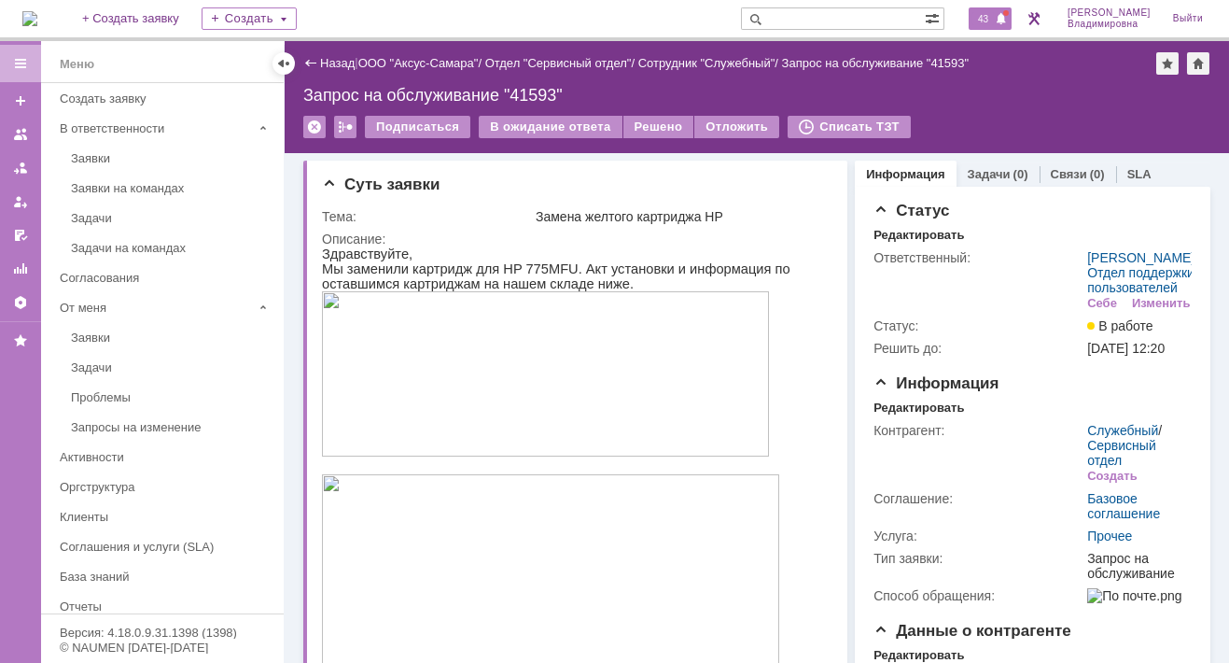
click at [990, 18] on span "43" at bounding box center [983, 18] width 21 height 13
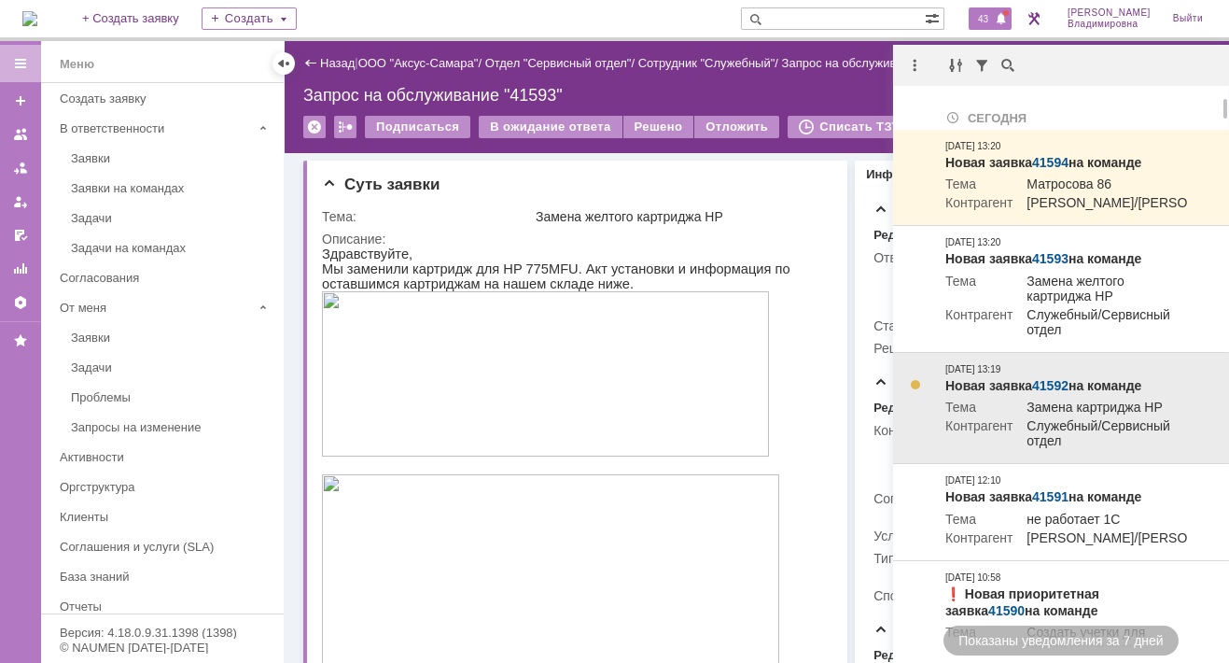
click at [1057, 393] on link "41592" at bounding box center [1050, 385] width 36 height 15
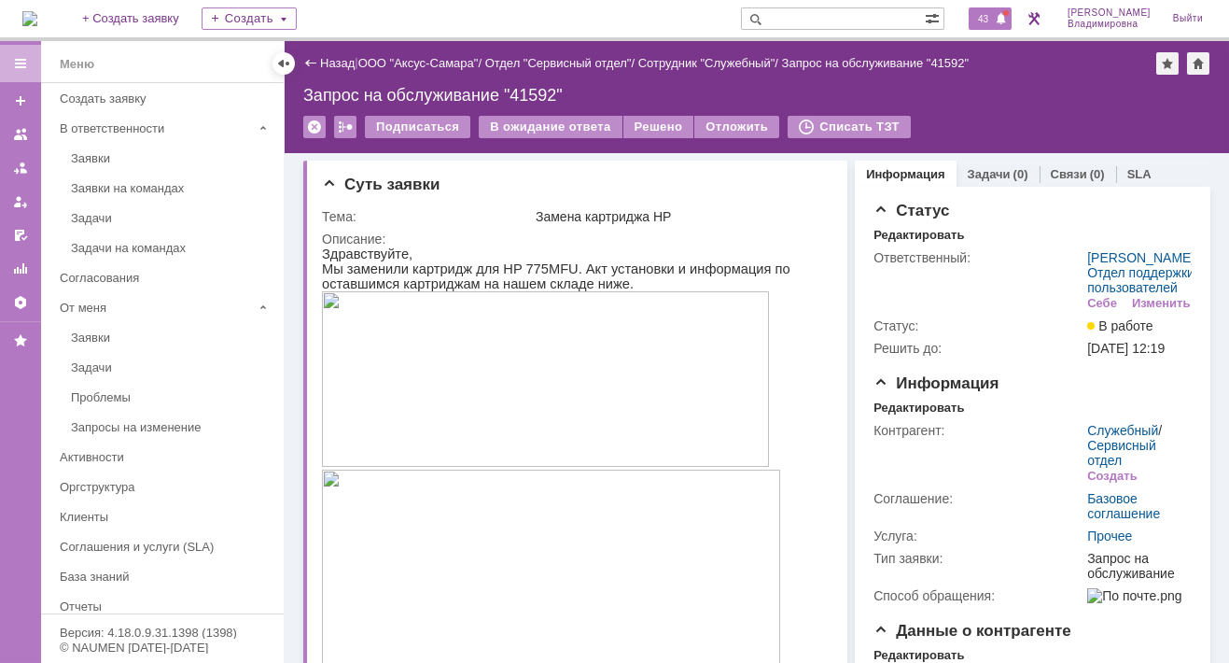
click at [992, 21] on span "43" at bounding box center [983, 18] width 21 height 13
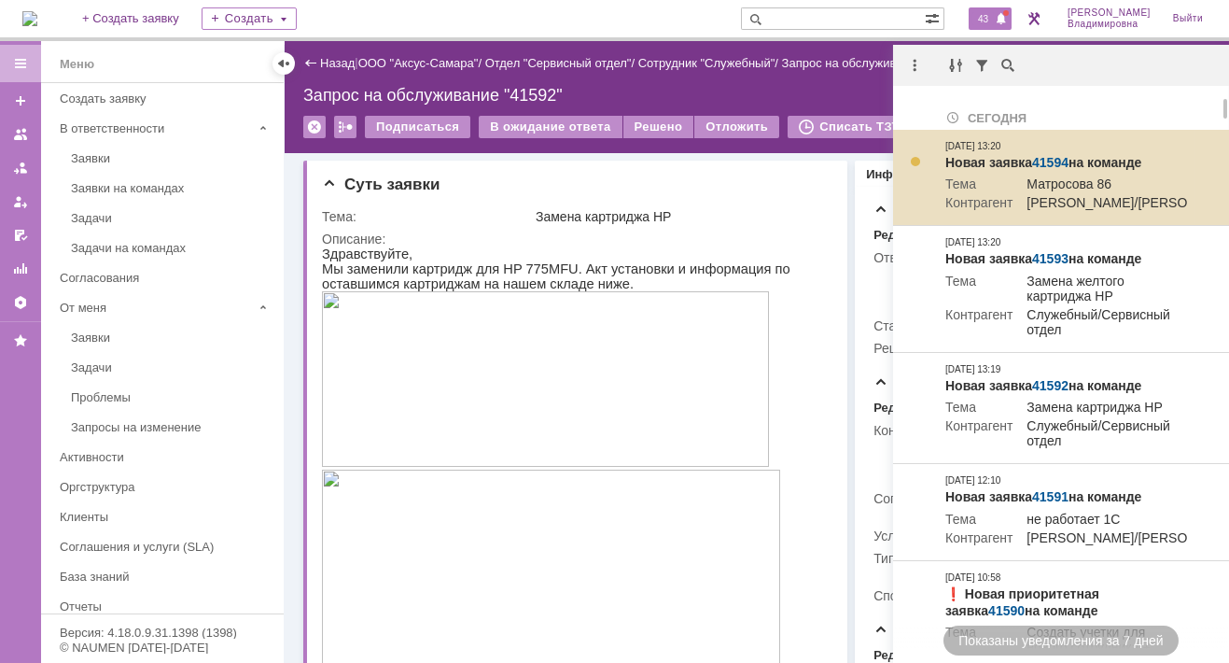
click at [1046, 161] on link "41594" at bounding box center [1050, 162] width 36 height 15
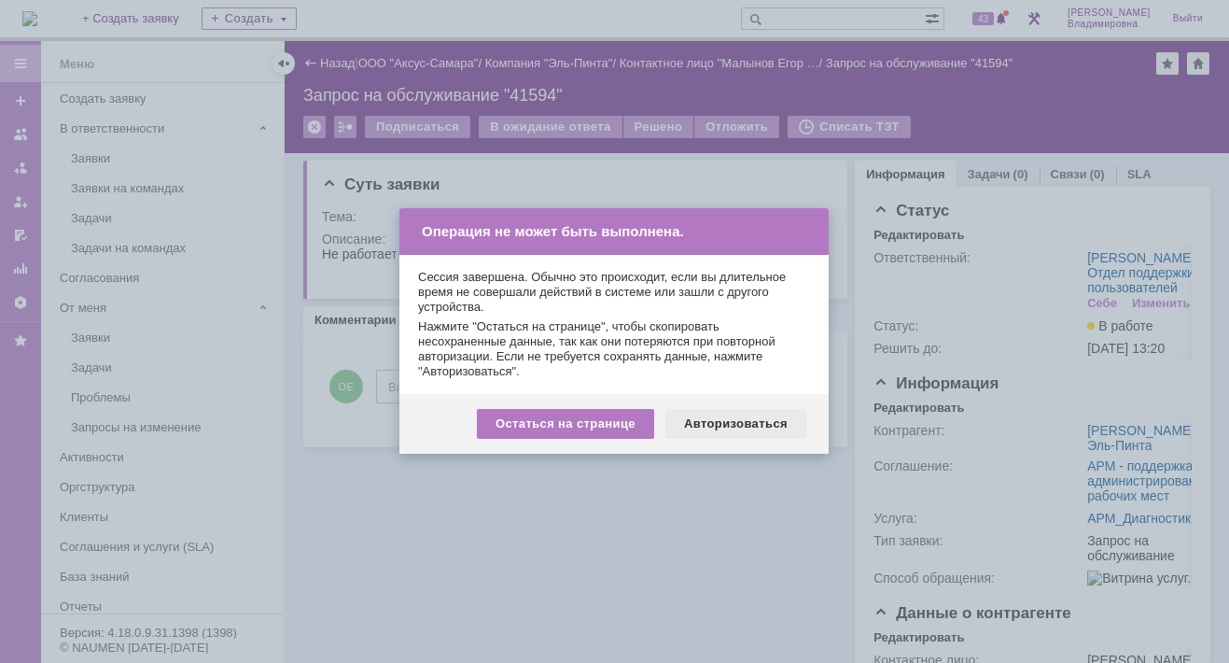
click at [748, 414] on div "Авторизоваться" at bounding box center [736, 424] width 141 height 30
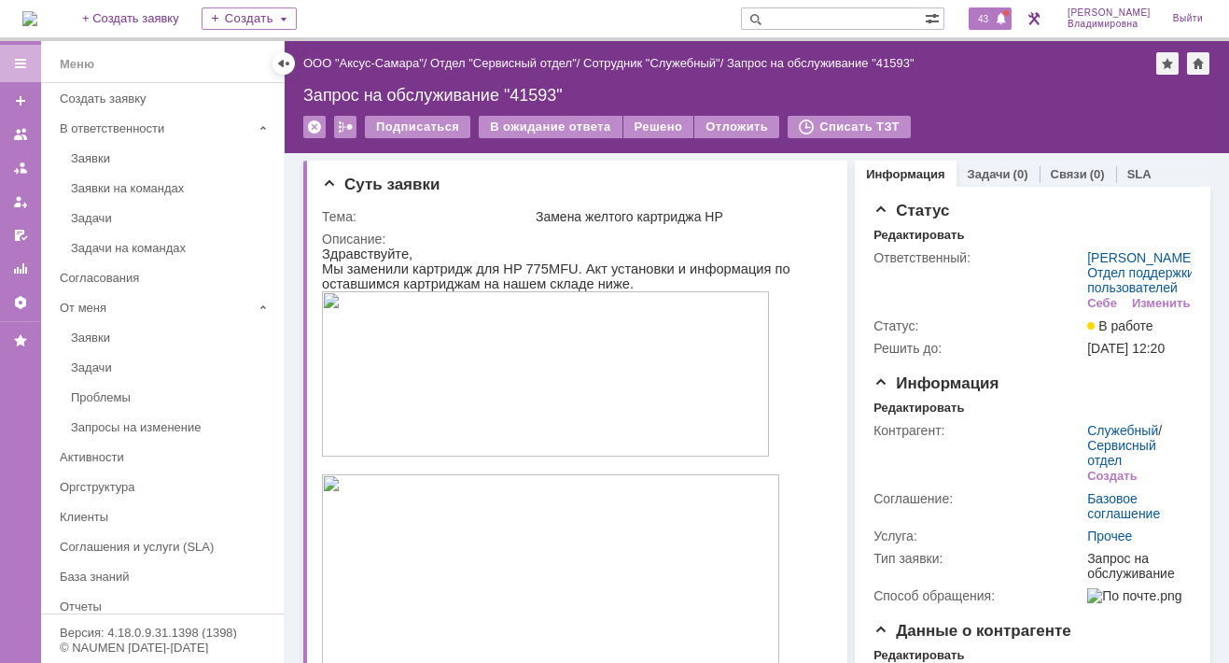
click at [997, 26] on div "43" at bounding box center [990, 18] width 43 height 22
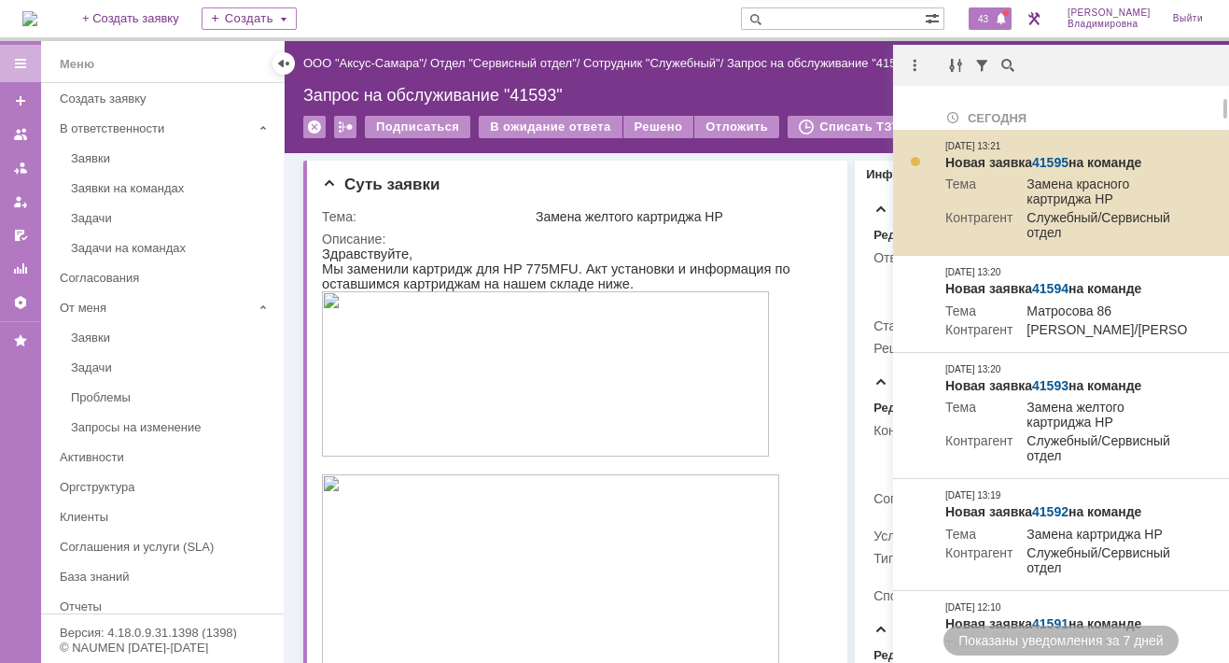
click at [1058, 155] on link "41595" at bounding box center [1050, 162] width 36 height 15
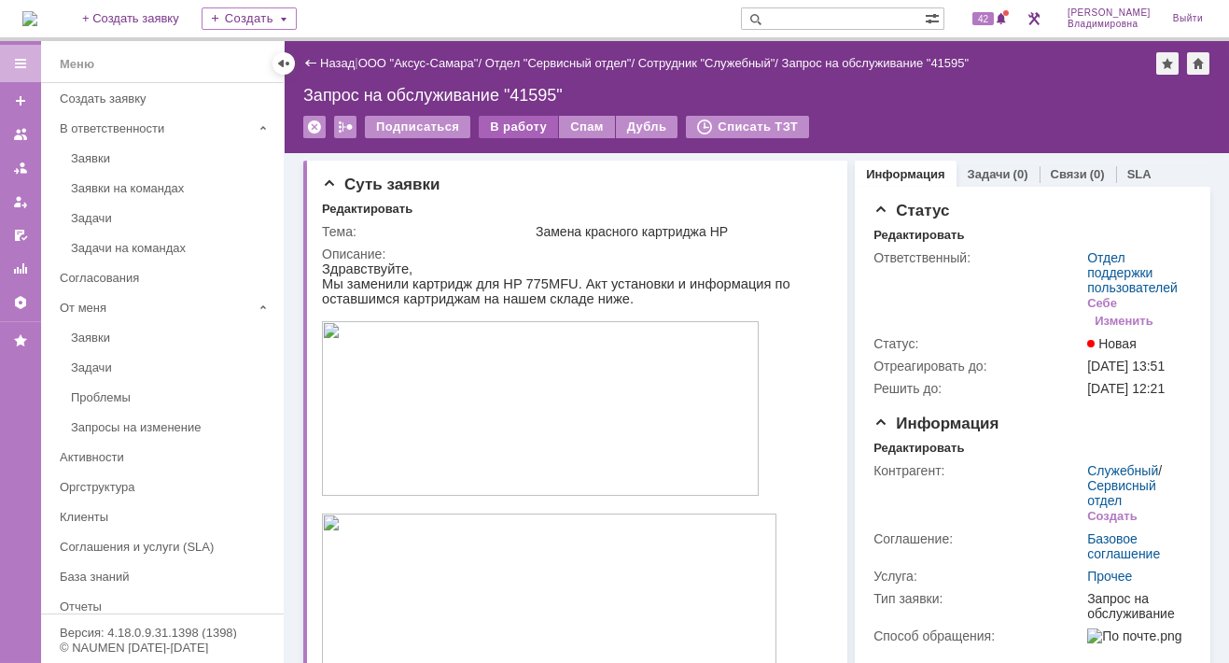
click at [521, 123] on div "В работу" at bounding box center [518, 127] width 79 height 22
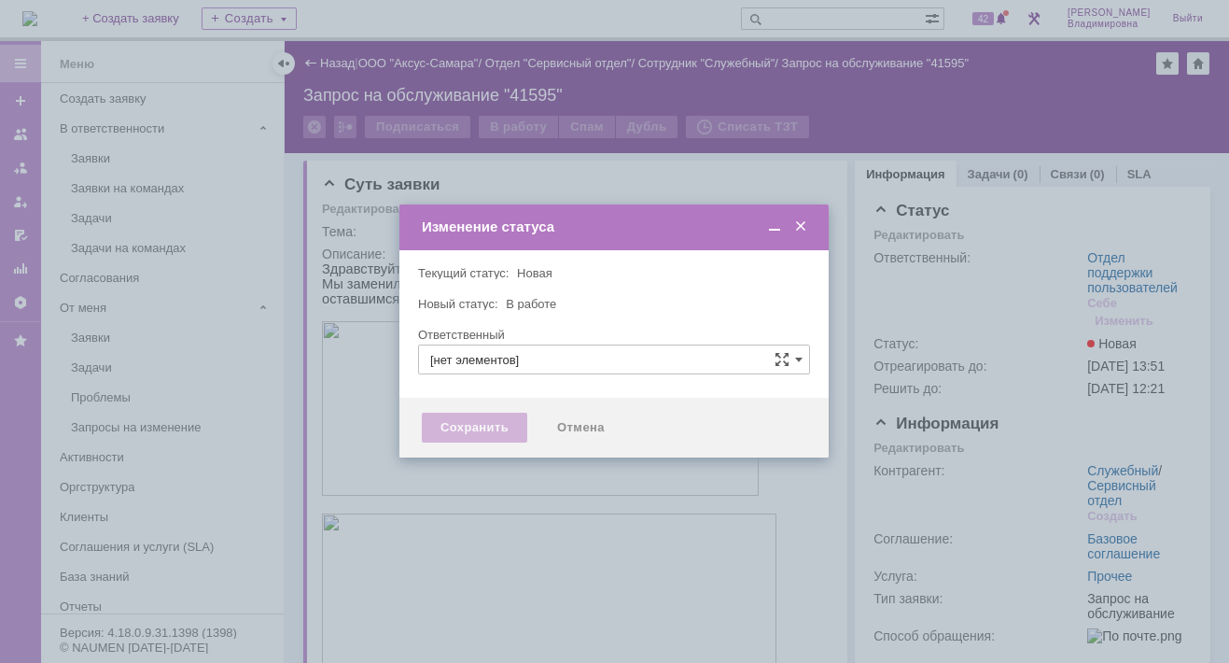
type input "Отдел поддержки пользователей"
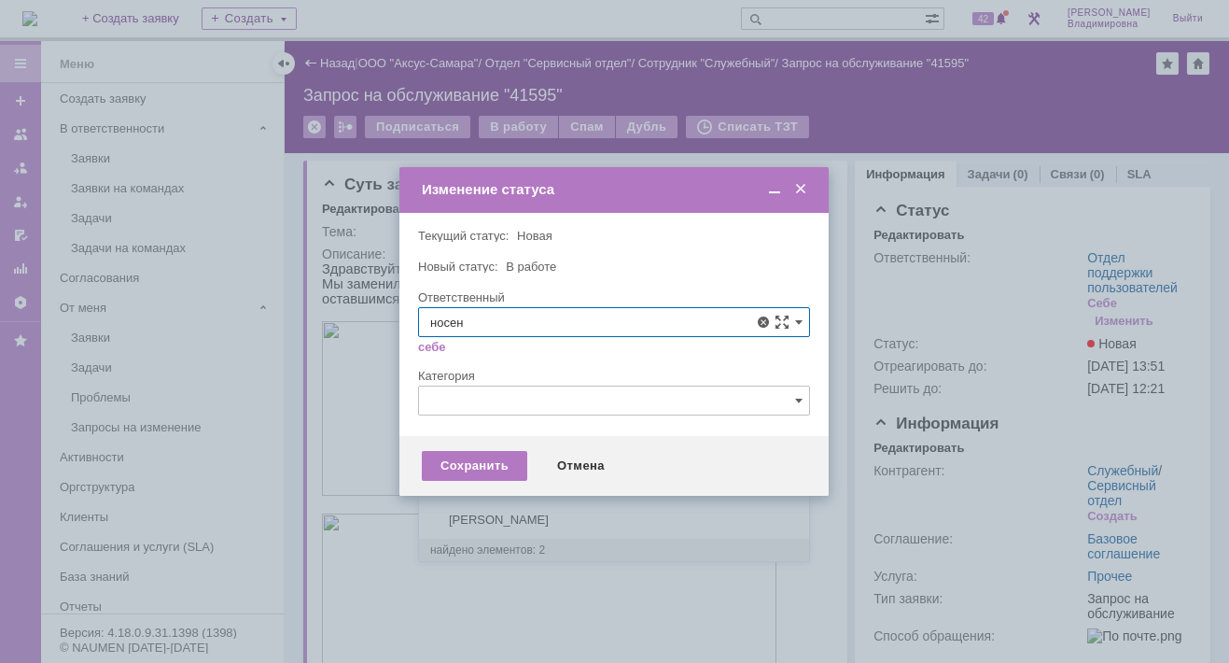
click at [495, 456] on span "[PERSON_NAME]" at bounding box center [614, 458] width 368 height 15
type input "[PERSON_NAME]"
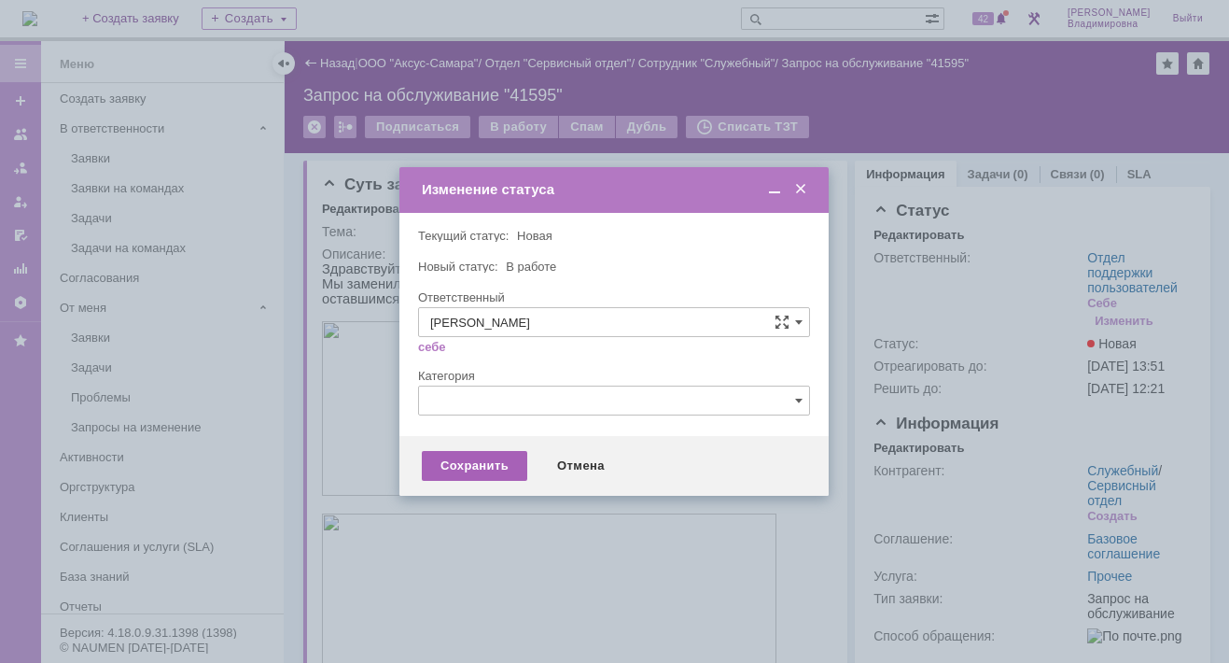
click at [500, 464] on div "Сохранить" at bounding box center [474, 466] width 105 height 30
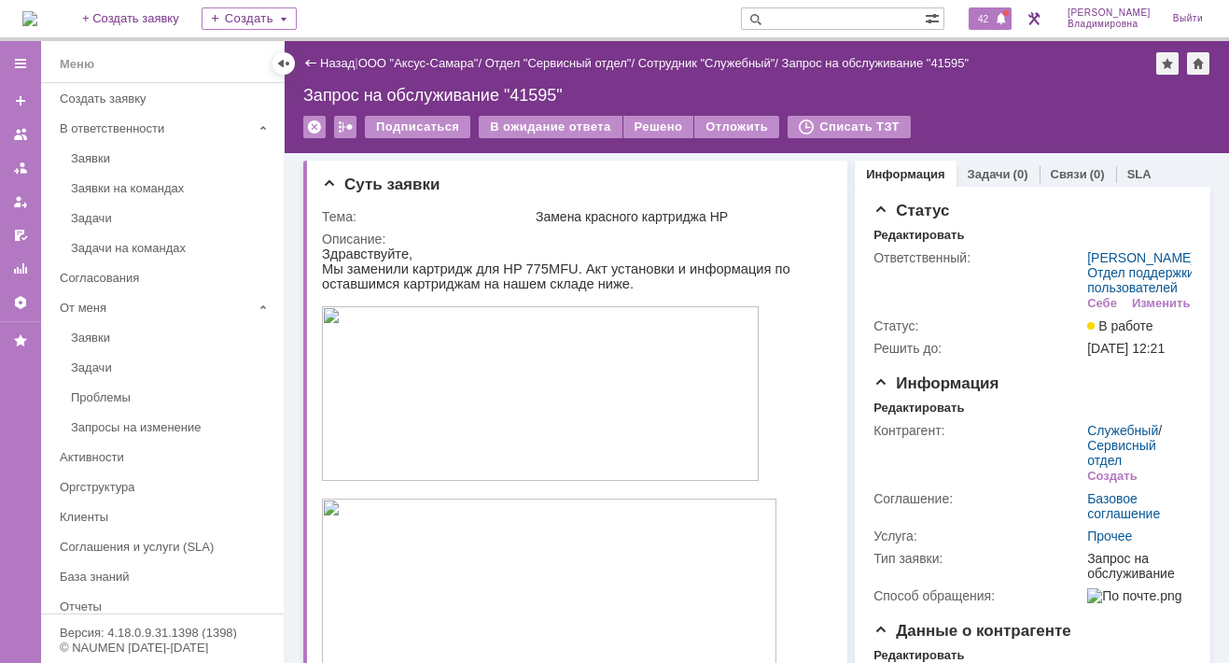
click at [994, 20] on span "42" at bounding box center [983, 18] width 21 height 13
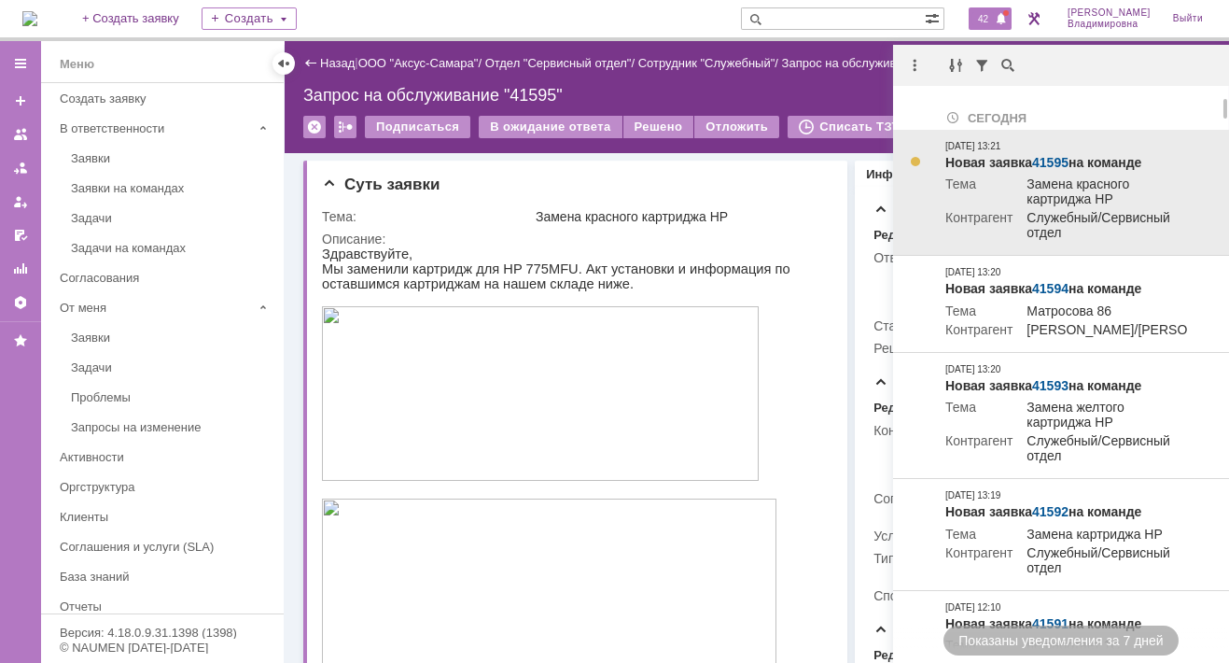
click at [1059, 178] on td "Замена красного картриджа HP" at bounding box center [1100, 193] width 175 height 34
click at [1054, 155] on link "41595" at bounding box center [1050, 162] width 36 height 15
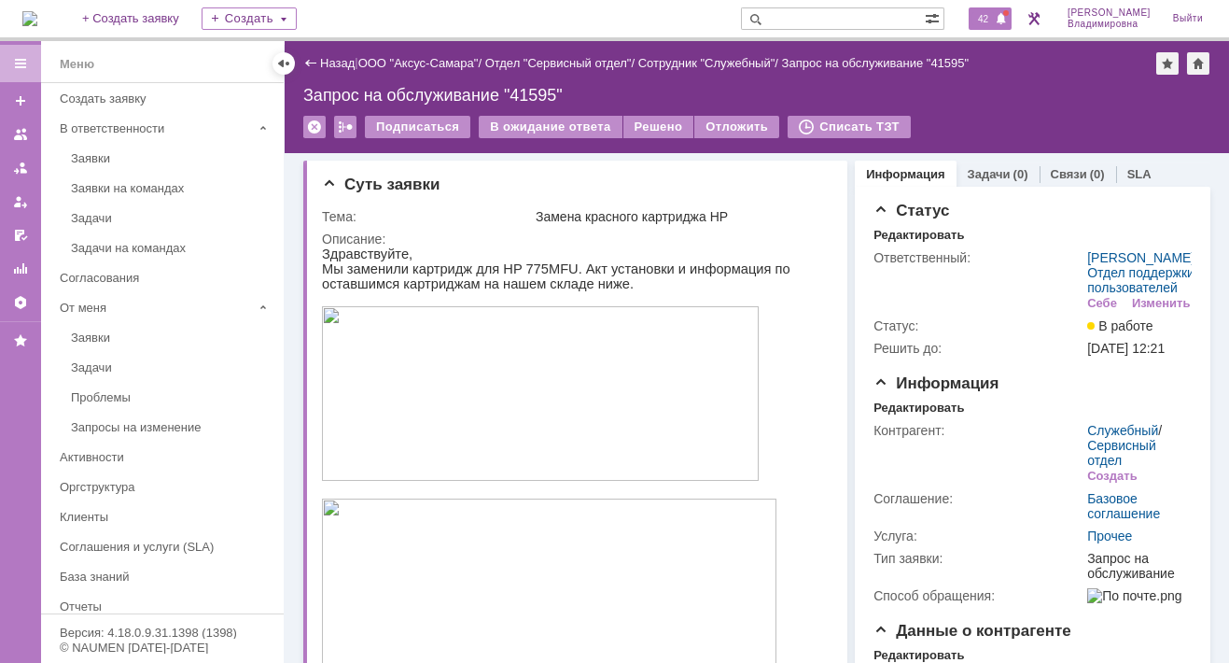
click at [994, 21] on span "42" at bounding box center [983, 18] width 21 height 13
click at [37, 20] on img at bounding box center [29, 18] width 15 height 15
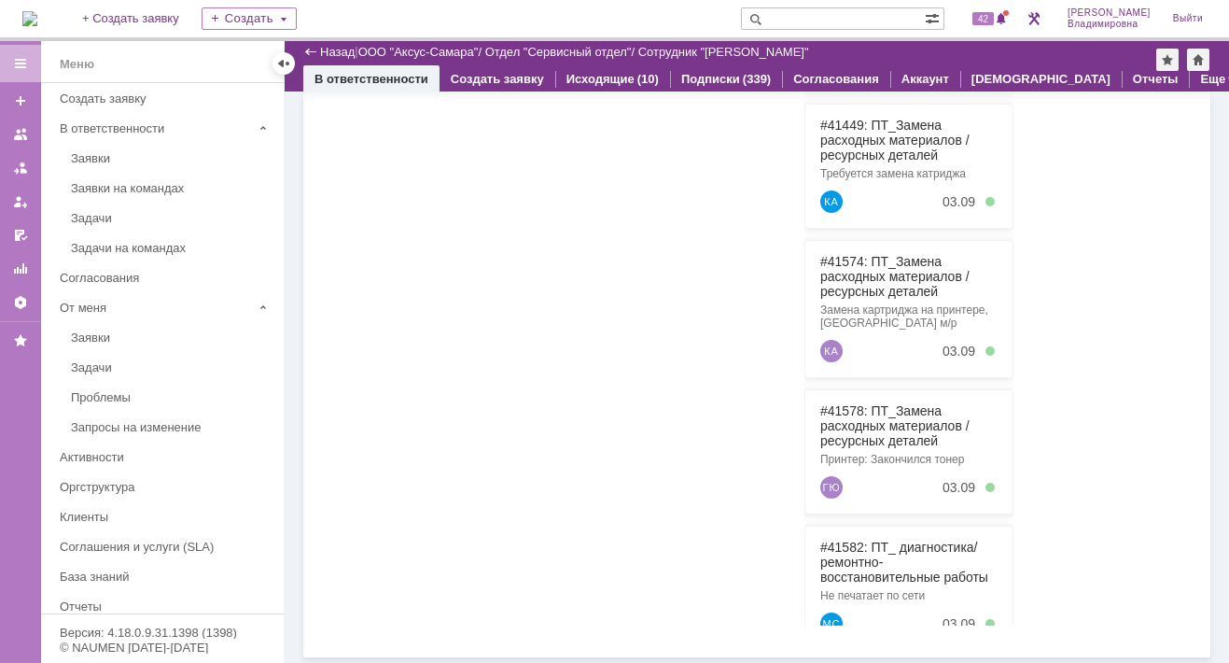
scroll to position [431, 0]
click at [990, 13] on span "42" at bounding box center [983, 18] width 21 height 13
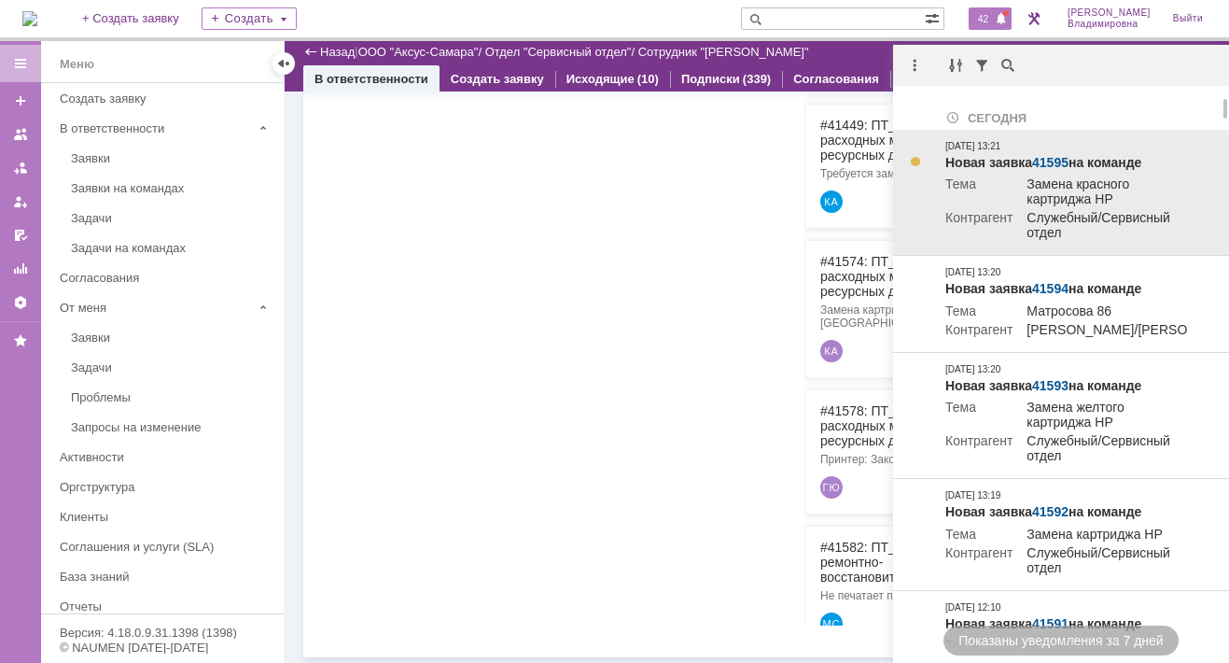
click at [1054, 161] on link "41595" at bounding box center [1050, 162] width 36 height 15
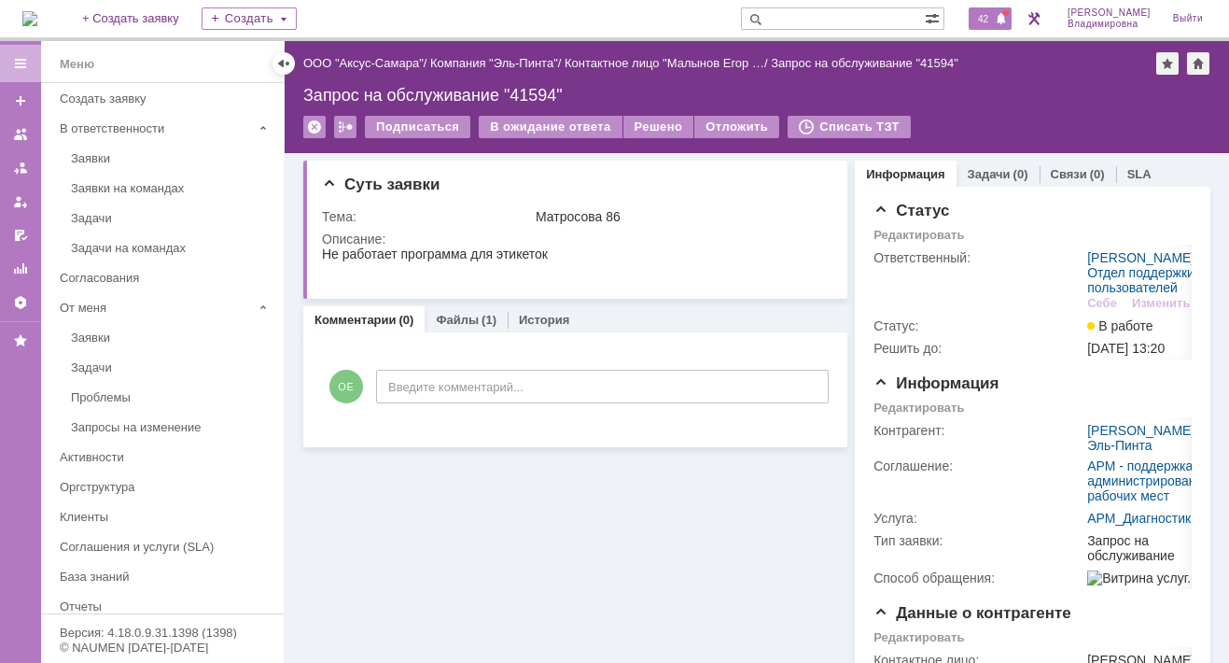
click at [989, 12] on span "42" at bounding box center [983, 18] width 21 height 13
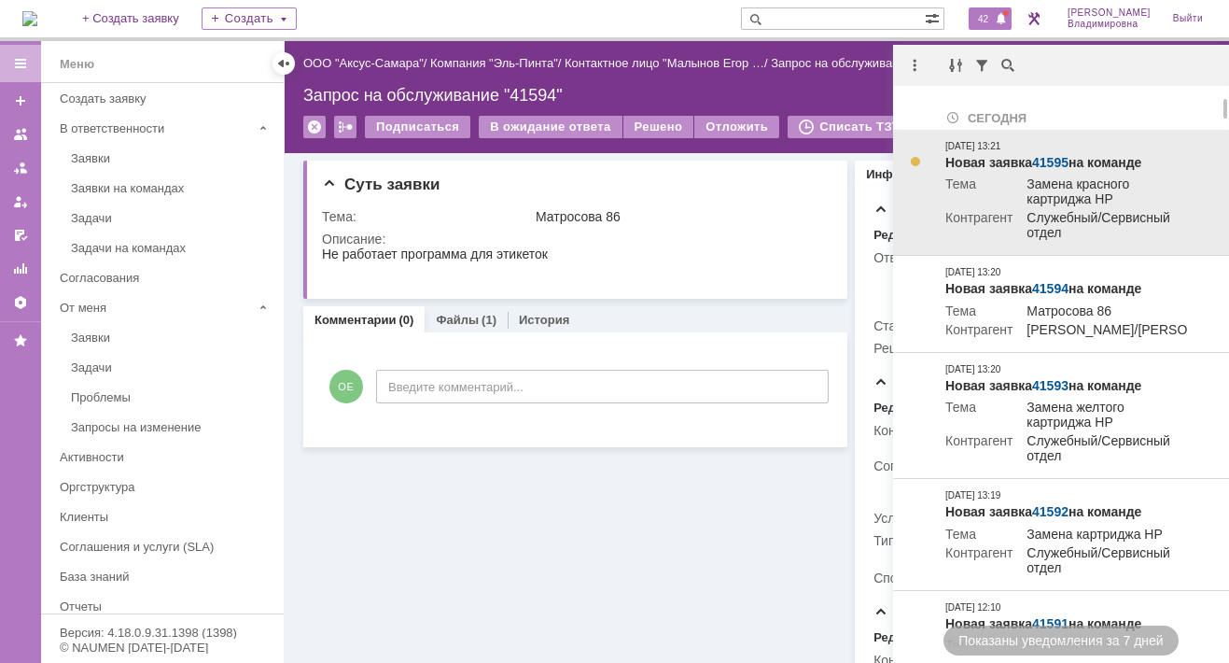
click at [1059, 162] on link "41595" at bounding box center [1050, 162] width 36 height 15
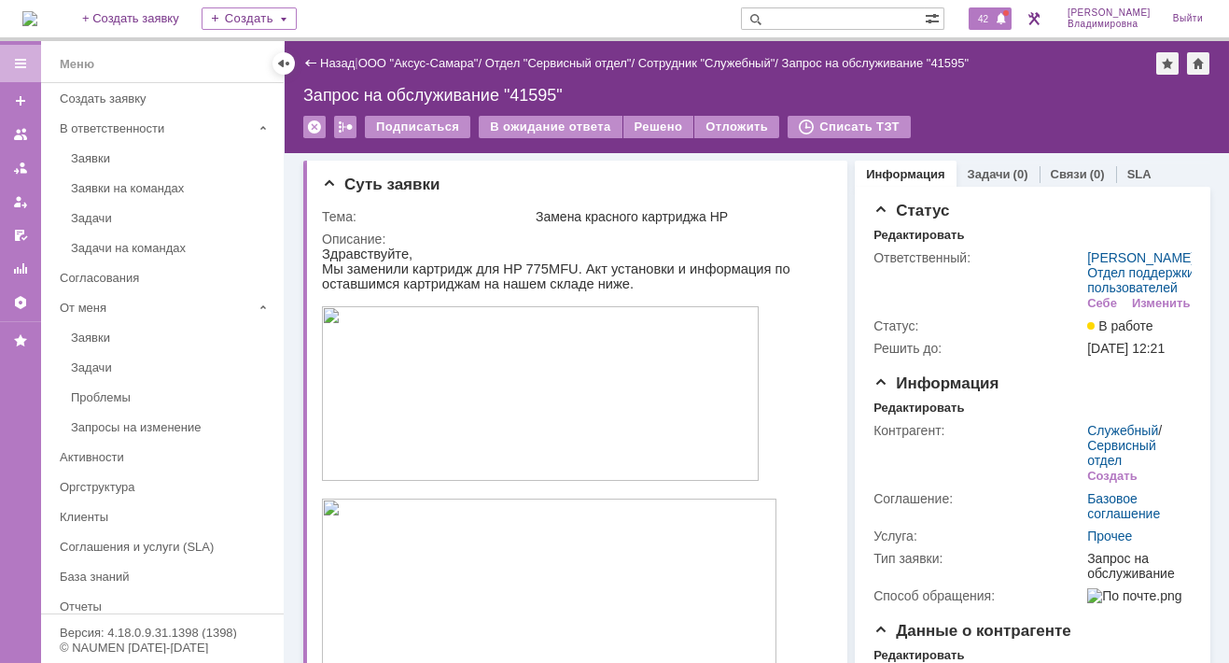
click at [994, 18] on span "42" at bounding box center [983, 18] width 21 height 13
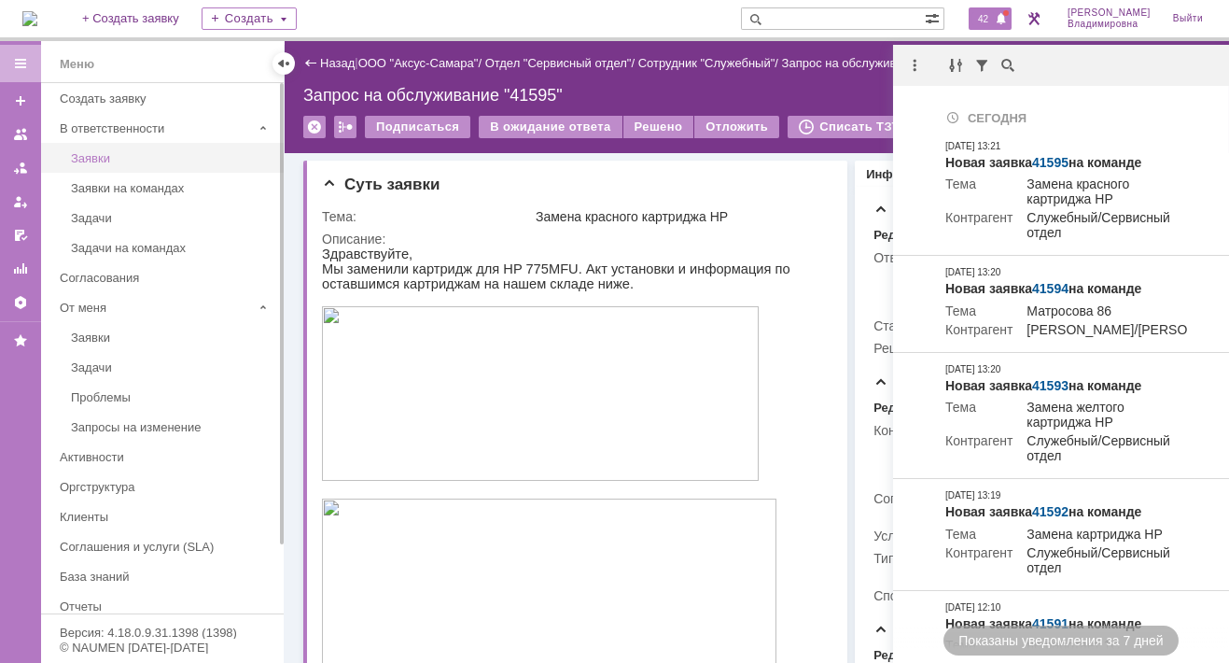
click at [234, 163] on div "Заявки" at bounding box center [172, 158] width 202 height 14
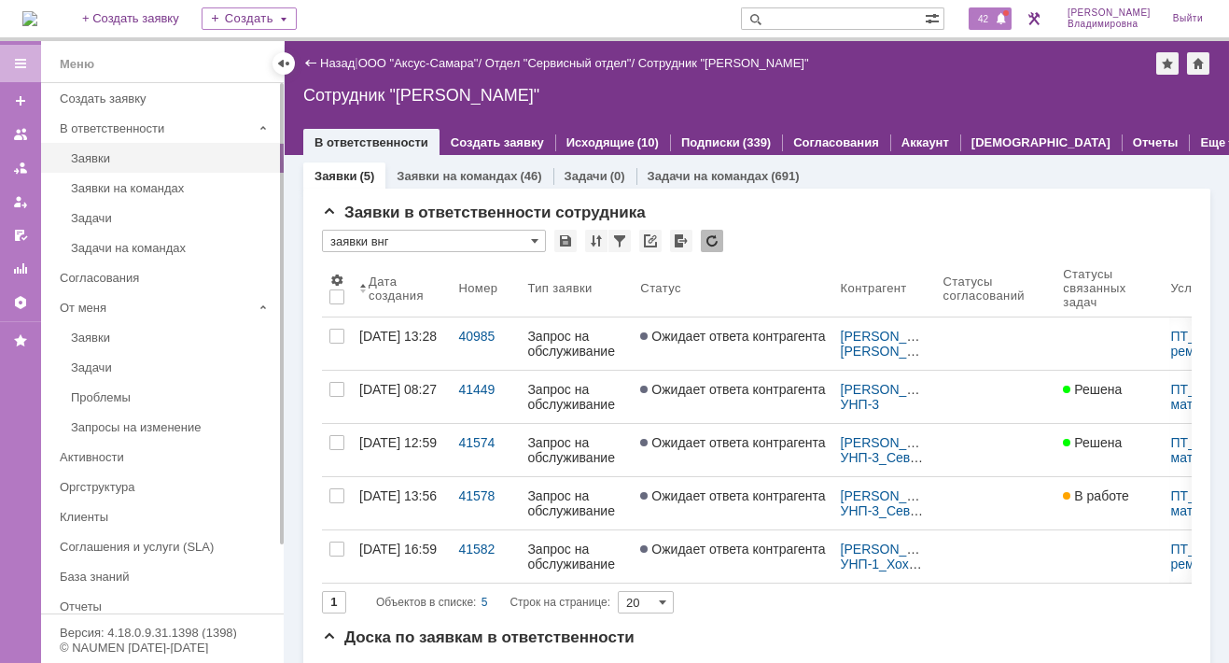
click at [994, 20] on span "42" at bounding box center [983, 18] width 21 height 13
click at [491, 21] on div "На домашнюю + Создать заявку Создать 42 Орлова Елена Владимировна Выйти" at bounding box center [614, 20] width 1229 height 41
click at [809, 21] on input "text" at bounding box center [833, 18] width 184 height 22
type input "28794"
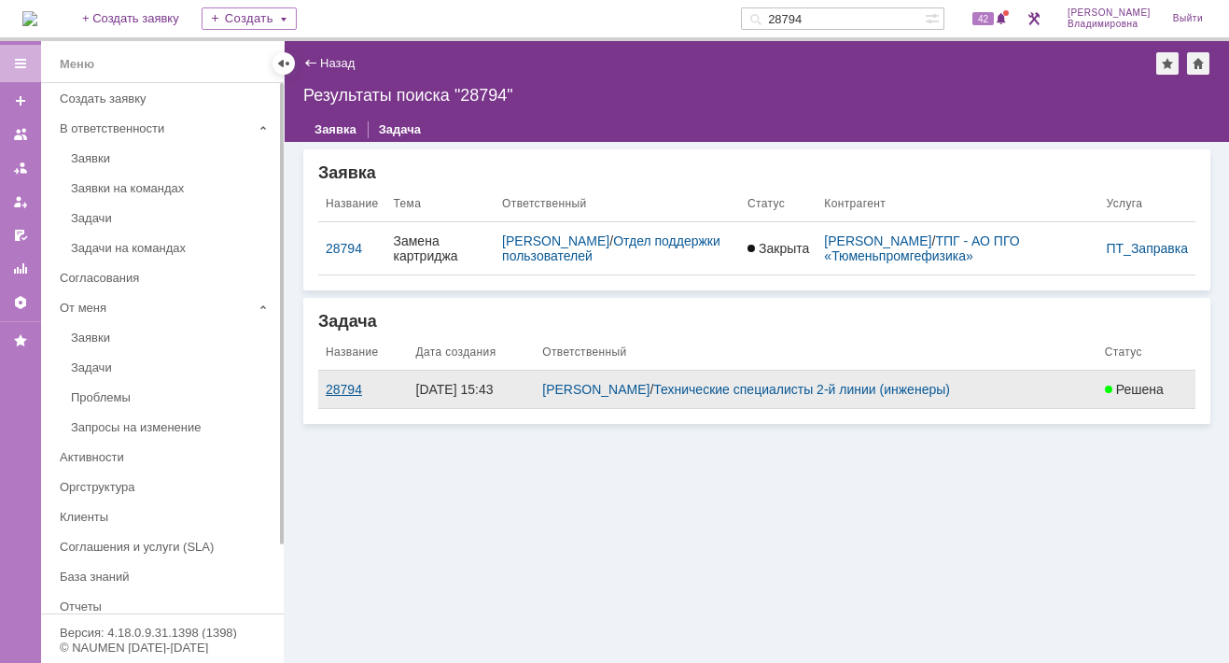
click at [344, 389] on div "28794" at bounding box center [364, 389] width 76 height 15
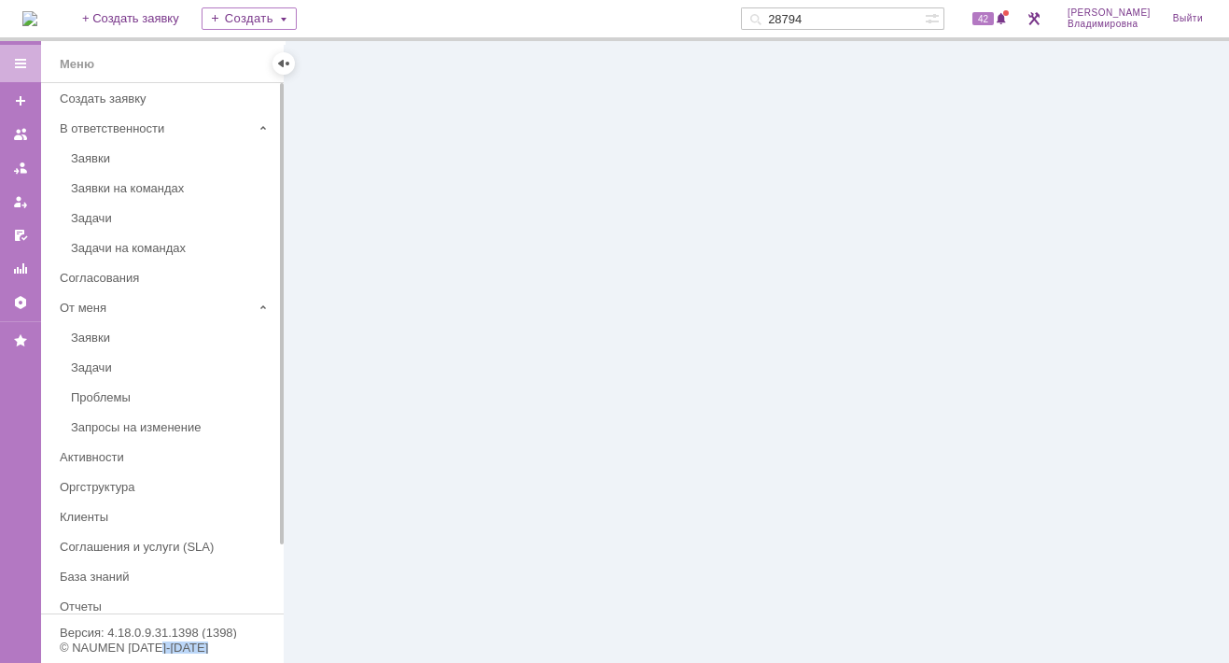
click at [344, 389] on div at bounding box center [757, 352] width 945 height 622
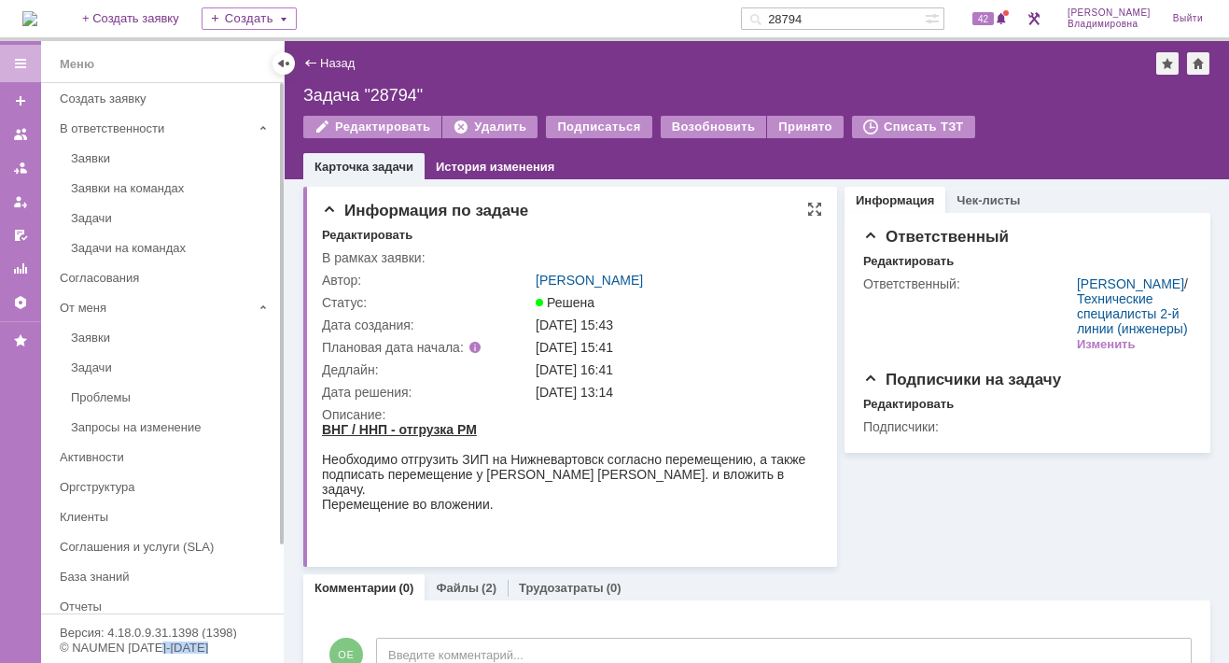
scroll to position [58, 0]
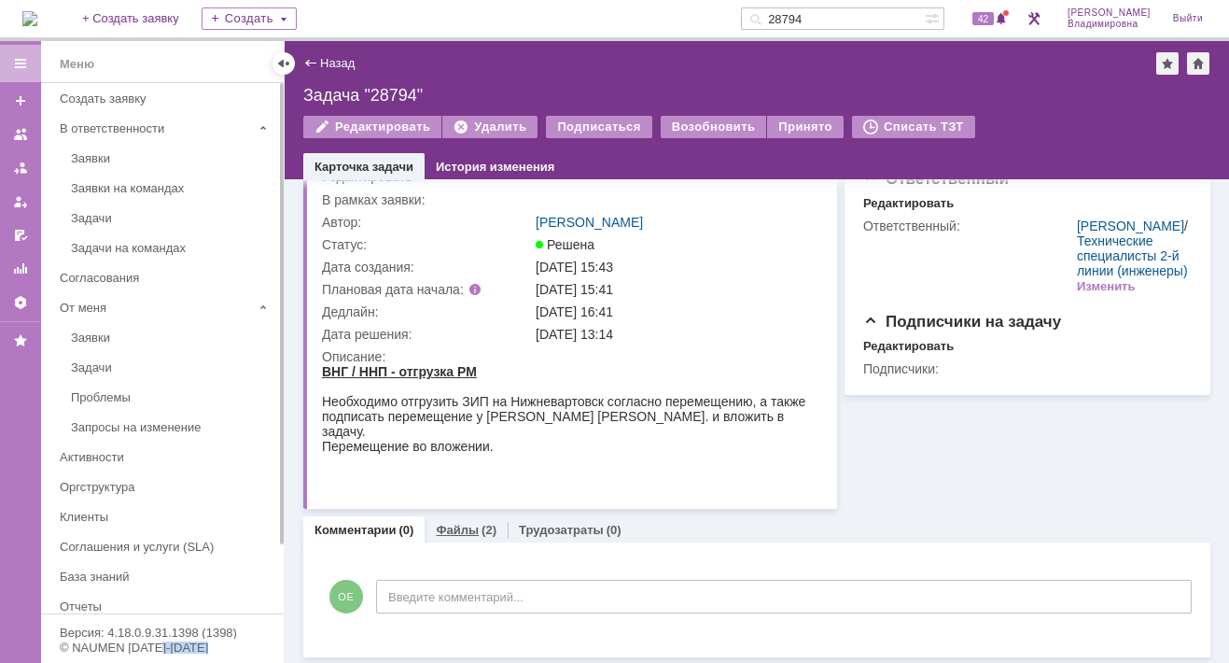
click at [453, 523] on link "Файлы" at bounding box center [457, 530] width 43 height 14
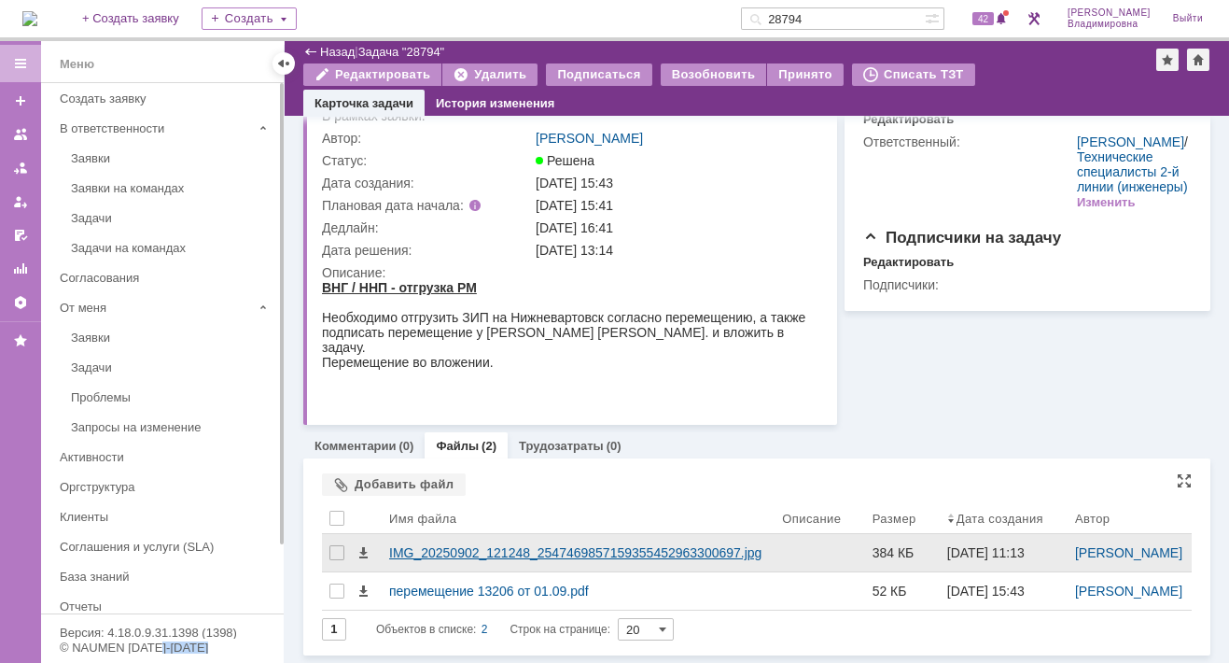
scroll to position [119, 0]
click at [483, 545] on div "IMG_20250902_121248_2547469857159355452963300697.jpg" at bounding box center [578, 552] width 378 height 15
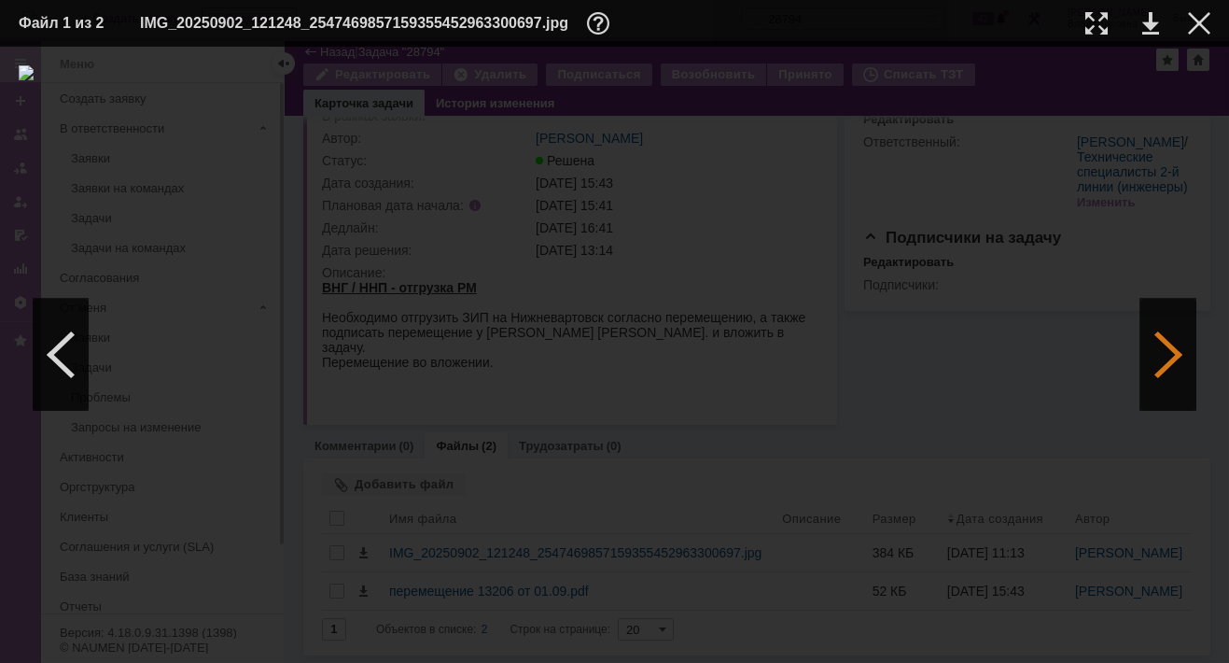
click at [1167, 344] on div at bounding box center [1169, 355] width 56 height 112
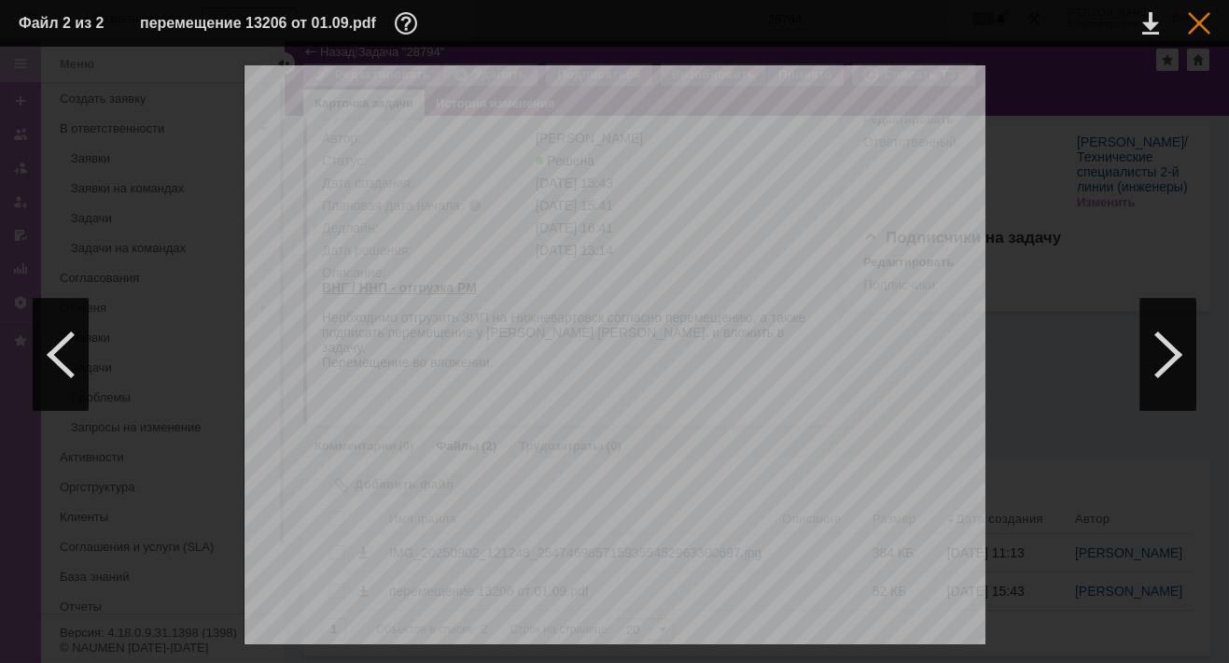
click at [1202, 22] on div at bounding box center [1199, 23] width 22 height 22
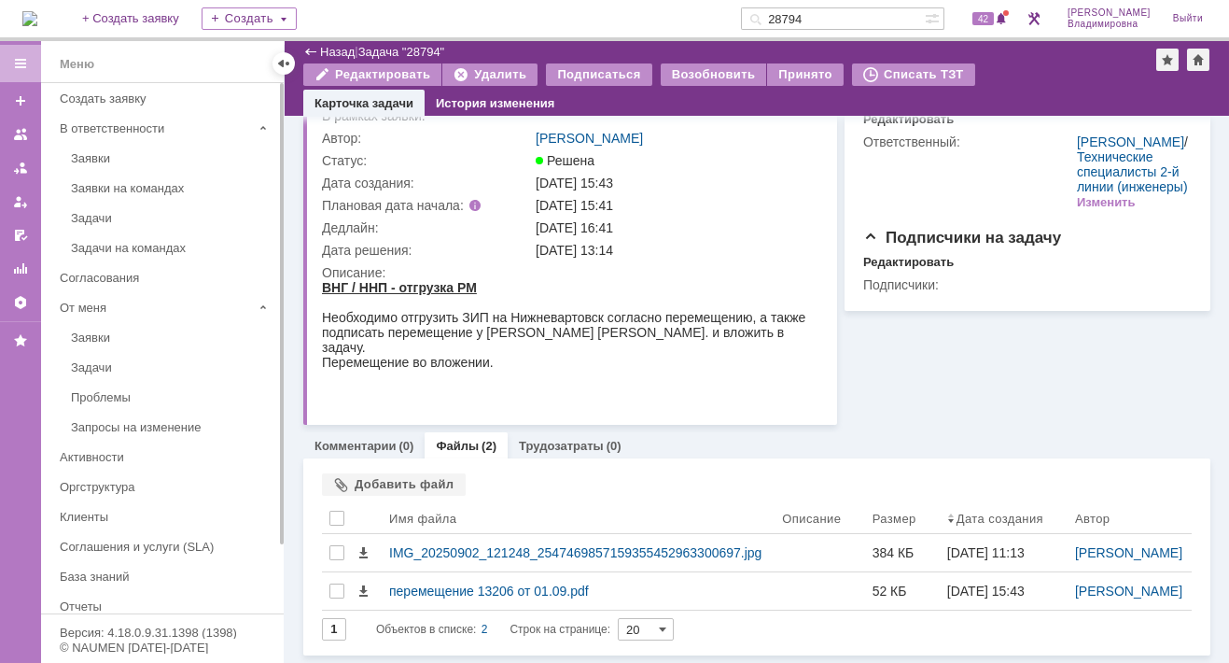
click at [555, 386] on div at bounding box center [570, 392] width 497 height 15
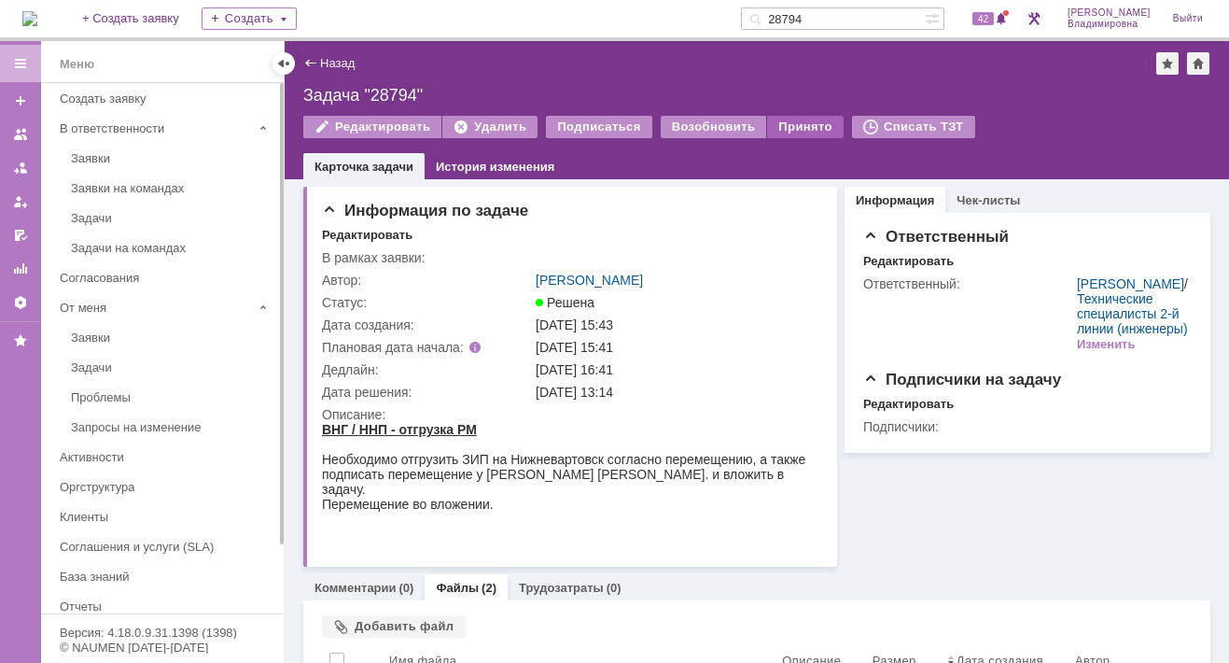
click at [793, 119] on div "Принято" at bounding box center [805, 127] width 77 height 22
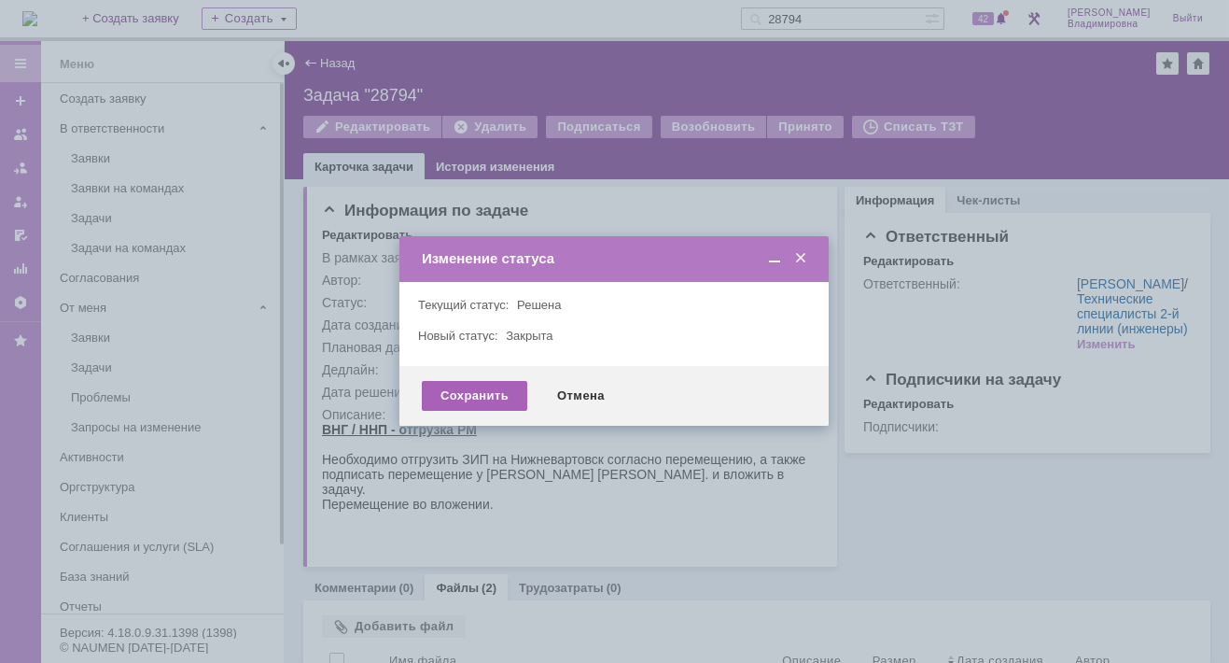
click at [482, 395] on div "Сохранить" at bounding box center [474, 396] width 105 height 30
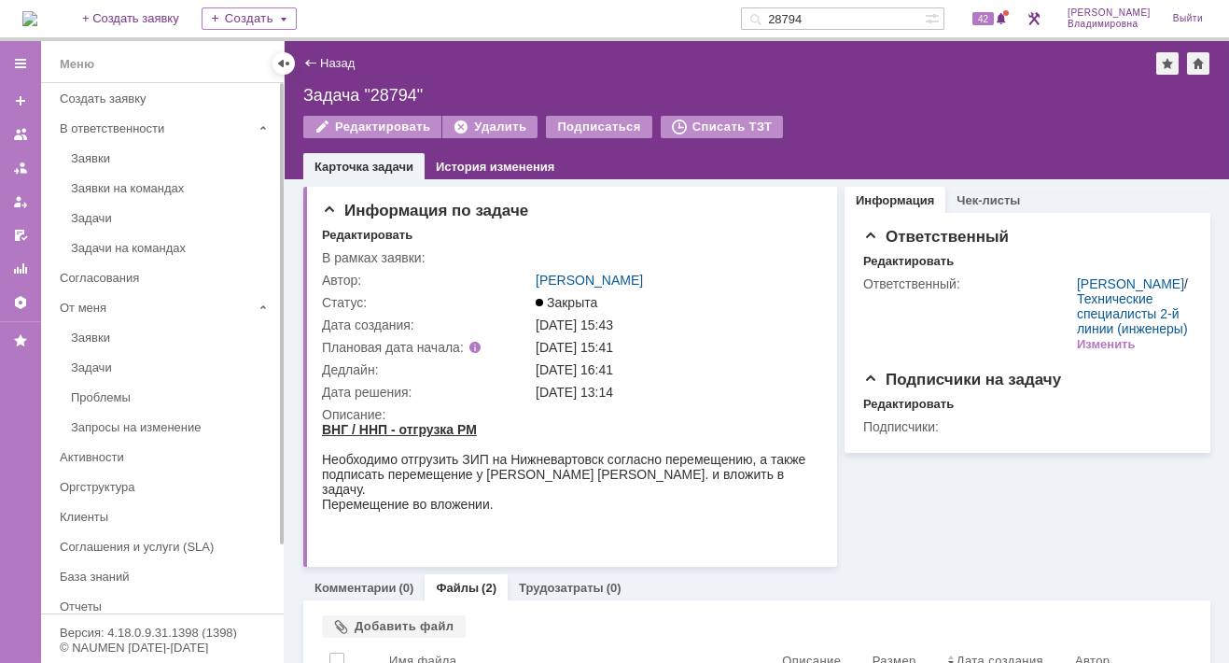
click at [414, 63] on div "Назад | Задача "28794"" at bounding box center [756, 63] width 907 height 22
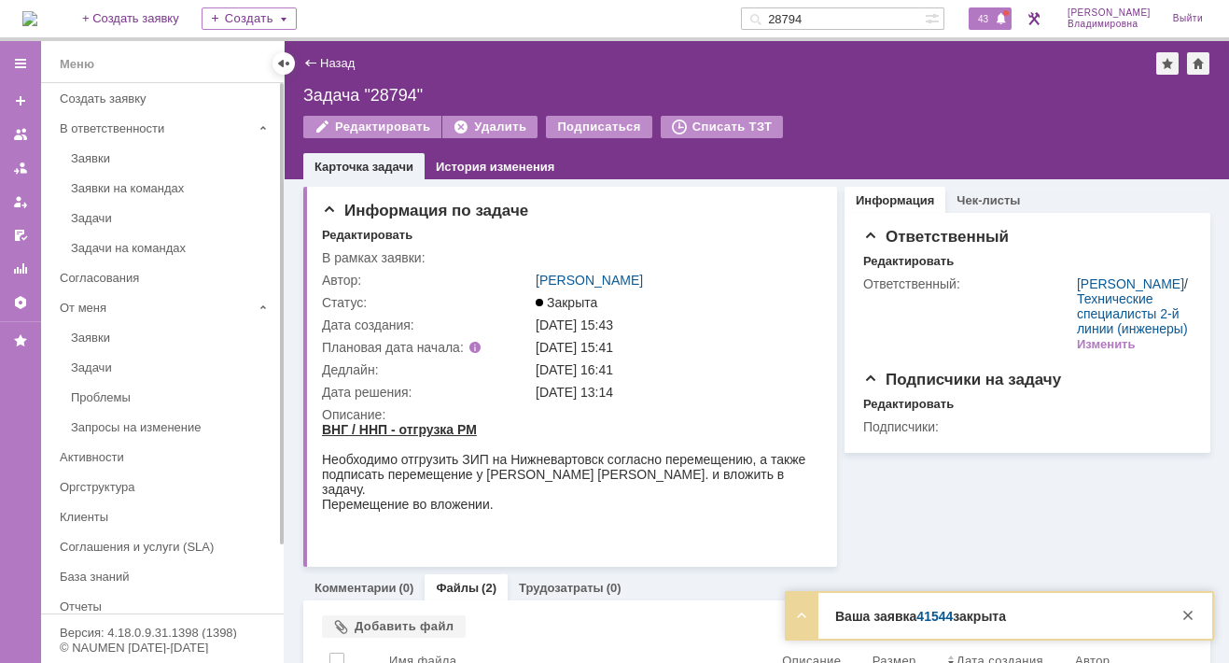
click at [987, 20] on span "43" at bounding box center [983, 18] width 21 height 13
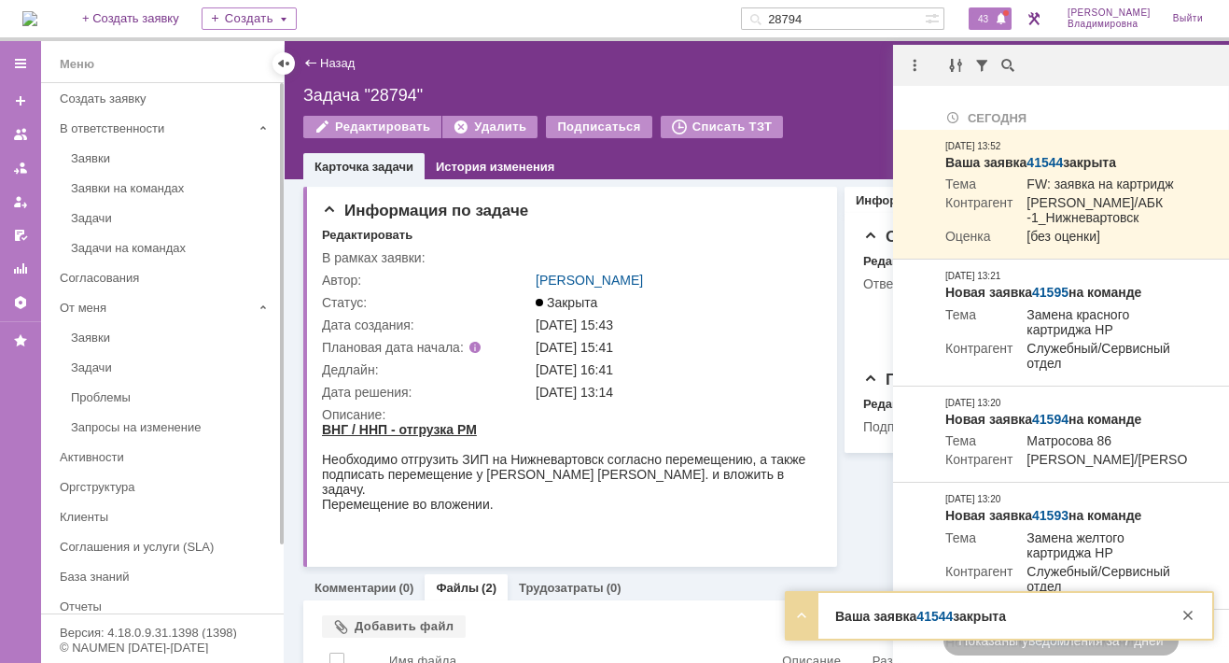
click at [563, 36] on div "На домашнюю + Создать заявку Создать 28794 43 Орлова Елена Владимировна Выйти" at bounding box center [614, 20] width 1229 height 41
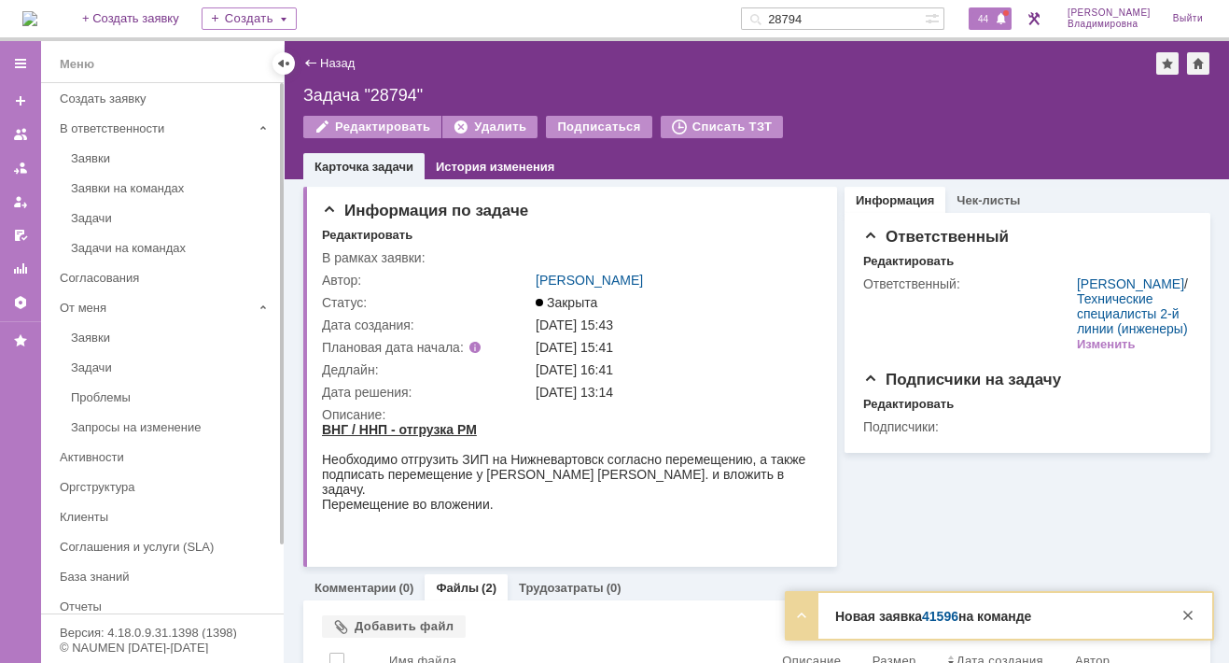
click at [994, 13] on span "44" at bounding box center [983, 18] width 21 height 13
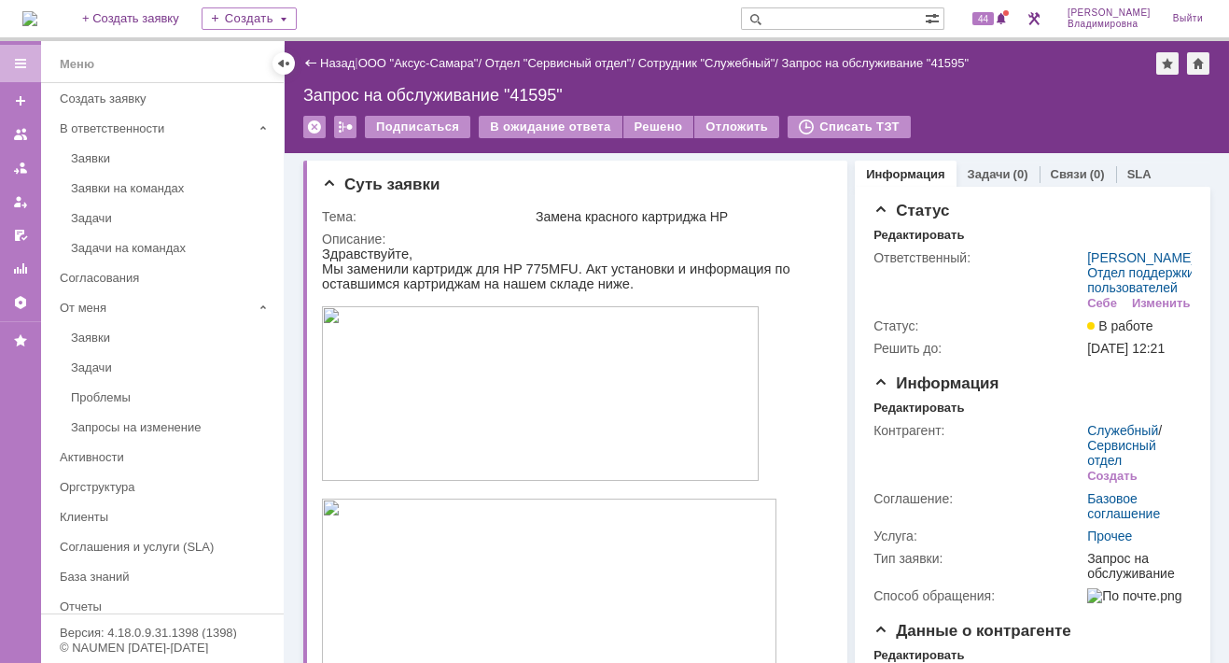
click at [37, 16] on img at bounding box center [29, 18] width 15 height 15
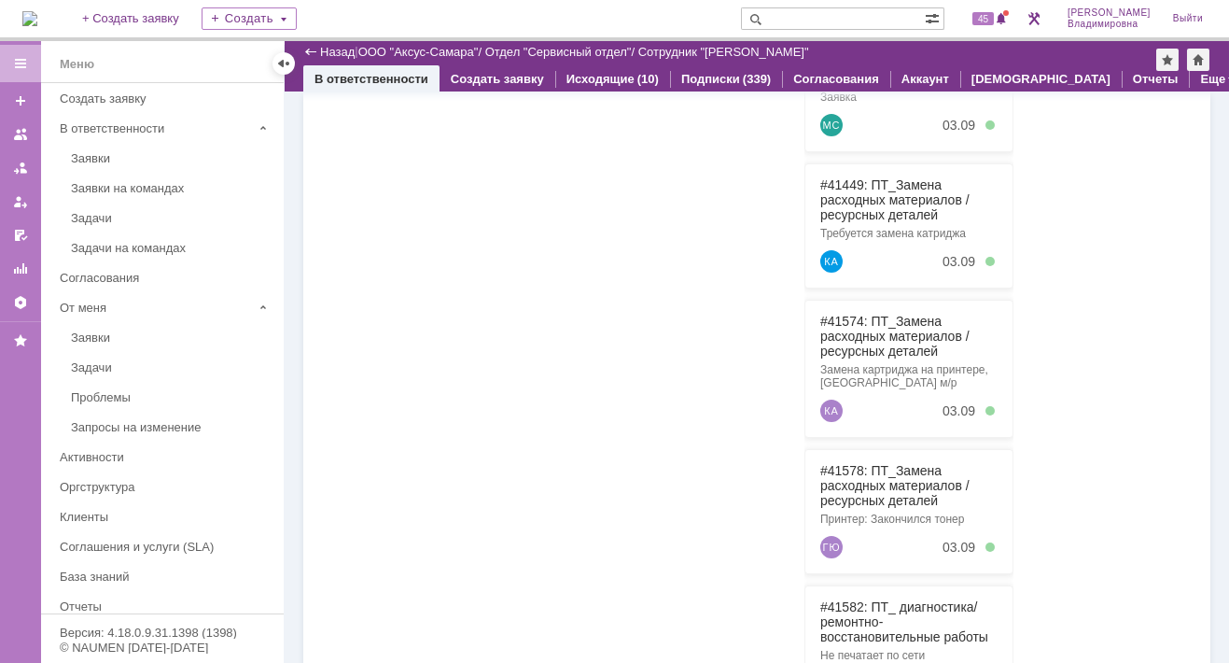
scroll to position [373, 0]
click at [994, 20] on span "45" at bounding box center [983, 18] width 21 height 13
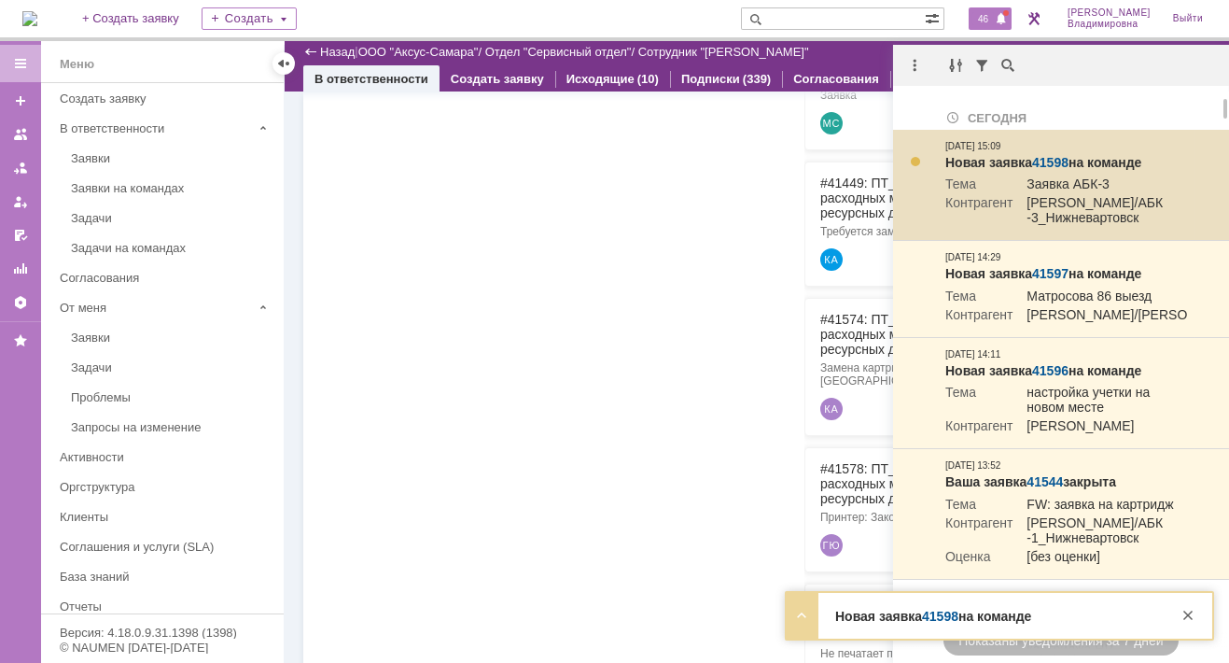
click at [1056, 158] on link "41598" at bounding box center [1050, 162] width 36 height 15
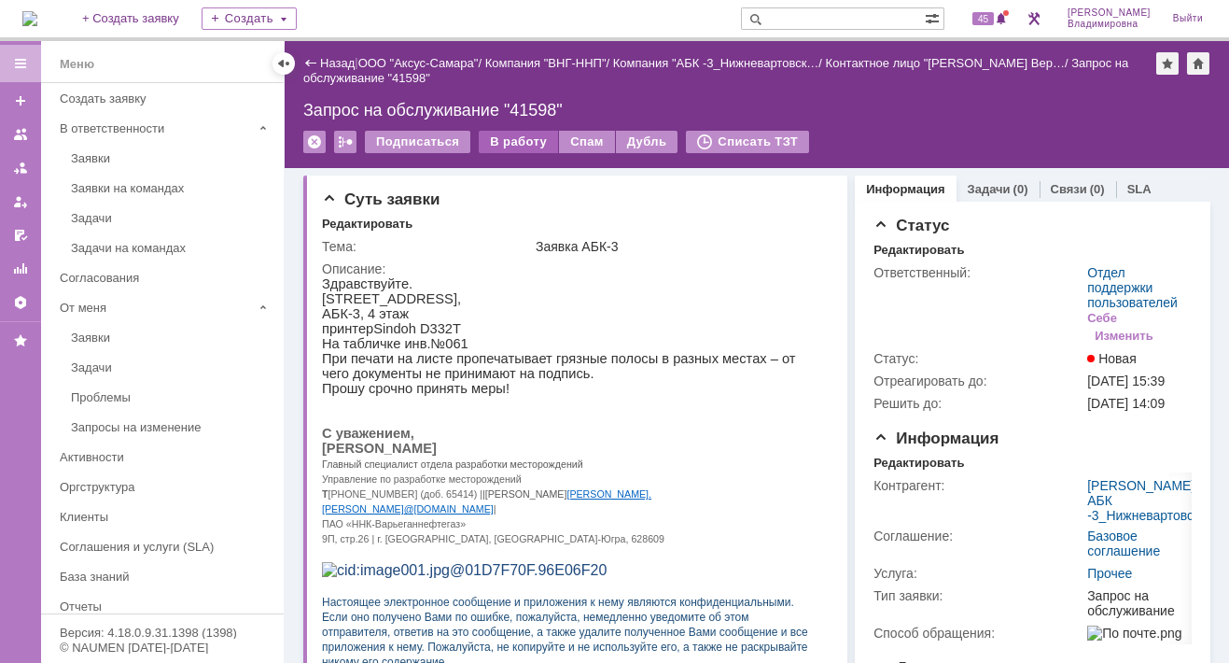
click at [498, 140] on div "В работу" at bounding box center [518, 142] width 79 height 22
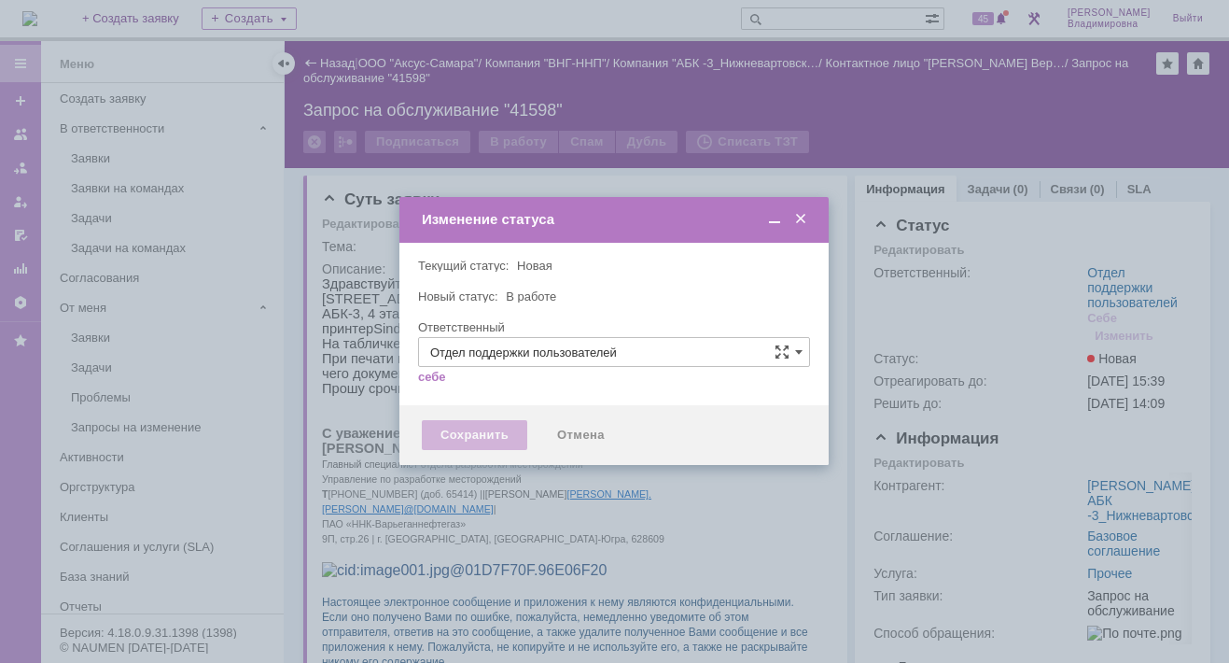
type input "[PERSON_NAME]"
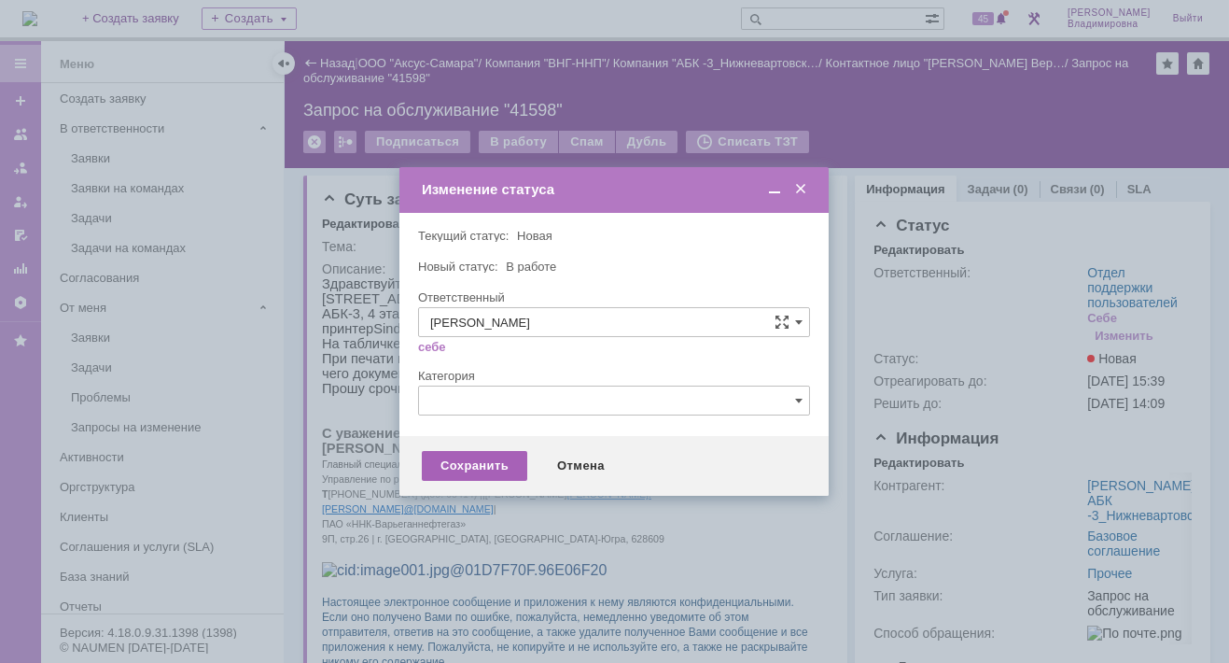
click at [477, 466] on div "Сохранить" at bounding box center [474, 466] width 105 height 30
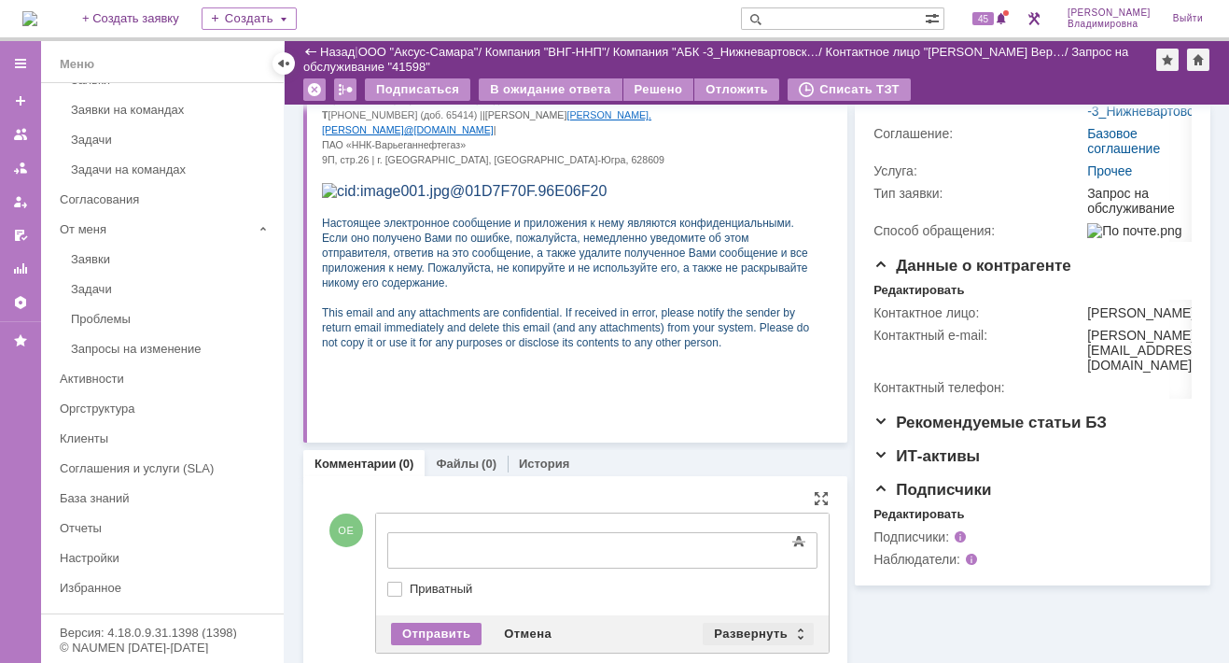
click at [748, 626] on div "Развернуть" at bounding box center [758, 634] width 111 height 22
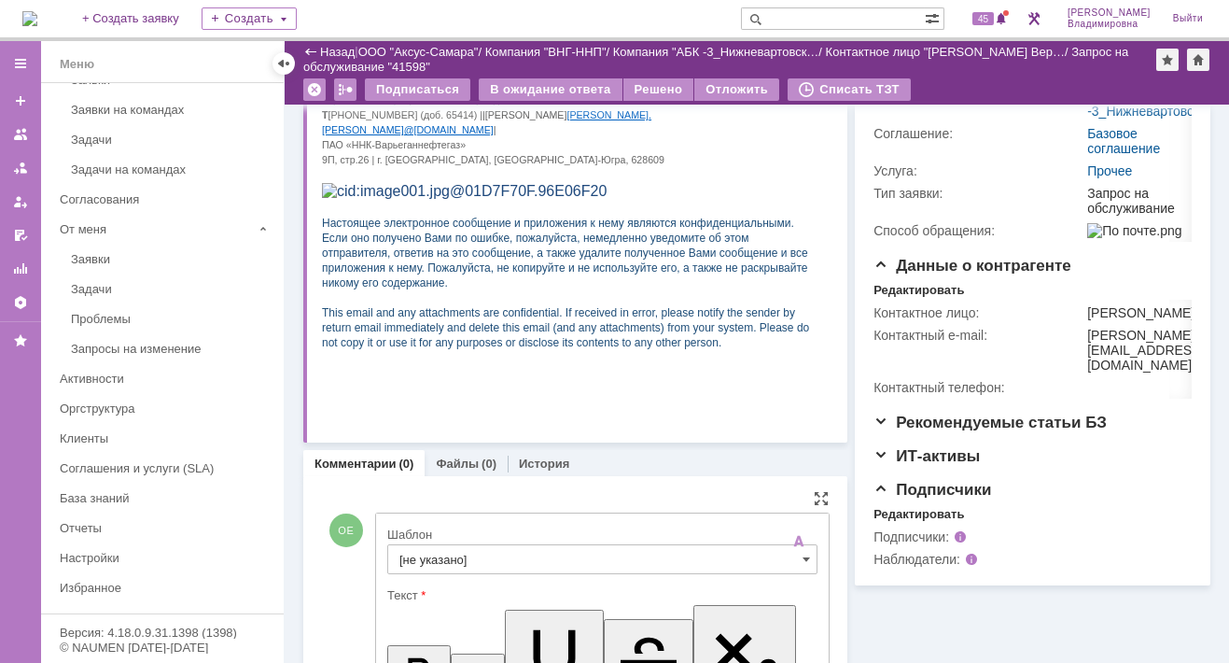
scroll to position [592, 0]
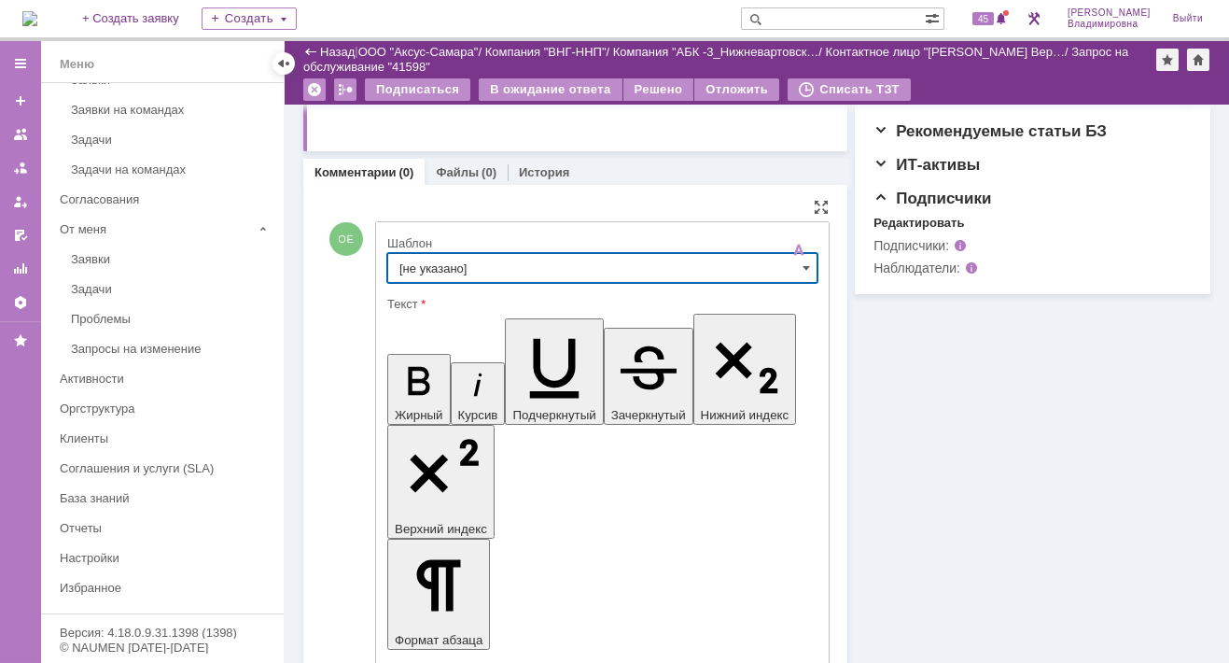
click at [420, 260] on input "[не указано]" at bounding box center [602, 268] width 430 height 30
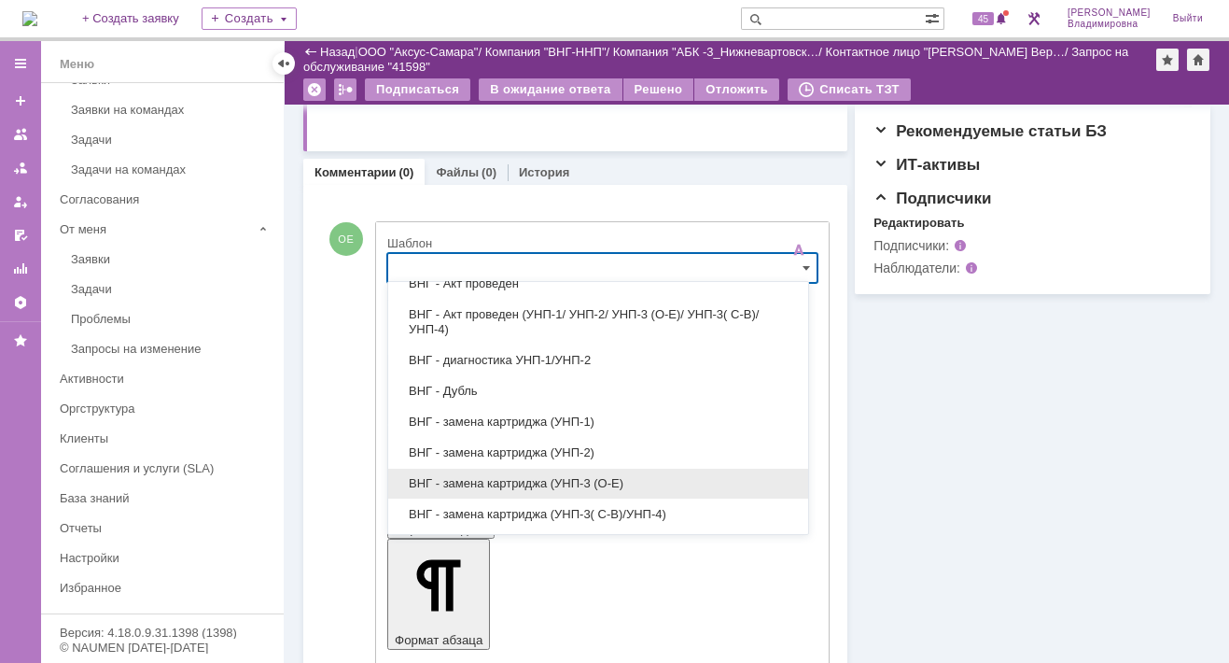
scroll to position [280, 0]
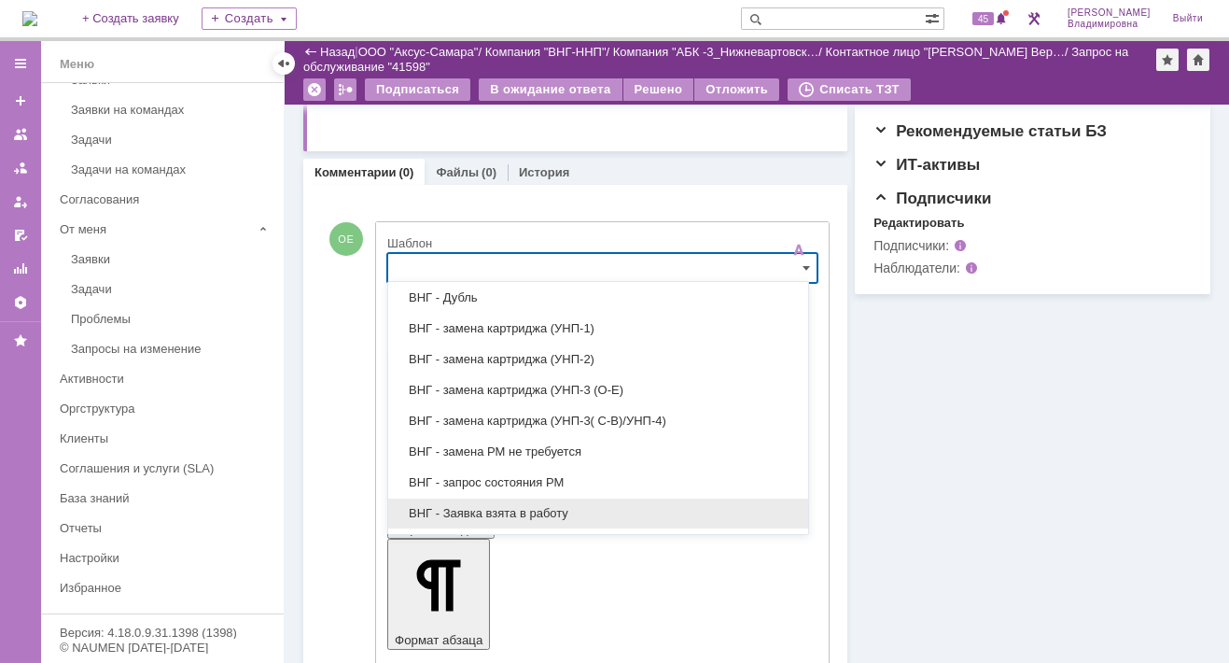
click at [473, 508] on span "ВНГ - Заявка взята в работу" at bounding box center [599, 513] width 398 height 15
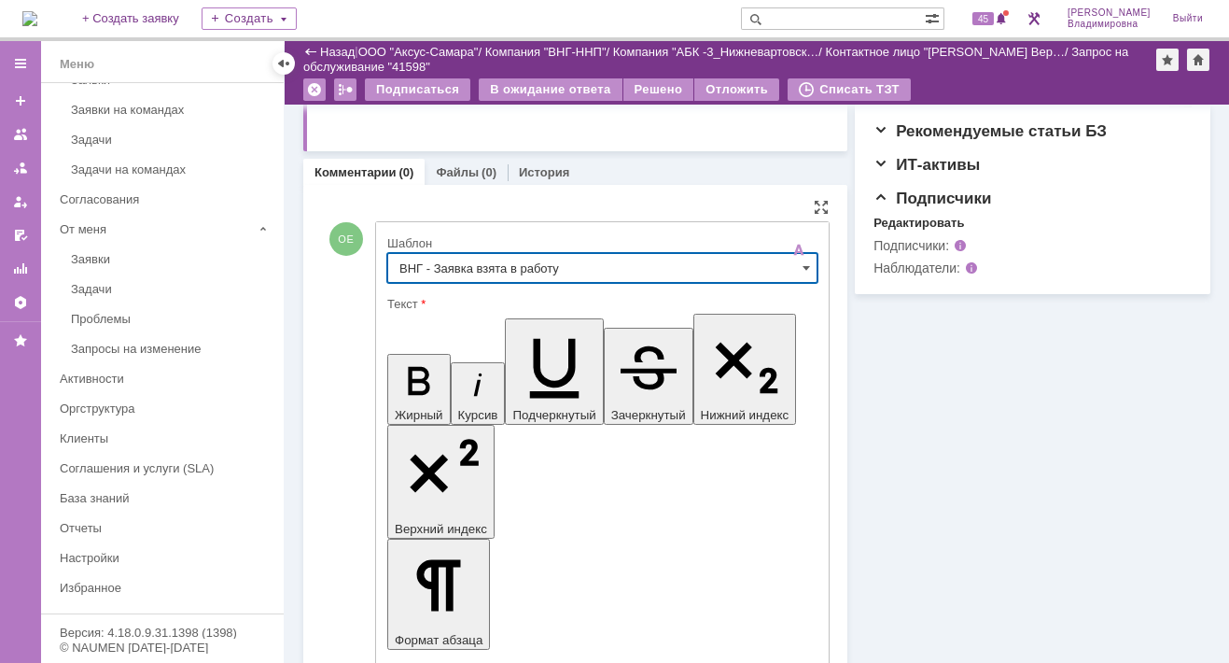
type input "ВНГ - Заявка взята в работу"
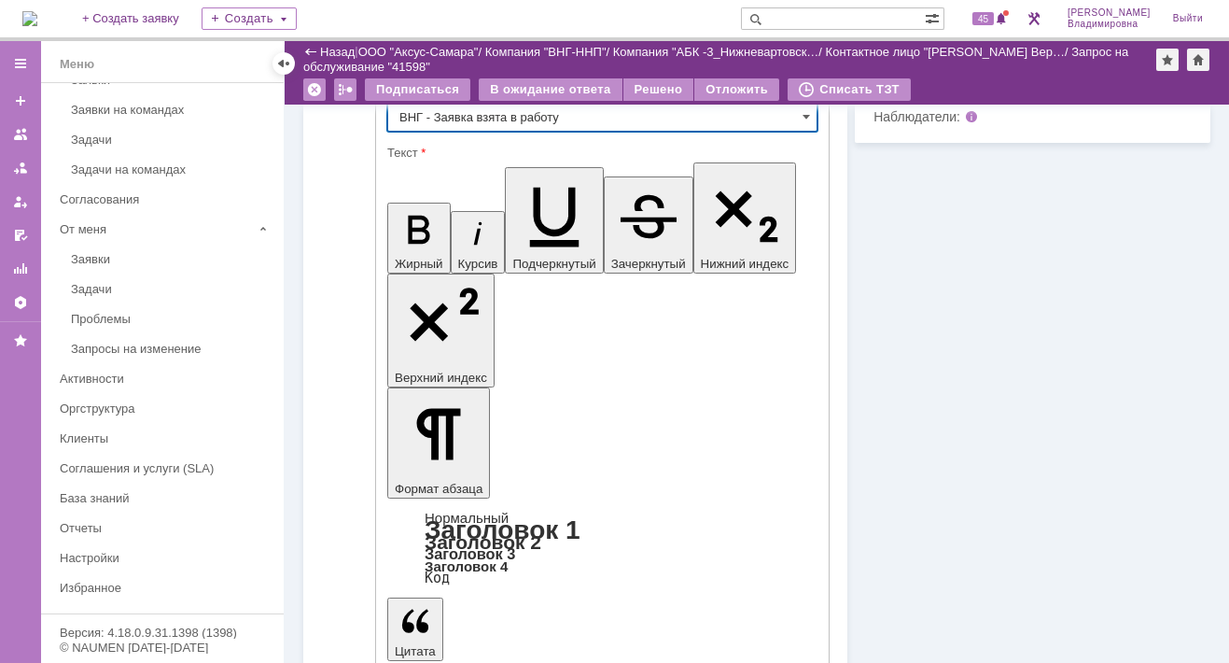
scroll to position [784, 0]
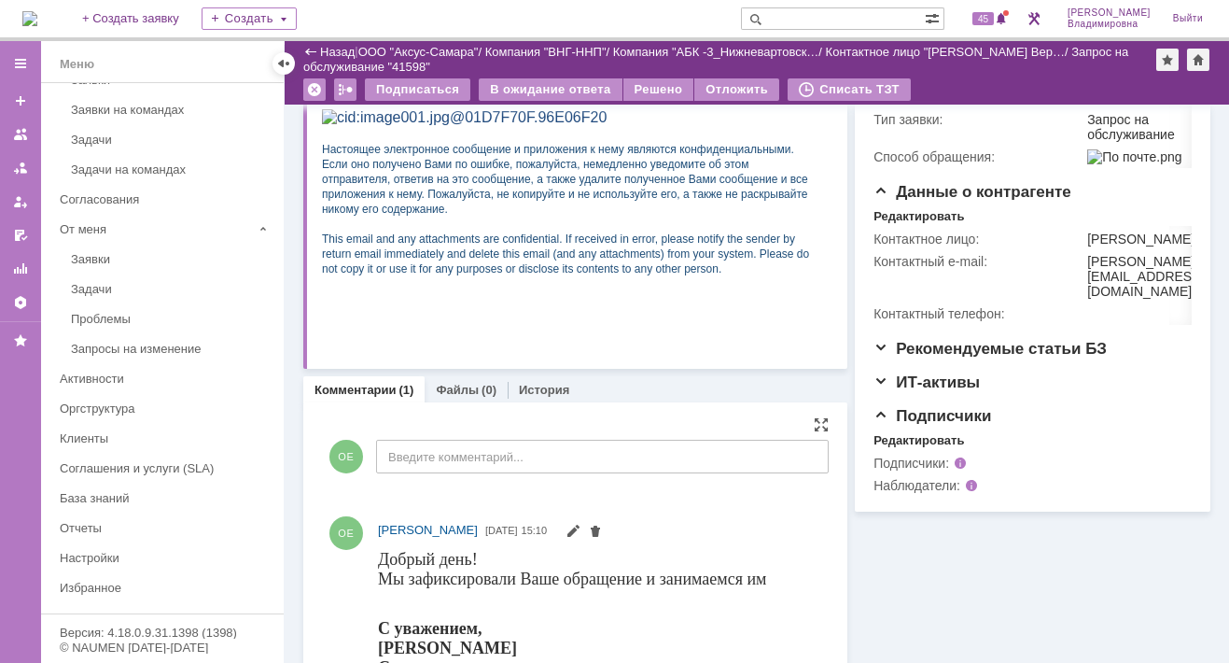
scroll to position [1, 0]
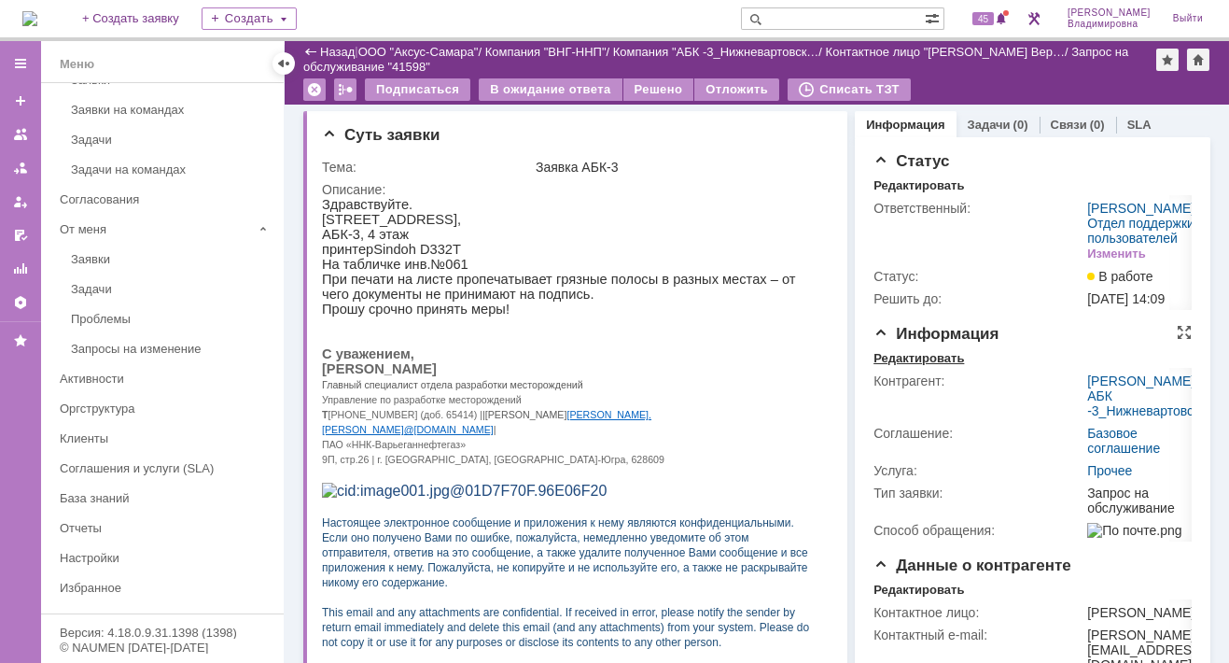
click at [904, 366] on div "Редактировать" at bounding box center [919, 358] width 91 height 15
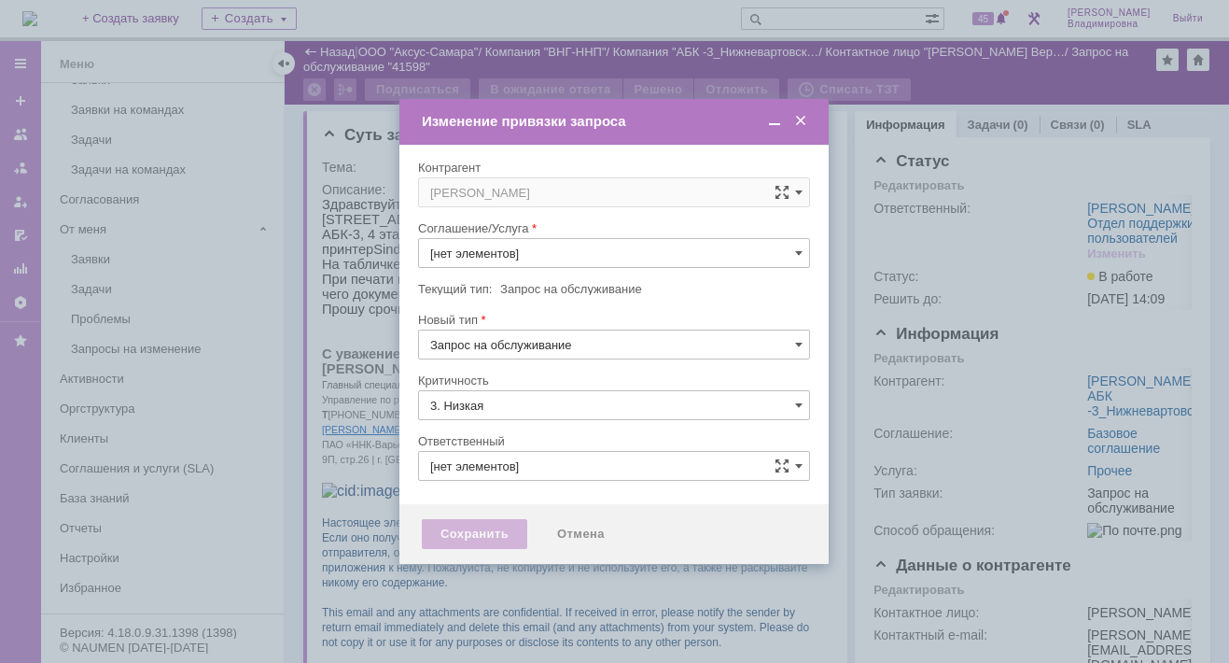
type input "[не указано]"
type input "[PERSON_NAME]"
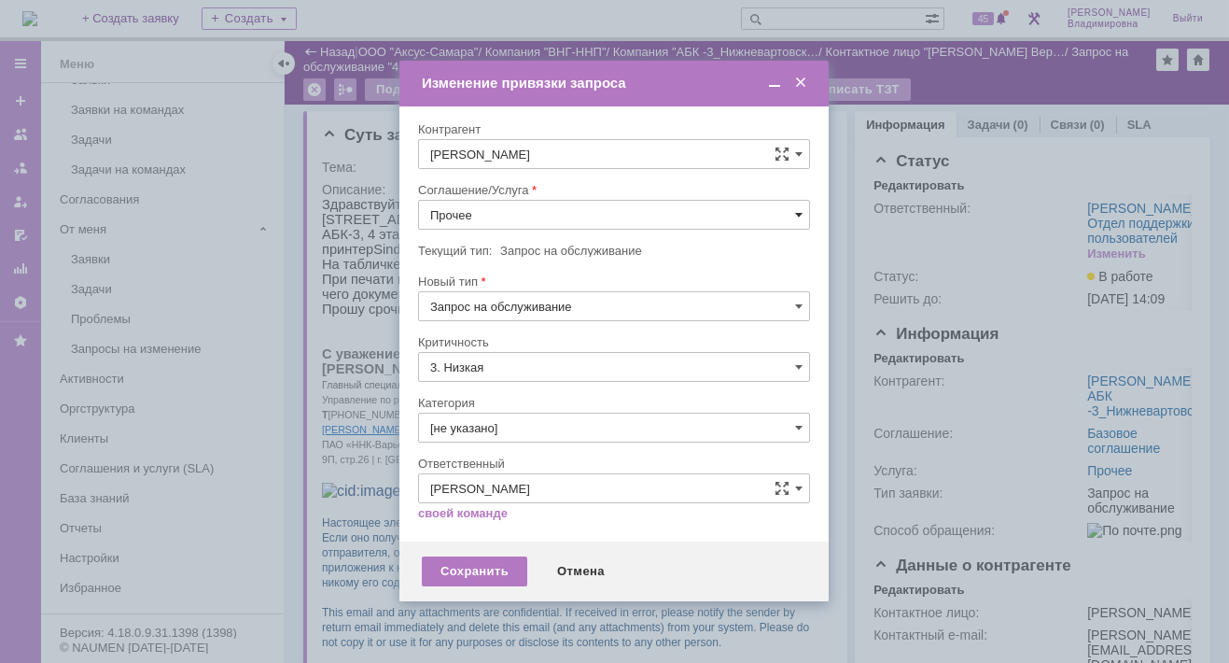
click at [798, 209] on span at bounding box center [798, 214] width 7 height 15
click at [485, 379] on span "ПТ_ диагностика/ ремонтно-восстановительные работы" at bounding box center [614, 383] width 368 height 15
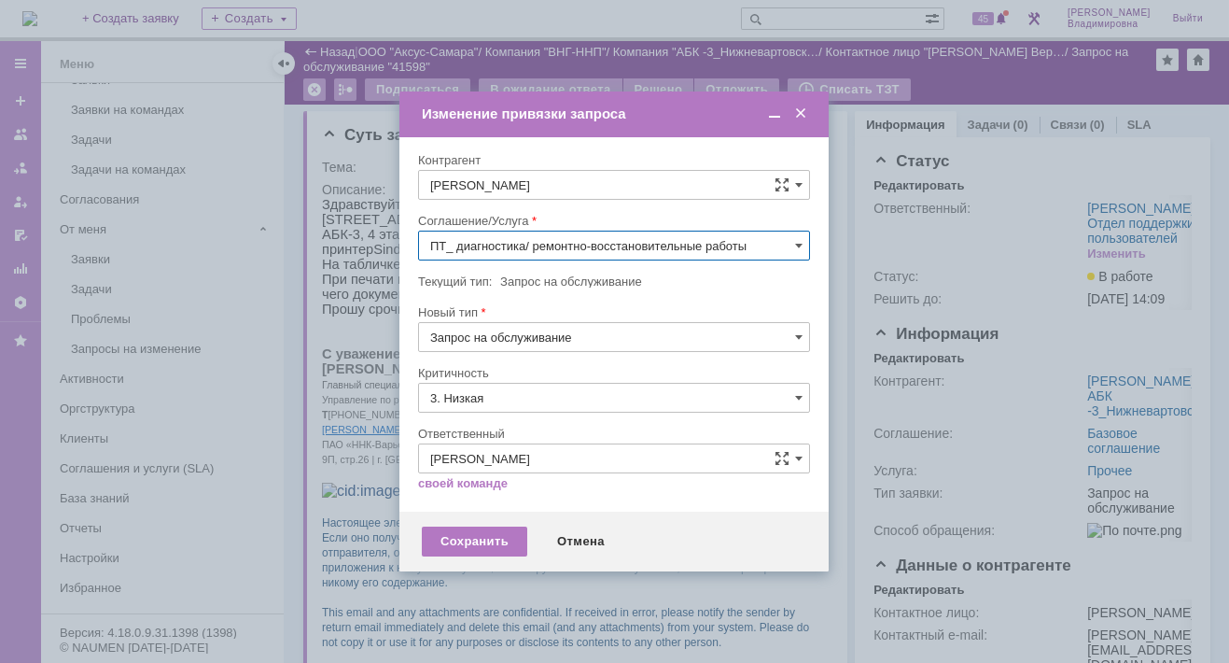
type input "ПТ_ диагностика/ ремонтно-восстановительные работы"
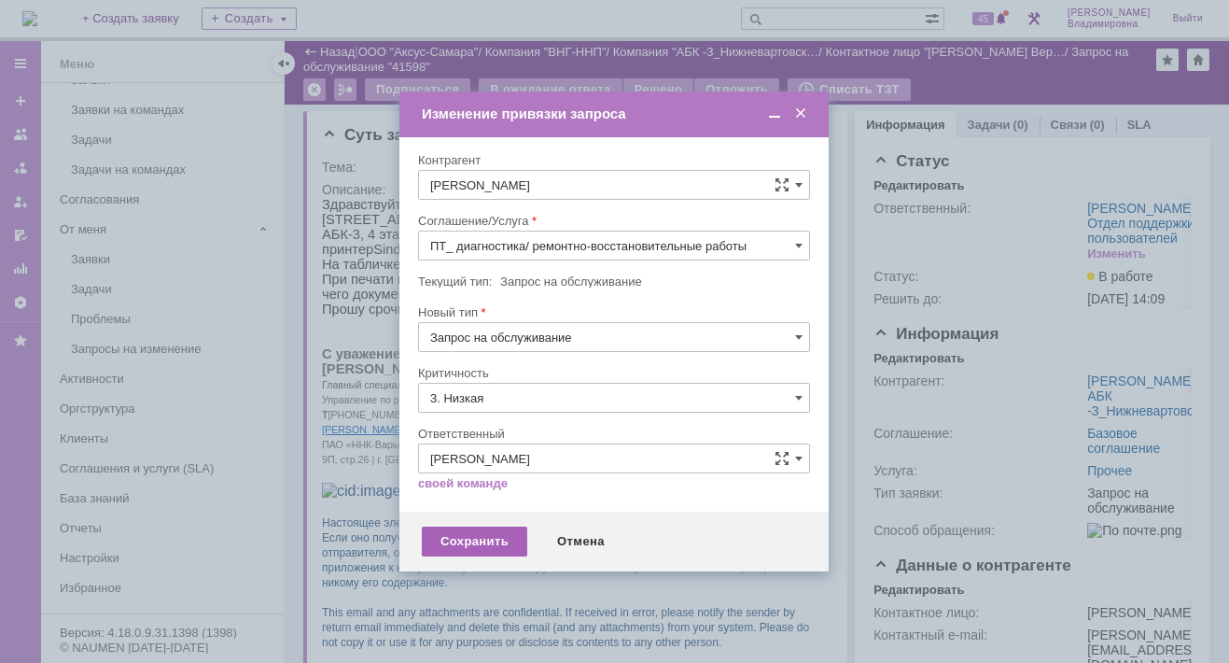
click at [471, 532] on div "Сохранить" at bounding box center [474, 541] width 105 height 30
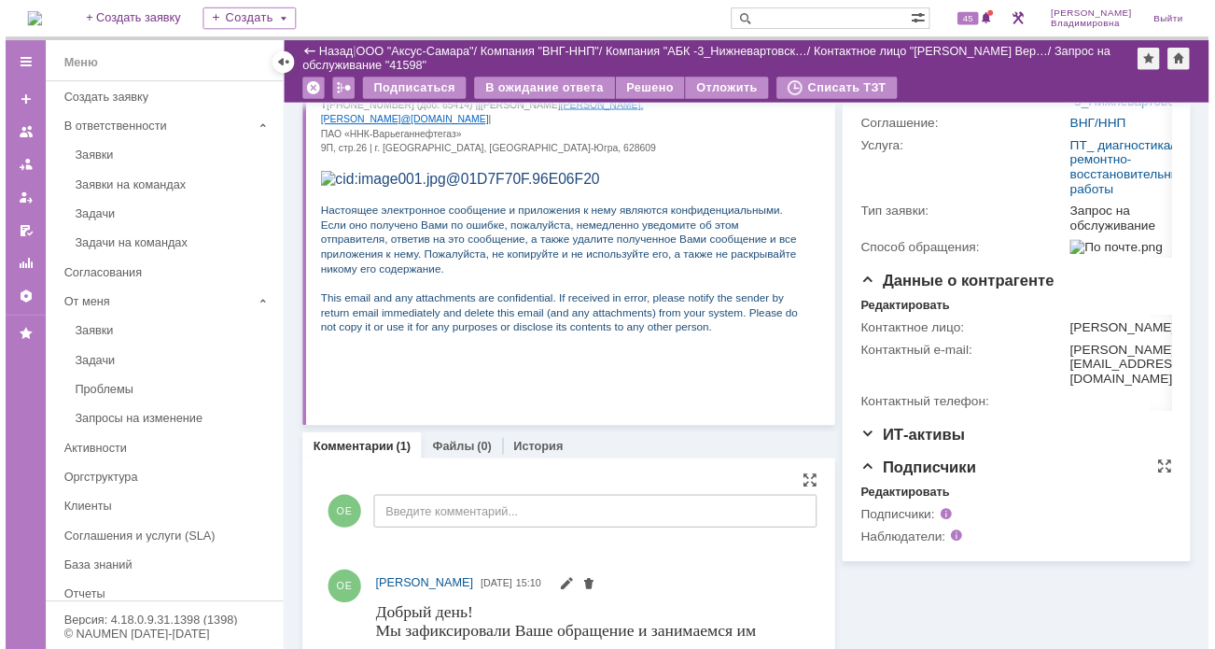
scroll to position [0, 0]
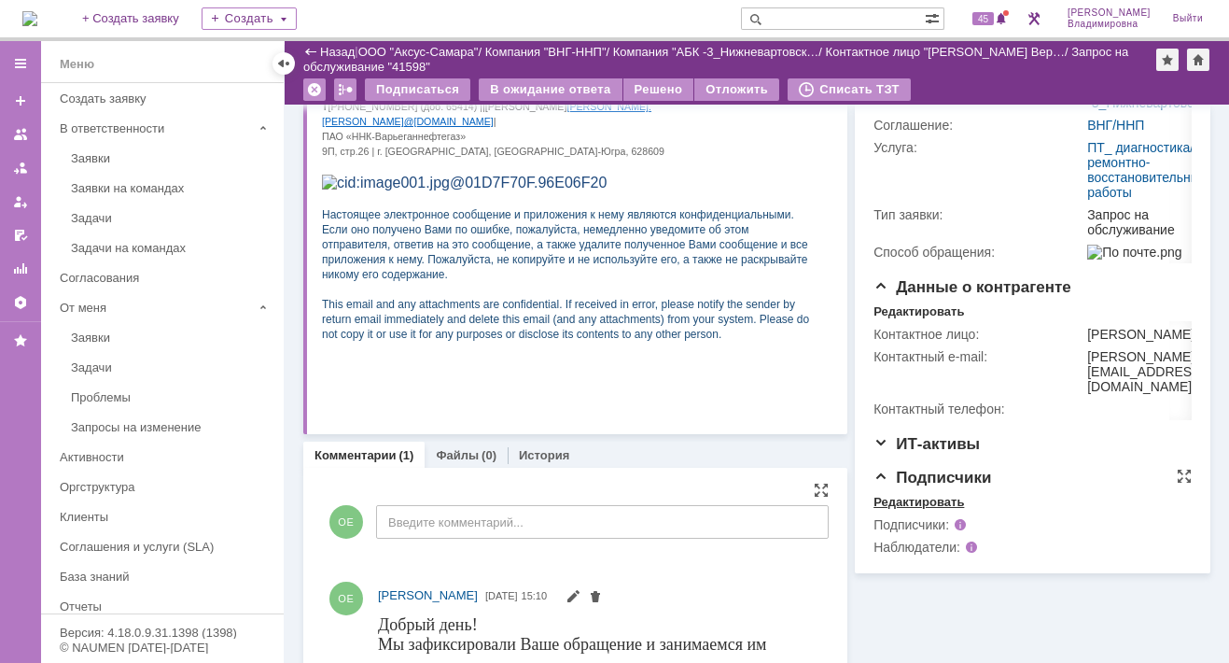
click at [907, 510] on div "Редактировать" at bounding box center [919, 502] width 91 height 15
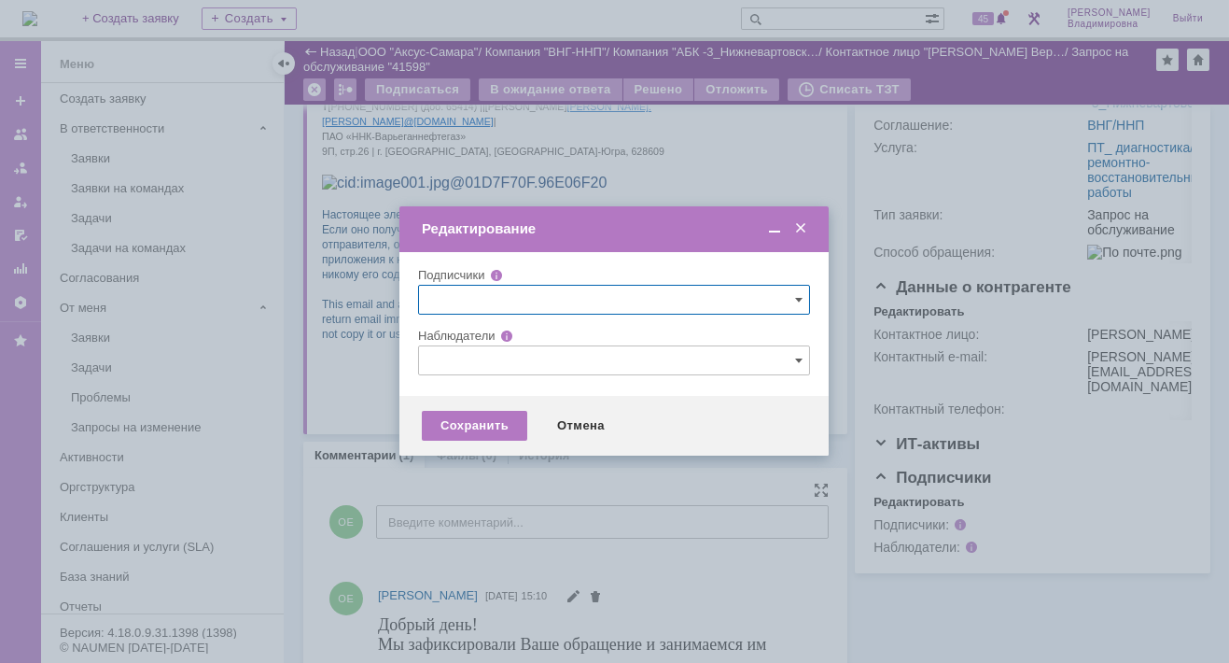
click at [453, 354] on input "text" at bounding box center [614, 360] width 392 height 30
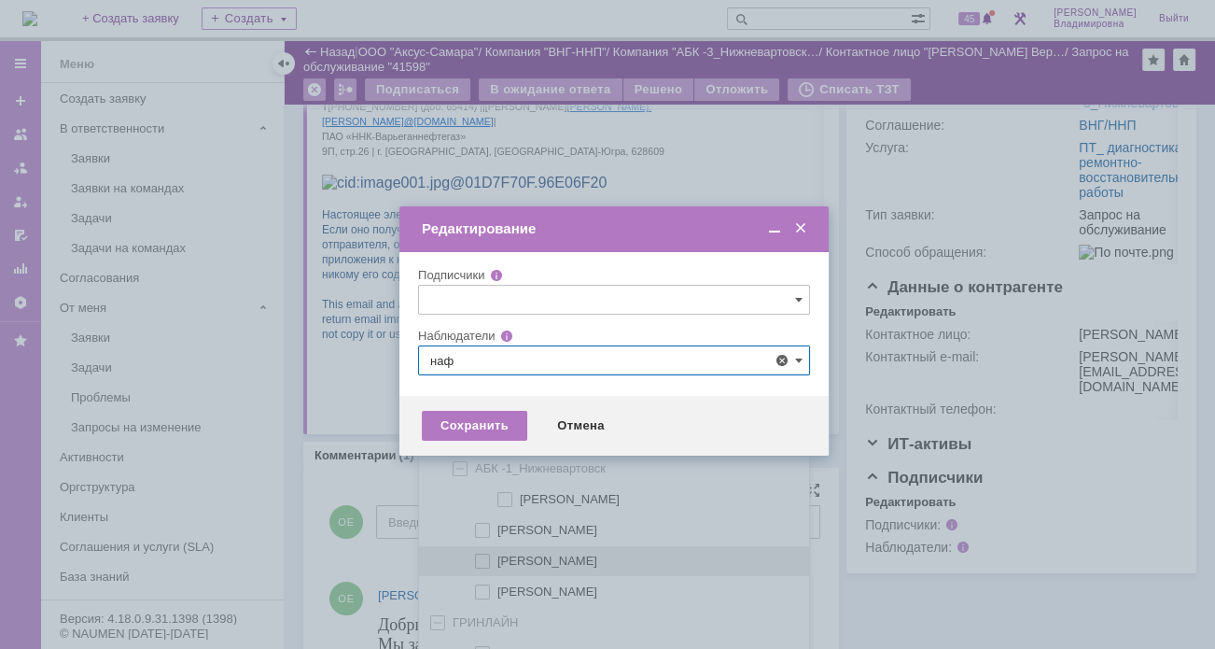
click at [498, 555] on span at bounding box center [498, 558] width 0 height 9
click at [478, 555] on input "[PERSON_NAME]" at bounding box center [484, 561] width 12 height 12
type input "[PERSON_NAME]"
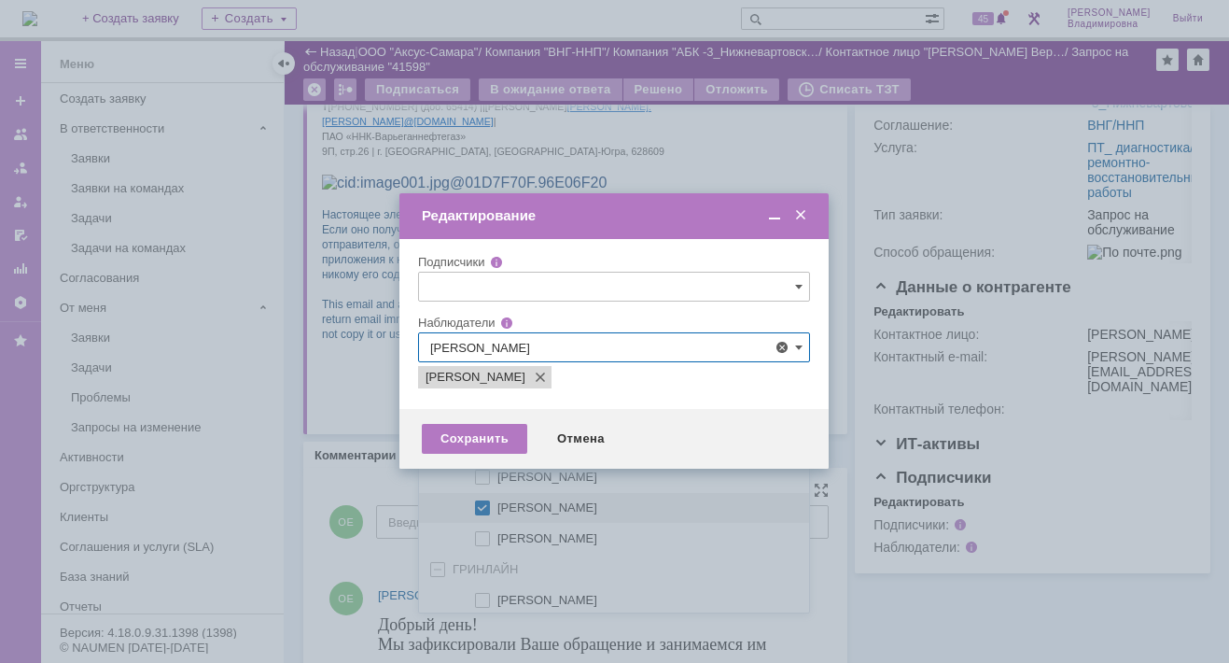
click at [363, 476] on div at bounding box center [614, 331] width 1229 height 663
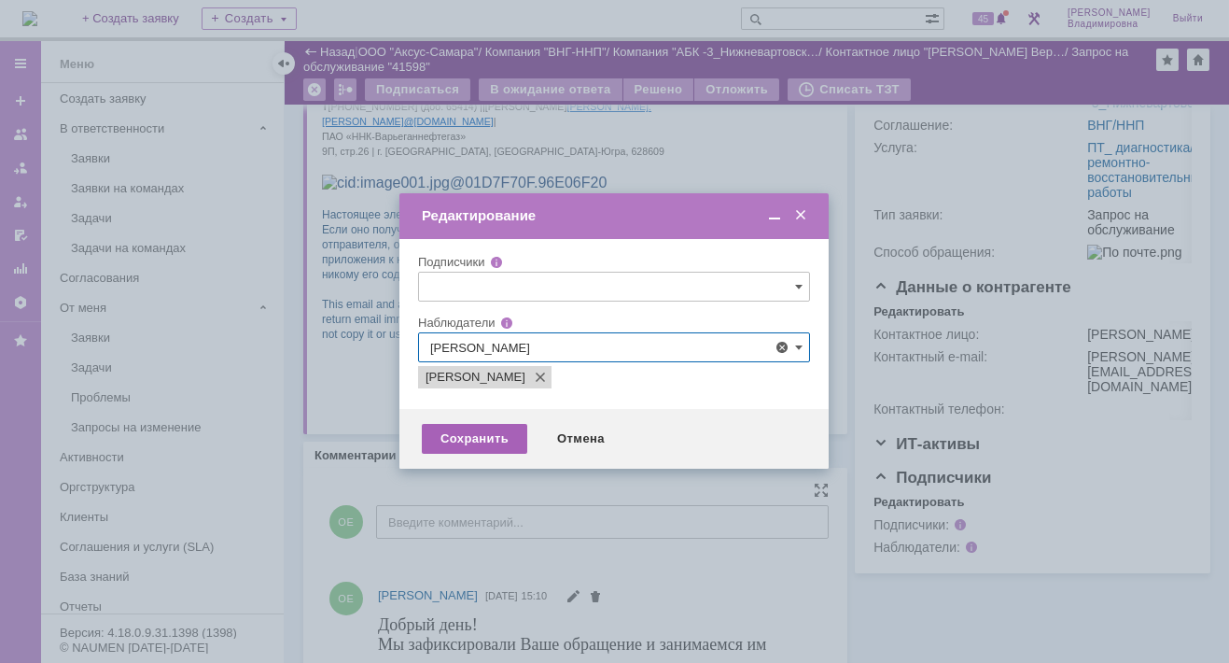
click at [463, 432] on div "Сохранить" at bounding box center [474, 439] width 105 height 30
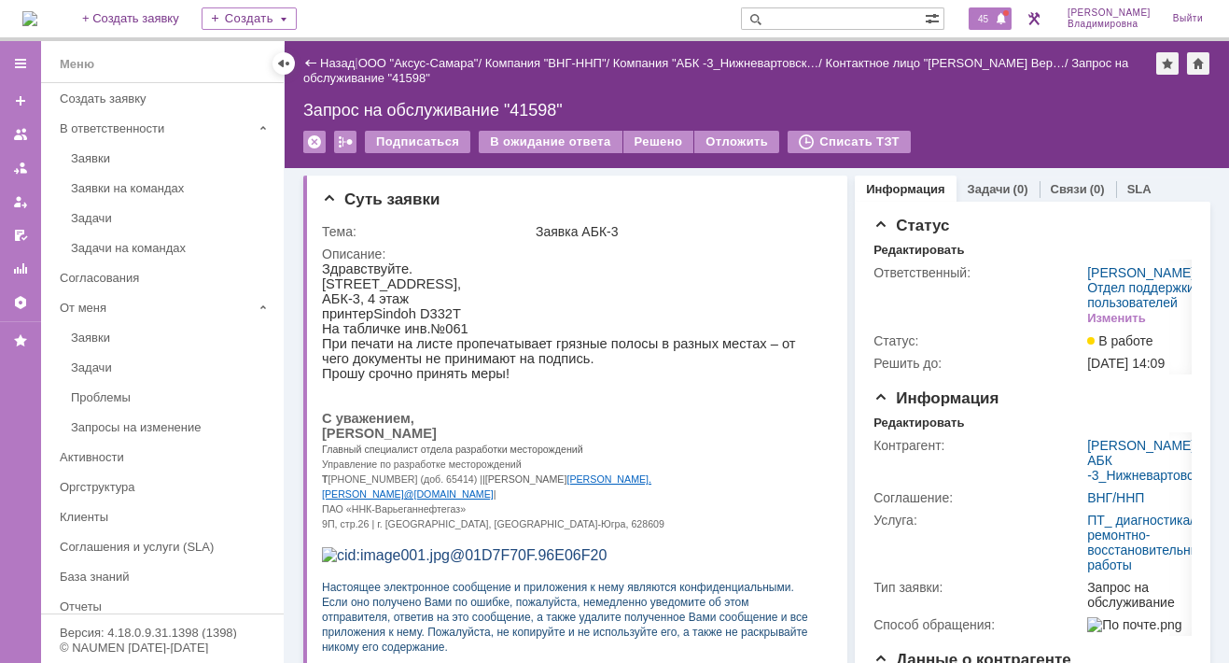
click at [994, 20] on span "45" at bounding box center [983, 18] width 21 height 13
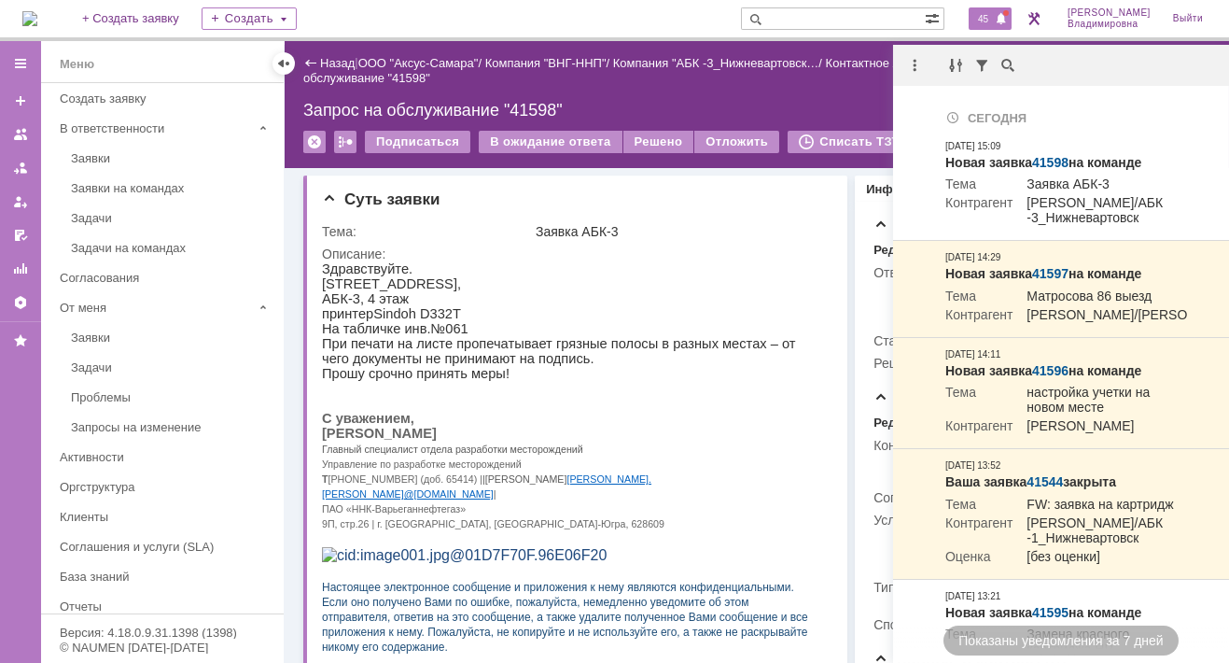
click at [760, 96] on div "Назад | ООО "Аксус-Самара" / Компания "ВНГ-ННП" / Компания "АБК -3_Нижневартовс…" at bounding box center [757, 104] width 945 height 127
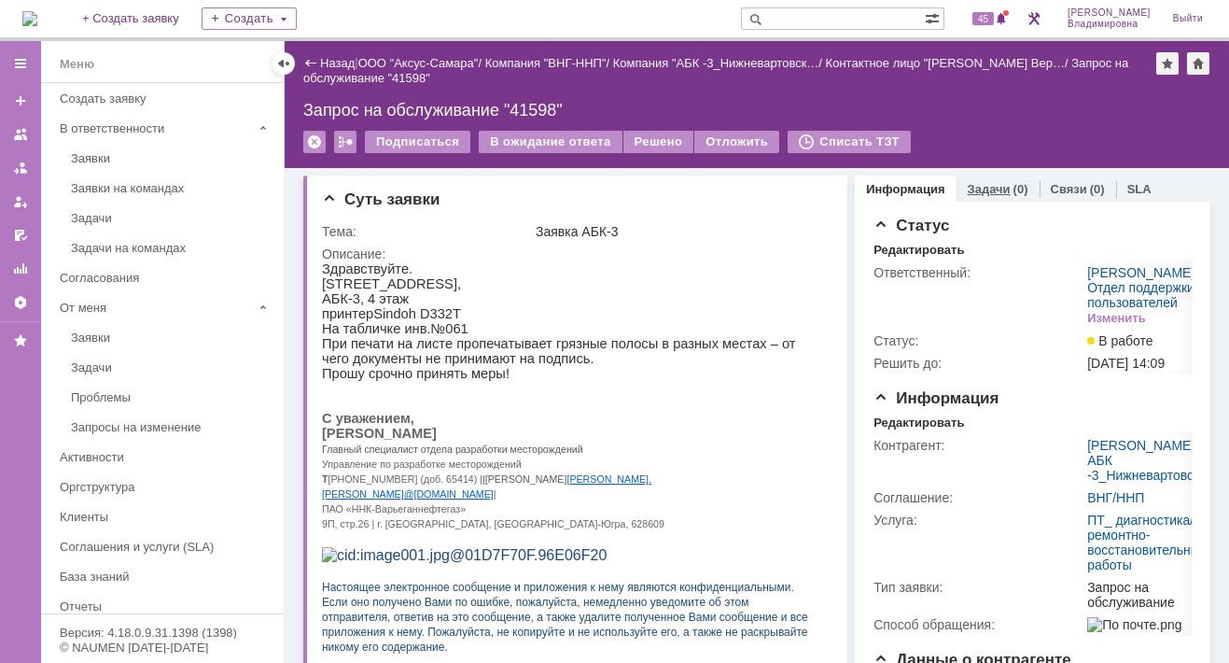
click at [985, 182] on link "Задачи" at bounding box center [989, 189] width 43 height 14
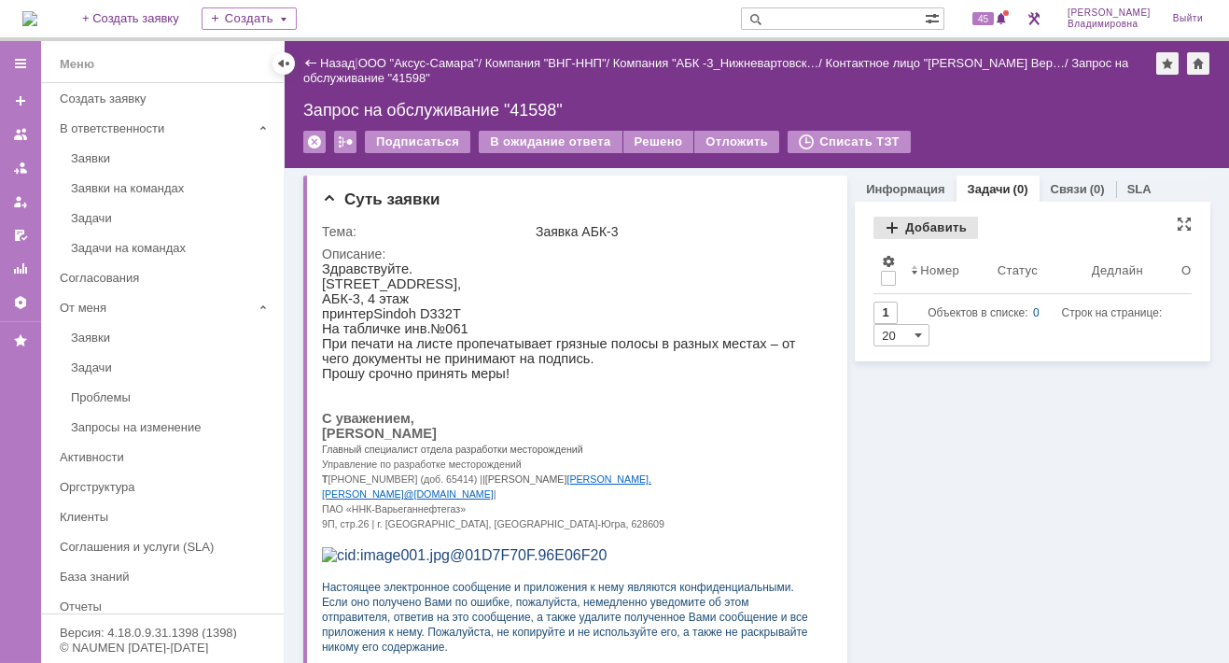
click at [913, 224] on div "Добавить" at bounding box center [926, 228] width 105 height 22
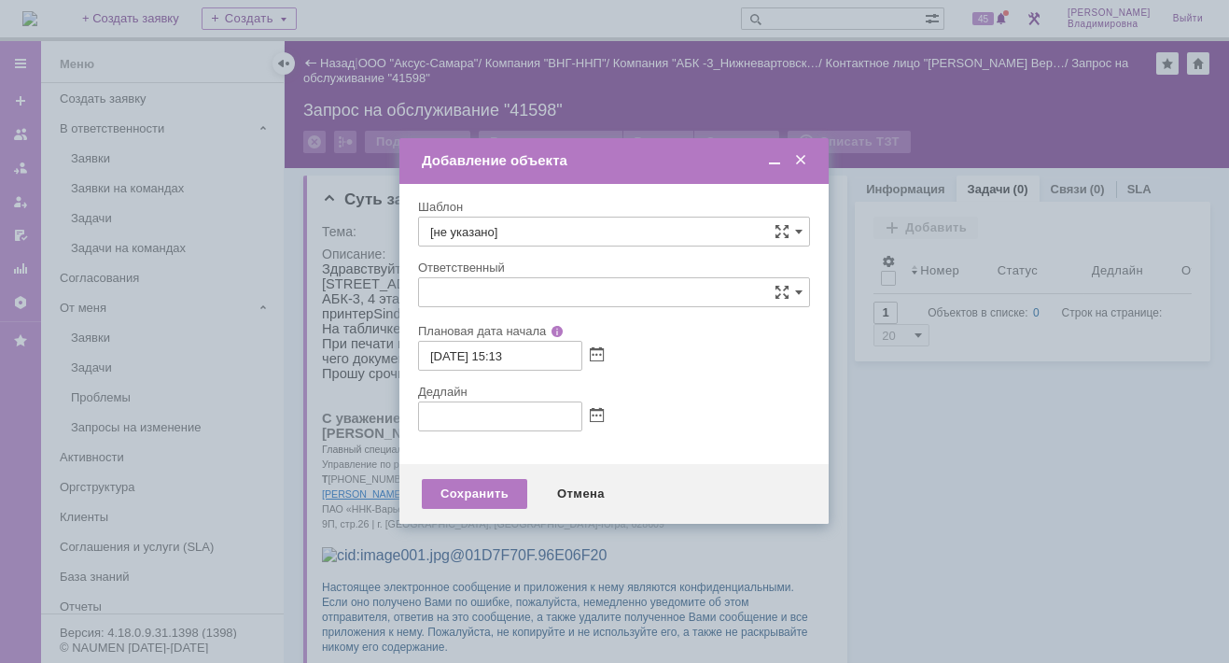
type input "[не указано]"
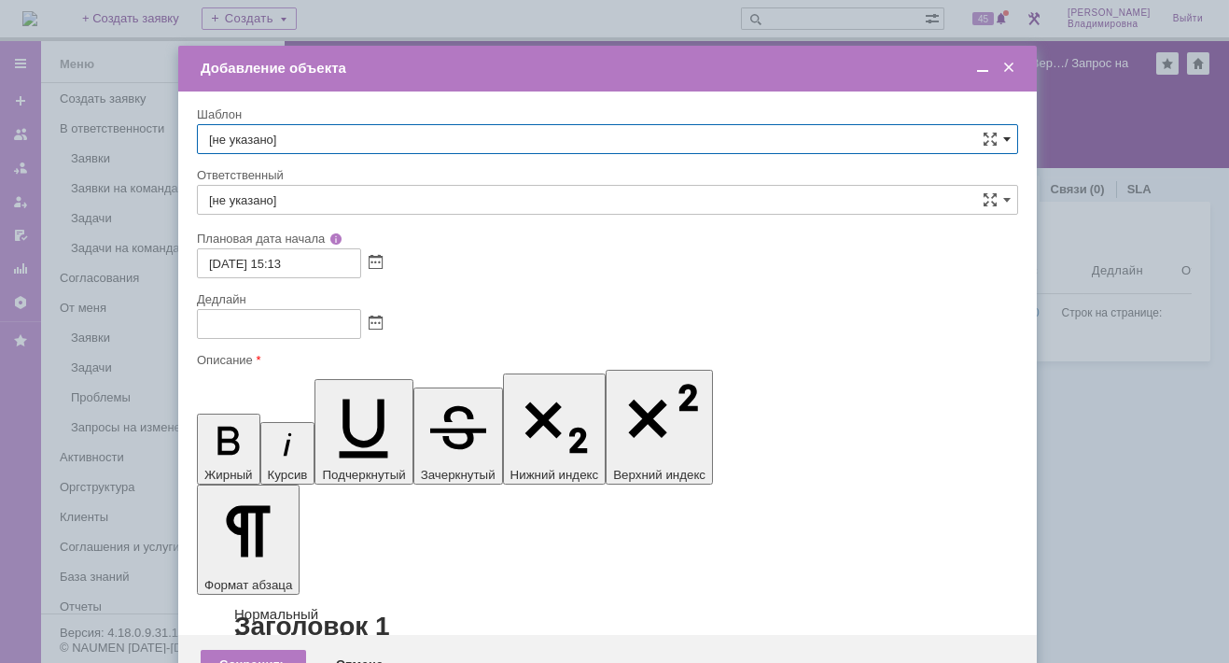
click at [1006, 136] on span at bounding box center [1006, 139] width 7 height 15
click at [297, 338] on span "ВНГ / ННП - диагностика, ремонт без использования ЗИП (Запрос на обслуживание)" at bounding box center [607, 342] width 797 height 15
type input "ВНГ / ННП - диагностика, ремонт без использования ЗИП (Запрос на обслуживание)"
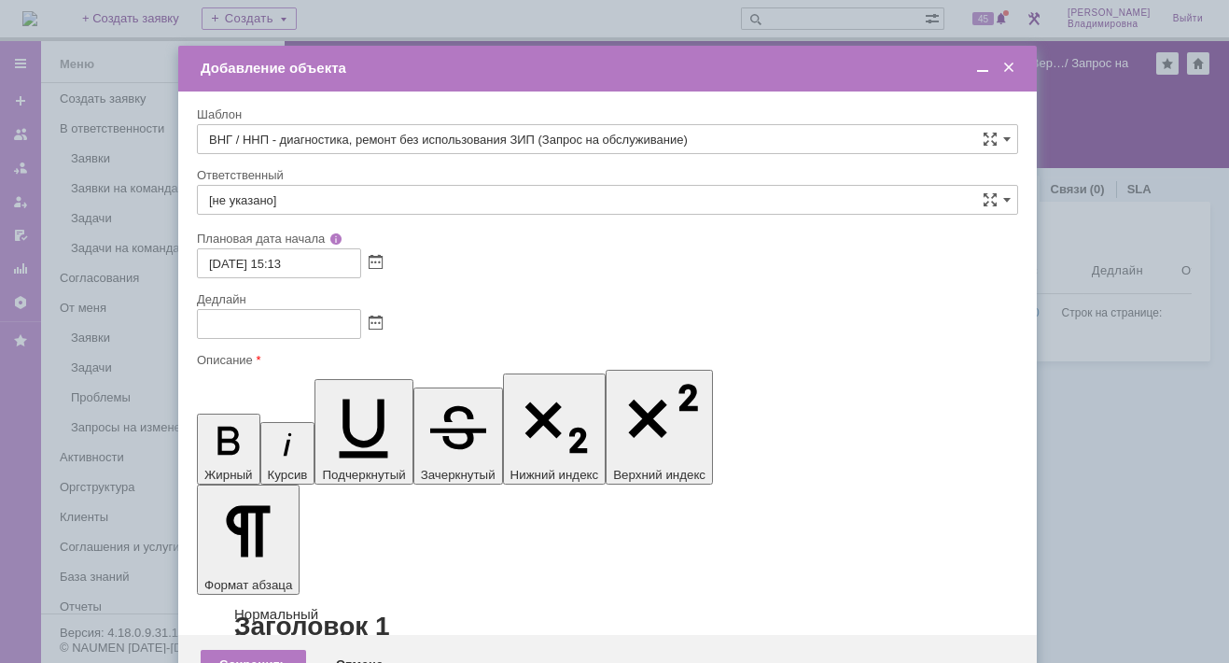
type input "[PERSON_NAME]"
type input "[DATE] 23:13"
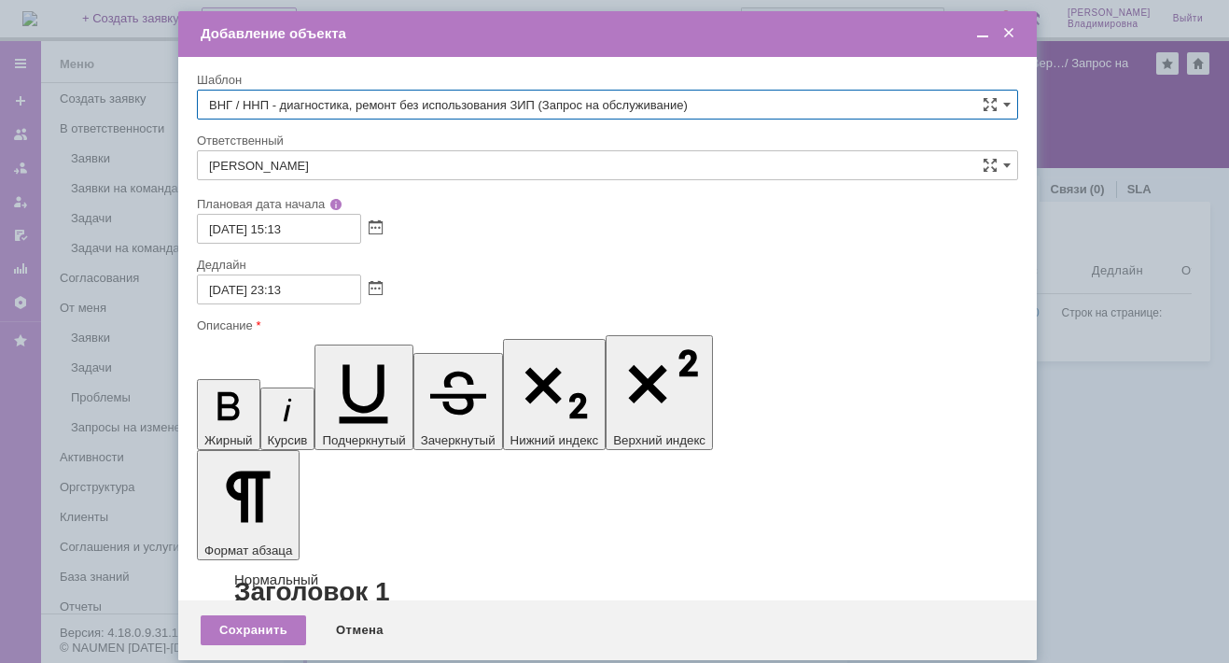
type input "ВНГ / ННП - диагностика, ремонт без использования ЗИП (Запрос на обслуживание)"
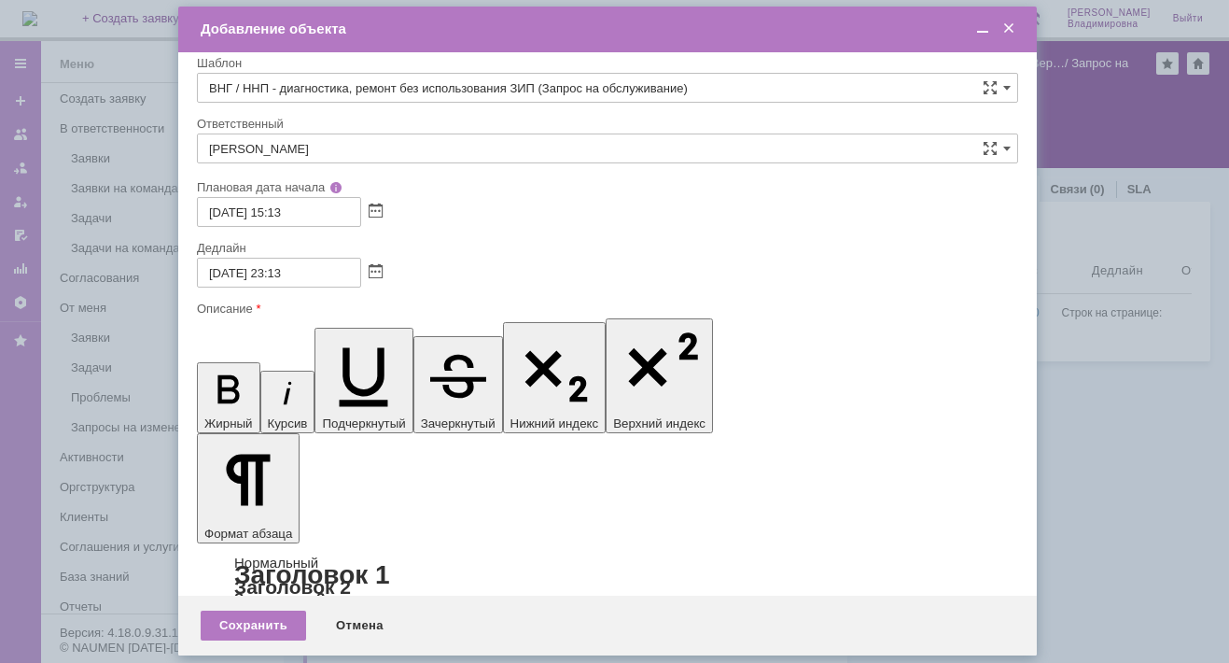
scroll to position [0, 0]
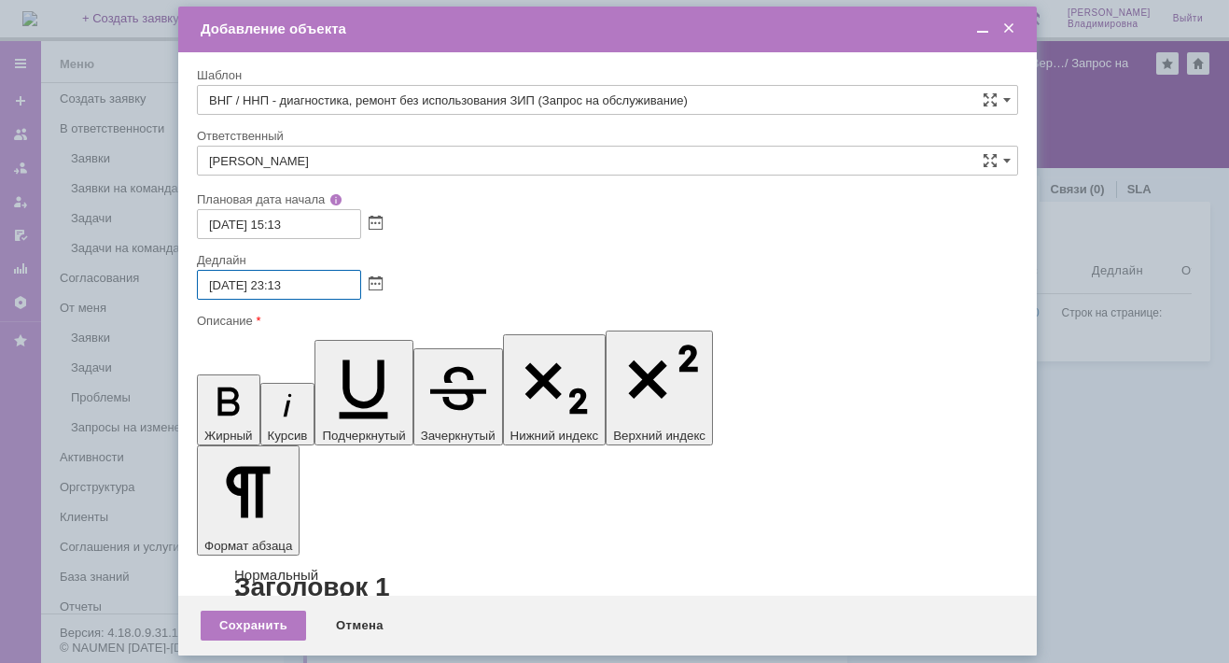
click at [285, 288] on input "02.09.2025 23:13" at bounding box center [279, 285] width 164 height 30
click at [286, 283] on input "02.09.2025 17:13" at bounding box center [279, 285] width 164 height 30
type input "02.09.2025 18:13"
click at [262, 627] on div "Сохранить" at bounding box center [253, 625] width 105 height 30
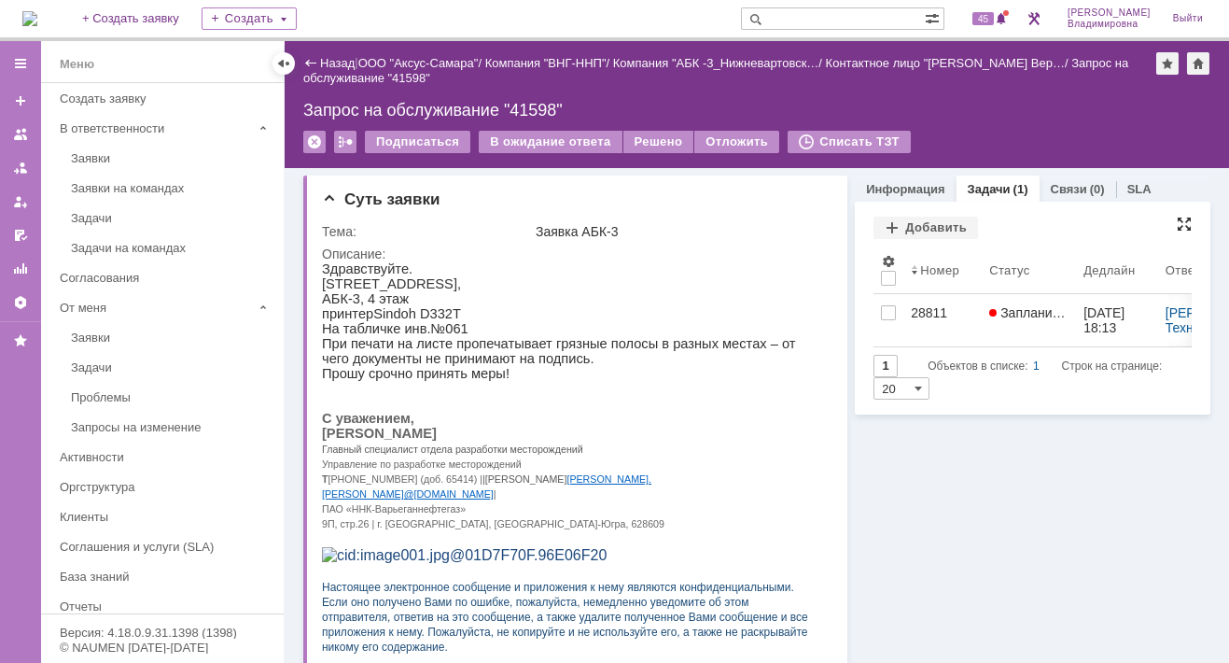
click at [1177, 218] on div at bounding box center [1184, 224] width 15 height 15
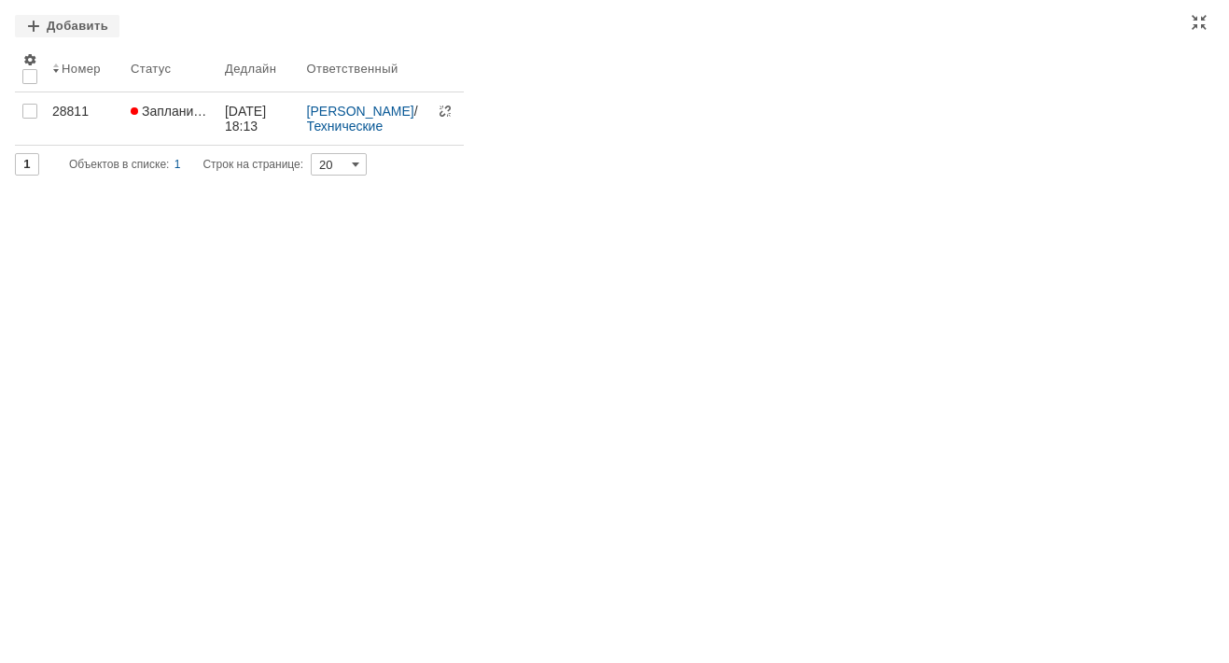
drag, startPoint x: 388, startPoint y: 184, endPoint x: 408, endPoint y: 153, distance: 36.5
click at [392, 182] on div "Задачи Добавить Результаты поиска: 1 Объектов в списке: 1 Строк на странице: 20…" at bounding box center [614, 331] width 1229 height 663
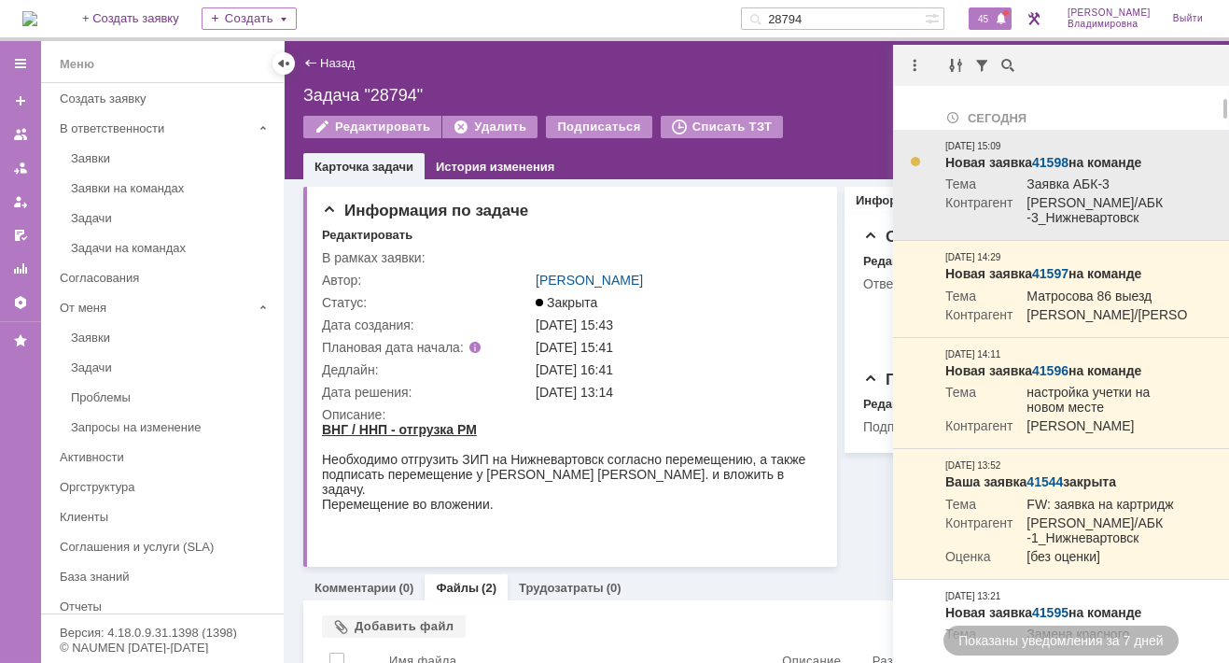
click at [1055, 165] on link "41598" at bounding box center [1050, 162] width 36 height 15
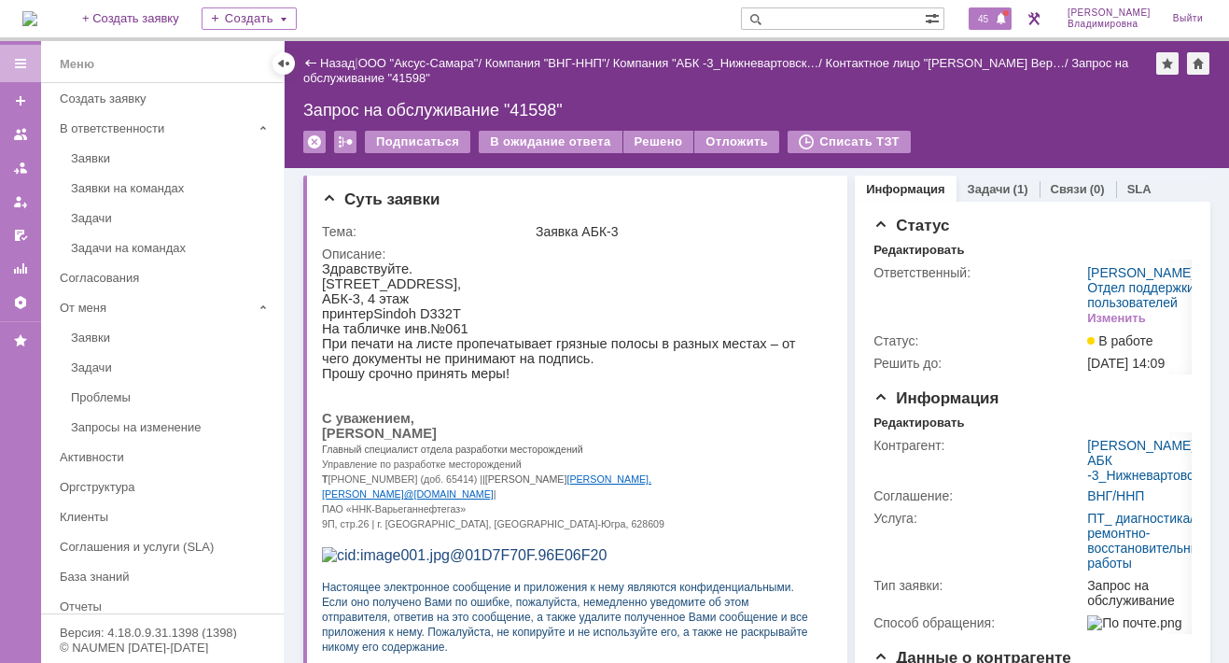
click at [990, 18] on span "45" at bounding box center [983, 18] width 21 height 13
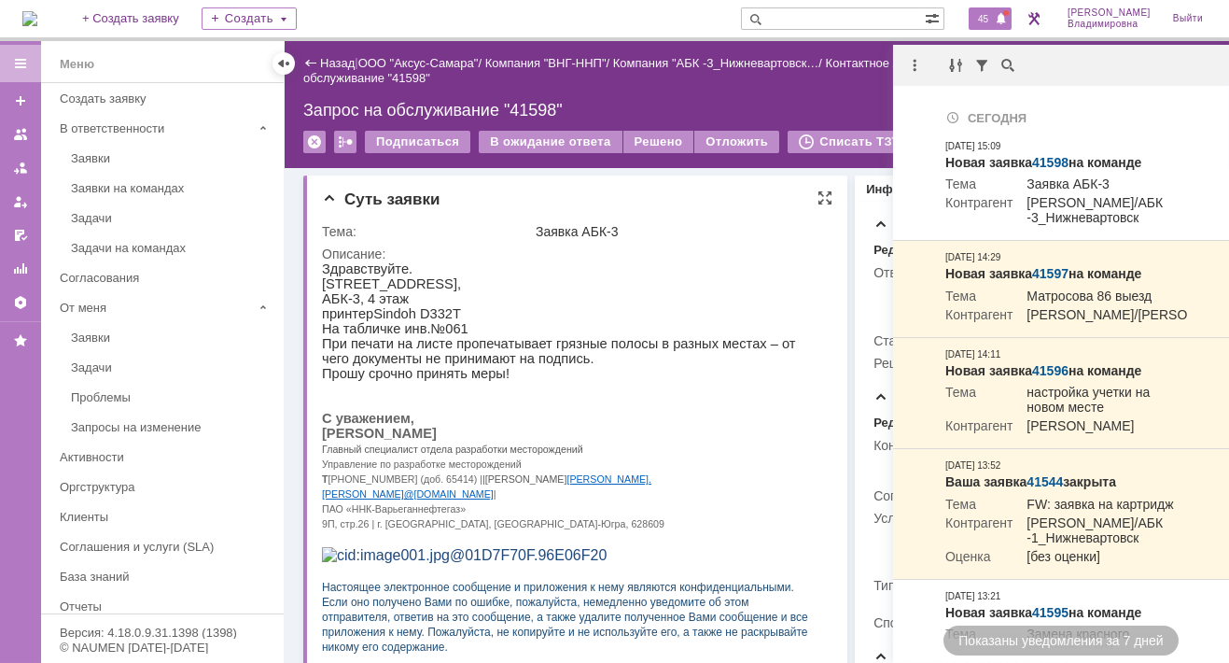
click at [690, 241] on td "Заявка АБК-3" at bounding box center [680, 231] width 296 height 22
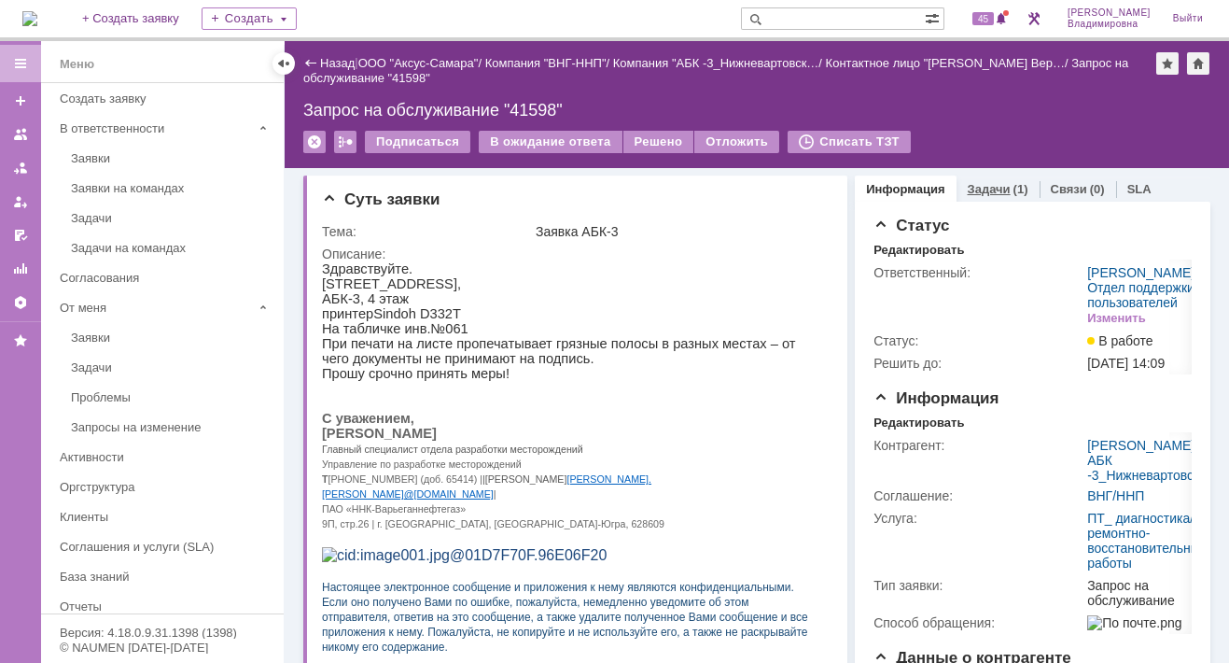
click at [974, 186] on link "Задачи" at bounding box center [989, 189] width 43 height 14
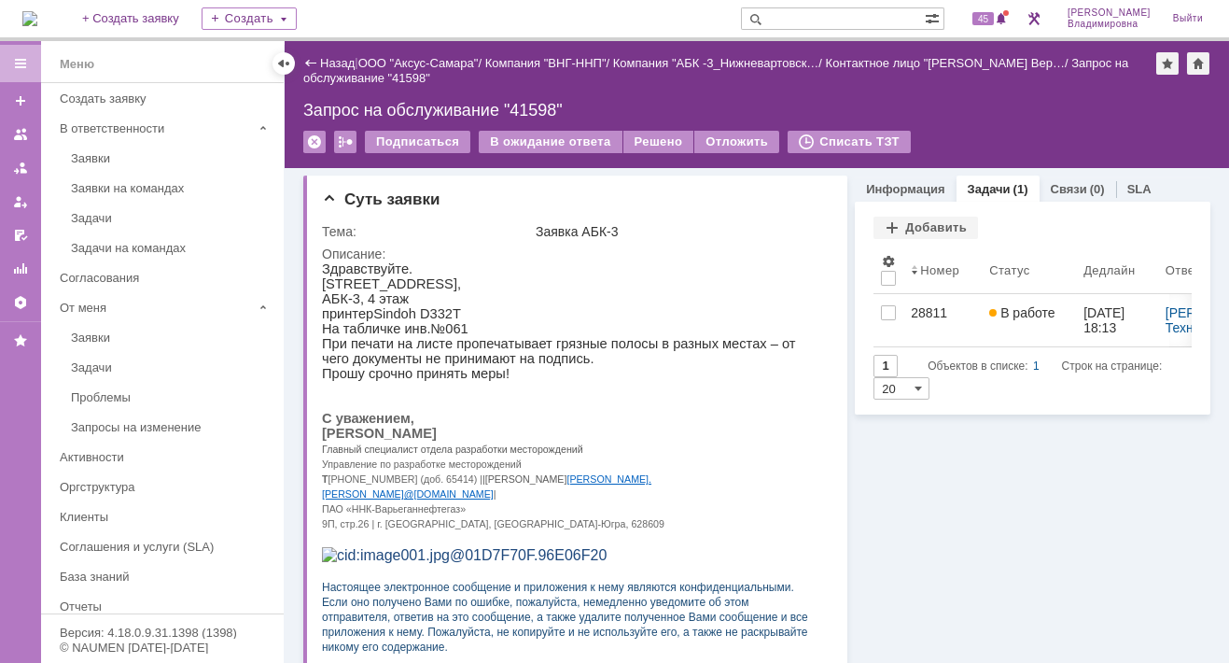
click at [809, 17] on input "text" at bounding box center [833, 18] width 184 height 22
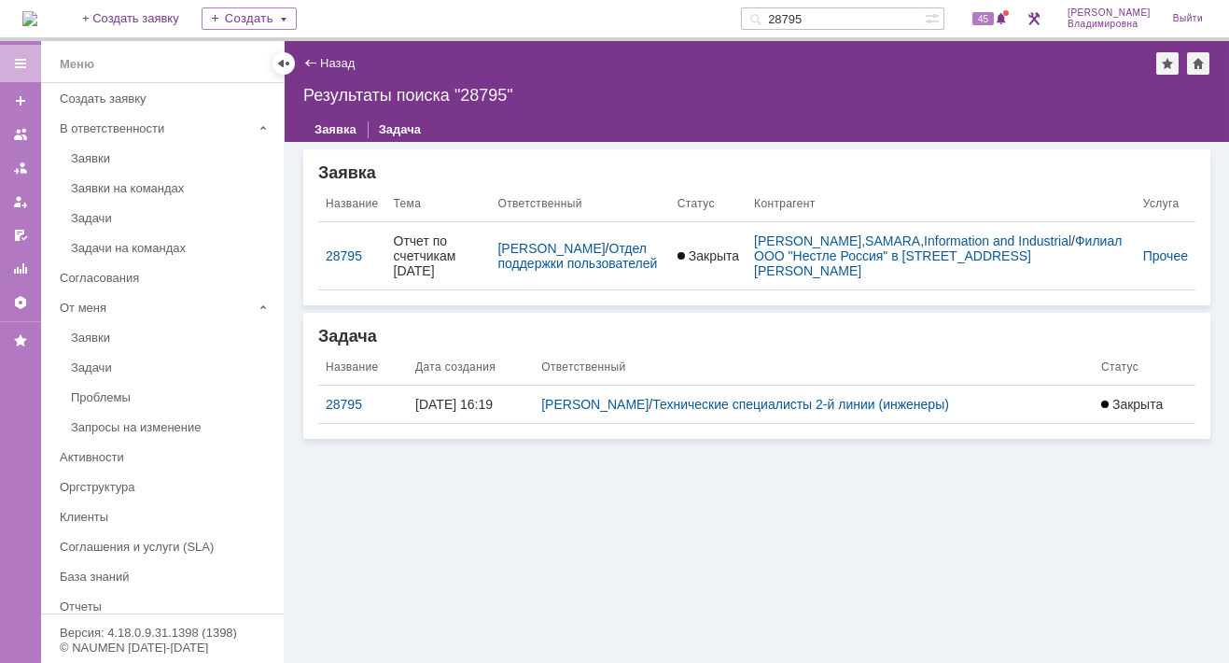
click at [949, 99] on div "Результаты поиска "28795"" at bounding box center [756, 95] width 907 height 19
drag, startPoint x: 839, startPoint y: 16, endPoint x: 773, endPoint y: 16, distance: 66.3
click at [773, 16] on div "28795" at bounding box center [833, 18] width 184 height 22
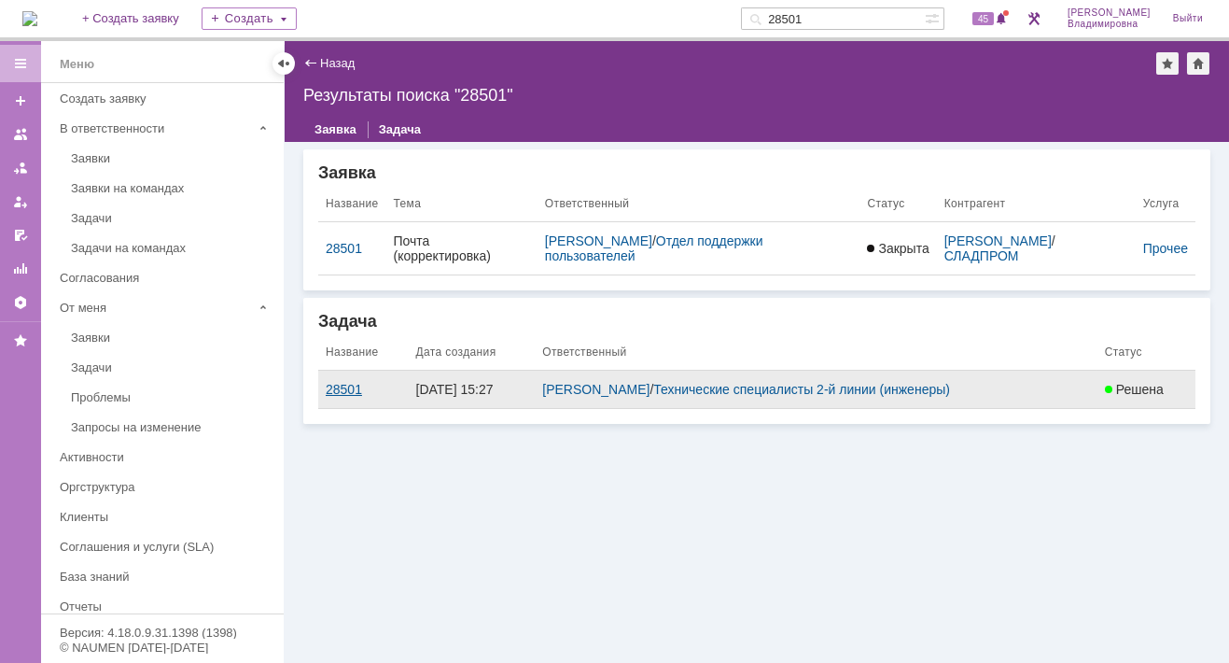
click at [342, 386] on div "28501" at bounding box center [364, 389] width 76 height 15
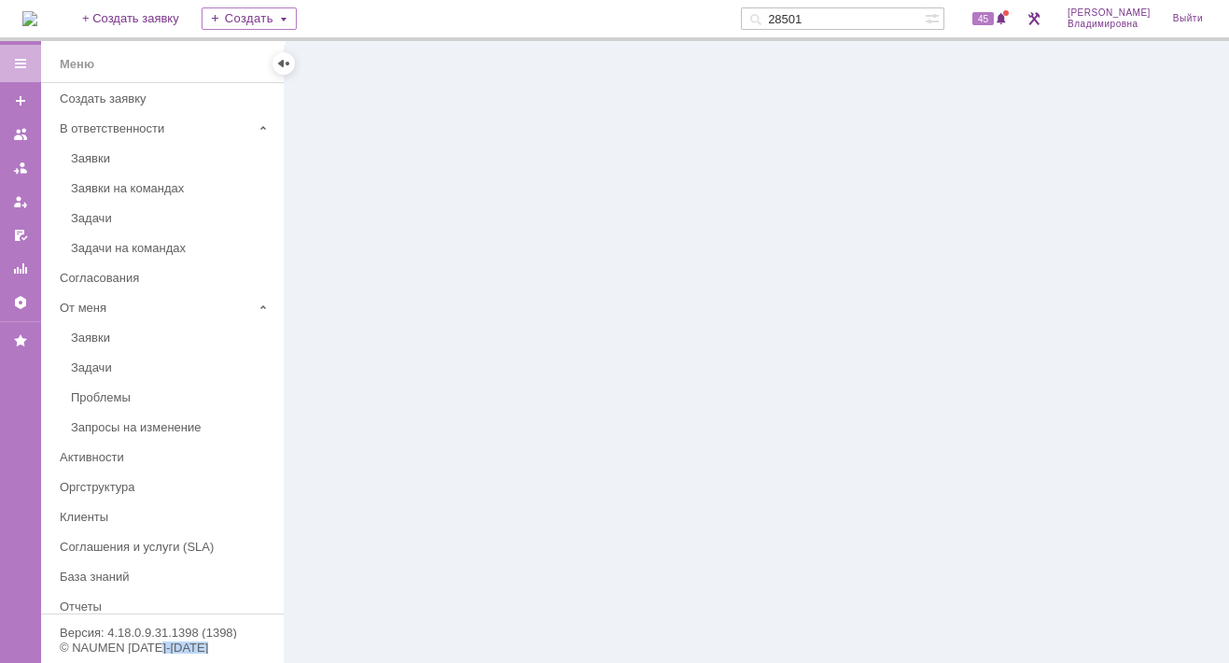
click at [342, 386] on div at bounding box center [757, 352] width 945 height 622
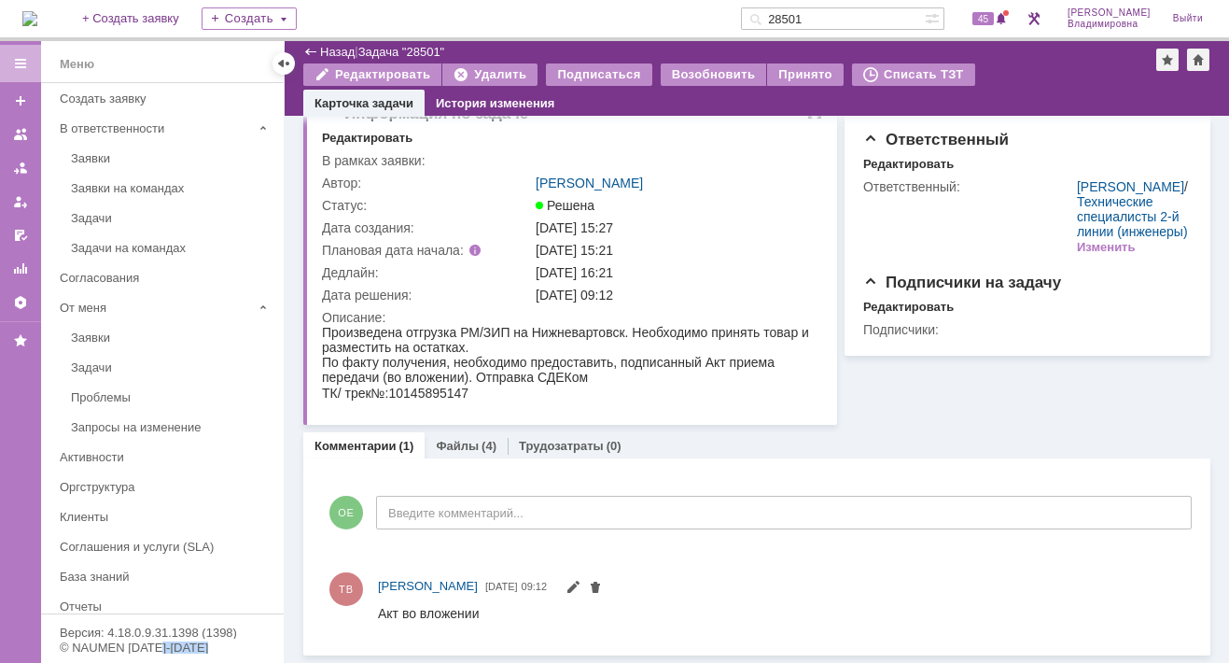
scroll to position [32, 0]
click at [455, 447] on link "Файлы" at bounding box center [457, 448] width 43 height 14
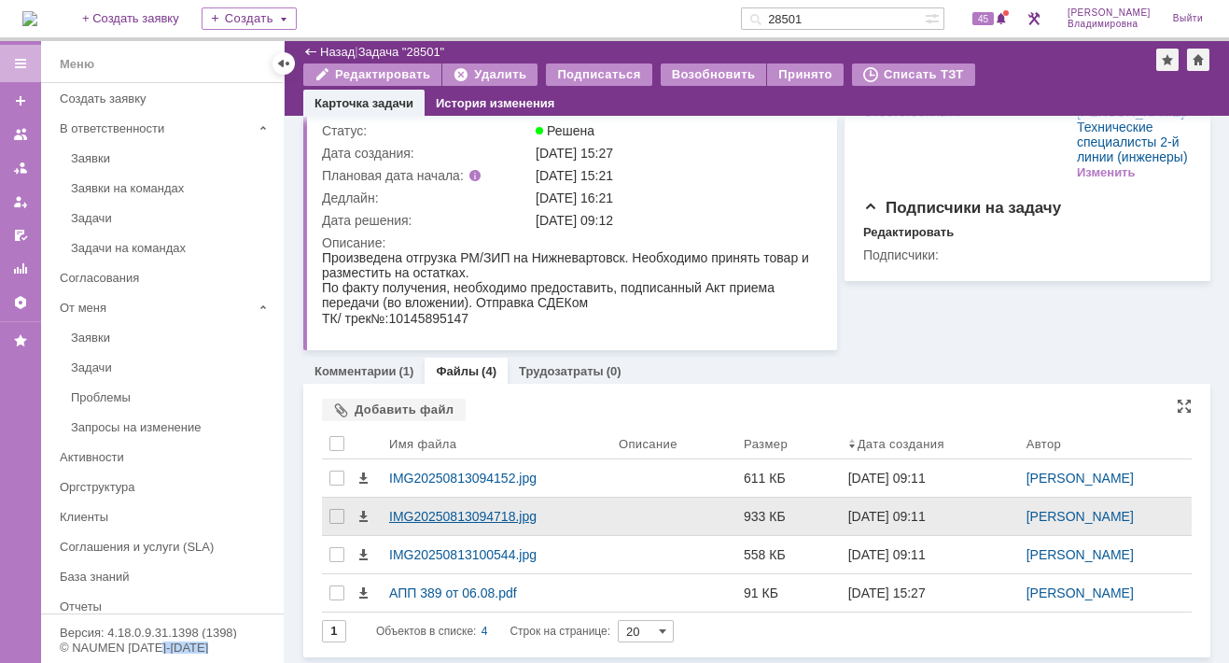
scroll to position [107, 0]
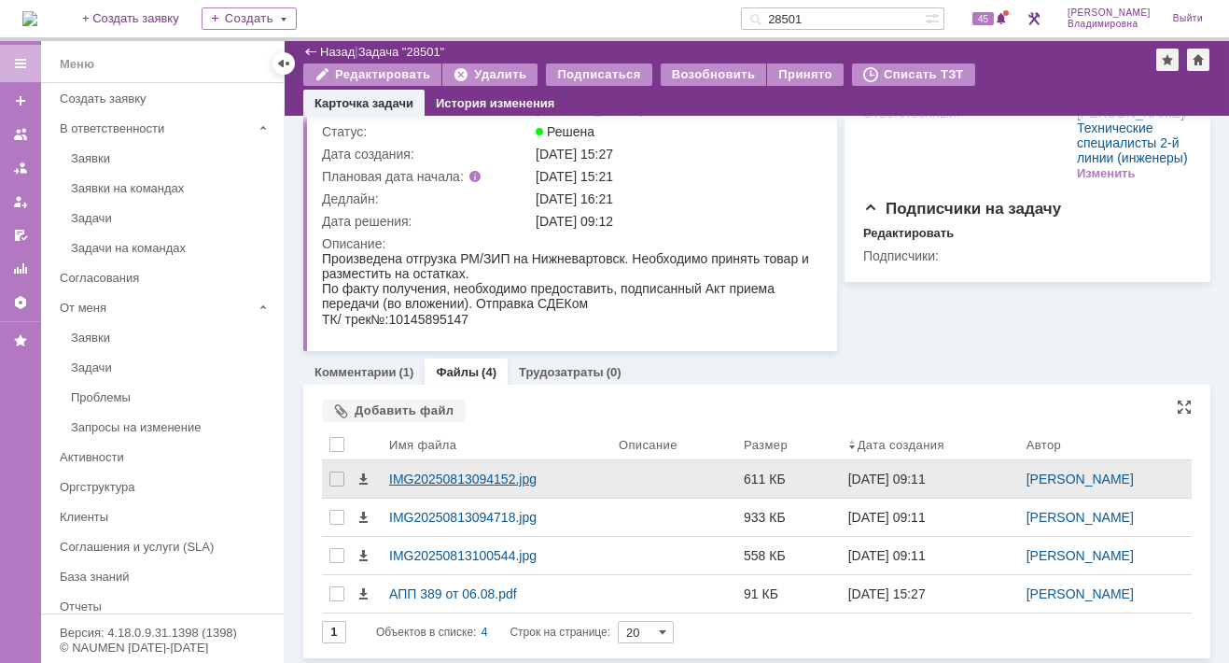
click at [482, 483] on div "IMG20250813094152.jpg" at bounding box center [496, 478] width 215 height 15
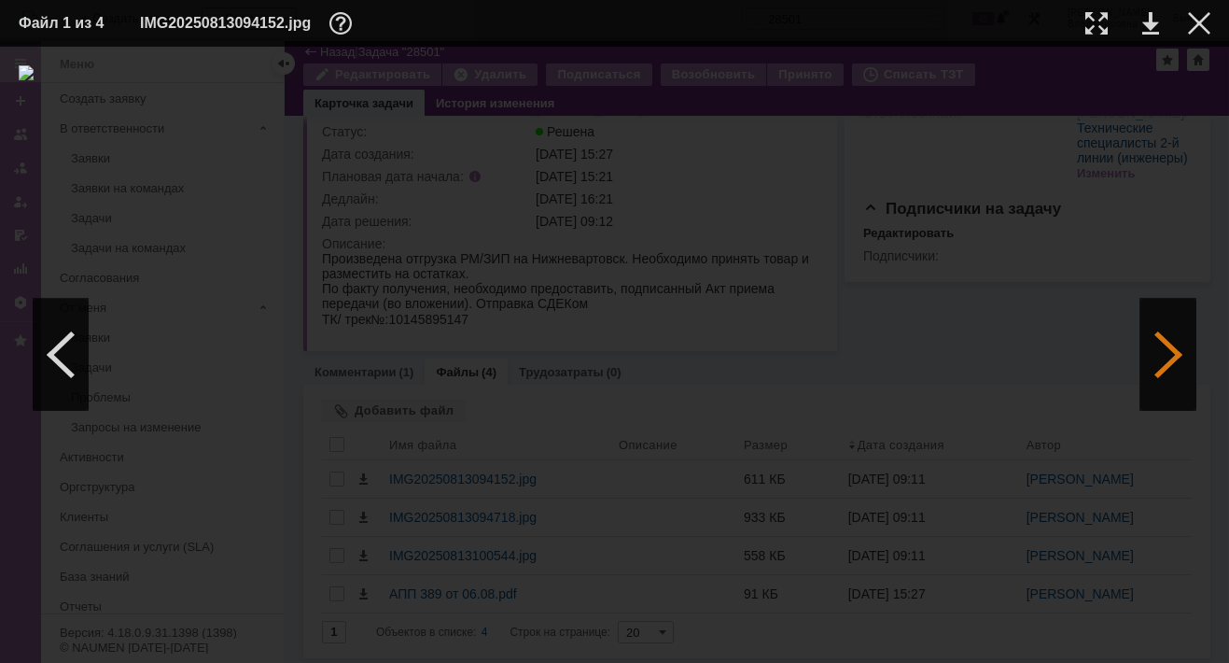
click at [1184, 348] on div at bounding box center [1169, 355] width 56 height 112
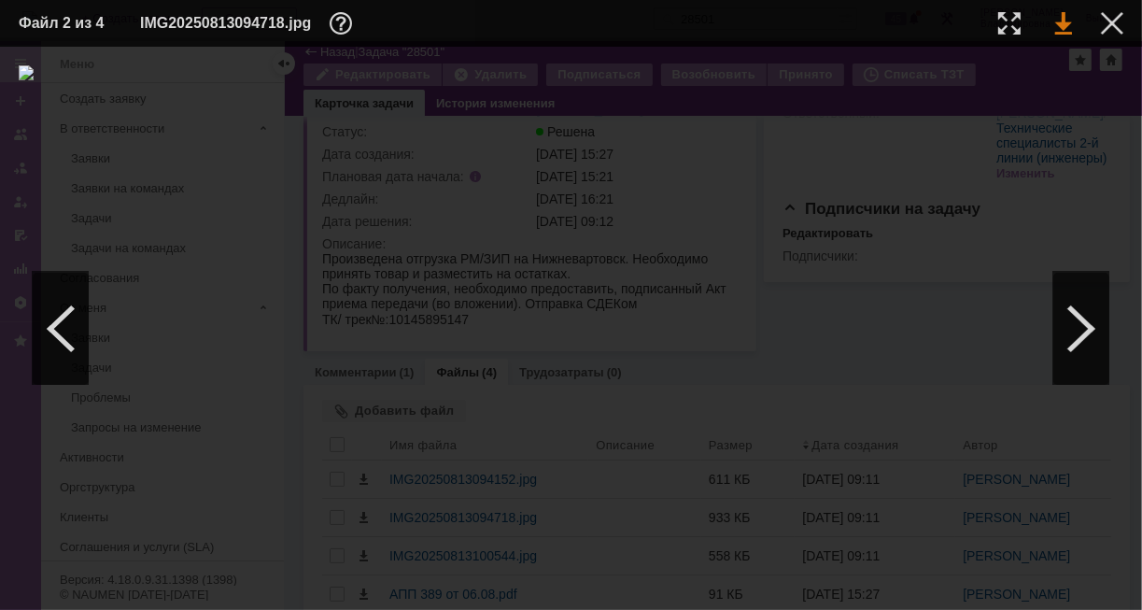
click at [1064, 19] on link at bounding box center [1063, 23] width 17 height 22
click at [1067, 102] on div at bounding box center [571, 328] width 1104 height 526
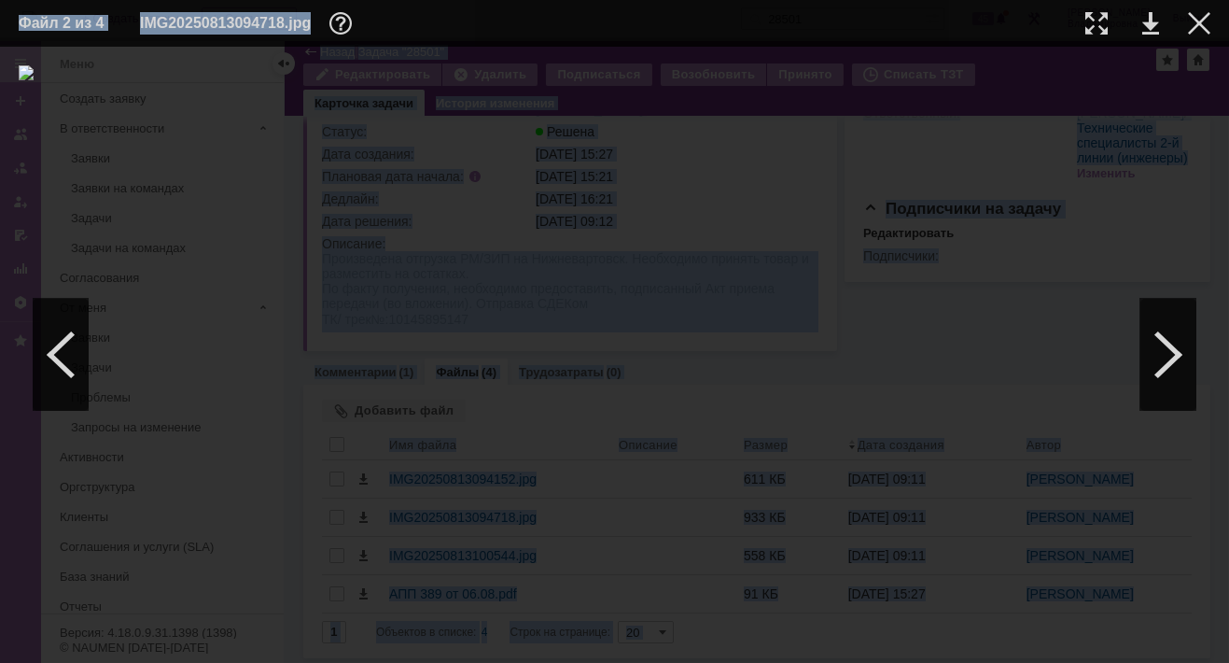
click at [556, 662] on html "Идет загрузка, пожалуйста, подождите. На домашнюю + Создать заявку Создать 2850…" at bounding box center [614, 331] width 1229 height 663
click at [1199, 28] on div at bounding box center [1199, 23] width 22 height 22
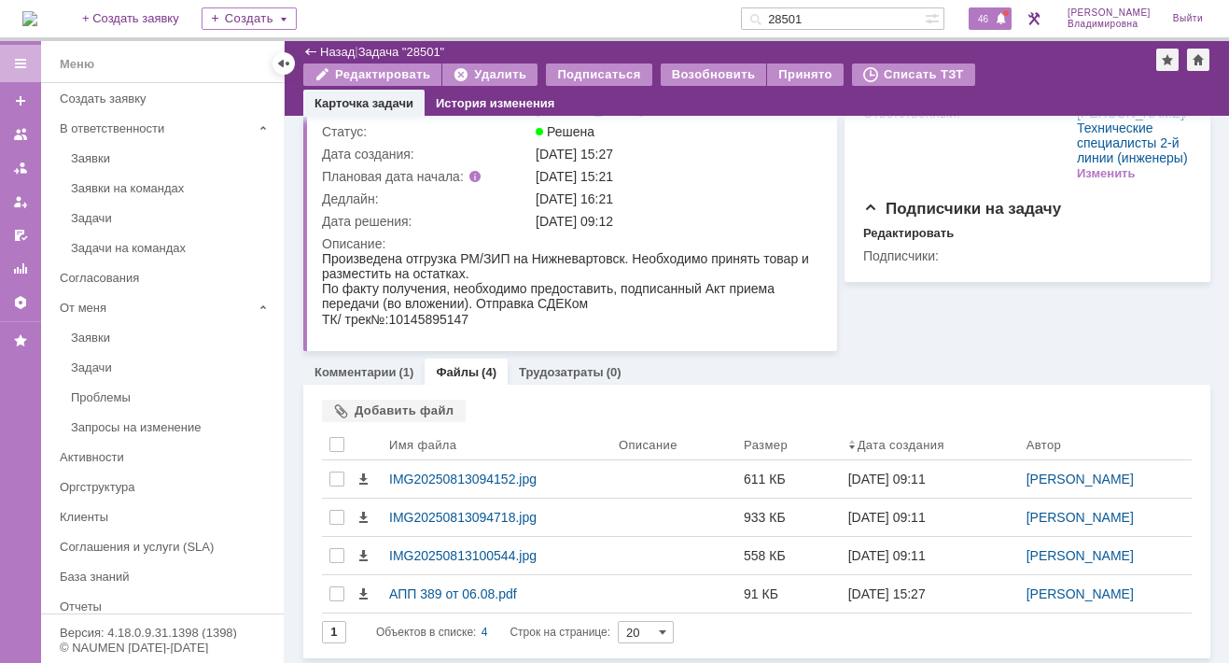
click at [1003, 11] on div "46" at bounding box center [990, 18] width 43 height 22
drag, startPoint x: 849, startPoint y: 17, endPoint x: 757, endPoint y: 7, distance: 92.9
click at [757, 7] on div "На домашнюю + Создать заявку Создать 28501 46 Орлова Елена Владимировна Выйти" at bounding box center [614, 20] width 1229 height 41
type input "28795"
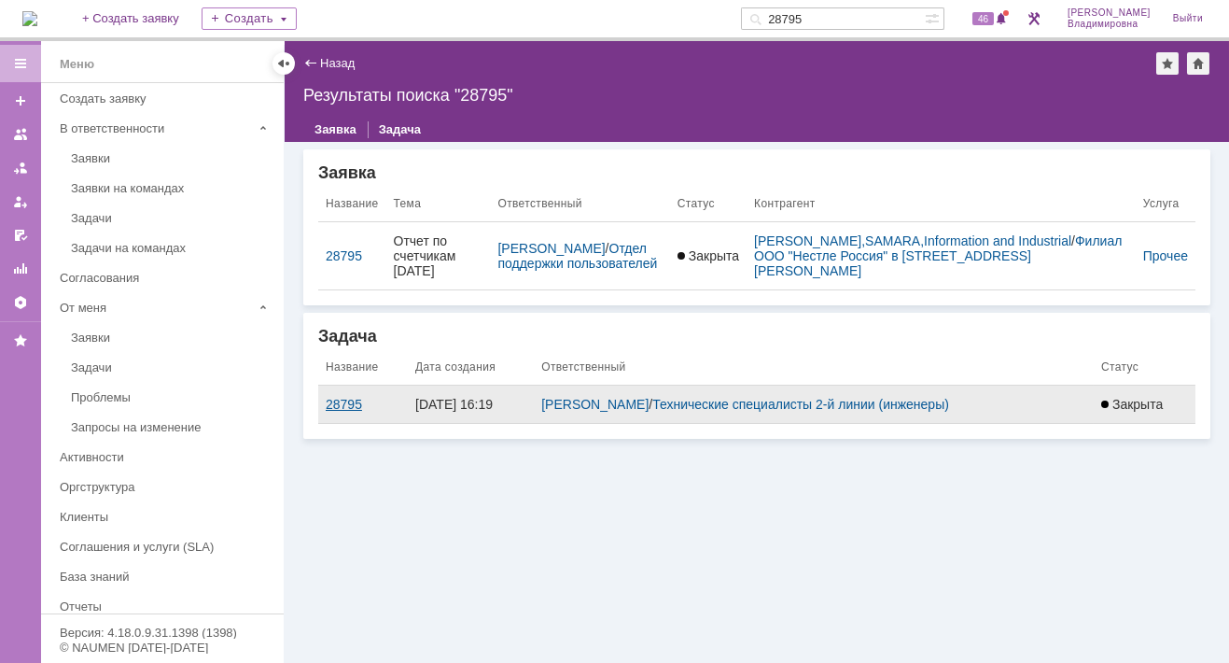
click at [344, 400] on div "28795" at bounding box center [363, 404] width 75 height 15
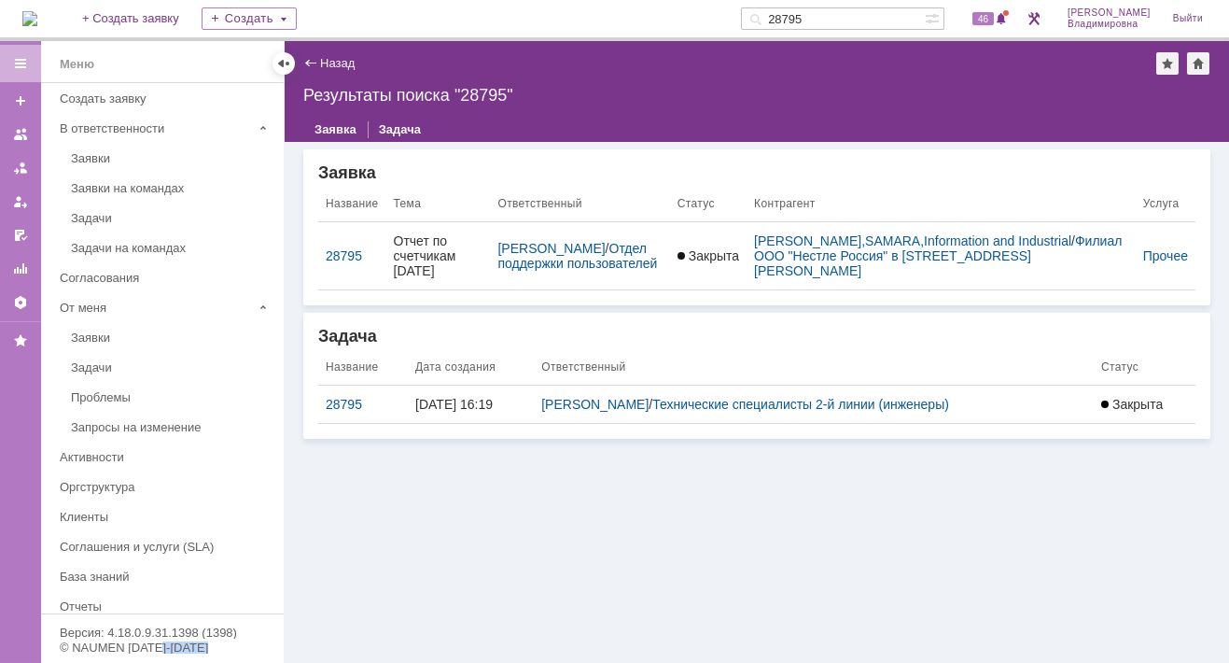
click at [344, 400] on div "Назад | Результаты поиска "28795" Результаты поиска "28795" Заявка Задача Заявк…" at bounding box center [757, 352] width 945 height 622
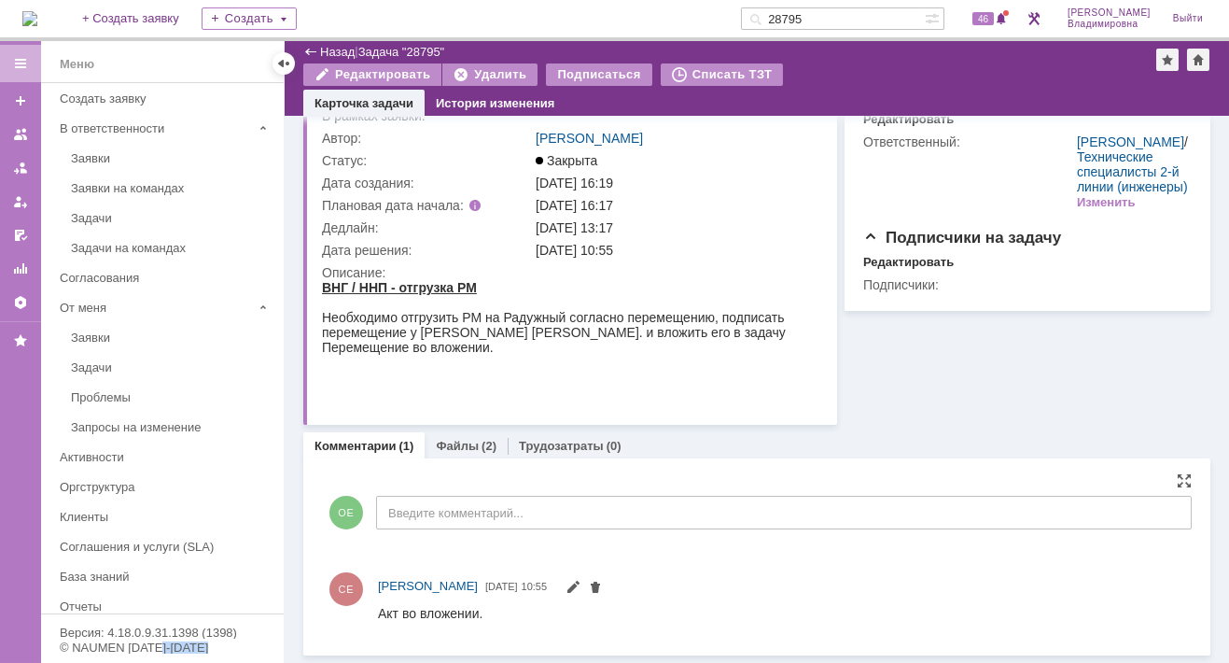
scroll to position [77, 0]
click at [432, 446] on div "Файлы (2)" at bounding box center [466, 447] width 83 height 27
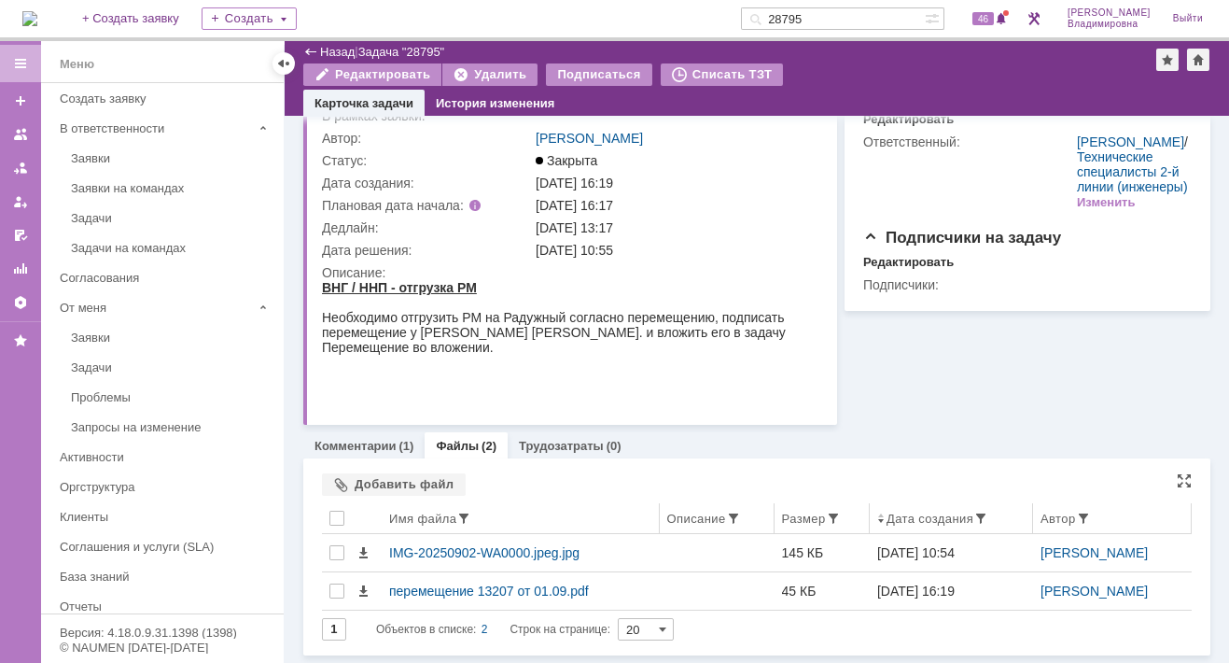
scroll to position [77, 0]
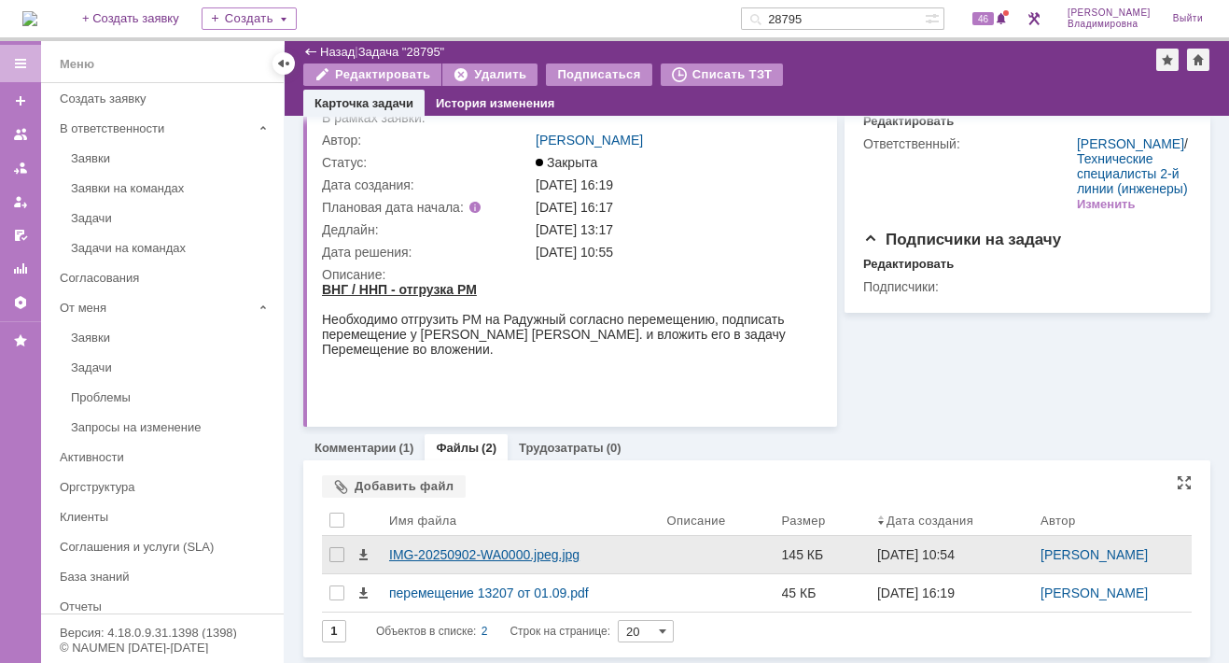
click at [398, 544] on div "IMG-20250902-WA0000.jpeg.jpg" at bounding box center [521, 554] width 278 height 37
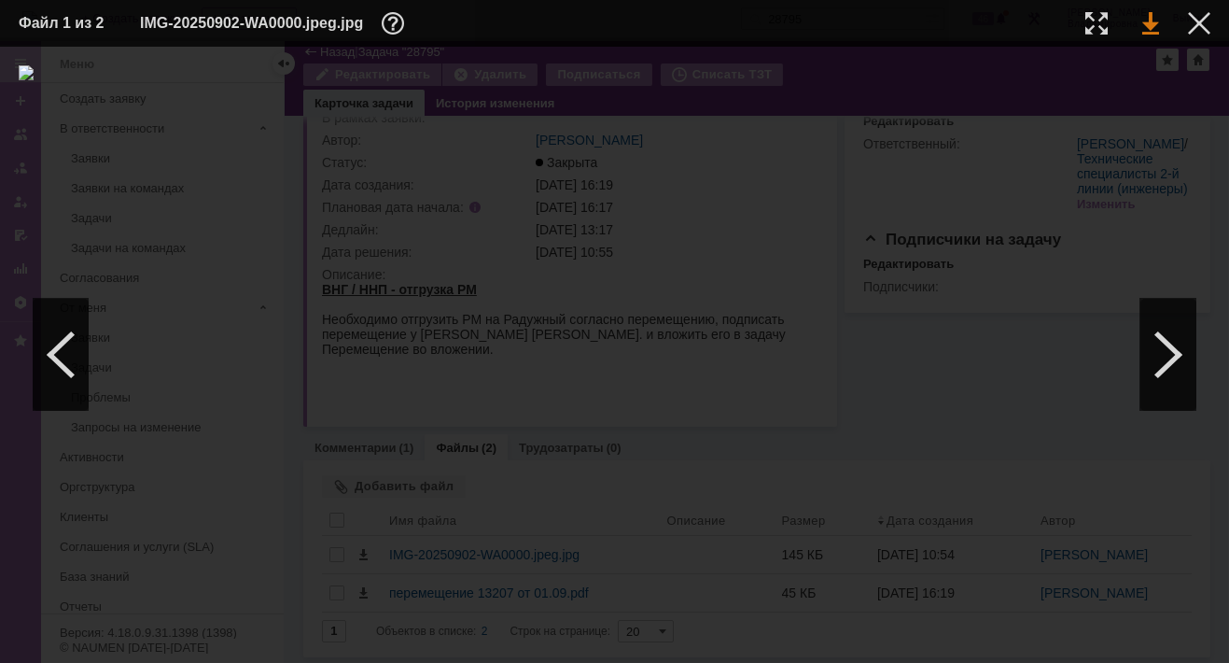
click at [1153, 24] on link at bounding box center [1151, 23] width 17 height 22
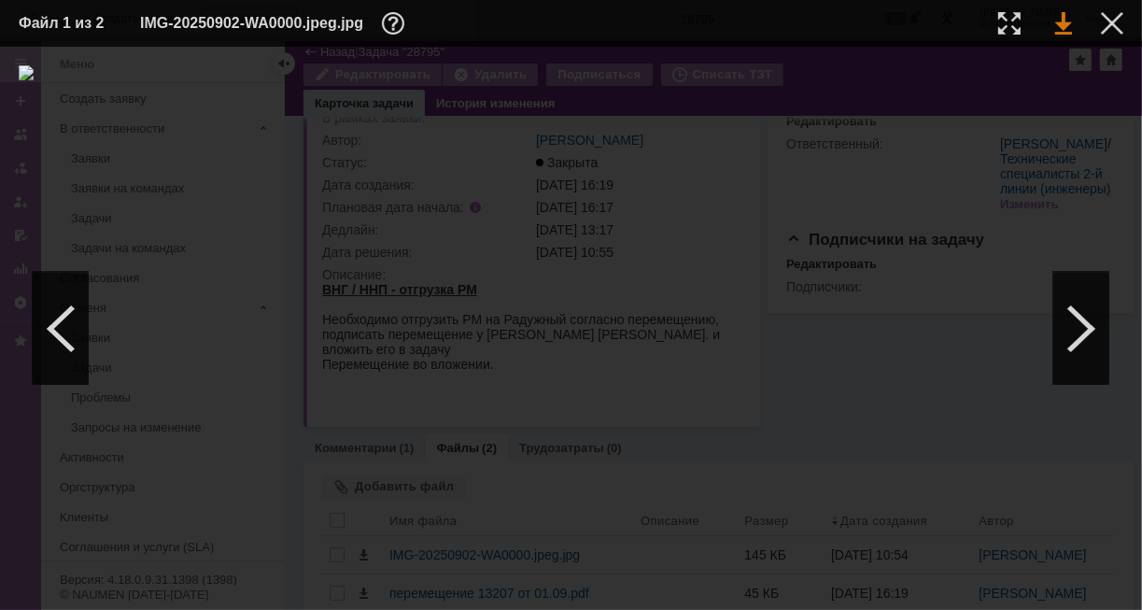
click at [1056, 25] on link at bounding box center [1063, 23] width 17 height 22
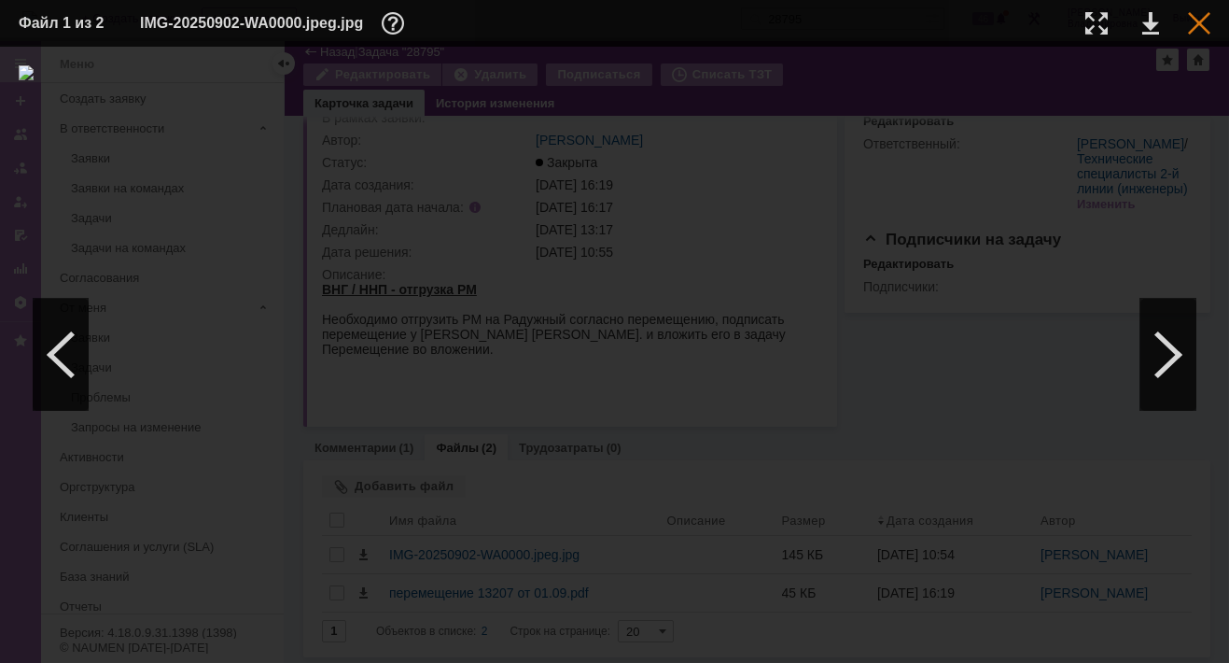
click at [1201, 21] on div at bounding box center [1199, 23] width 22 height 22
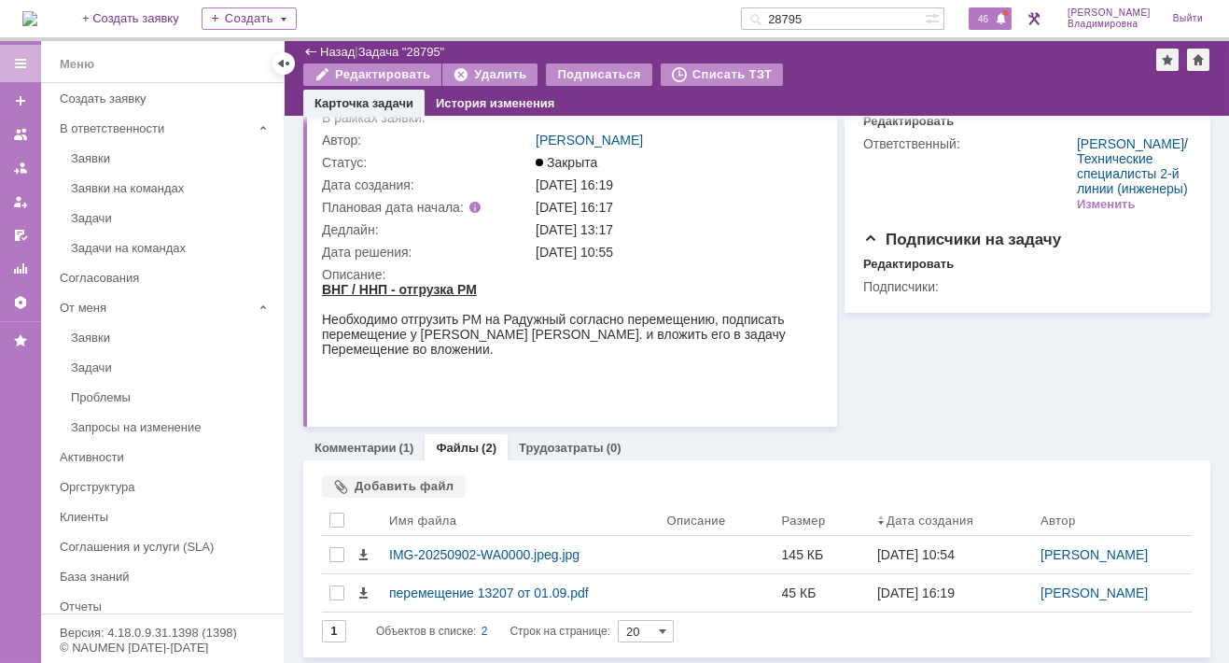
click at [992, 21] on span "46" at bounding box center [983, 18] width 21 height 13
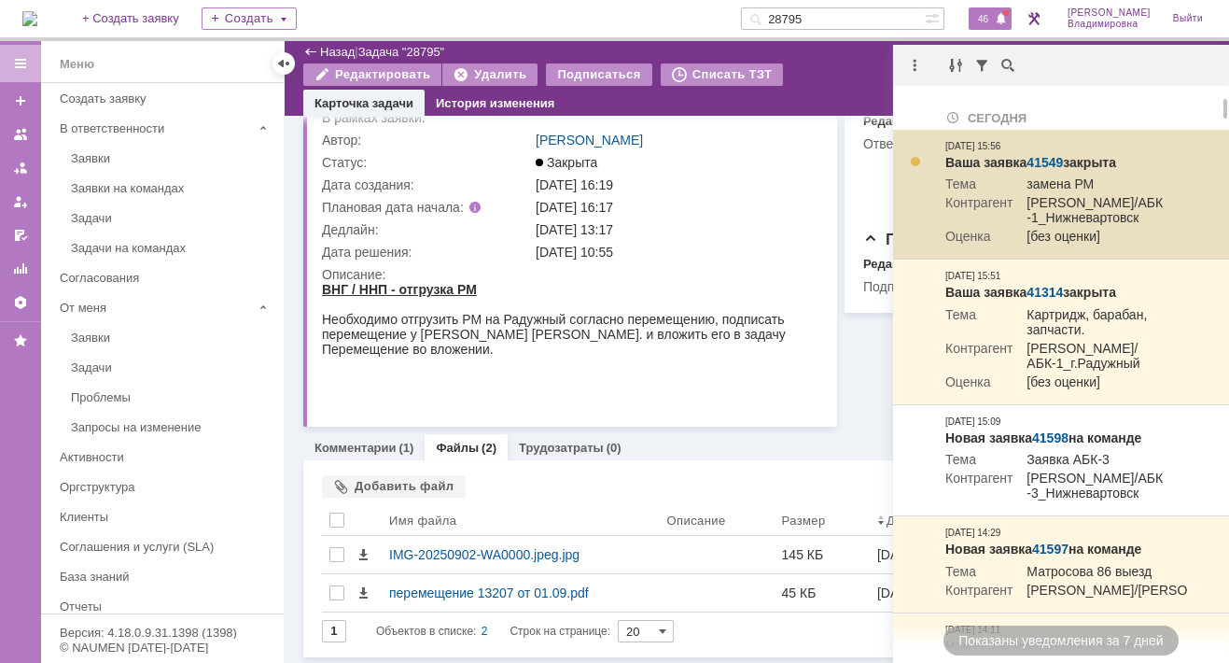
click at [1053, 157] on link "41549" at bounding box center [1045, 162] width 36 height 15
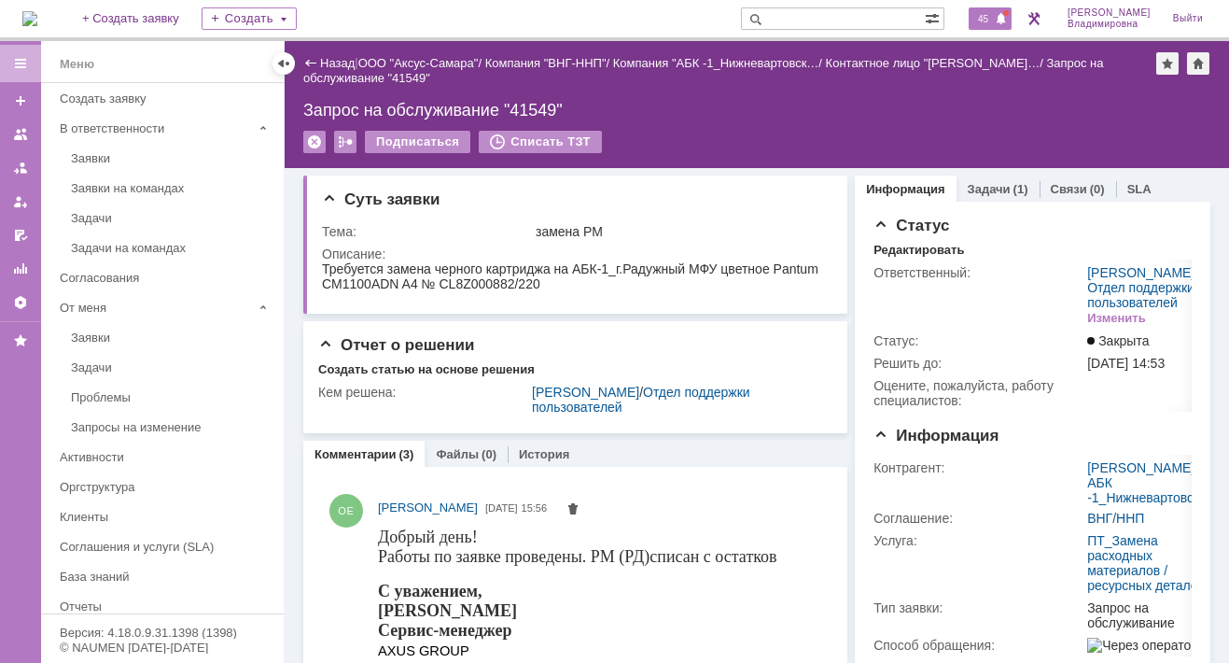
click at [990, 18] on span "45" at bounding box center [983, 18] width 21 height 13
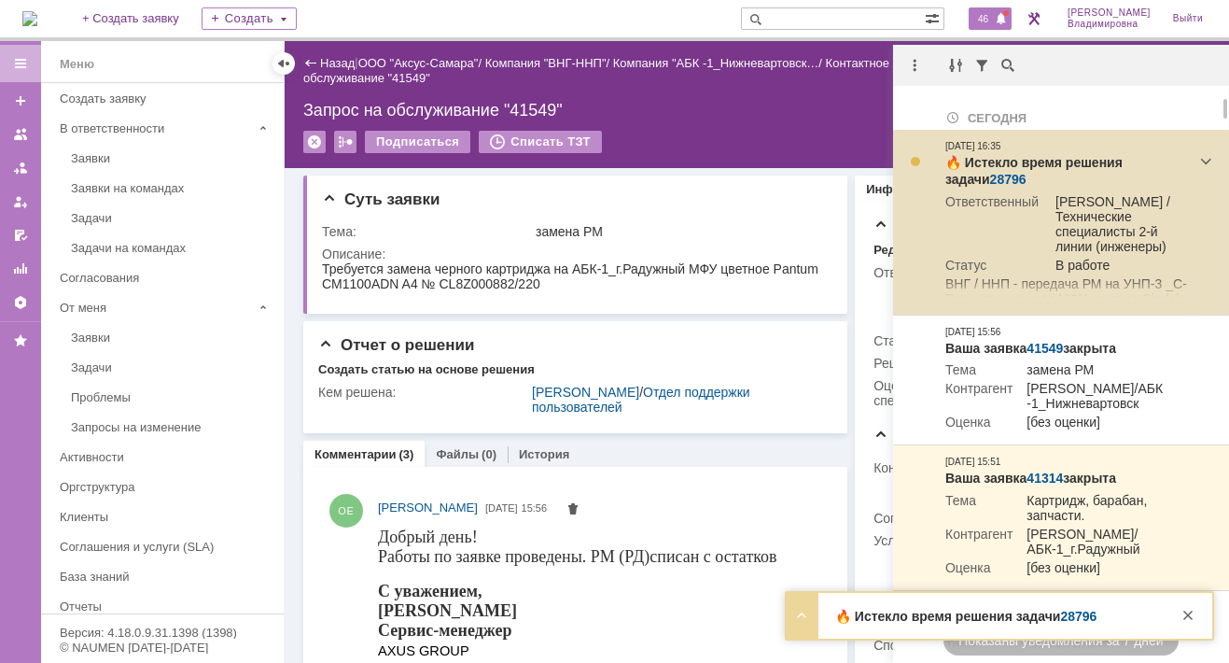
click at [990, 175] on link "28796" at bounding box center [1008, 179] width 36 height 15
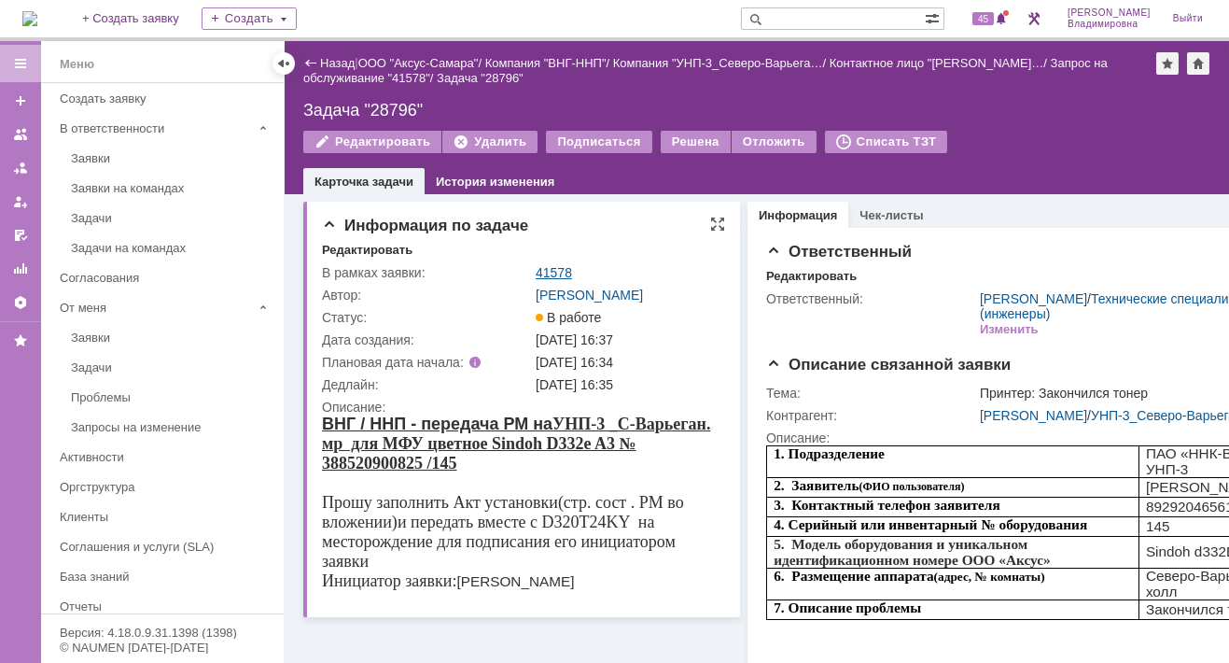
click at [553, 274] on link "41578" at bounding box center [554, 272] width 36 height 15
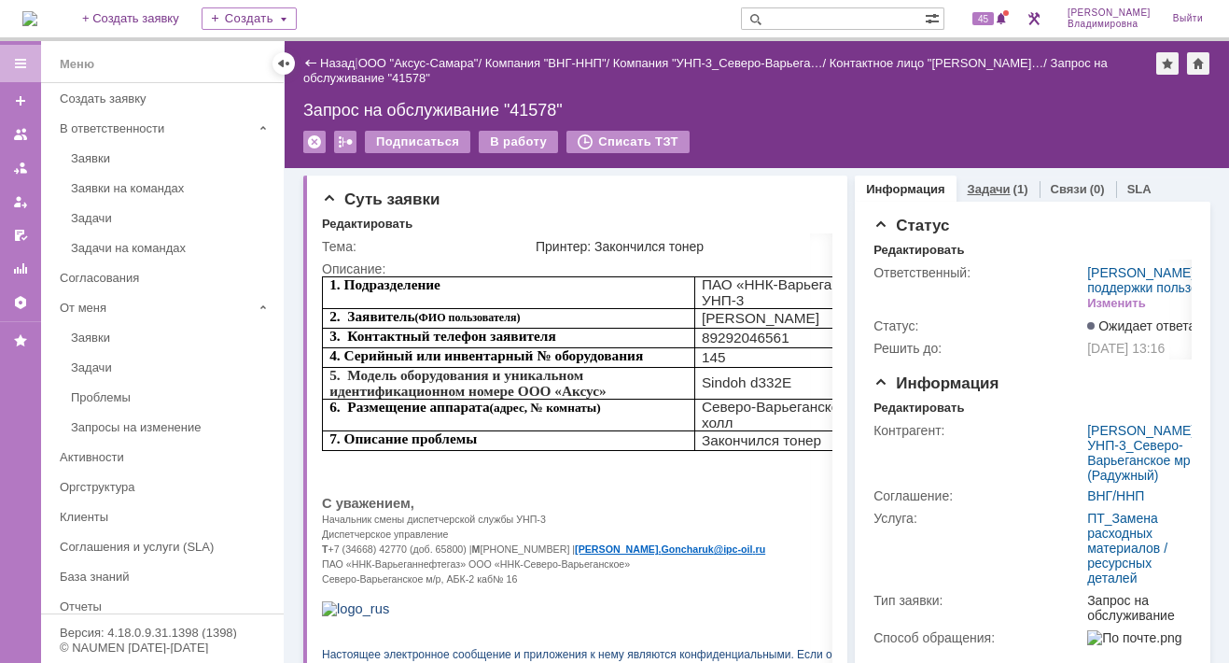
click at [975, 184] on link "Задачи" at bounding box center [989, 189] width 43 height 14
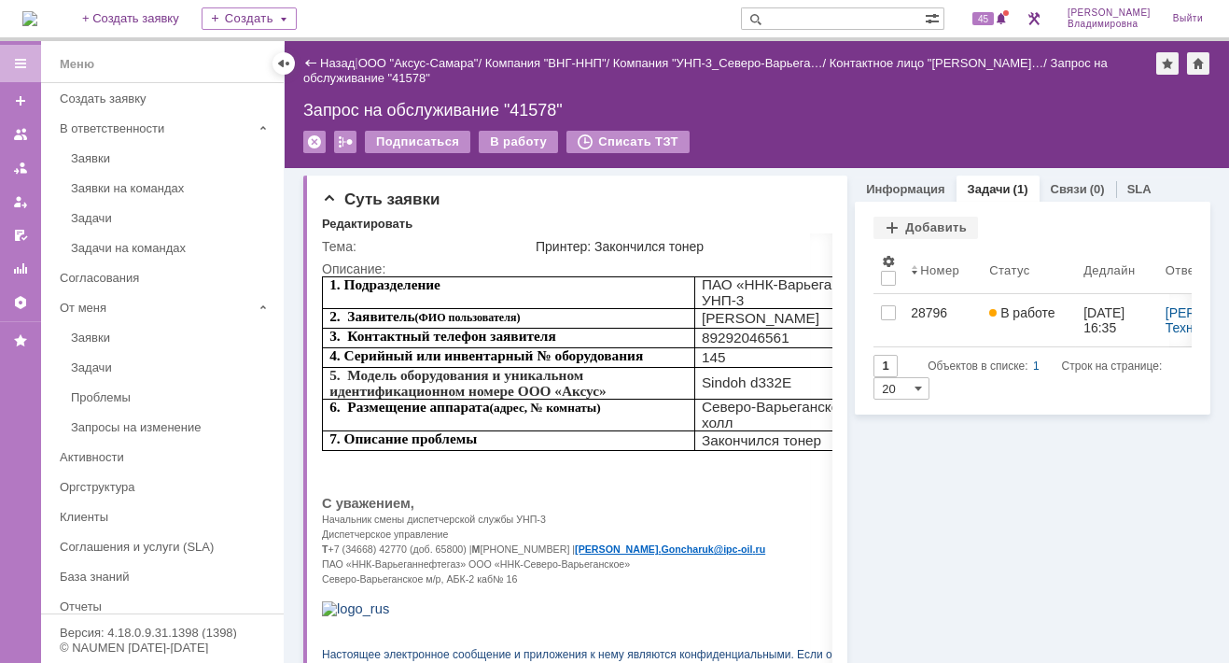
click at [978, 192] on link "Задачи" at bounding box center [989, 189] width 43 height 14
click at [940, 116] on div "Запрос на обслуживание "41578"" at bounding box center [756, 110] width 907 height 19
click at [990, 23] on span "45" at bounding box center [983, 18] width 21 height 13
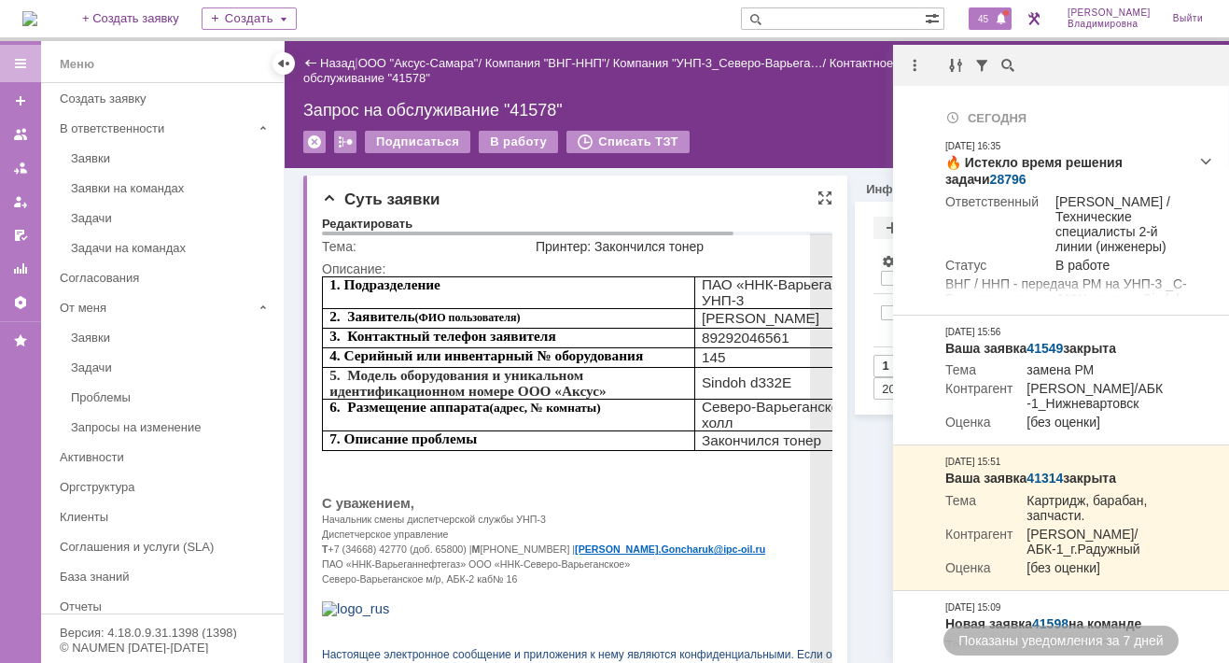
click at [649, 481] on p at bounding box center [634, 488] width 625 height 15
